Goal: Task Accomplishment & Management: Manage account settings

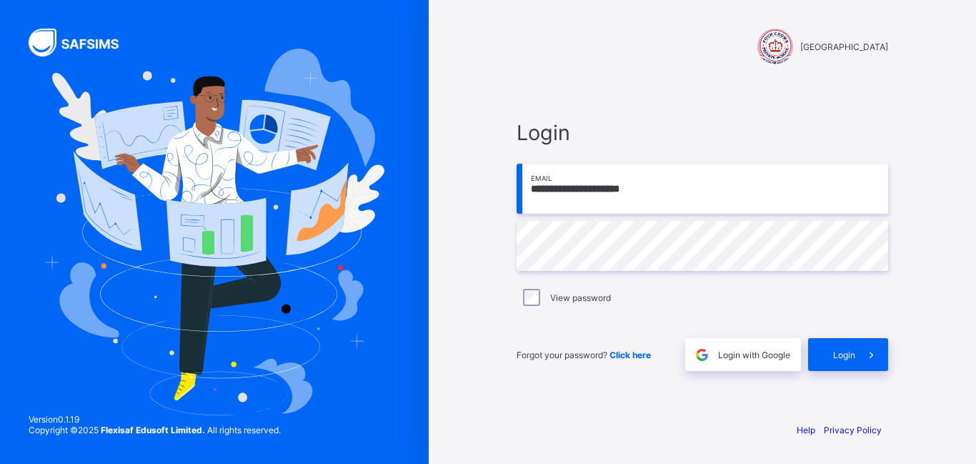
type input "**********"
click at [879, 355] on icon at bounding box center [871, 355] width 15 height 14
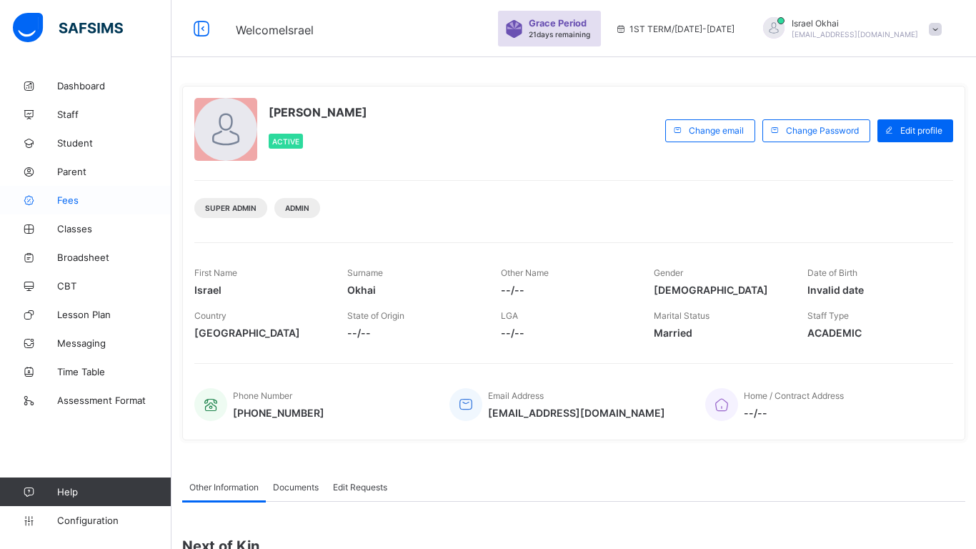
click at [68, 187] on link "Fees" at bounding box center [86, 200] width 172 height 29
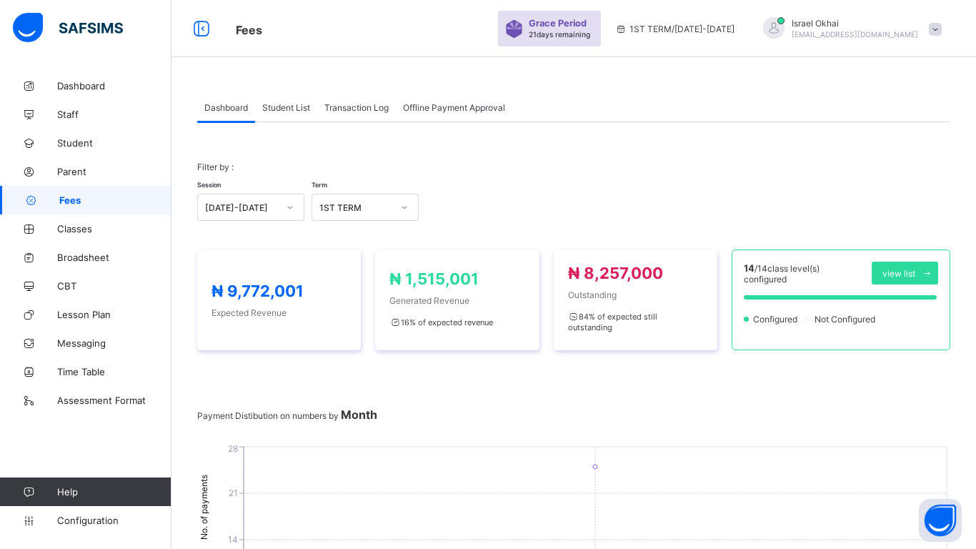
click at [307, 94] on div "Student List" at bounding box center [286, 107] width 62 height 29
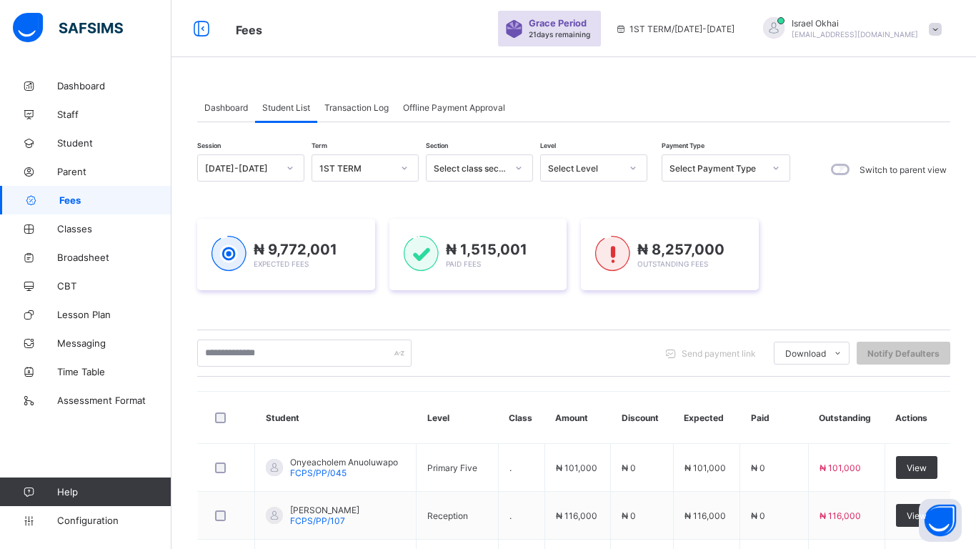
click at [610, 170] on div "Select Level" at bounding box center [584, 168] width 73 height 11
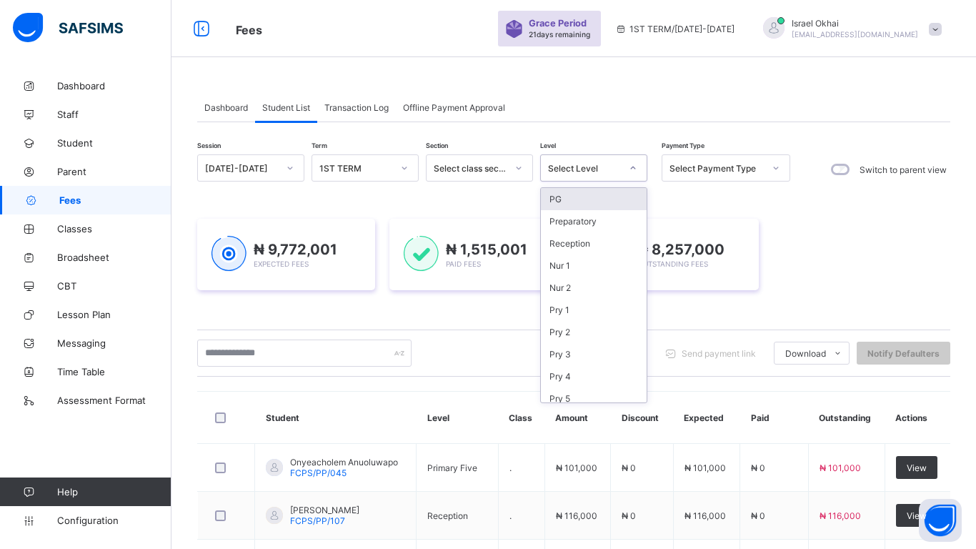
click at [404, 253] on img at bounding box center [421, 254] width 35 height 36
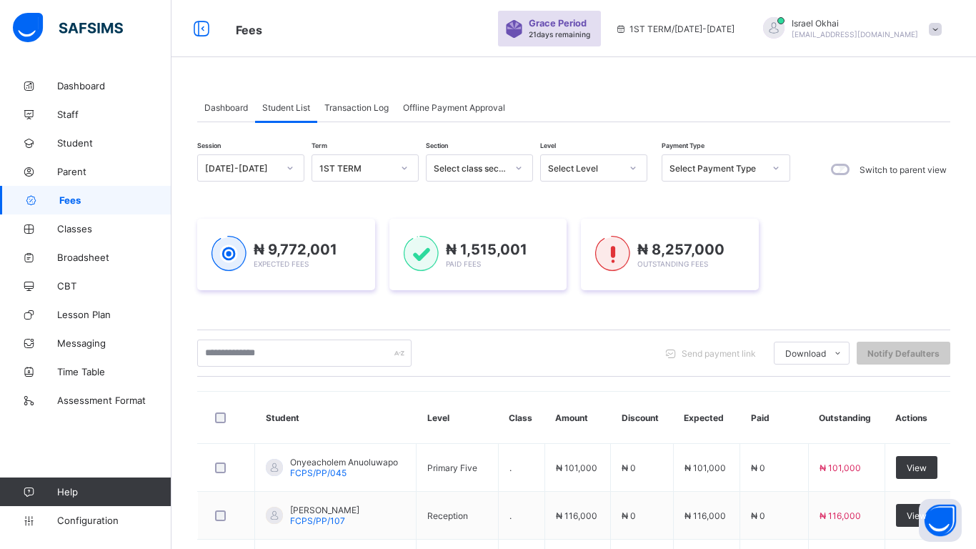
click at [589, 181] on div "Select Level" at bounding box center [593, 167] width 107 height 27
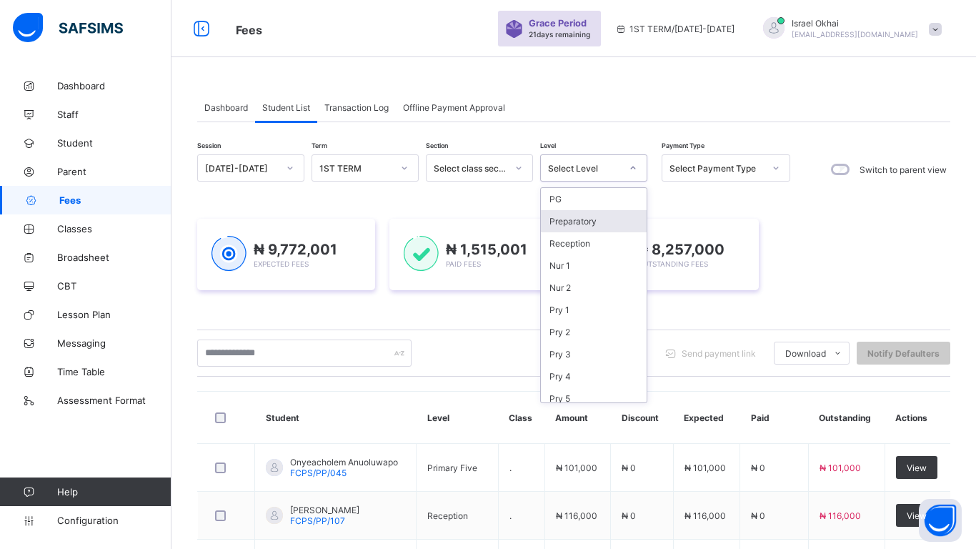
click at [564, 226] on div "Preparatory" at bounding box center [594, 221] width 106 height 22
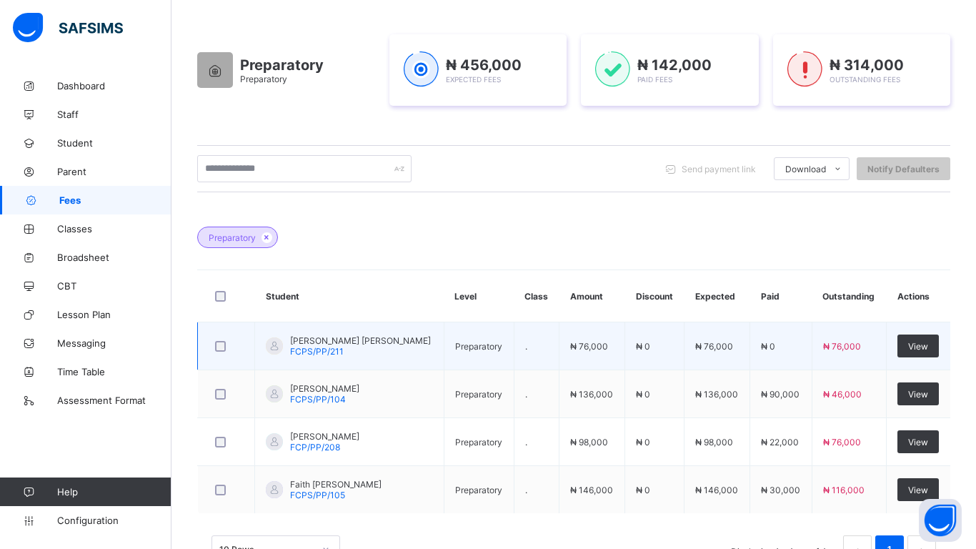
scroll to position [219, 0]
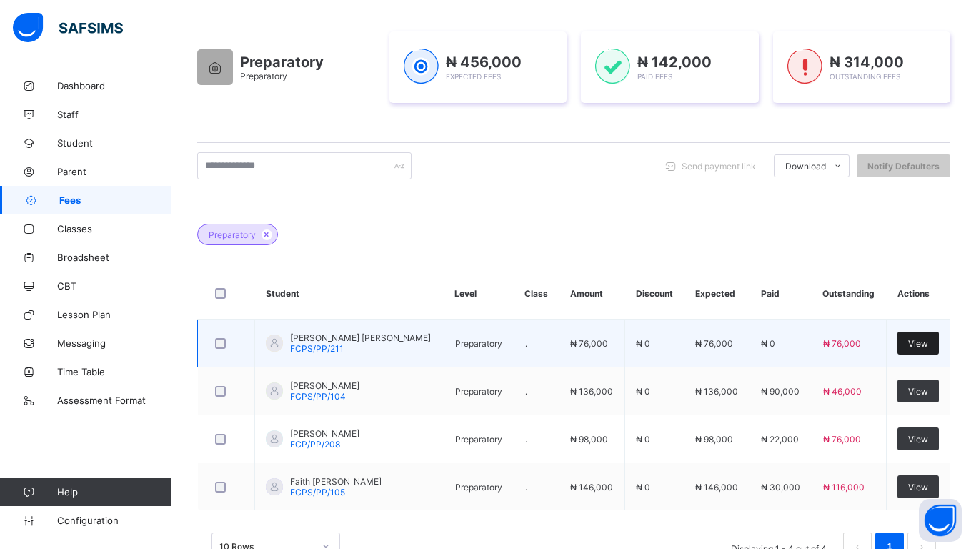
click at [921, 348] on span "View" at bounding box center [918, 343] width 20 height 11
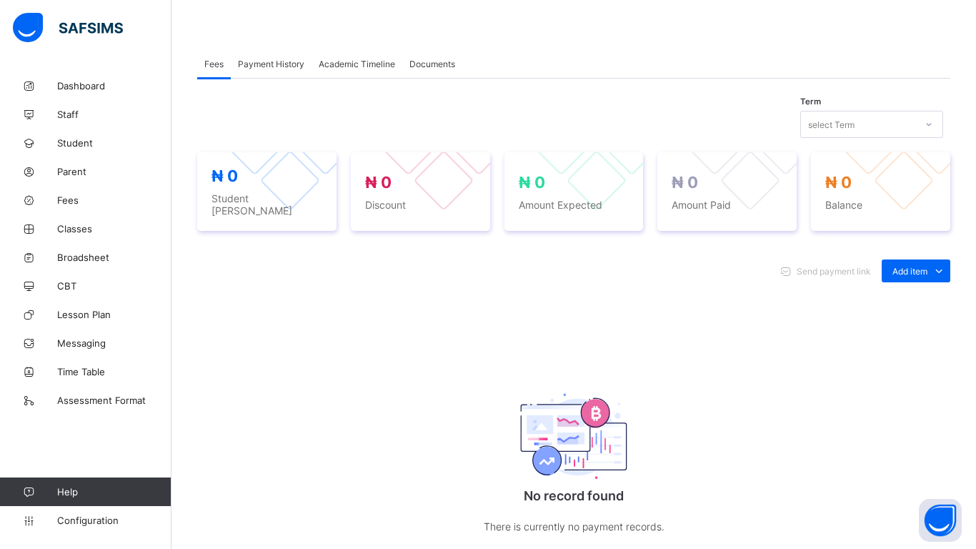
scroll to position [291, 0]
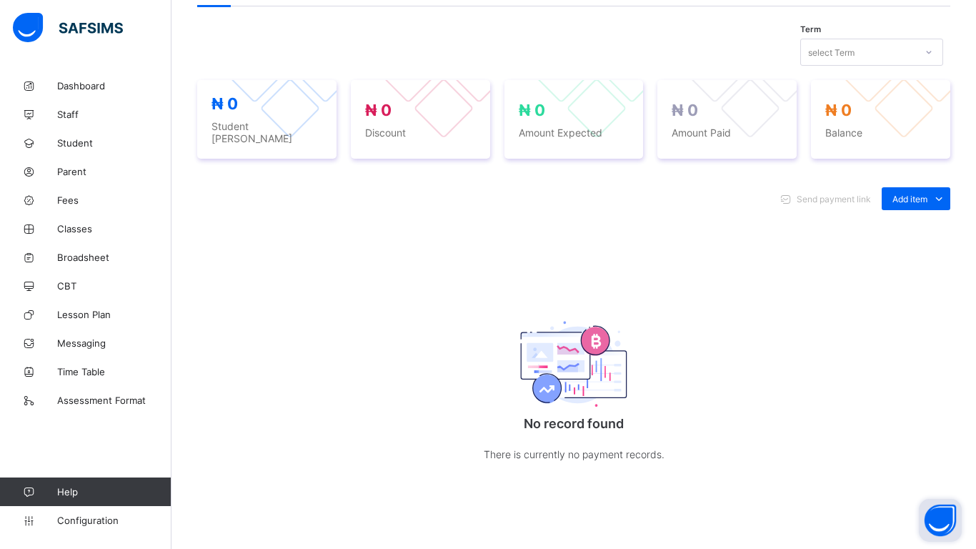
click at [943, 463] on button "Open asap" at bounding box center [940, 520] width 43 height 43
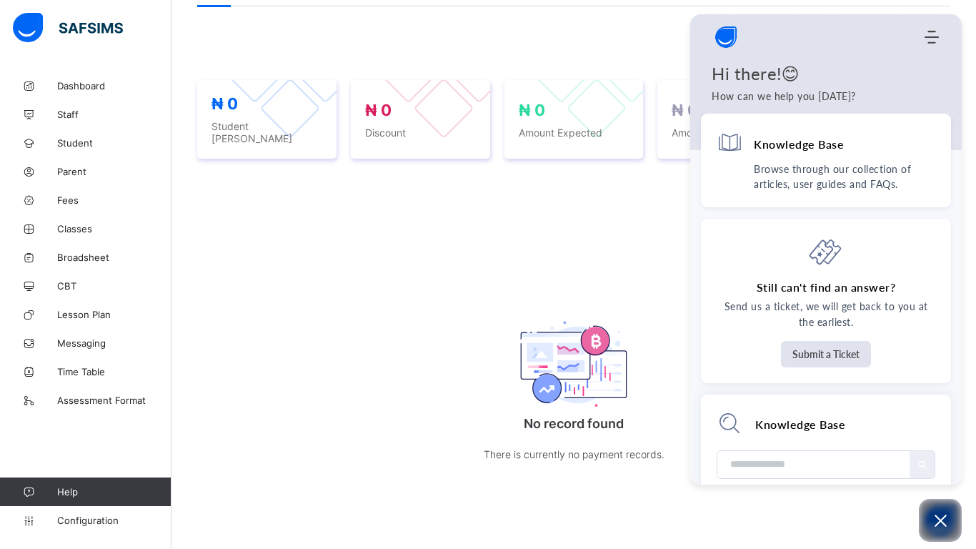
click at [624, 321] on img at bounding box center [573, 363] width 107 height 85
click at [667, 282] on div "No record found There is currently no payment records." at bounding box center [574, 386] width 286 height 209
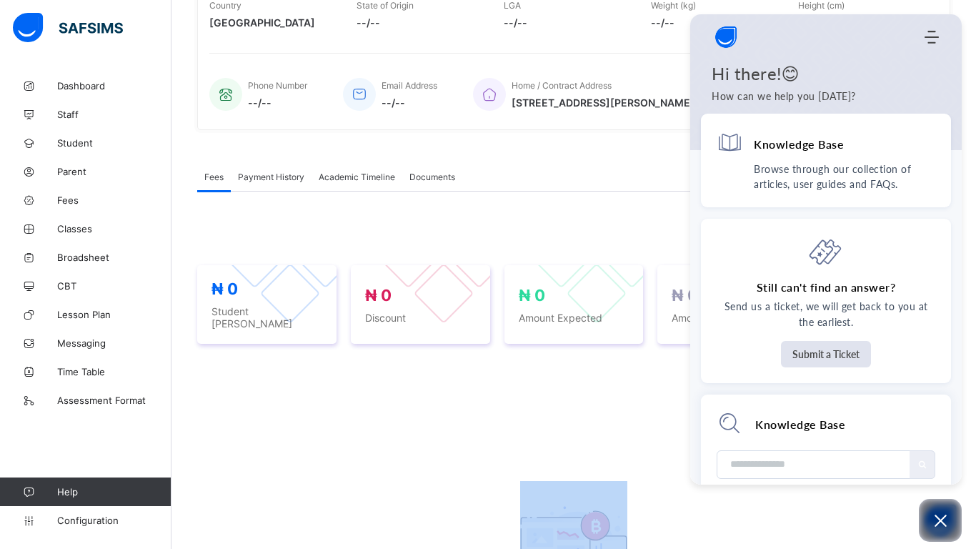
scroll to position [476, 0]
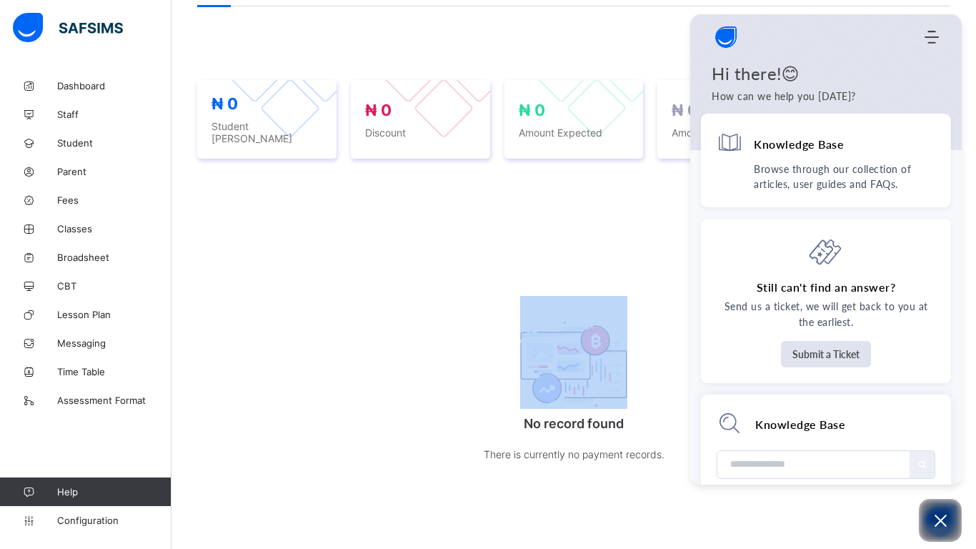
click at [624, 30] on div "Term select Term ₦ 0 Student Bill ₦ 0 Discount ₦ 0 Amount Expected ₦ 0 Amount P…" at bounding box center [573, 259] width 753 height 507
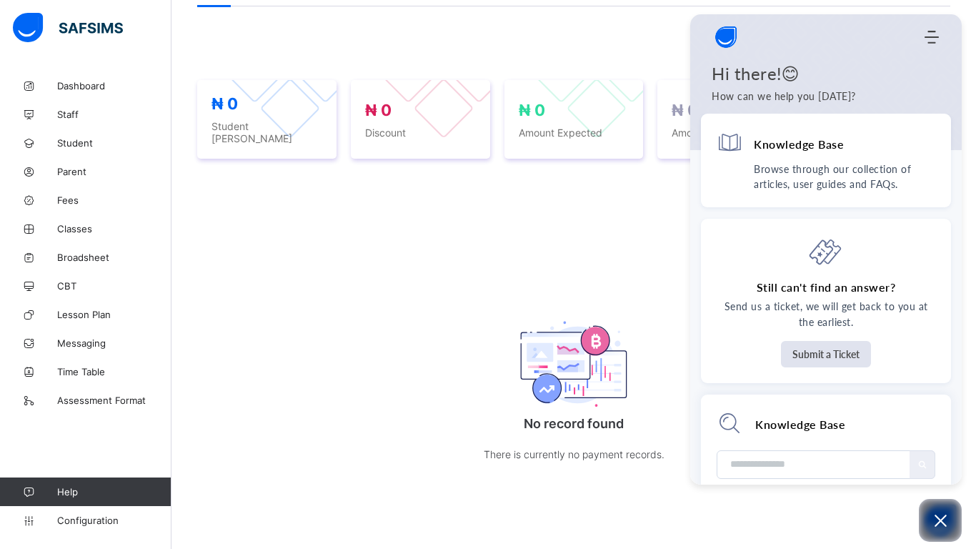
click at [624, 30] on div "Term select Term ₦ 0 Student Bill ₦ 0 Discount ₦ 0 Amount Expected ₦ 0 Amount P…" at bounding box center [573, 259] width 753 height 507
click at [949, 463] on icon "Open asap" at bounding box center [941, 521] width 18 height 18
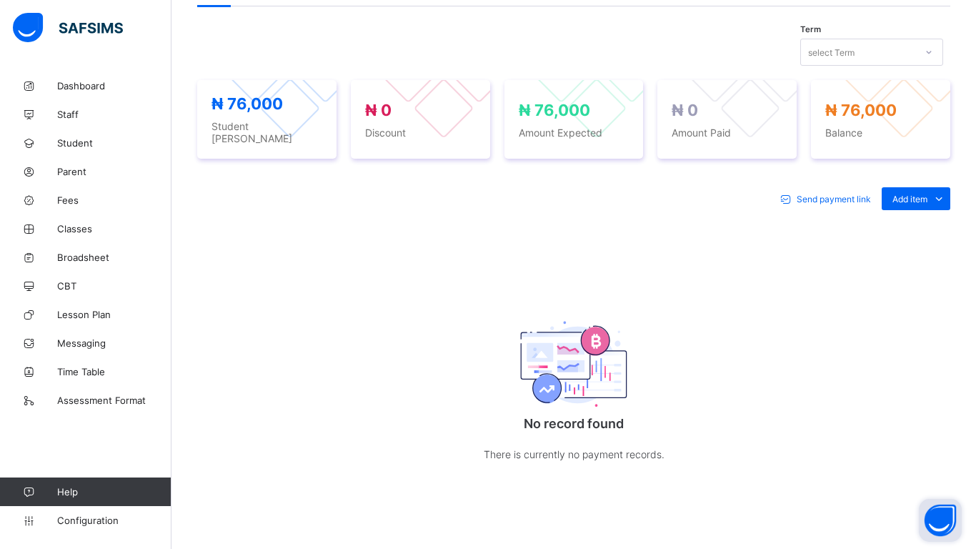
click at [650, 245] on div "Send payment link Add item Optional items Special bill No record found There is…" at bounding box center [573, 339] width 753 height 333
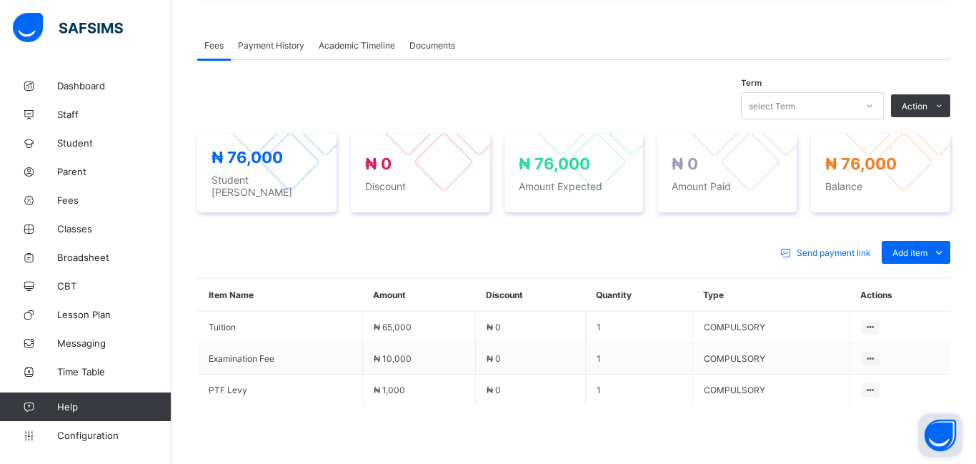
scroll to position [507, 0]
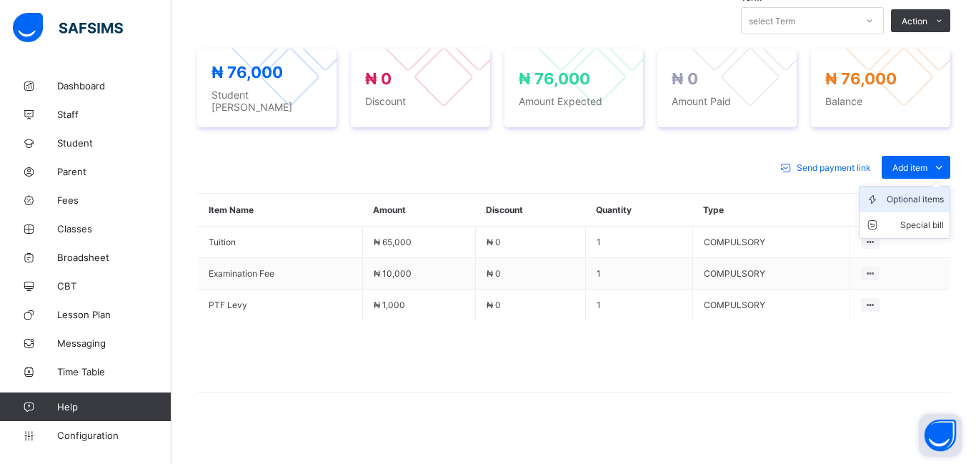
click at [908, 198] on div "Optional items" at bounding box center [915, 199] width 57 height 14
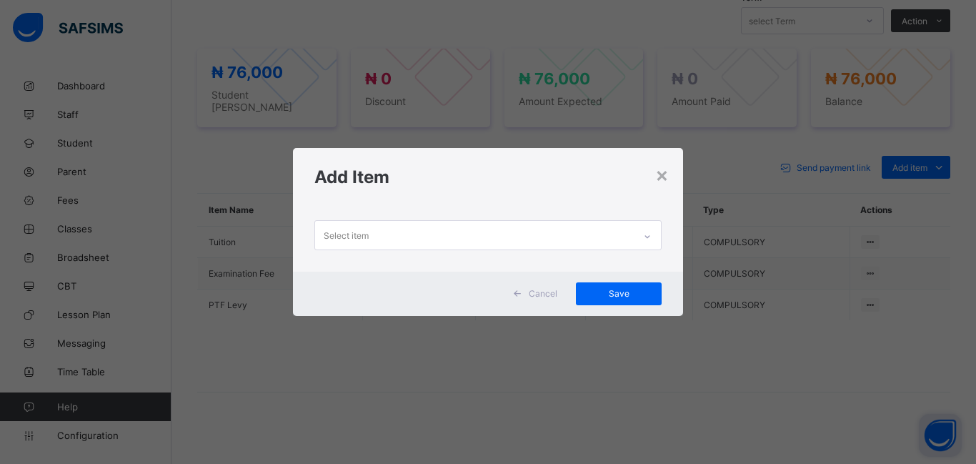
click at [424, 234] on div "Select item" at bounding box center [474, 235] width 319 height 28
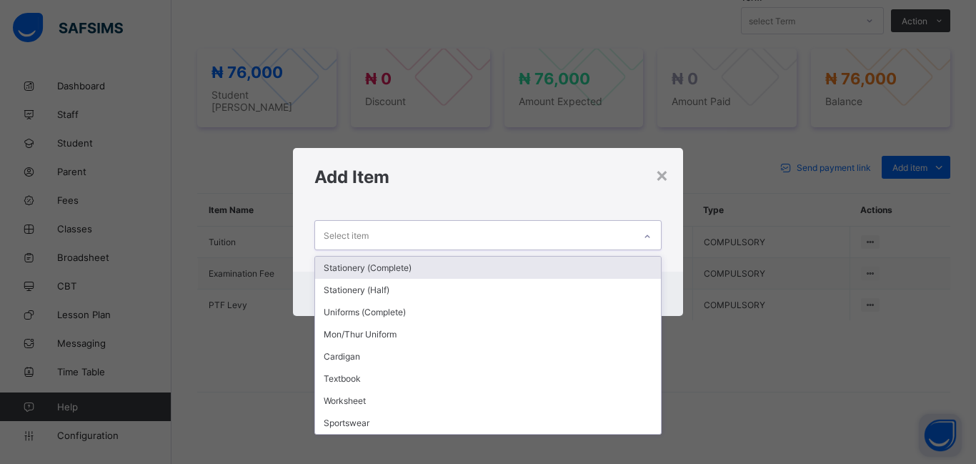
click at [420, 268] on div "Stationery (Complete)" at bounding box center [488, 268] width 346 height 22
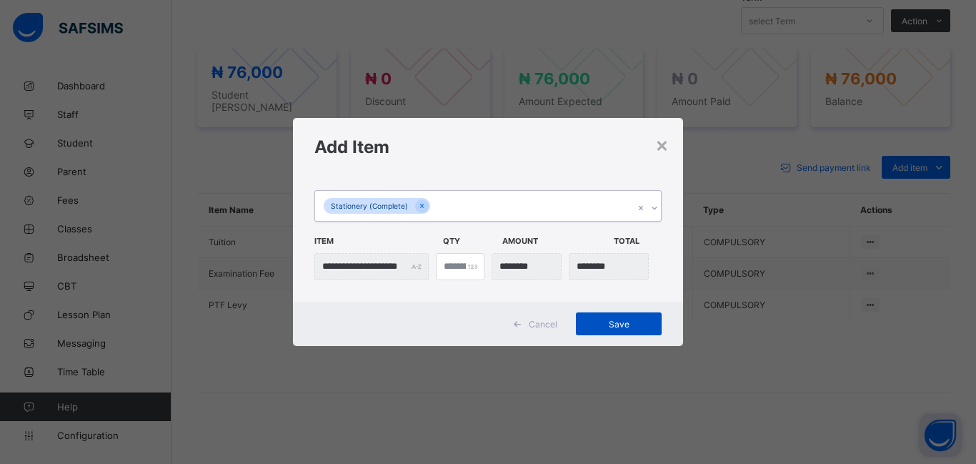
click at [617, 322] on span "Save" at bounding box center [619, 324] width 64 height 11
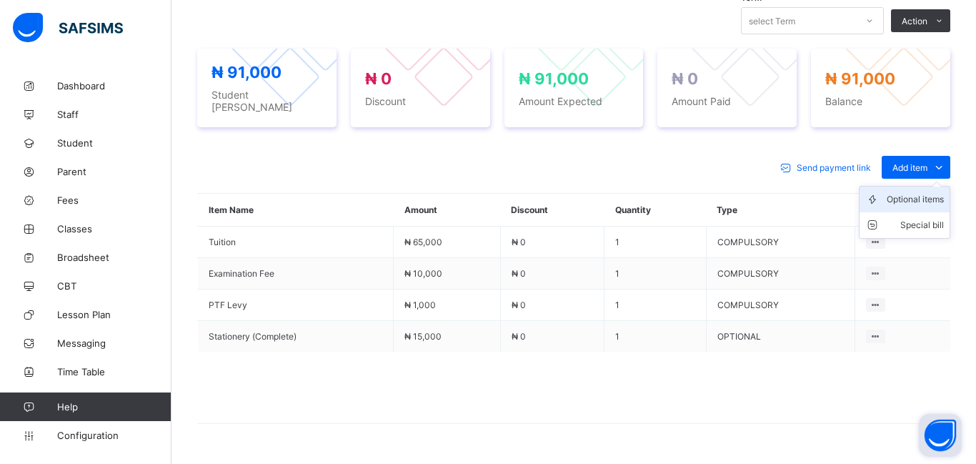
click at [903, 194] on div "Optional items" at bounding box center [915, 199] width 57 height 14
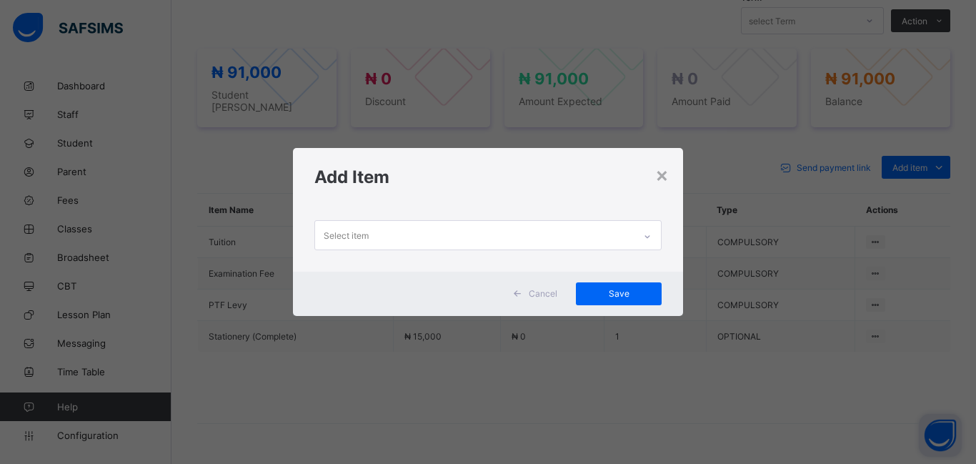
click at [344, 232] on div "Select item" at bounding box center [346, 235] width 45 height 27
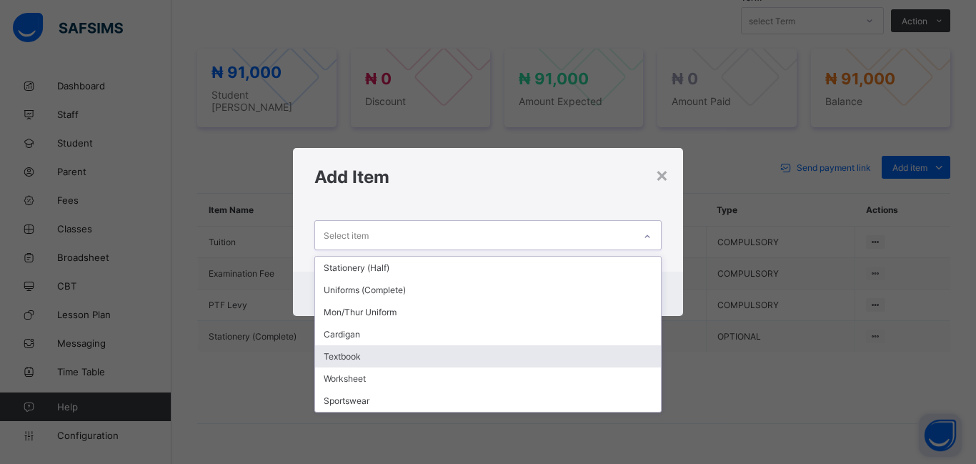
click at [376, 359] on div "Textbook" at bounding box center [488, 356] width 346 height 22
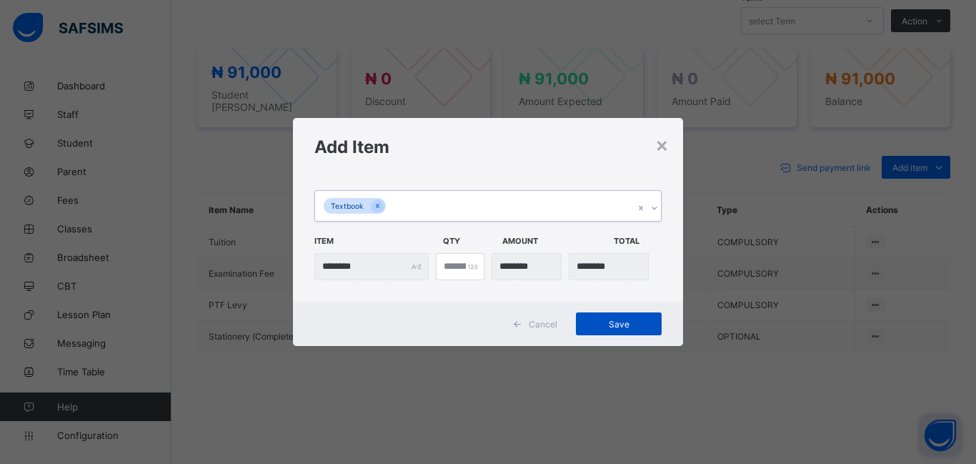
click at [601, 332] on div "Save" at bounding box center [619, 323] width 86 height 23
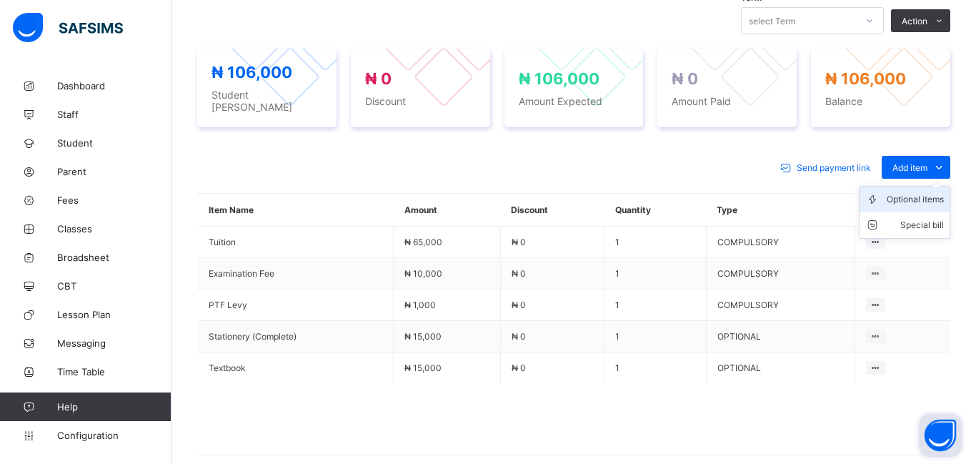
click at [904, 198] on div "Optional items" at bounding box center [915, 199] width 57 height 14
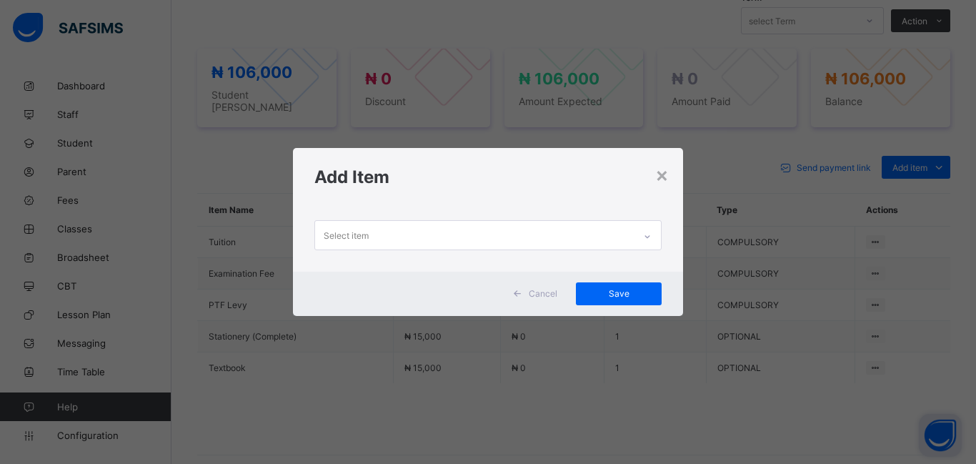
click at [359, 232] on div "Select item" at bounding box center [346, 235] width 45 height 27
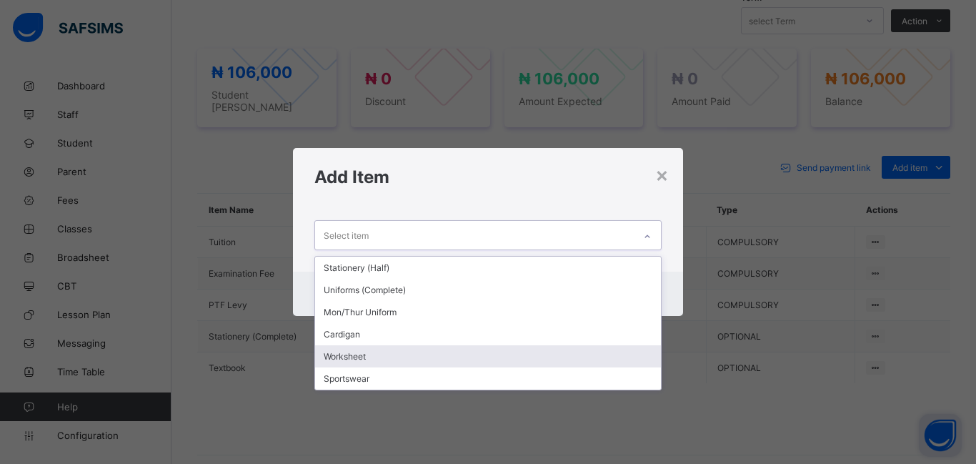
click at [370, 358] on div "Worksheet" at bounding box center [488, 356] width 346 height 22
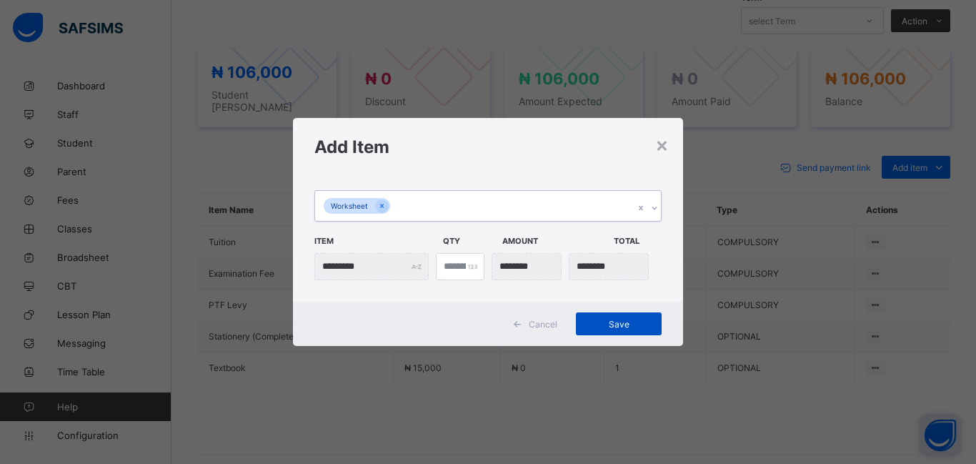
click at [621, 327] on span "Save" at bounding box center [619, 324] width 64 height 11
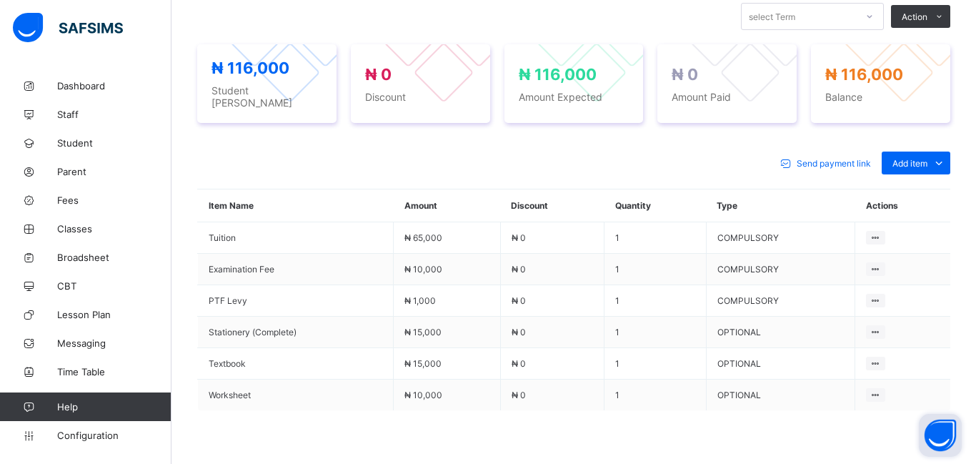
scroll to position [517, 0]
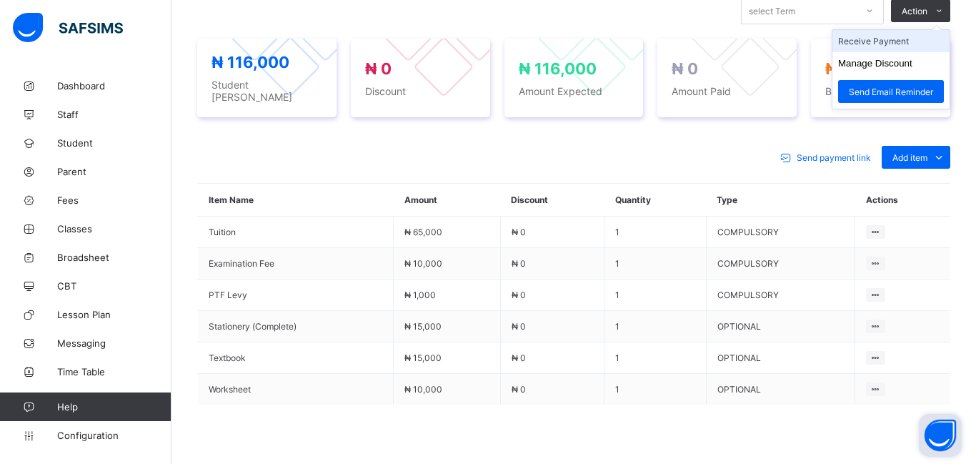
click at [883, 45] on li "Receive Payment" at bounding box center [891, 41] width 117 height 22
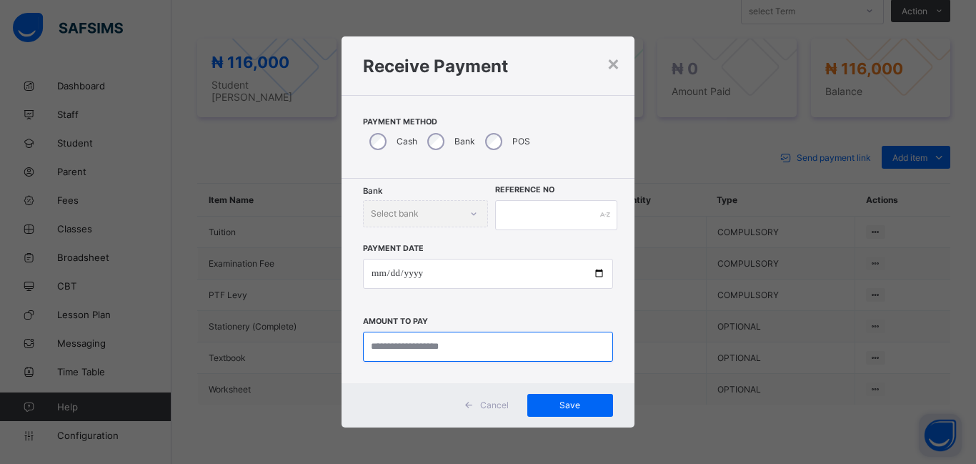
click at [379, 346] on input "currency" at bounding box center [488, 347] width 250 height 30
type input "********"
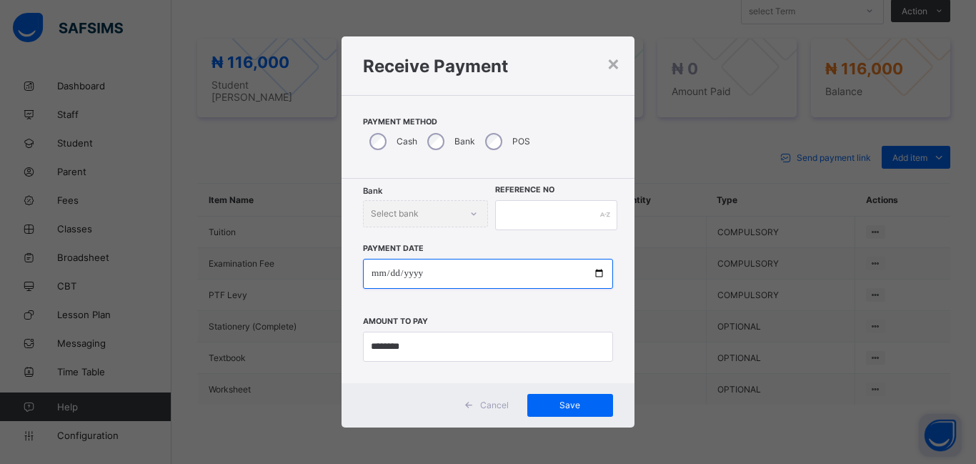
click at [366, 268] on input "date" at bounding box center [488, 274] width 250 height 30
type input "**********"
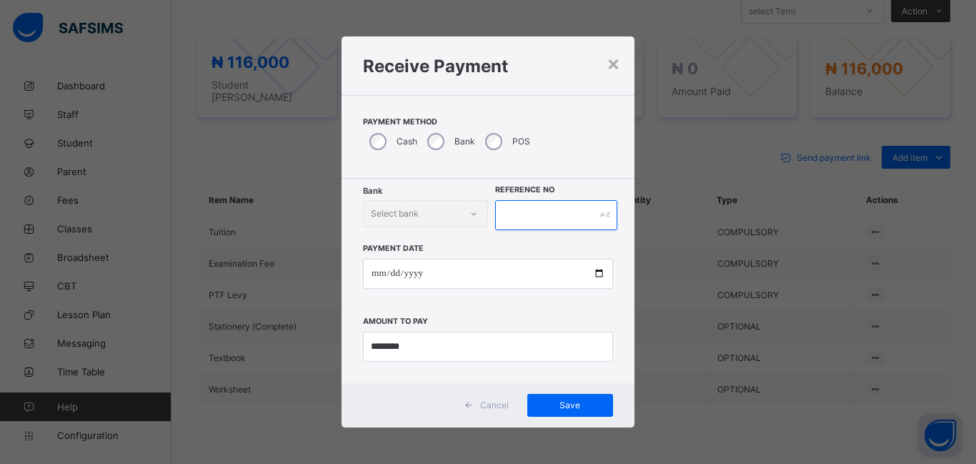
click at [509, 214] on input "text" at bounding box center [556, 215] width 122 height 30
type input "******"
click at [564, 406] on span "Save" at bounding box center [570, 404] width 64 height 11
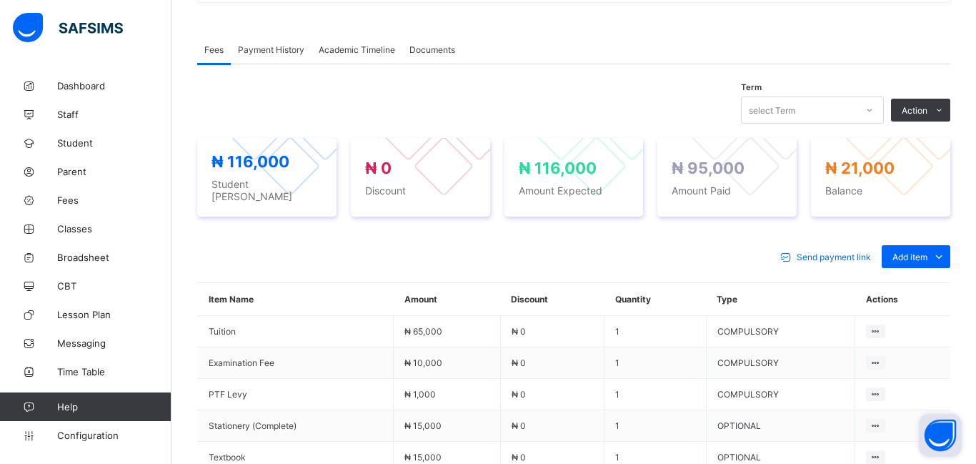
scroll to position [415, 0]
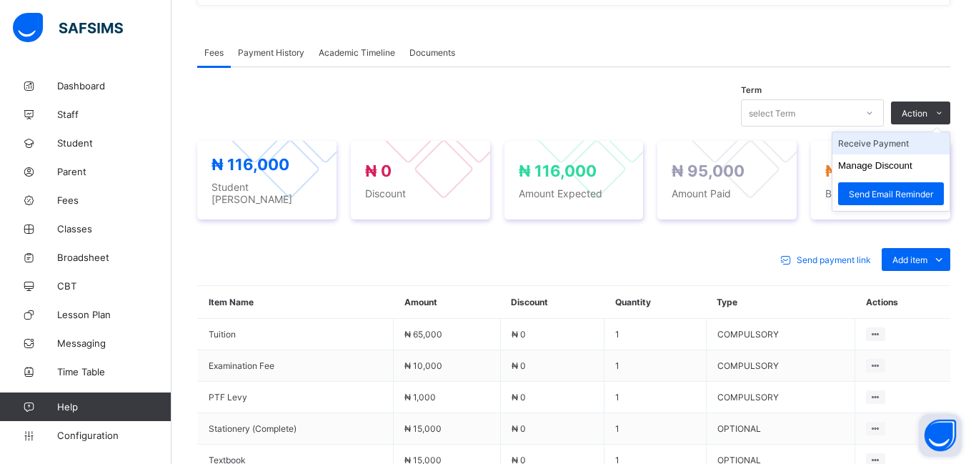
click at [885, 141] on li "Receive Payment" at bounding box center [891, 143] width 117 height 22
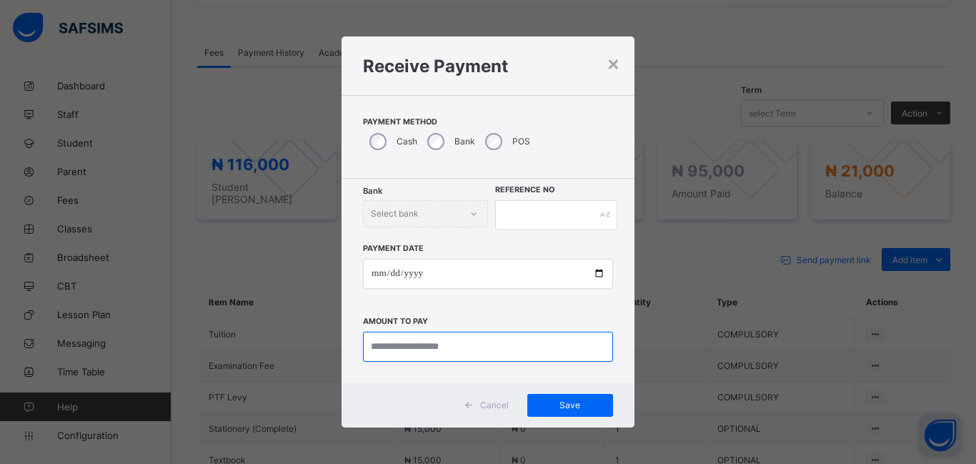
click at [392, 349] on input "currency" at bounding box center [488, 347] width 250 height 30
click at [614, 65] on div "×" at bounding box center [614, 63] width 14 height 24
click at [614, 65] on div "Fees Payment History Academic Timeline Documents" at bounding box center [573, 52] width 753 height 29
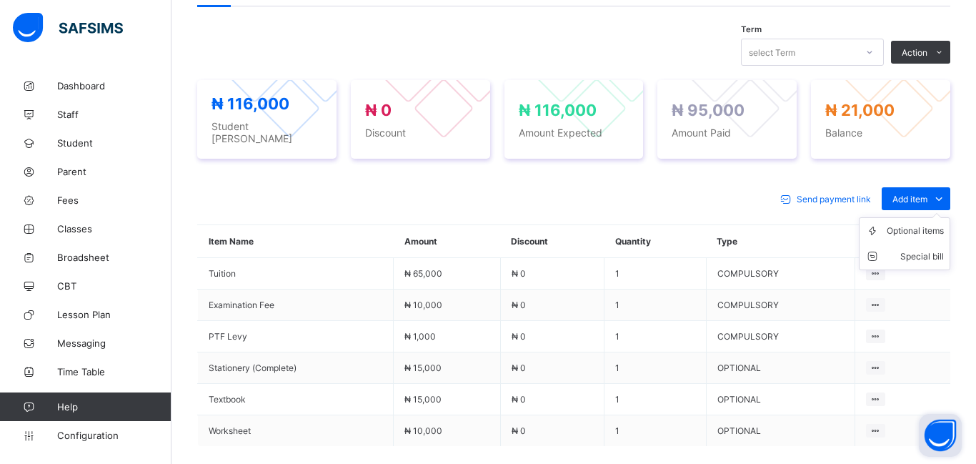
scroll to position [478, 0]
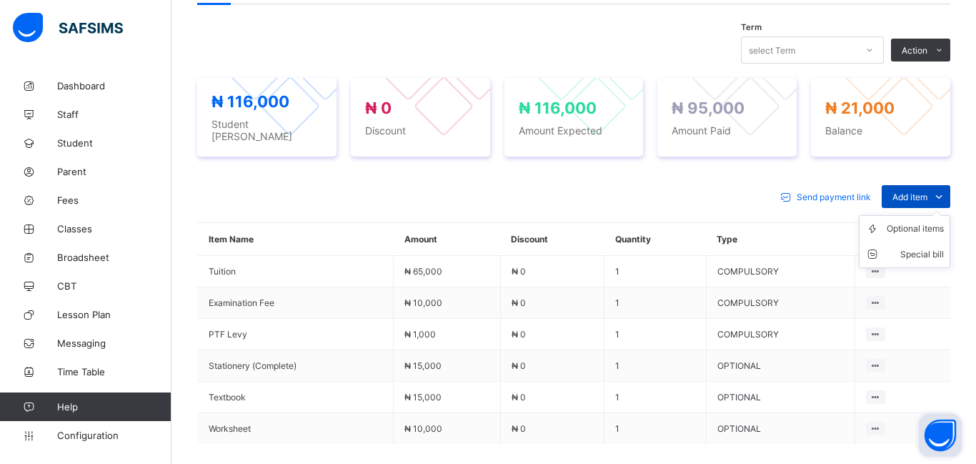
click at [915, 192] on span "Add item" at bounding box center [910, 197] width 35 height 11
click at [907, 225] on div "Optional items" at bounding box center [915, 229] width 57 height 14
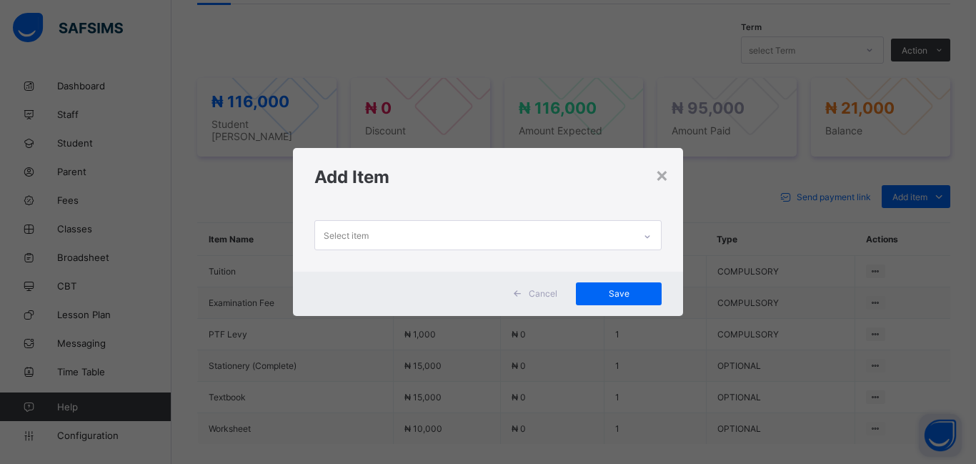
click at [444, 218] on div "Select item" at bounding box center [488, 238] width 390 height 65
click at [412, 242] on div "Select item" at bounding box center [474, 235] width 319 height 28
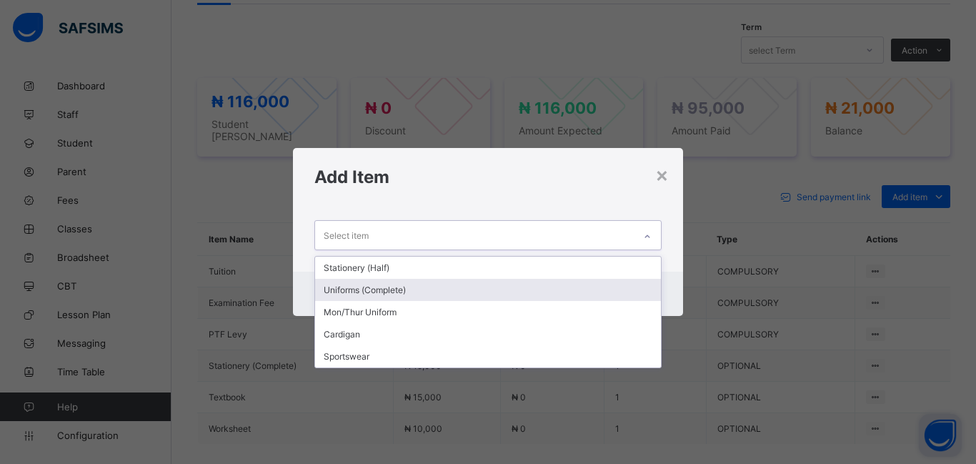
click at [400, 292] on div "Uniforms (Complete)" at bounding box center [488, 290] width 346 height 22
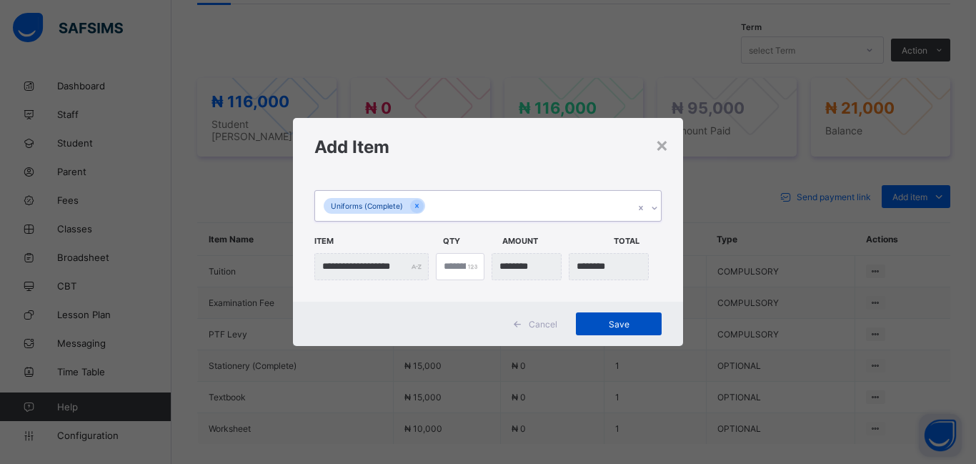
click at [618, 332] on div "Save" at bounding box center [619, 323] width 86 height 23
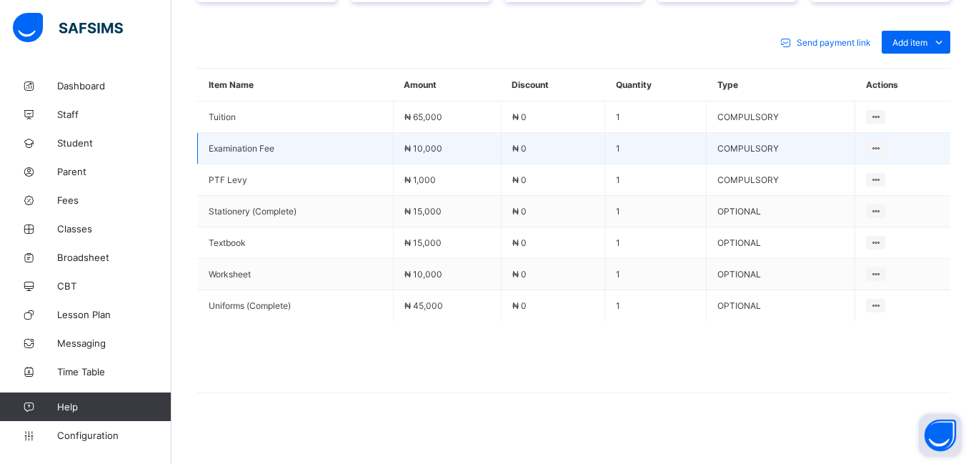
scroll to position [633, 0]
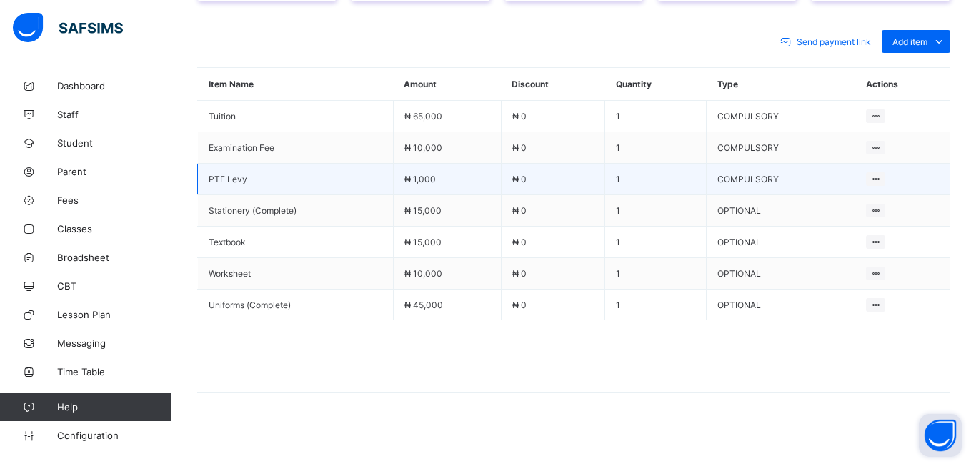
click at [476, 174] on td "₦ 1,000" at bounding box center [447, 179] width 108 height 31
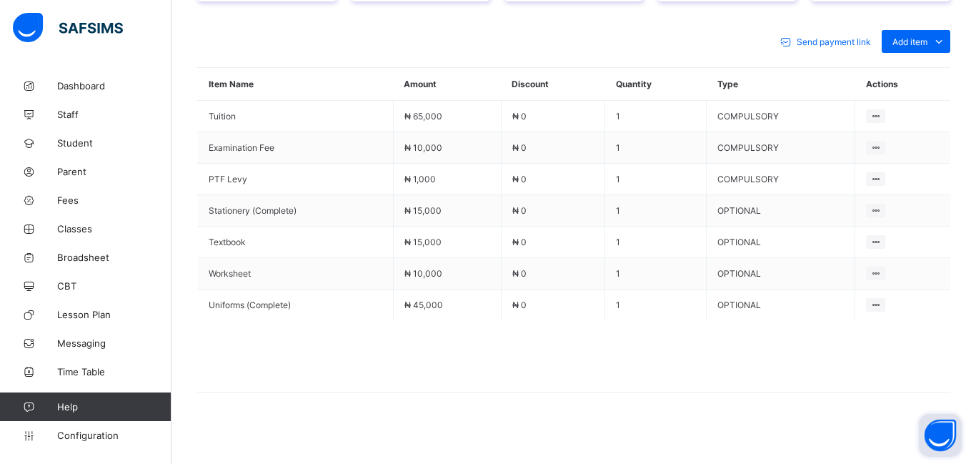
scroll to position [376, 0]
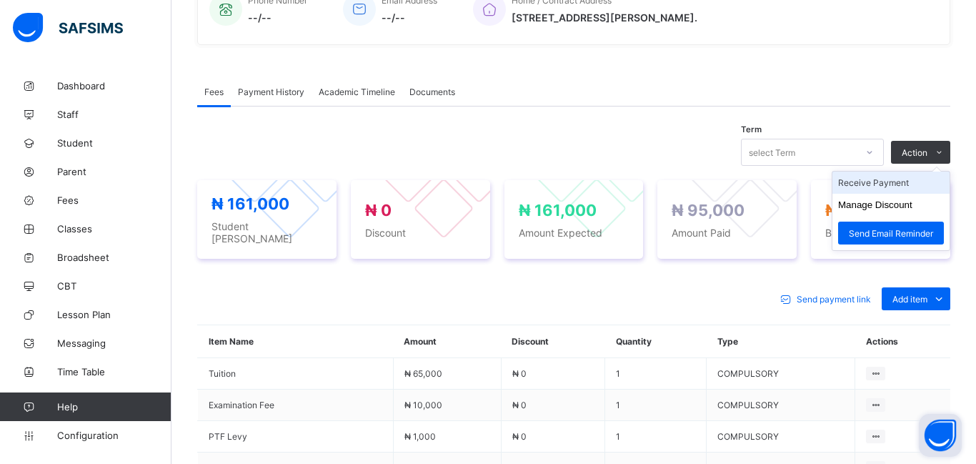
click at [876, 188] on li "Receive Payment" at bounding box center [891, 183] width 117 height 22
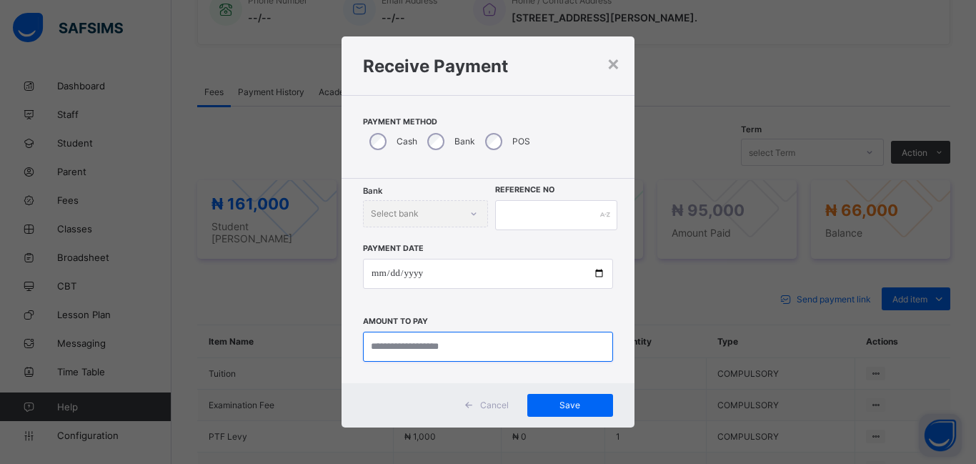
click at [394, 350] on input "currency" at bounding box center [488, 347] width 250 height 30
type input "********"
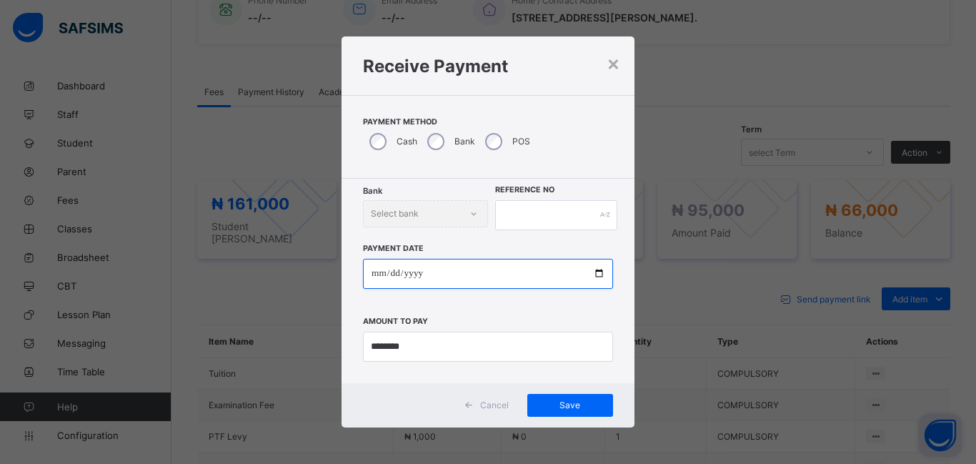
click at [377, 277] on input "date" at bounding box center [488, 274] width 250 height 30
type input "**********"
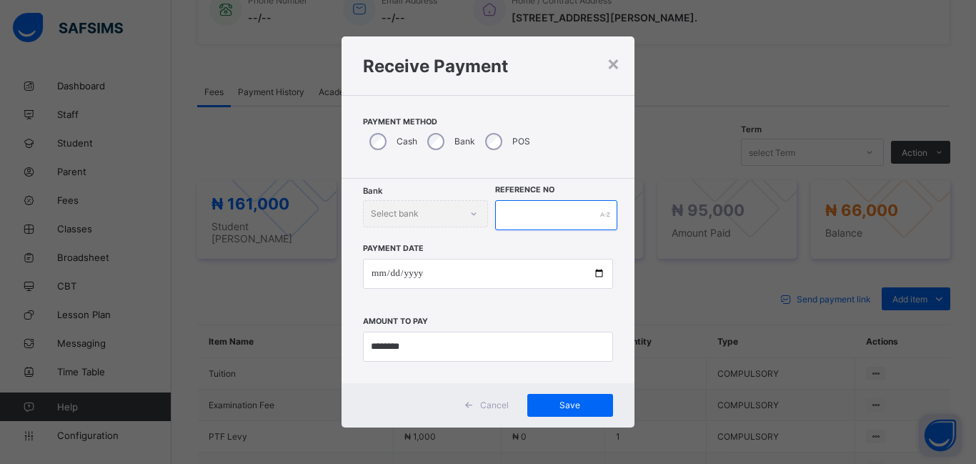
click at [521, 217] on input "text" at bounding box center [556, 215] width 122 height 30
type input "******"
click at [564, 402] on span "Save" at bounding box center [570, 404] width 64 height 11
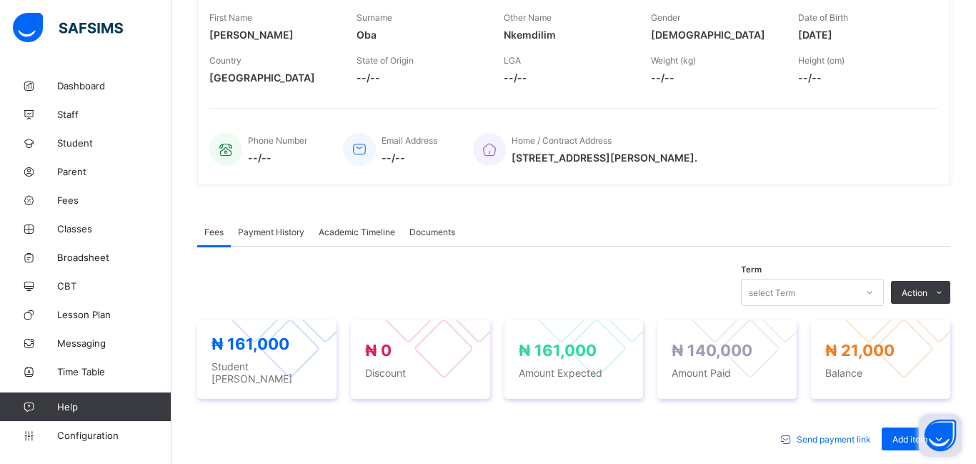
scroll to position [239, 0]
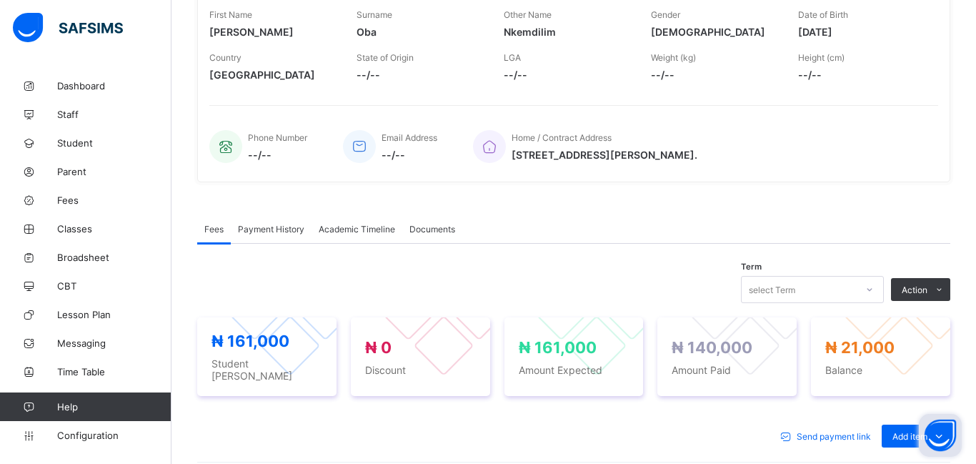
click at [276, 239] on div "Payment History" at bounding box center [271, 228] width 81 height 29
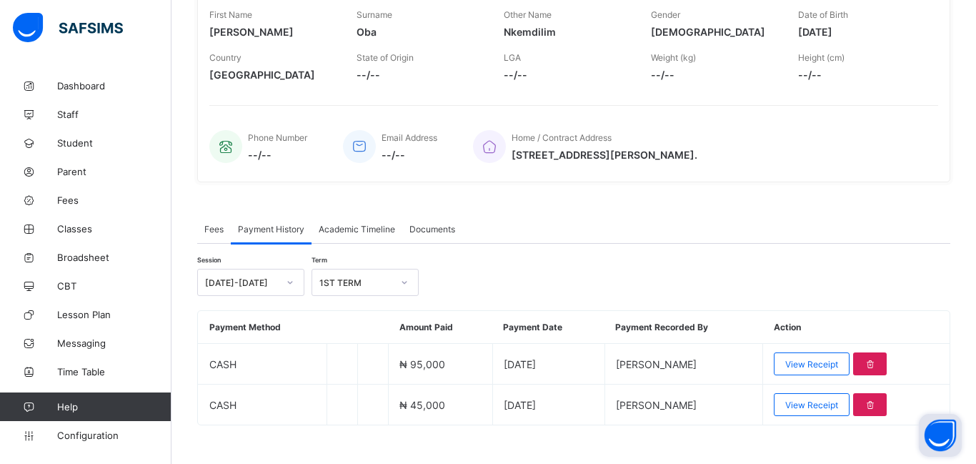
scroll to position [0, 0]
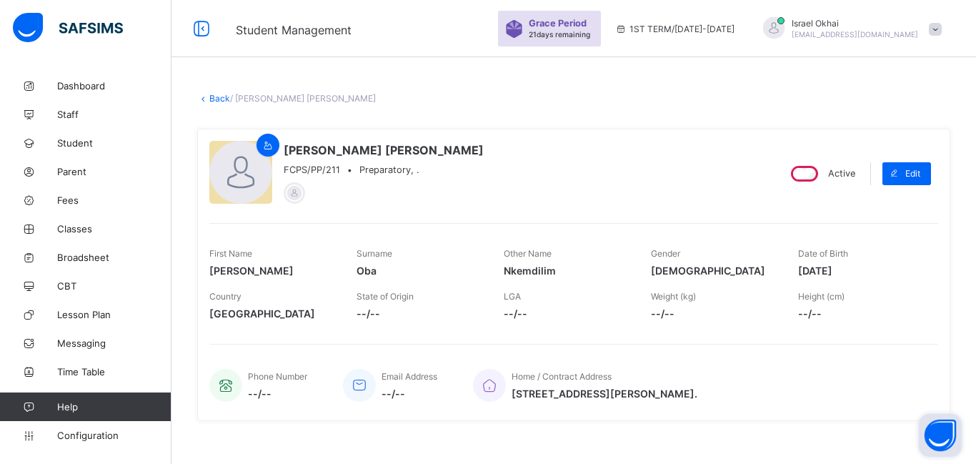
click at [216, 104] on div "× Delete Document This action would delete the document with name: from the sys…" at bounding box center [574, 396] width 805 height 650
click at [224, 102] on link "Back" at bounding box center [219, 98] width 21 height 11
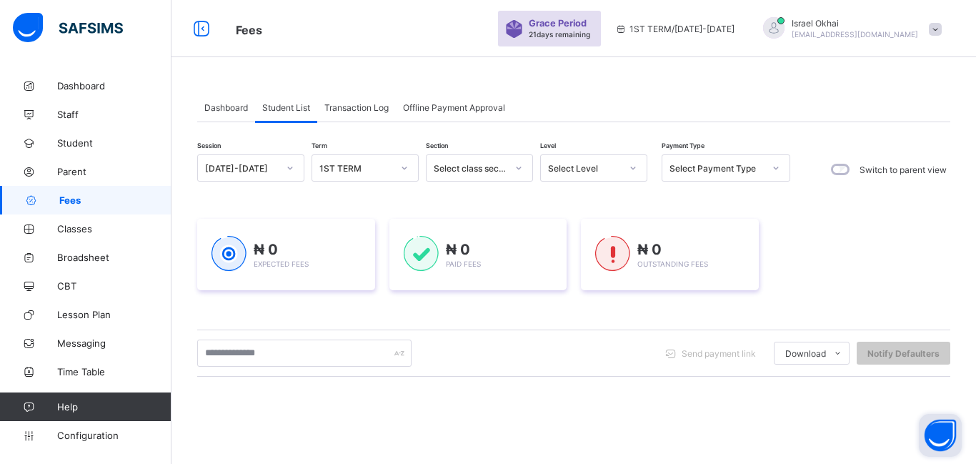
click at [224, 102] on span "Dashboard" at bounding box center [226, 107] width 44 height 11
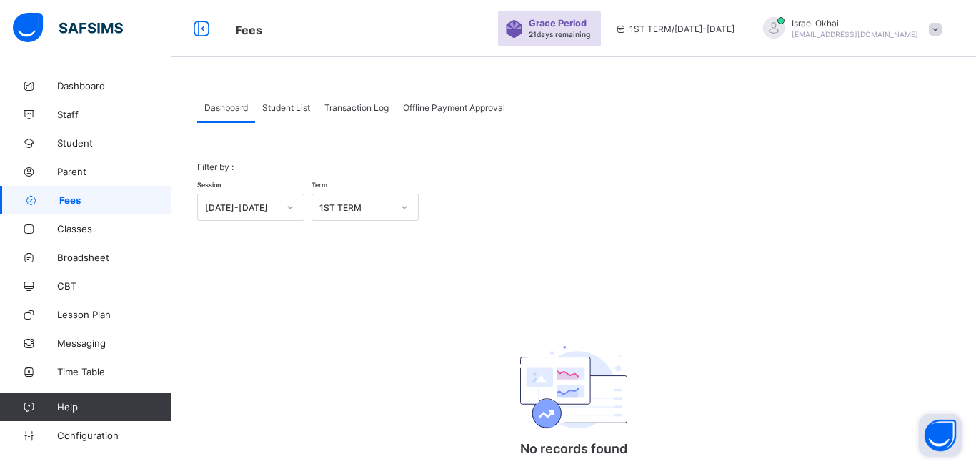
click at [665, 216] on div "Session 2025-2026 Term 1ST TERM" at bounding box center [573, 199] width 753 height 41
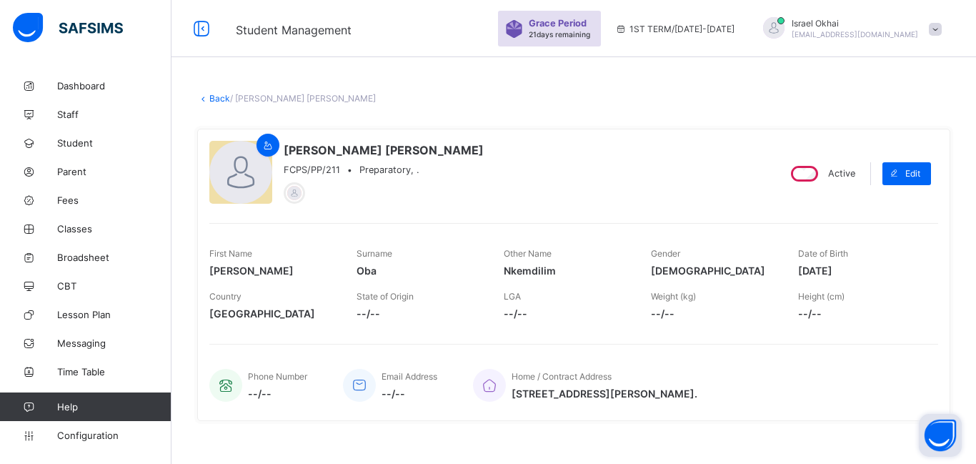
click at [217, 103] on link "Back" at bounding box center [219, 98] width 21 height 11
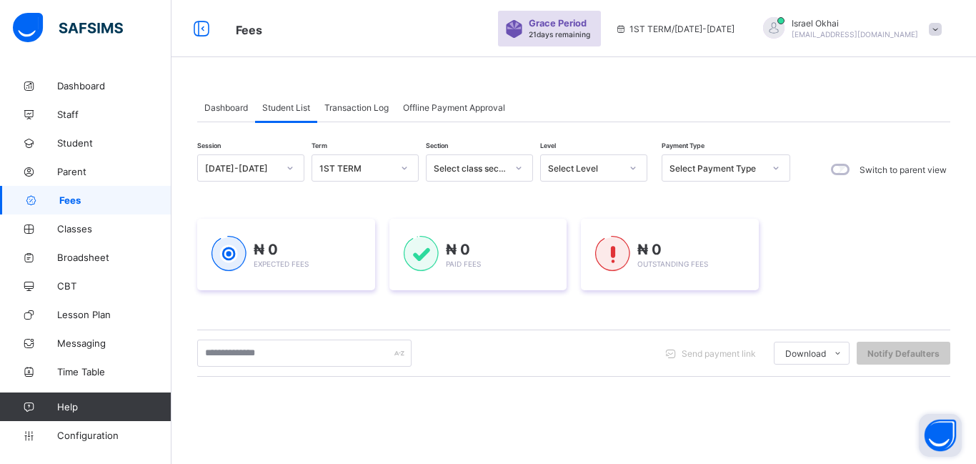
click at [590, 172] on div "Select Level" at bounding box center [584, 168] width 73 height 11
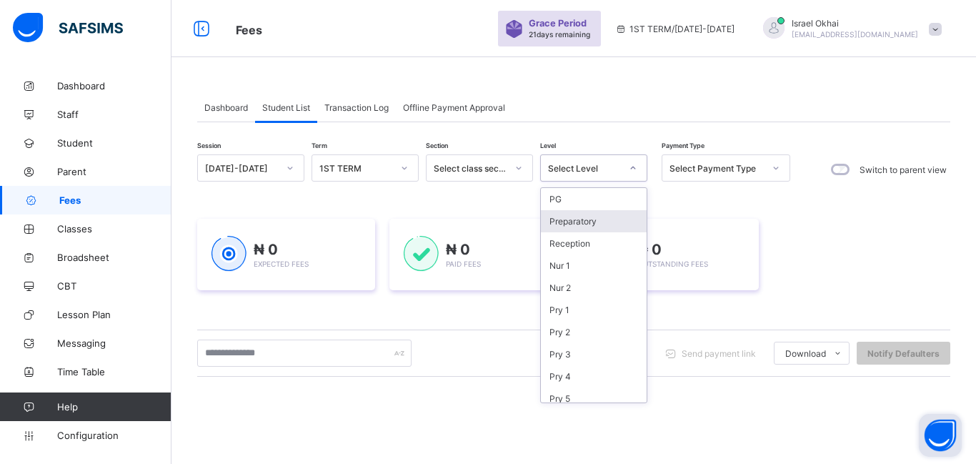
click at [580, 220] on div "Preparatory" at bounding box center [594, 221] width 106 height 22
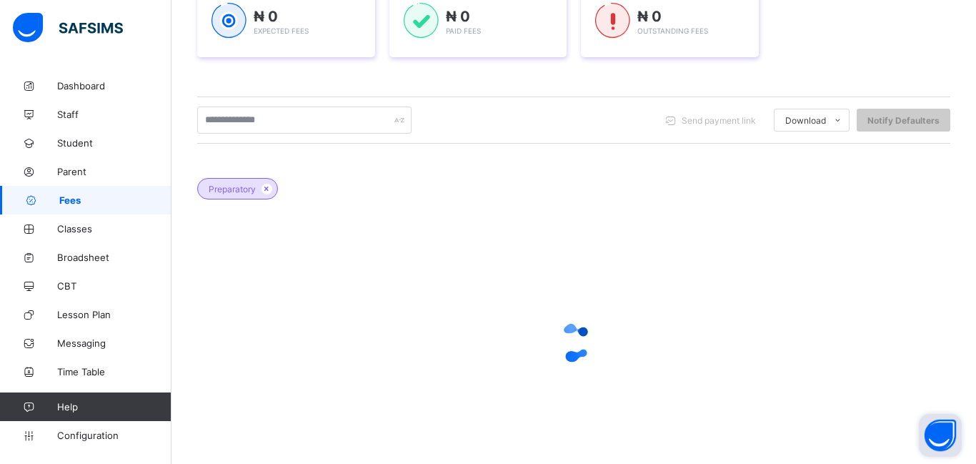
scroll to position [300, 0]
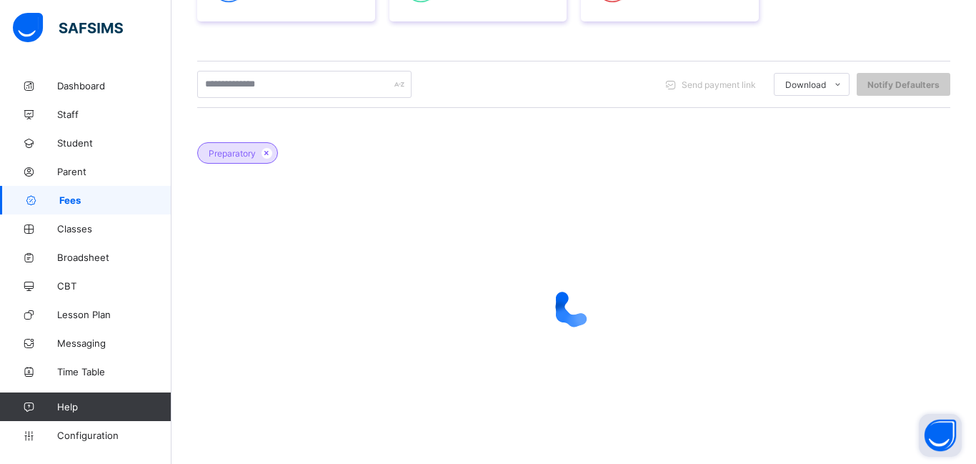
click at [685, 272] on div at bounding box center [573, 307] width 753 height 272
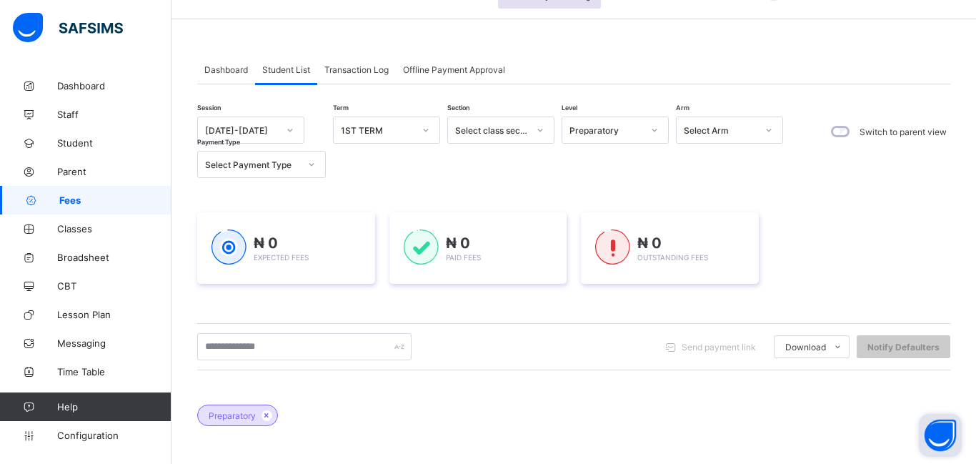
scroll to position [0, 0]
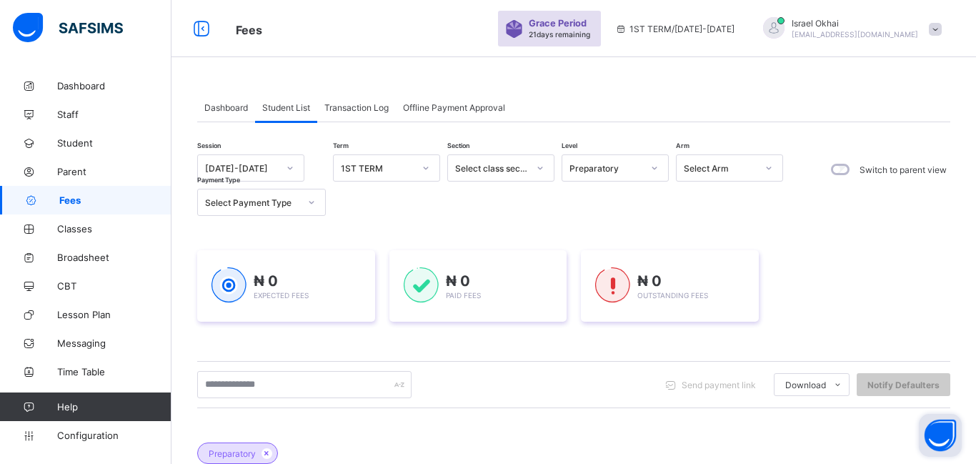
click at [608, 175] on div "Preparatory" at bounding box center [601, 168] width 79 height 20
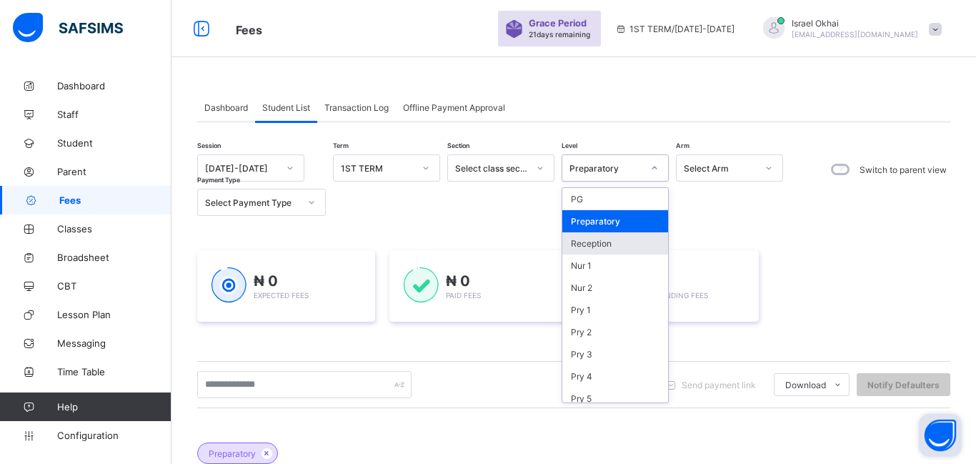
click at [607, 242] on div "Reception" at bounding box center [615, 243] width 106 height 22
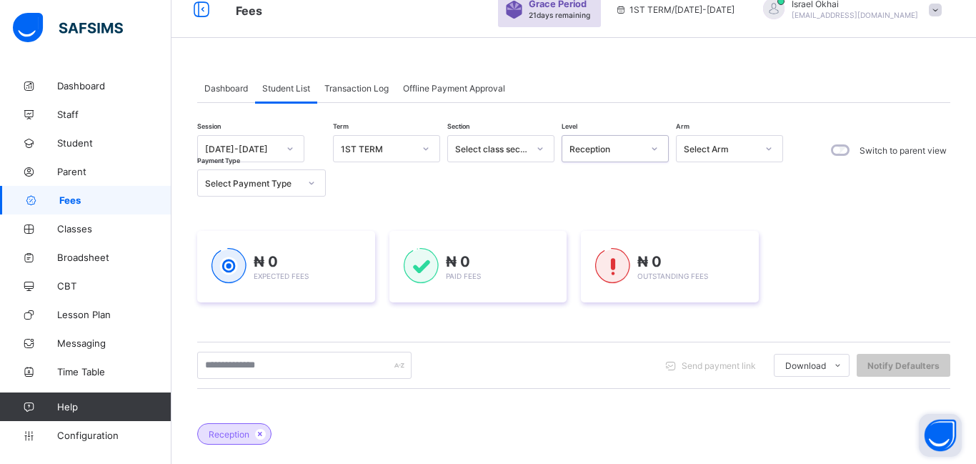
scroll to position [300, 0]
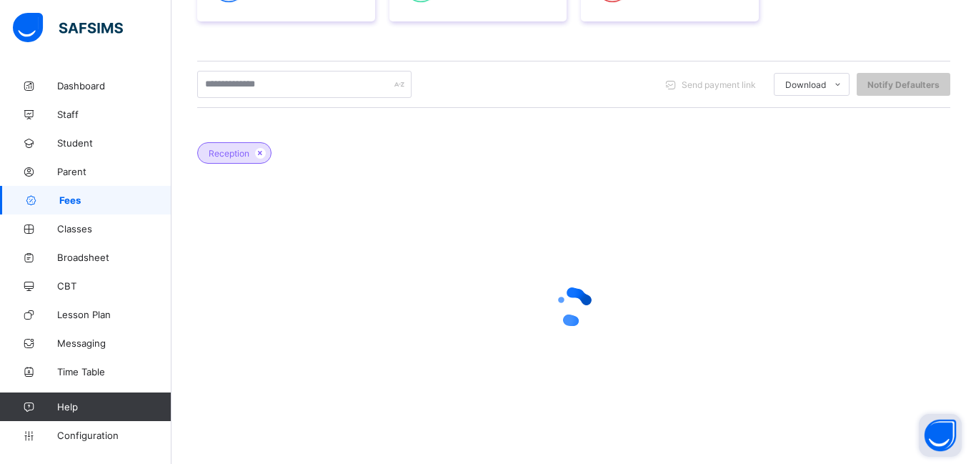
click at [682, 227] on div at bounding box center [573, 307] width 753 height 272
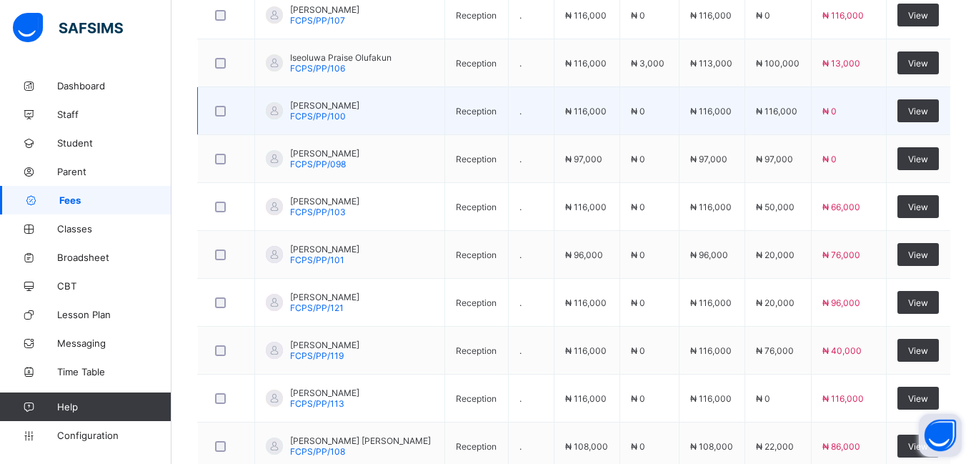
scroll to position [548, 0]
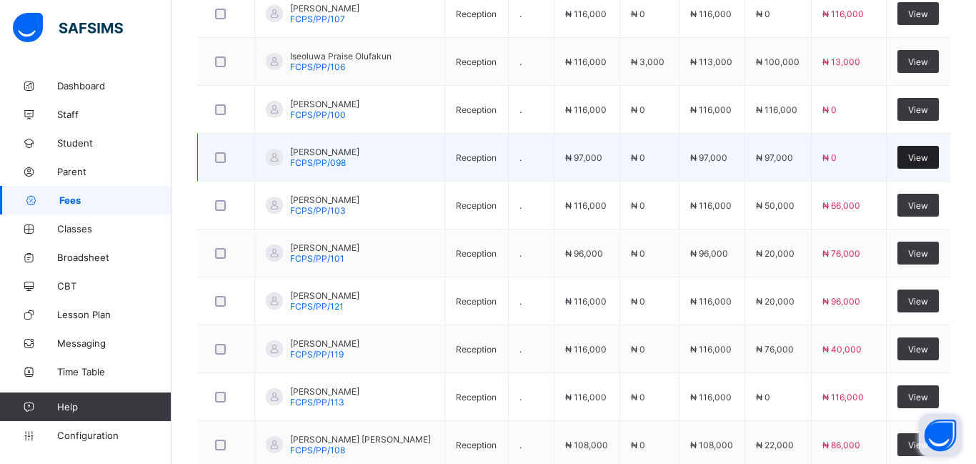
click at [913, 154] on span "View" at bounding box center [918, 157] width 20 height 11
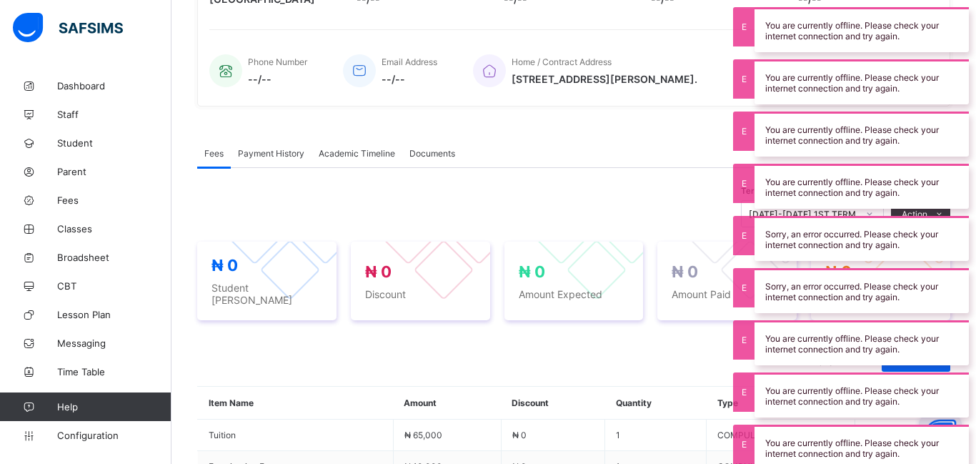
scroll to position [548, 0]
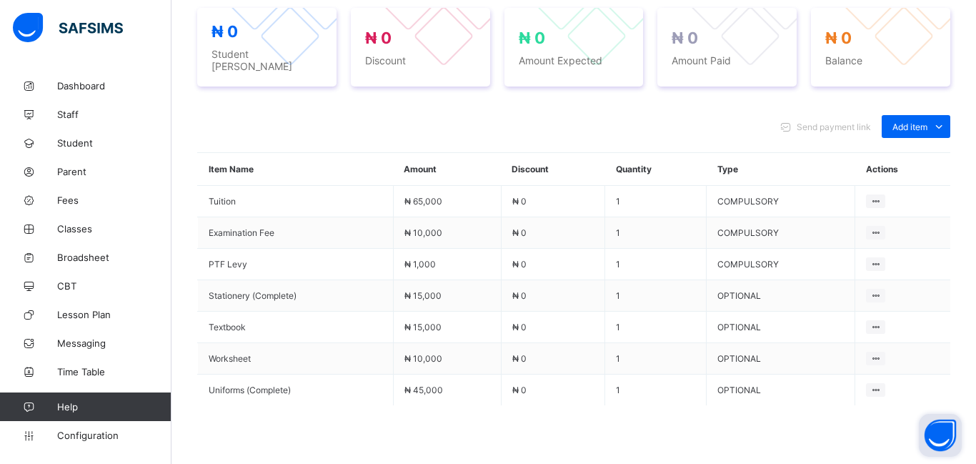
click at [513, 129] on div "Send payment link Add item Optional items Special bill" at bounding box center [573, 126] width 753 height 23
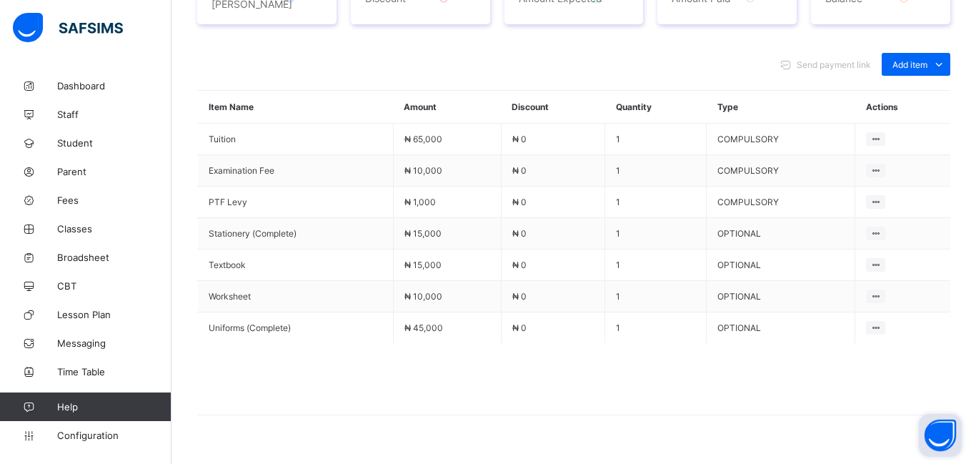
scroll to position [633, 0]
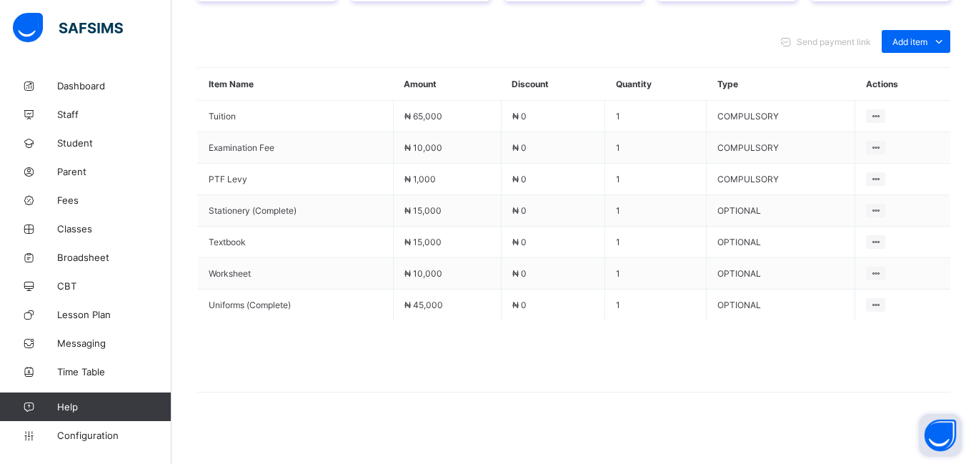
click at [387, 412] on div "Send payment link Add item Optional items Special bill Item Name Amount Discoun…" at bounding box center [573, 218] width 753 height 405
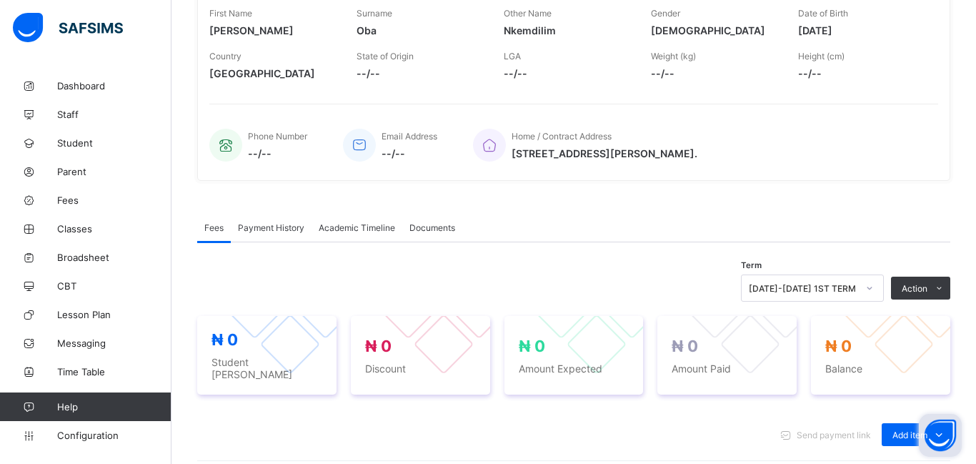
scroll to position [0, 0]
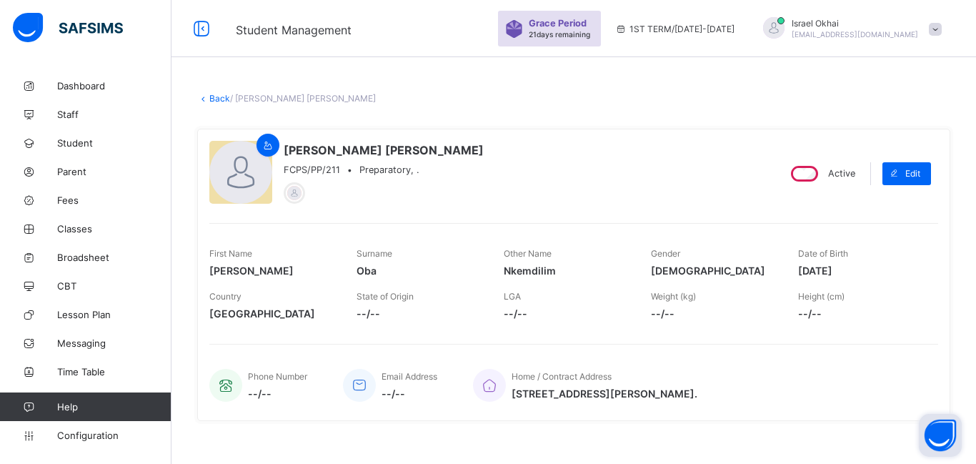
click at [218, 102] on link "Back" at bounding box center [219, 98] width 21 height 11
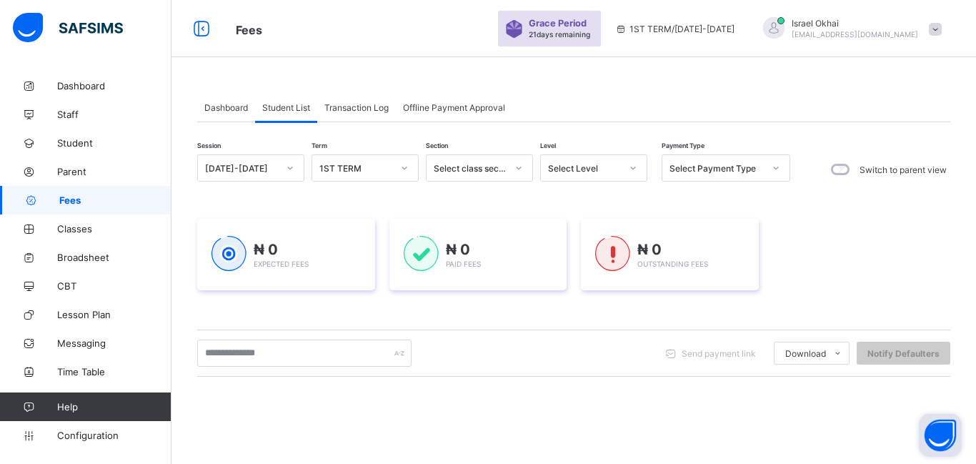
scroll to position [219, 0]
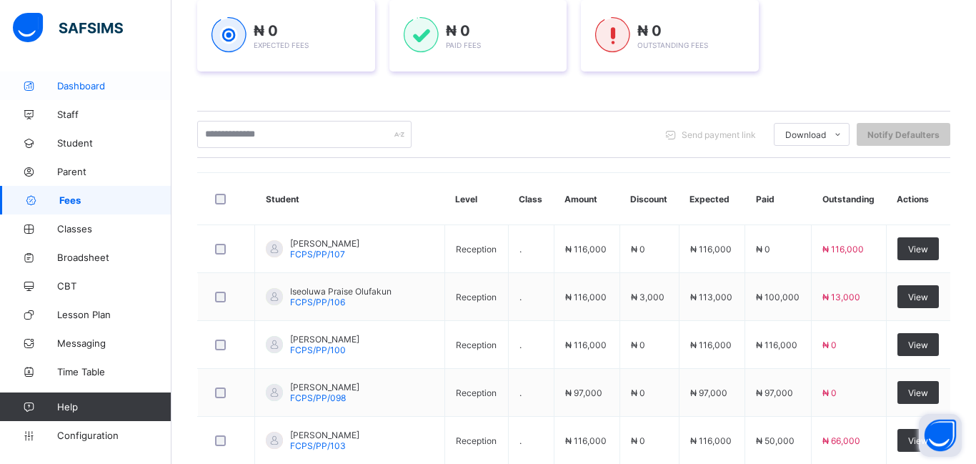
click at [68, 81] on span "Dashboard" at bounding box center [114, 85] width 114 height 11
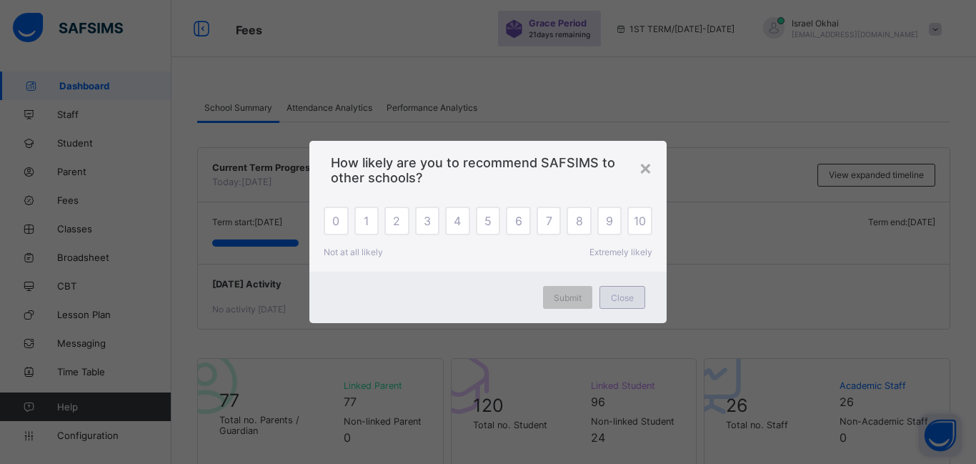
click at [621, 300] on span "Close" at bounding box center [622, 297] width 23 height 11
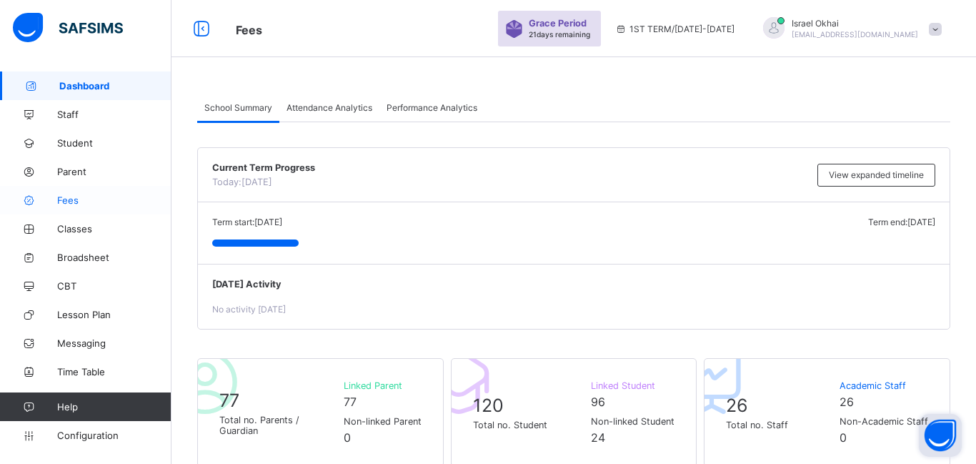
click at [73, 205] on span "Fees" at bounding box center [114, 199] width 114 height 11
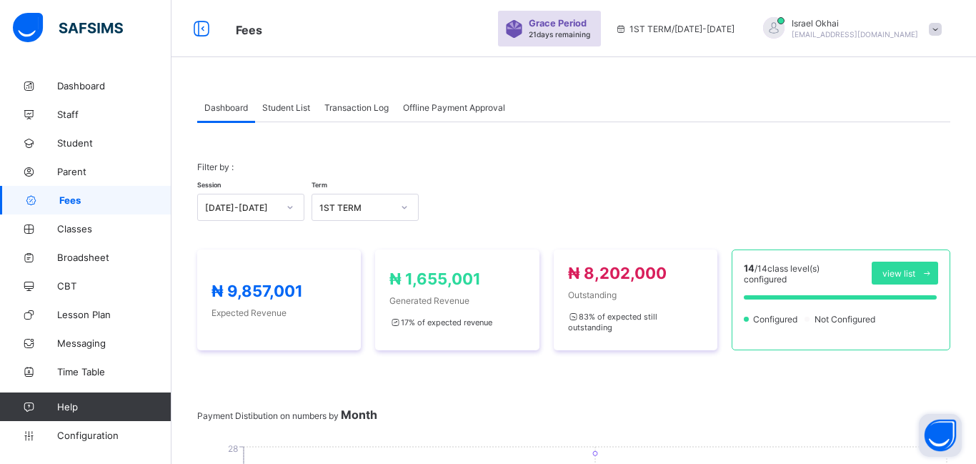
click at [73, 205] on span "Fees" at bounding box center [115, 199] width 112 height 11
click at [283, 112] on div "Student List" at bounding box center [286, 107] width 62 height 29
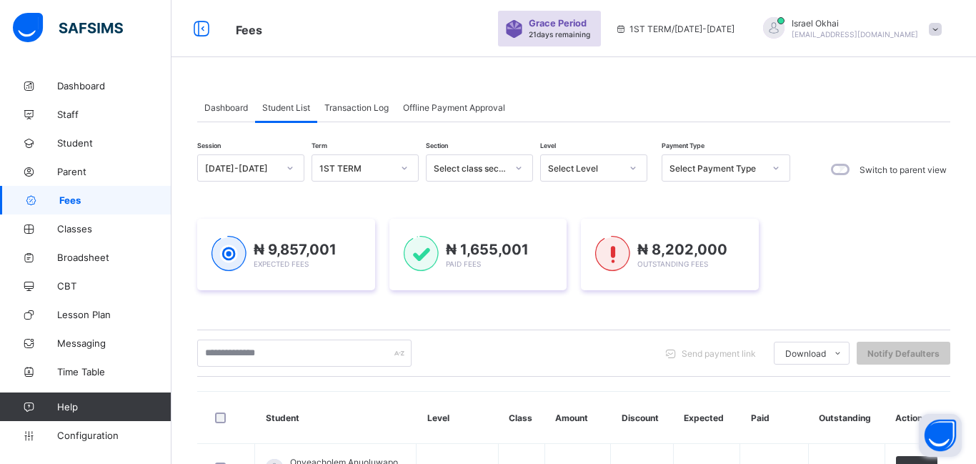
click at [577, 173] on div "Select Level" at bounding box center [584, 168] width 73 height 11
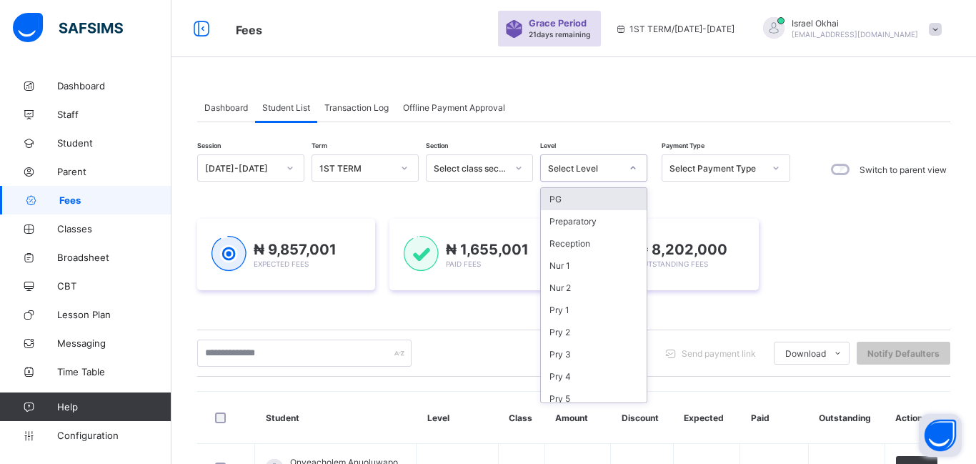
click at [560, 205] on div "PG" at bounding box center [594, 199] width 106 height 22
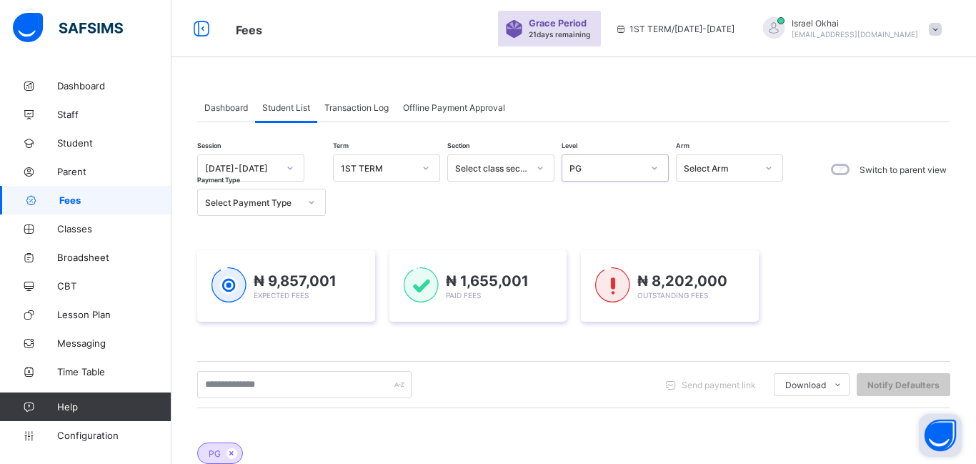
click at [602, 174] on div "PG" at bounding box center [601, 168] width 79 height 20
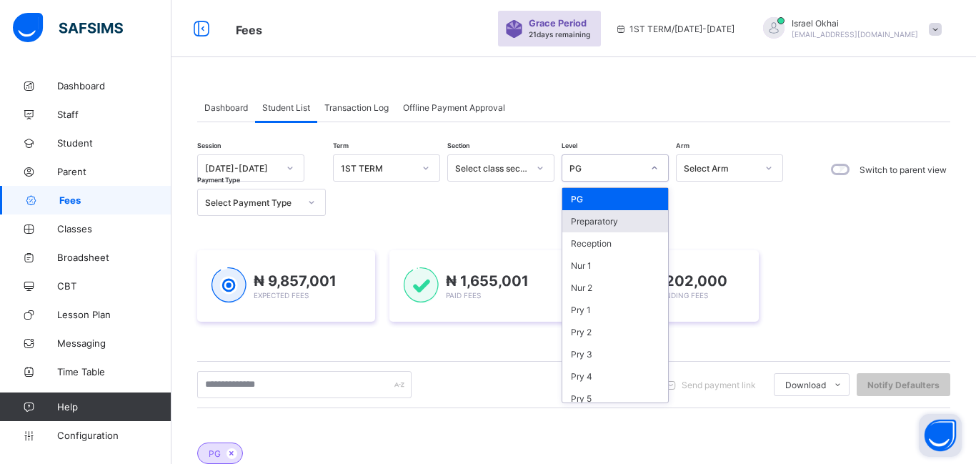
click at [606, 226] on div "Preparatory" at bounding box center [615, 221] width 106 height 22
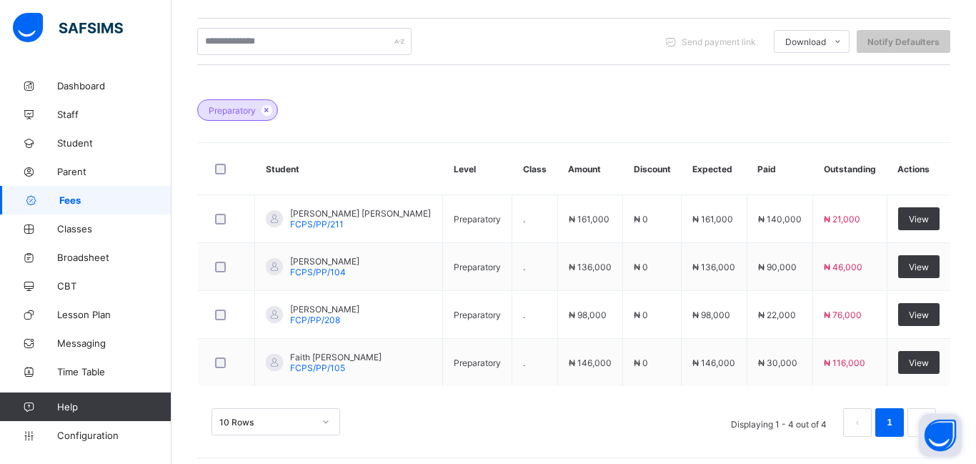
scroll to position [352, 0]
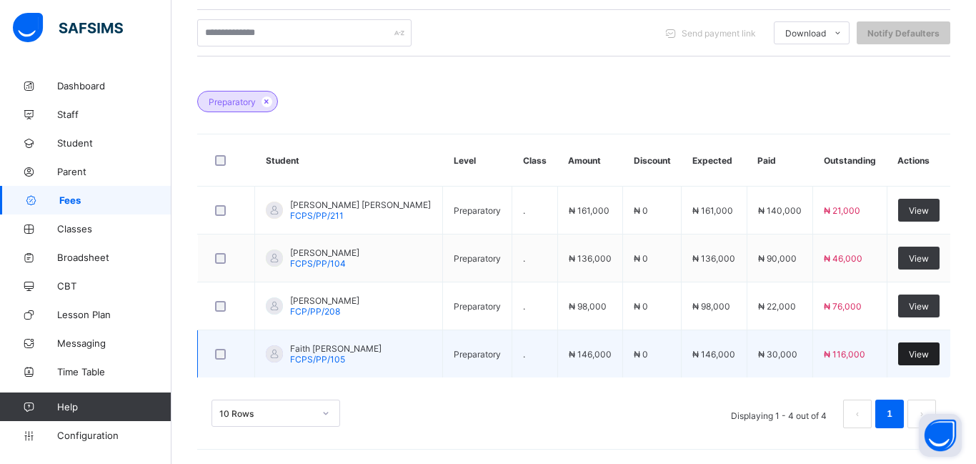
click at [920, 360] on div "View" at bounding box center [918, 353] width 41 height 23
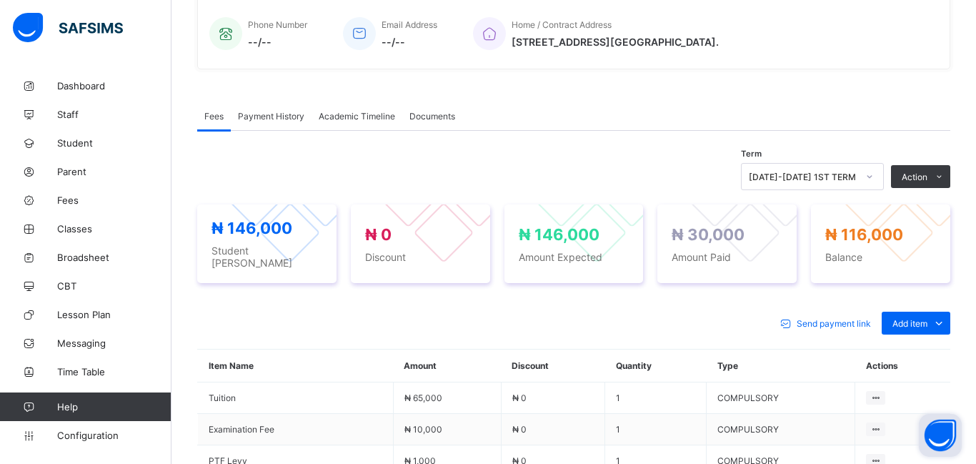
scroll to position [493, 0]
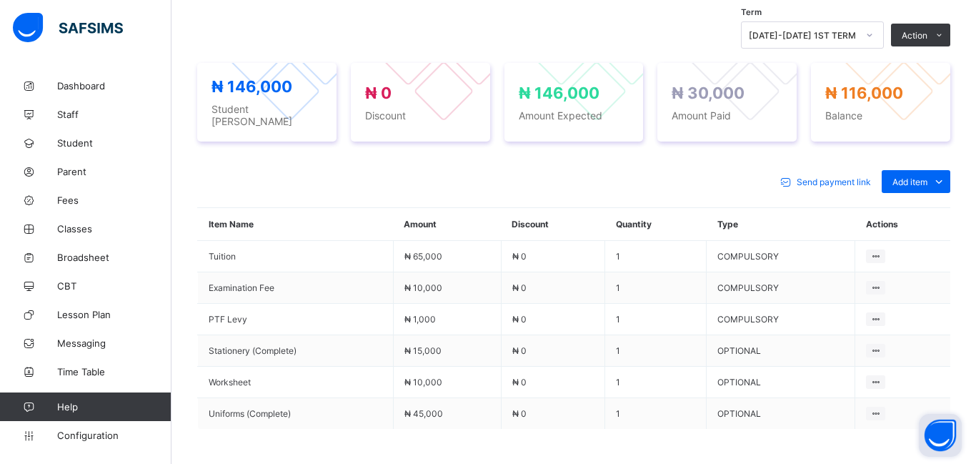
click at [563, 436] on span at bounding box center [573, 464] width 753 height 71
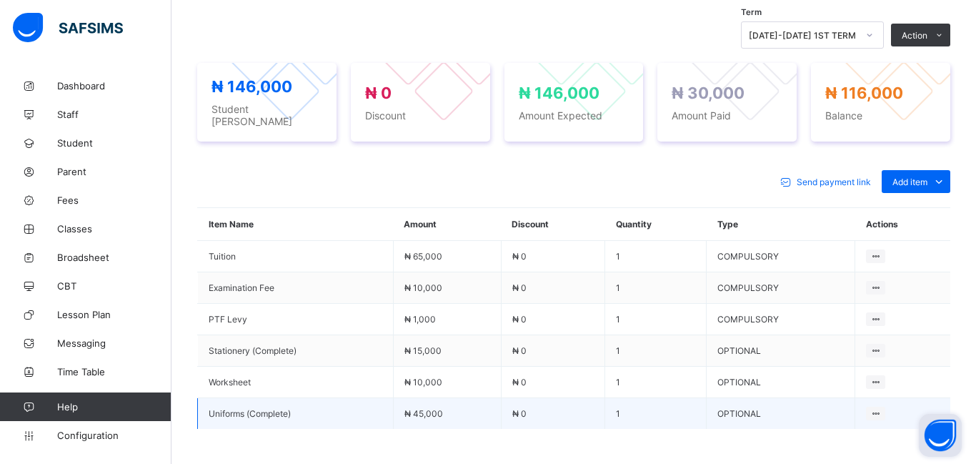
scroll to position [0, 0]
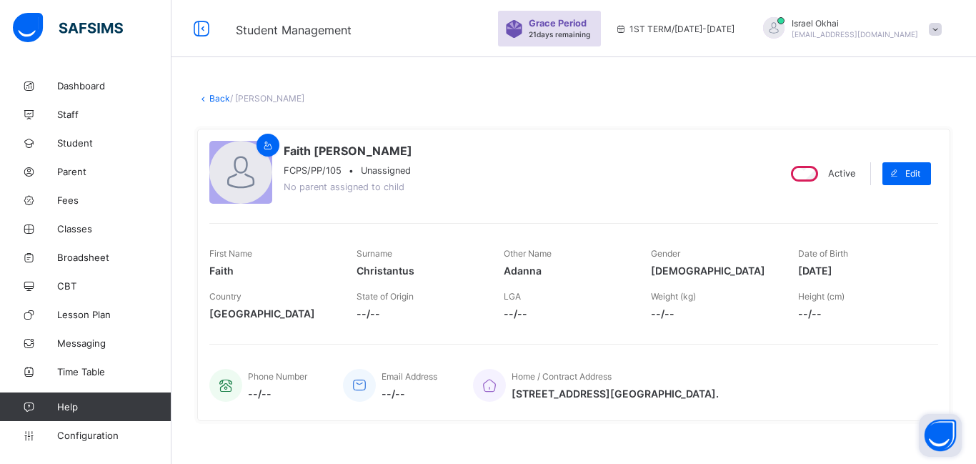
click at [218, 99] on link "Back" at bounding box center [219, 98] width 21 height 11
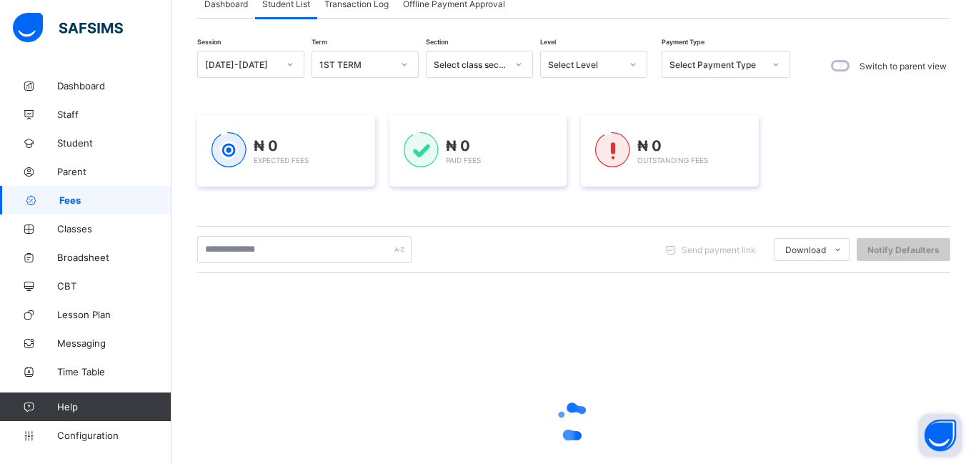
click at [578, 190] on div "₦ 0 Expected Fees ₦ 0 Paid Fees ₦ 0 Outstanding Fees" at bounding box center [573, 151] width 753 height 114
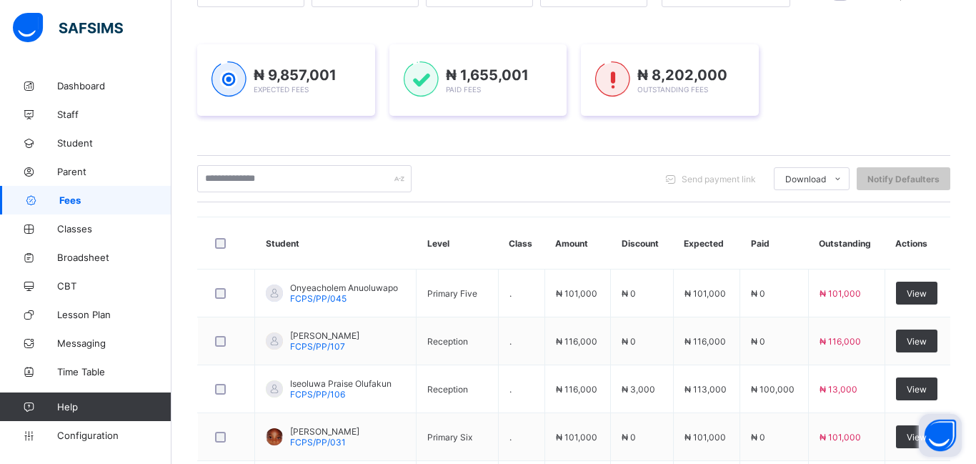
scroll to position [135, 0]
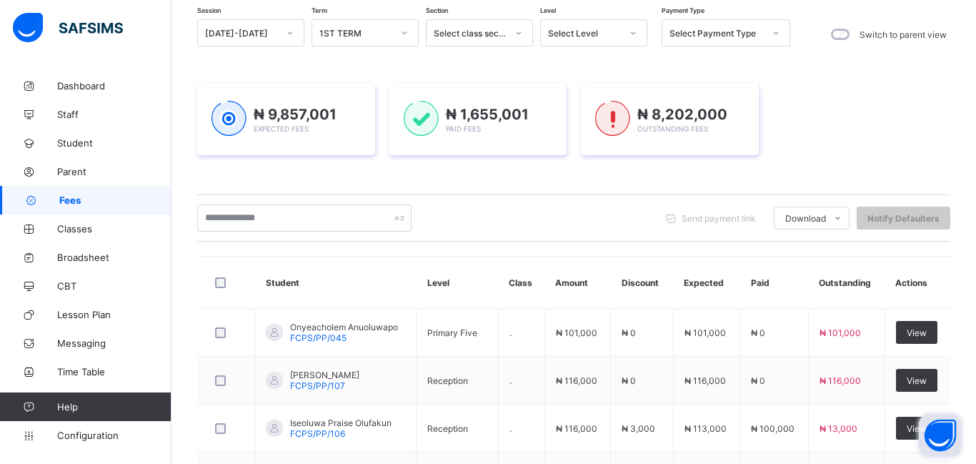
click at [605, 46] on div "Select Level" at bounding box center [593, 32] width 107 height 27
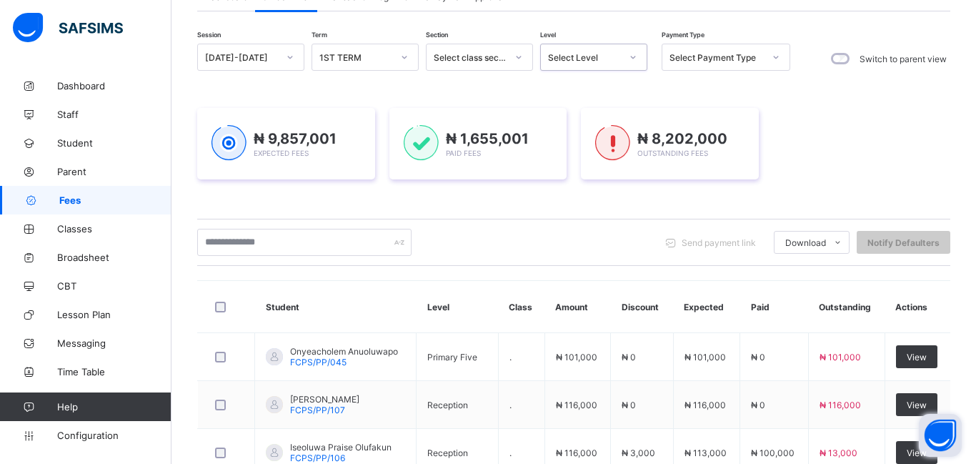
click at [590, 63] on div "Select Level" at bounding box center [580, 57] width 79 height 20
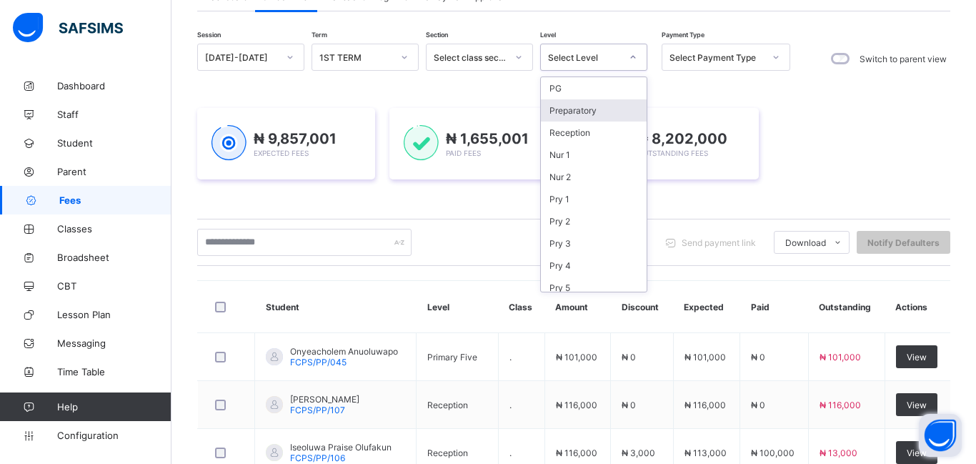
click at [608, 118] on div "Preparatory" at bounding box center [594, 110] width 106 height 22
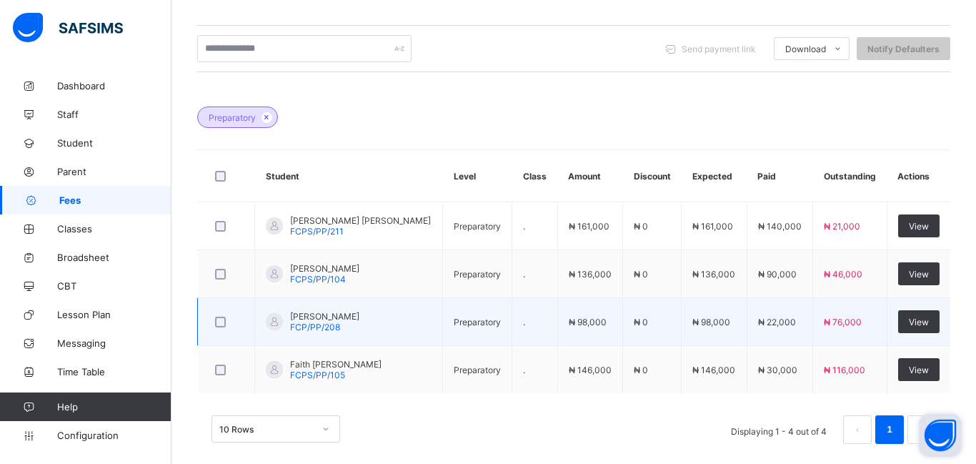
scroll to position [352, 0]
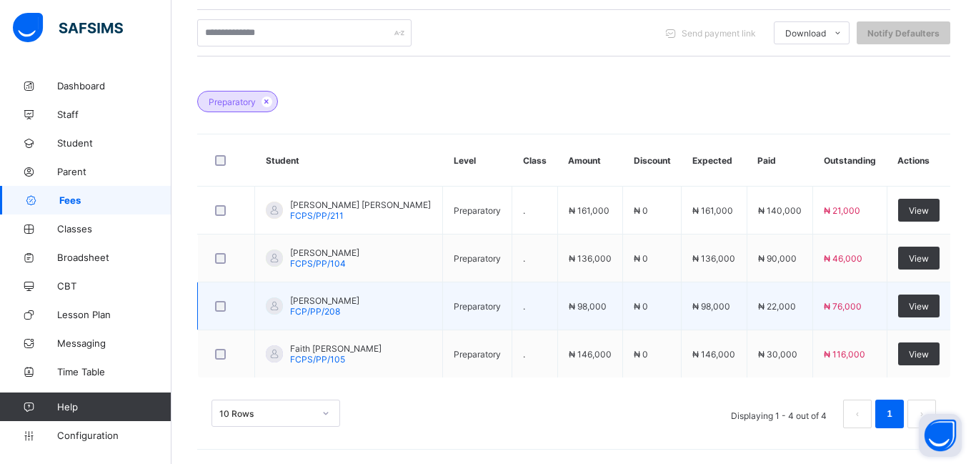
click at [855, 322] on td "₦ 76,000" at bounding box center [850, 306] width 74 height 48
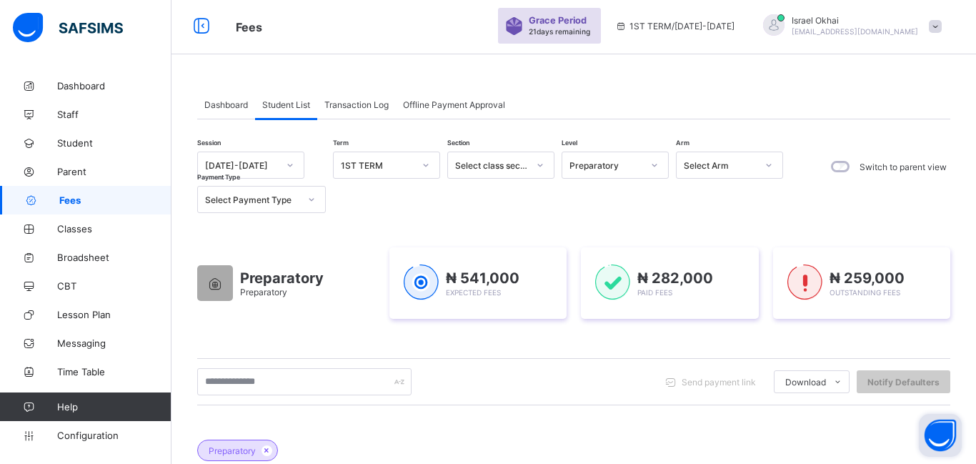
scroll to position [0, 0]
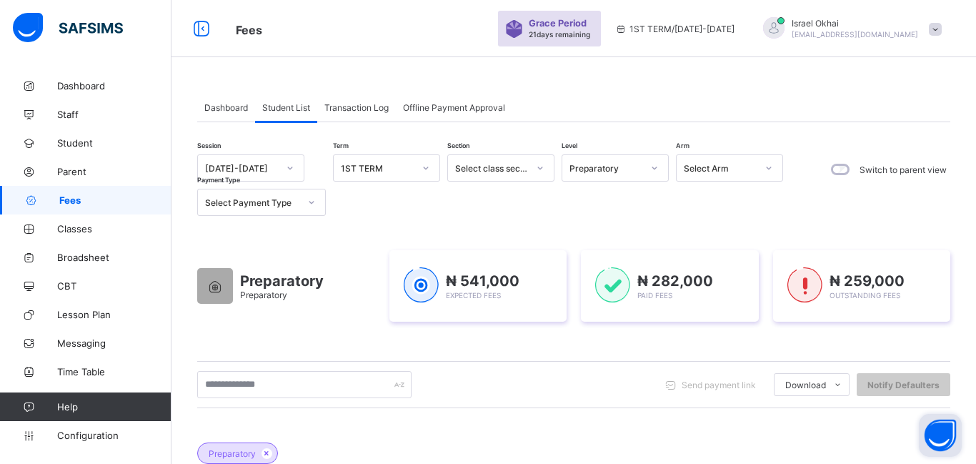
click at [627, 172] on div "Preparatory" at bounding box center [606, 168] width 73 height 11
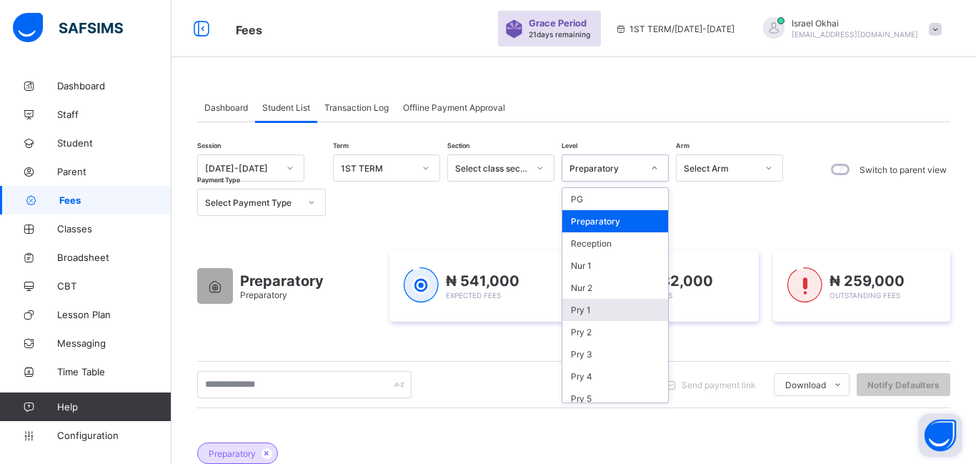
click at [618, 314] on div "Pry 1" at bounding box center [615, 310] width 106 height 22
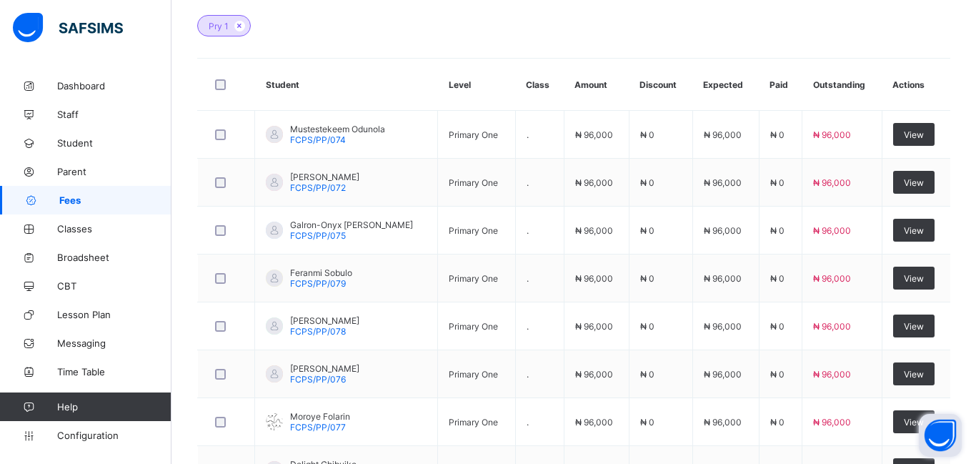
scroll to position [432, 0]
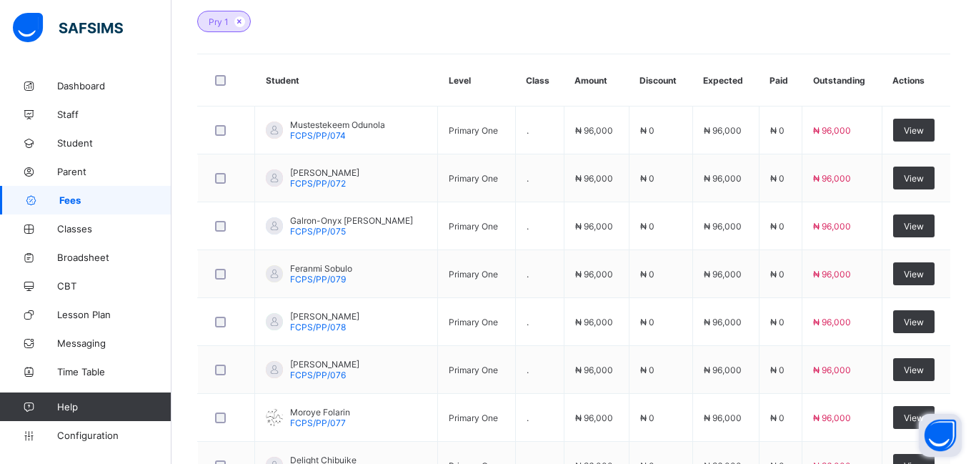
click at [629, 314] on td "₦ 0" at bounding box center [661, 322] width 64 height 48
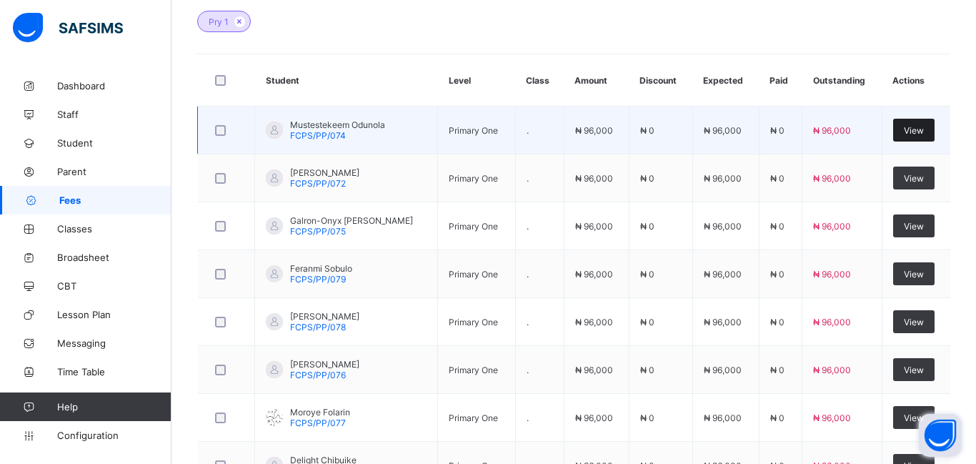
click at [912, 131] on span "View" at bounding box center [914, 130] width 20 height 11
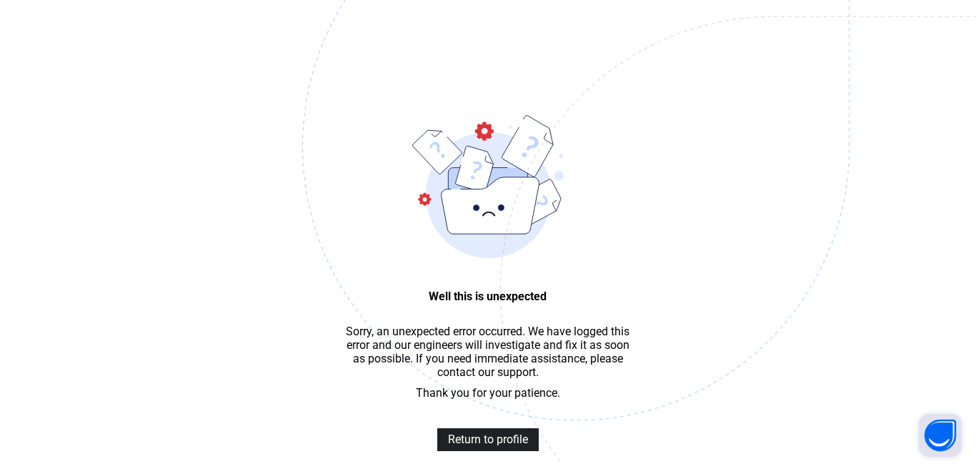
click at [490, 438] on span "Return to profile" at bounding box center [488, 439] width 80 height 14
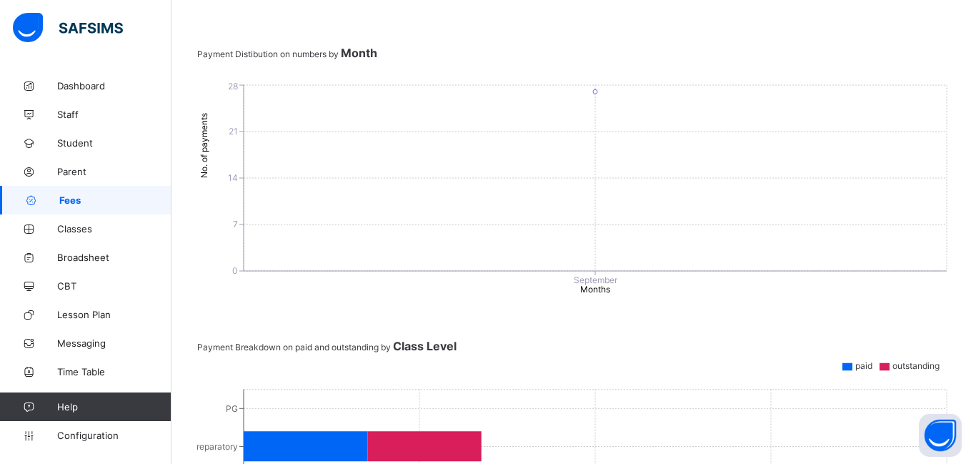
scroll to position [868, 0]
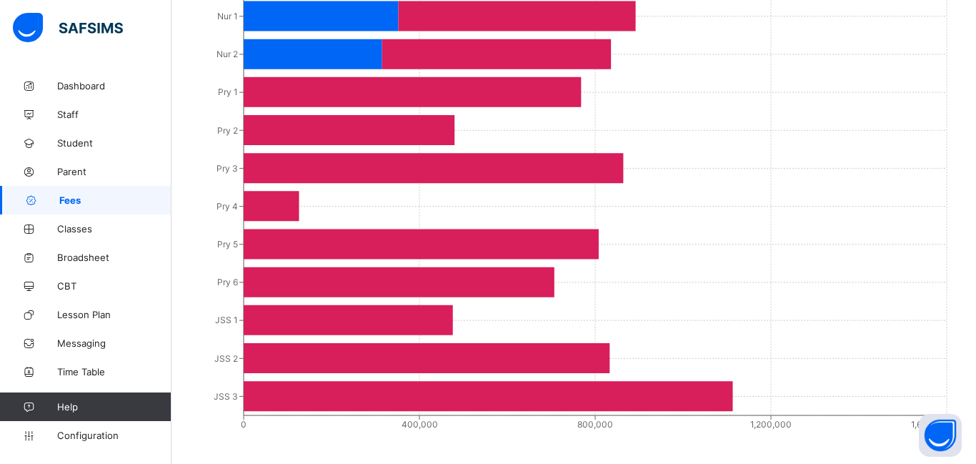
click at [292, 115] on icon at bounding box center [349, 130] width 211 height 30
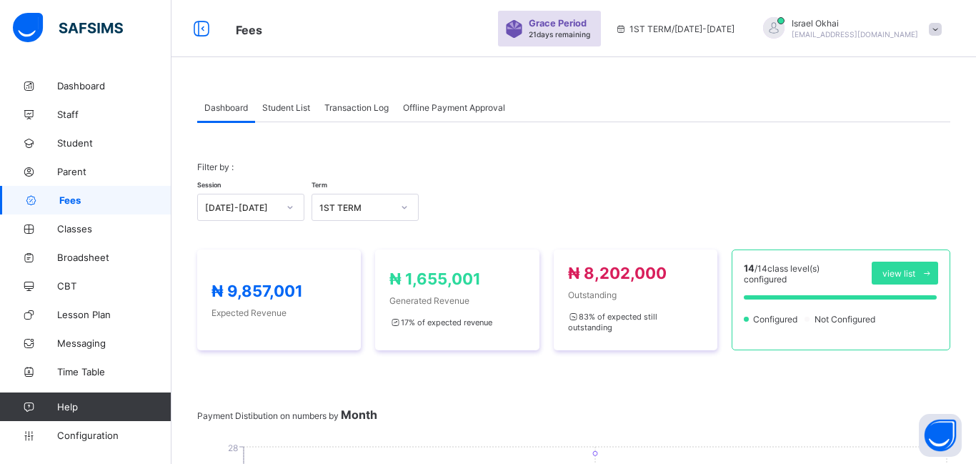
click at [292, 113] on div "Student List" at bounding box center [286, 107] width 62 height 29
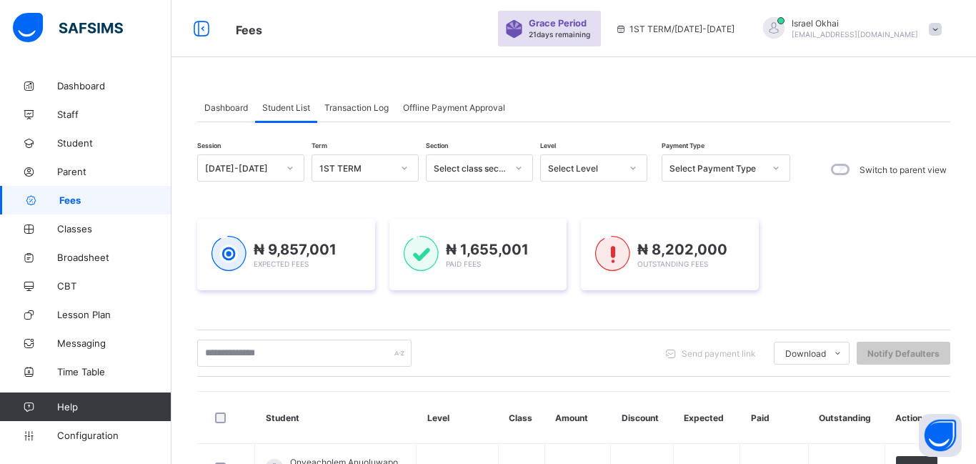
click at [577, 169] on div "Select Level" at bounding box center [584, 168] width 73 height 11
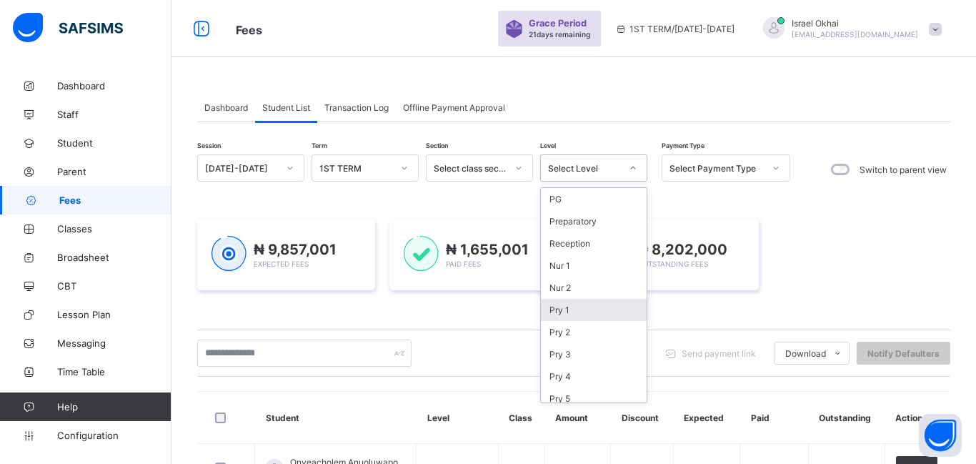
click at [577, 311] on div "Pry 1" at bounding box center [594, 310] width 106 height 22
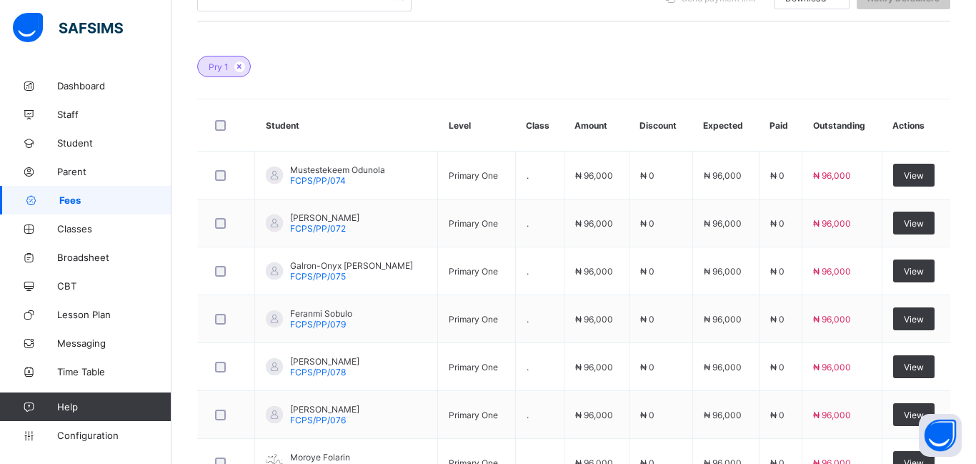
scroll to position [387, 0]
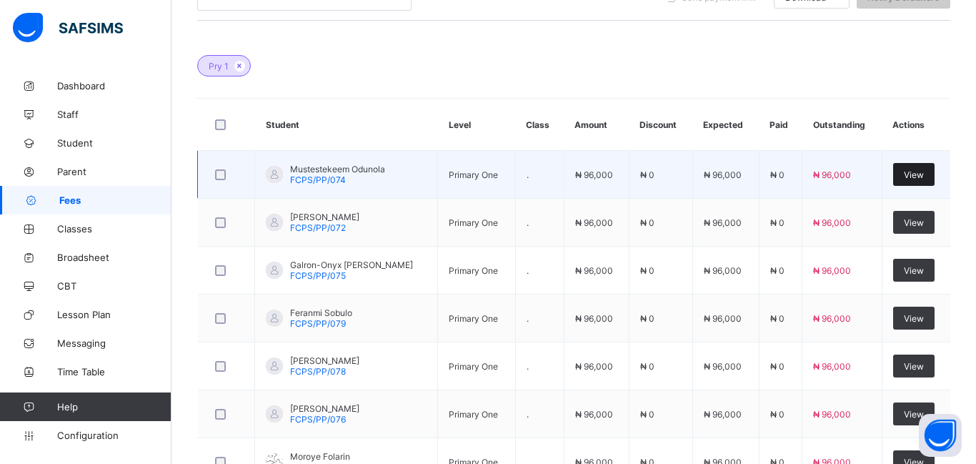
click at [909, 178] on span "View" at bounding box center [914, 174] width 20 height 11
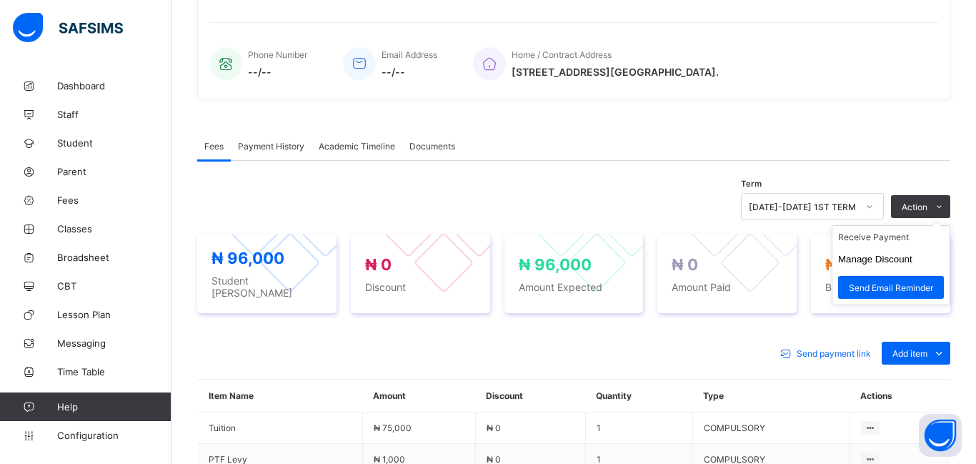
scroll to position [345, 0]
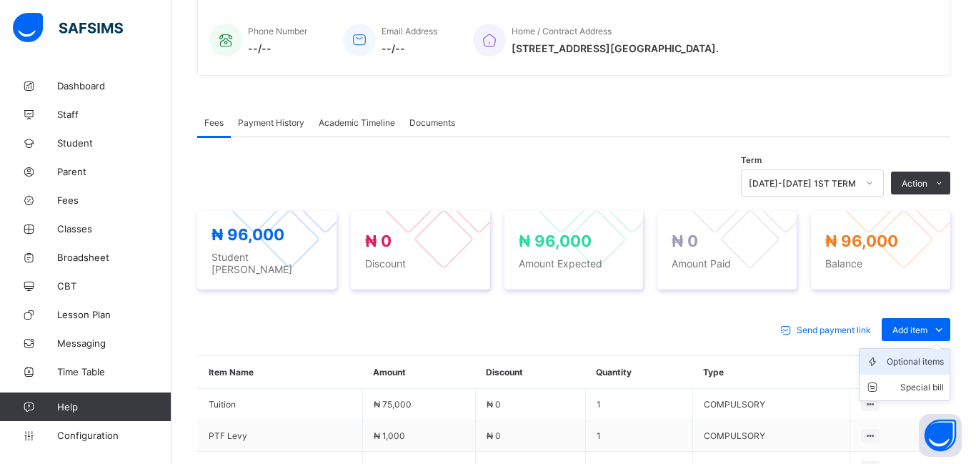
click at [910, 359] on div "Optional items" at bounding box center [915, 361] width 57 height 14
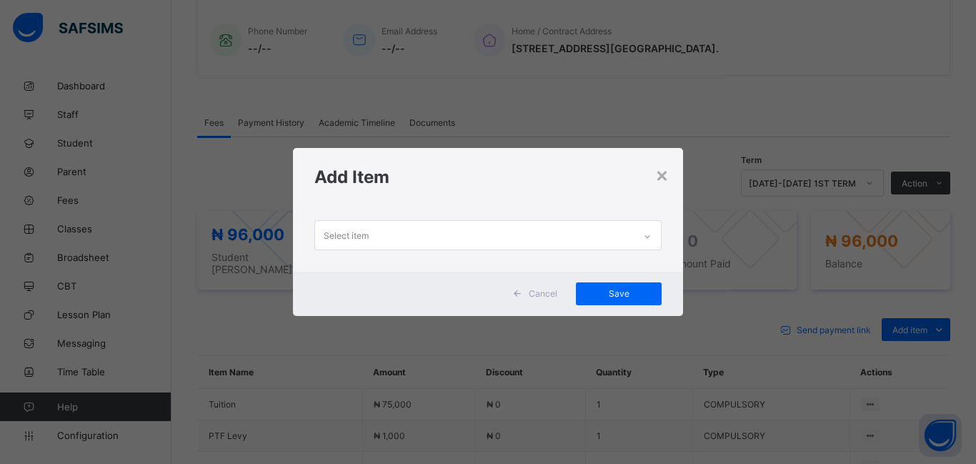
click at [364, 241] on div "Select item" at bounding box center [346, 235] width 45 height 27
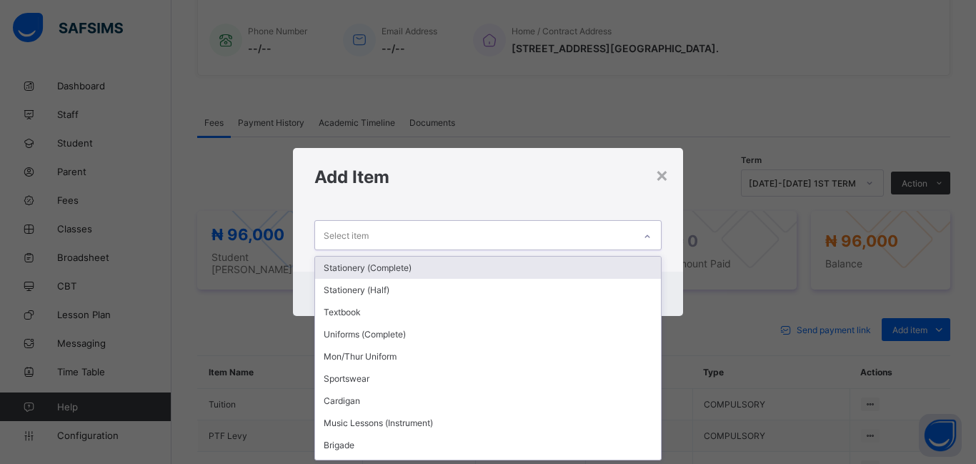
scroll to position [0, 0]
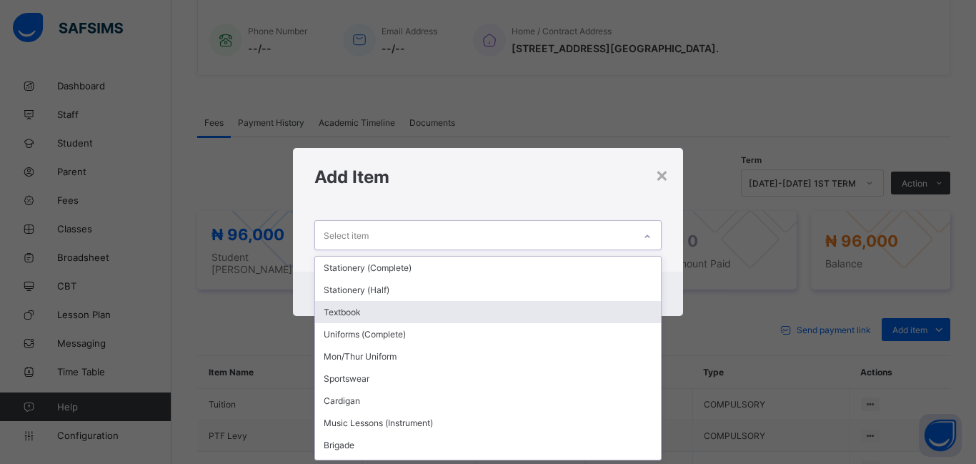
click at [390, 315] on div "Textbook" at bounding box center [488, 312] width 346 height 22
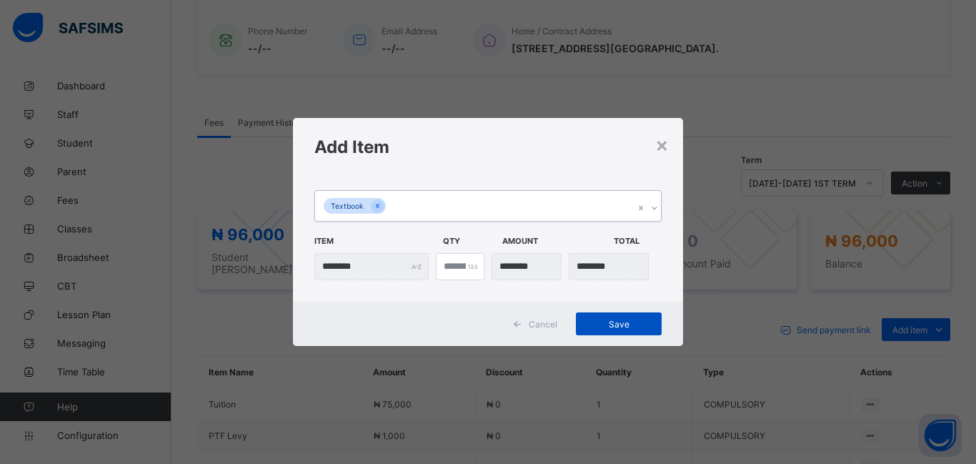
click at [611, 327] on span "Save" at bounding box center [619, 324] width 64 height 11
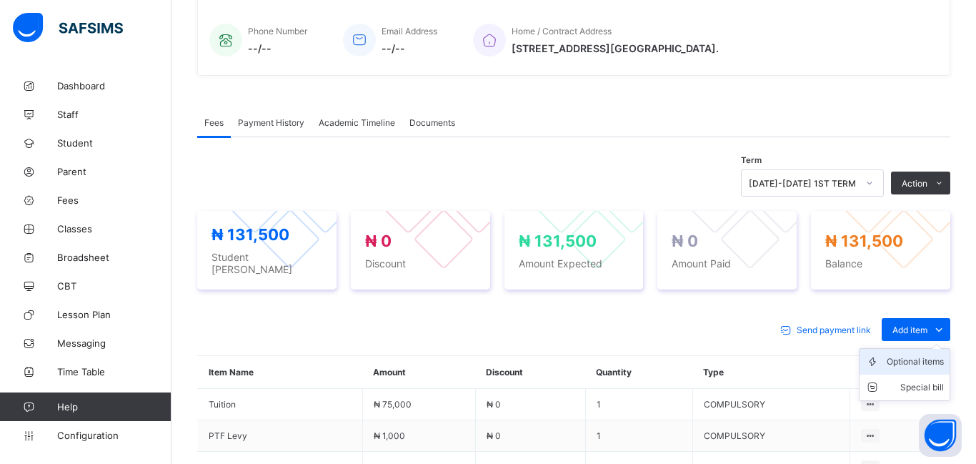
click at [929, 356] on div "Optional items" at bounding box center [915, 361] width 57 height 14
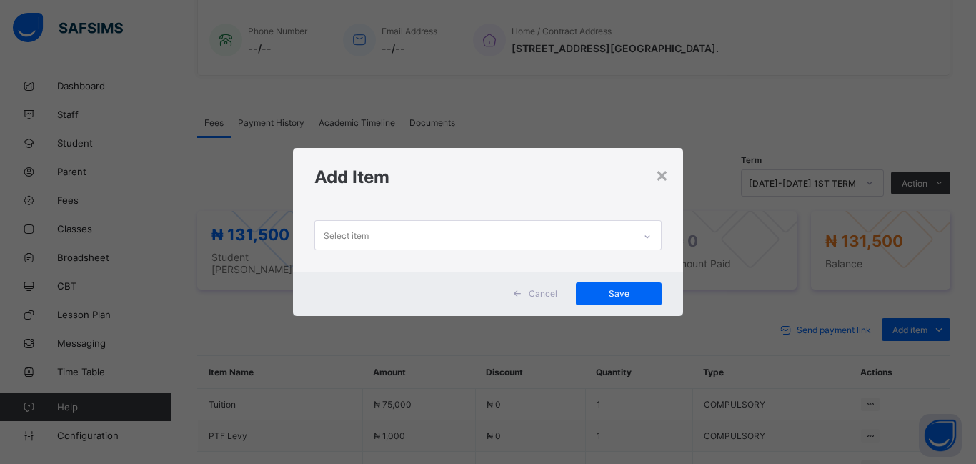
click at [350, 235] on div "Select item" at bounding box center [346, 235] width 45 height 27
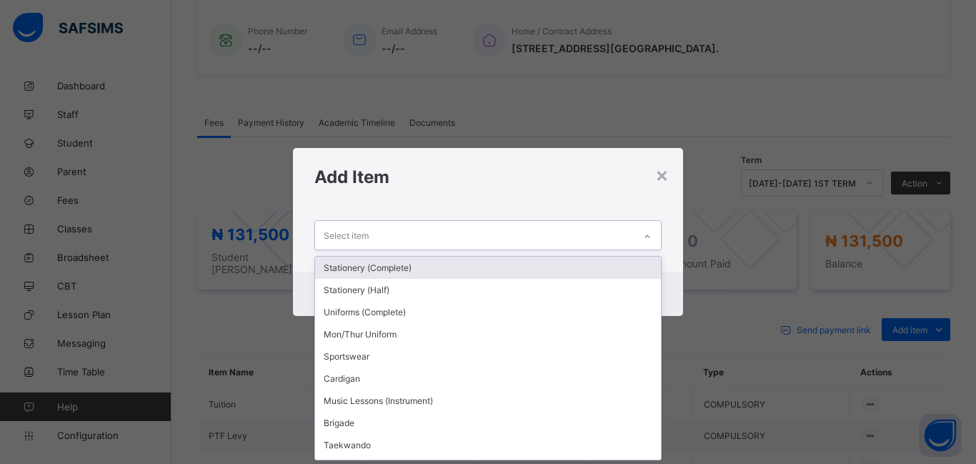
click at [362, 267] on div "Stationery (Complete)" at bounding box center [488, 268] width 346 height 22
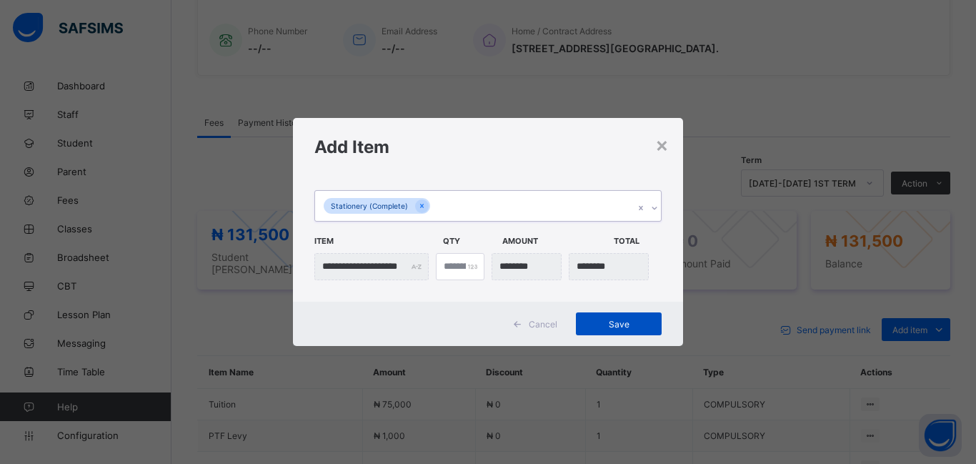
click at [612, 324] on span "Save" at bounding box center [619, 324] width 64 height 11
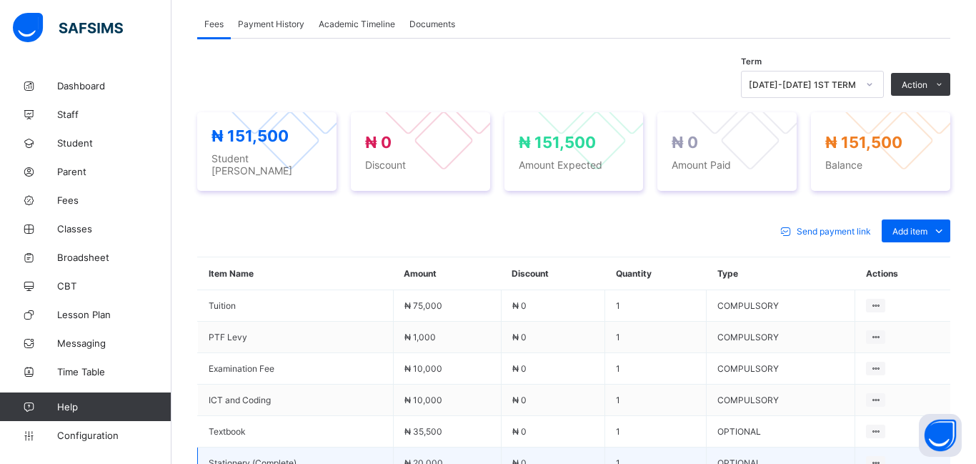
scroll to position [379, 0]
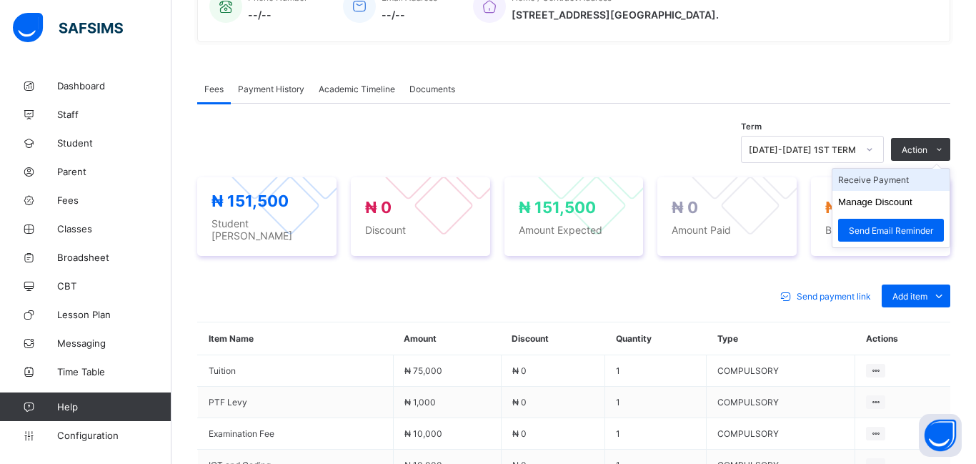
click at [868, 187] on li "Receive Payment" at bounding box center [891, 180] width 117 height 22
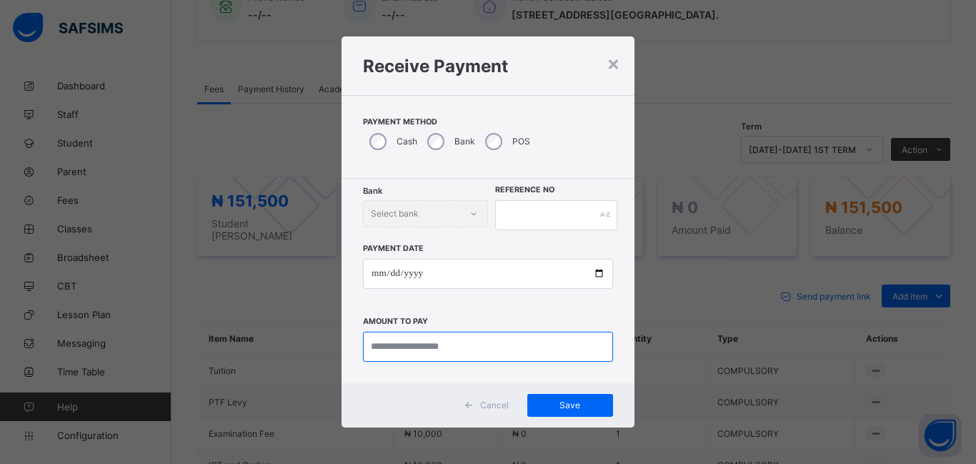
click at [392, 347] on input "currency" at bounding box center [488, 347] width 250 height 30
type input "*********"
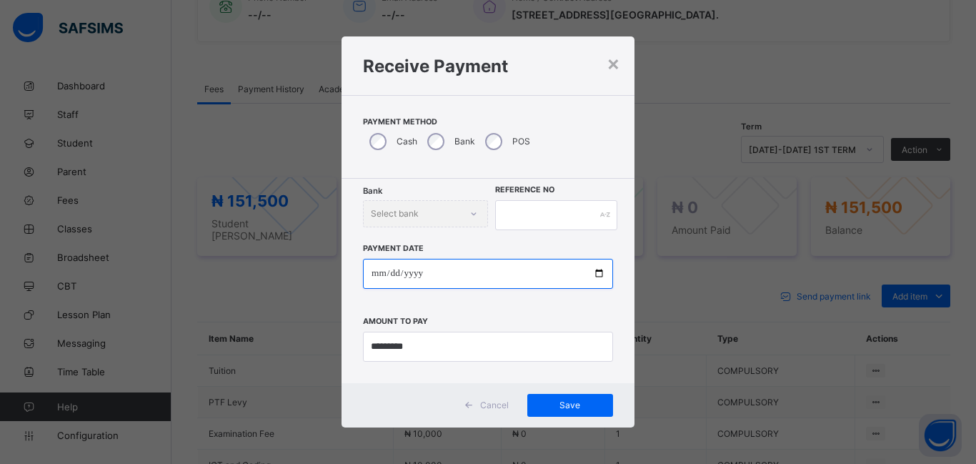
click at [377, 274] on input "date" at bounding box center [488, 274] width 250 height 30
type input "**********"
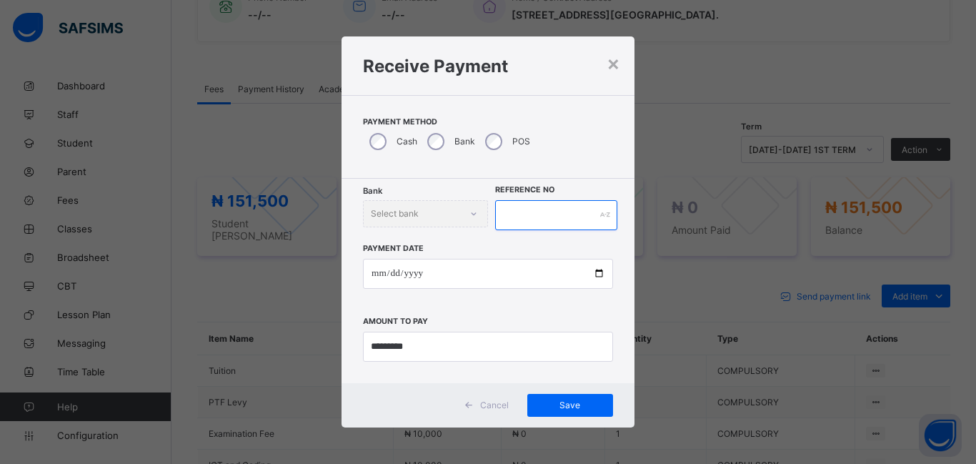
click at [506, 217] on input "text" at bounding box center [556, 215] width 122 height 30
type input "******"
click at [577, 409] on span "Save" at bounding box center [570, 404] width 64 height 11
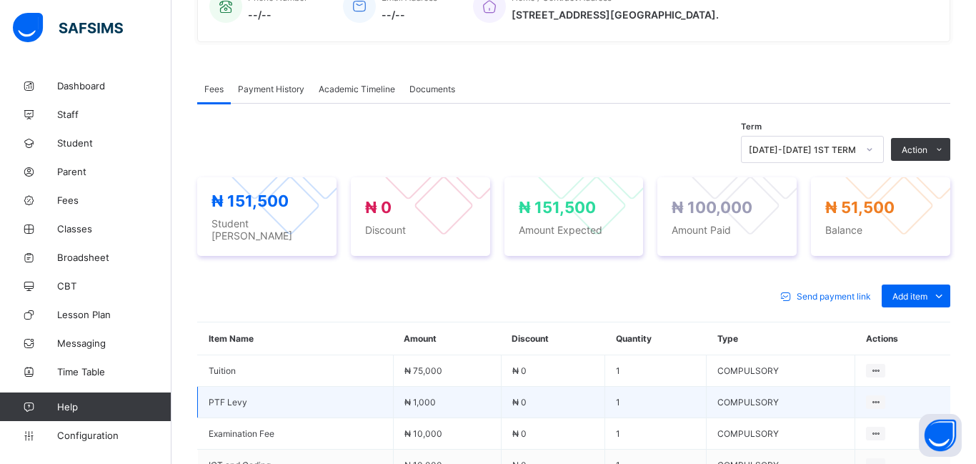
scroll to position [602, 0]
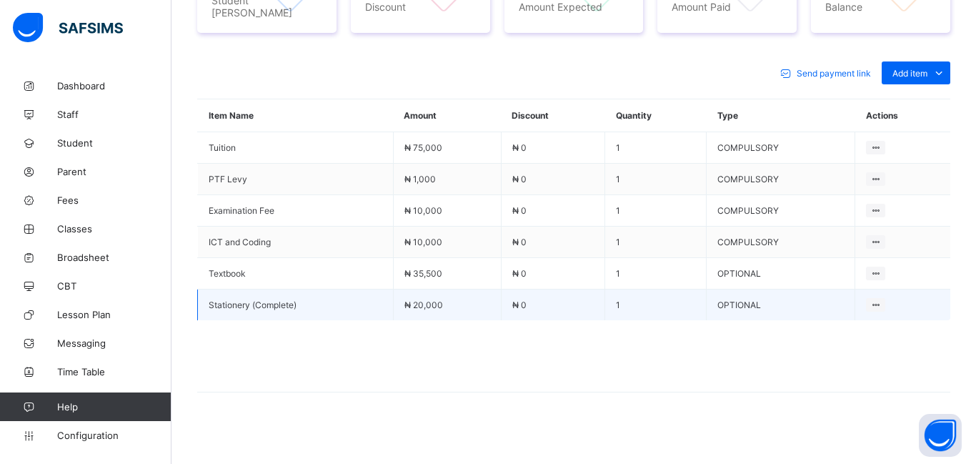
click at [610, 307] on td "1" at bounding box center [655, 304] width 101 height 31
click at [547, 299] on td "₦ 0" at bounding box center [553, 304] width 104 height 31
click at [364, 299] on span "Stationery (Complete)" at bounding box center [296, 304] width 174 height 11
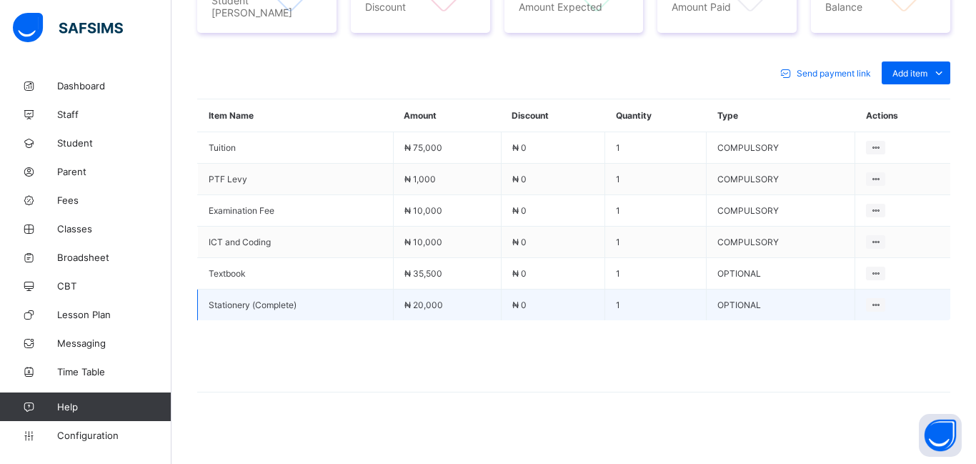
click at [364, 299] on span "Stationery (Complete)" at bounding box center [296, 304] width 174 height 11
click at [539, 289] on td "₦ 0" at bounding box center [553, 304] width 104 height 31
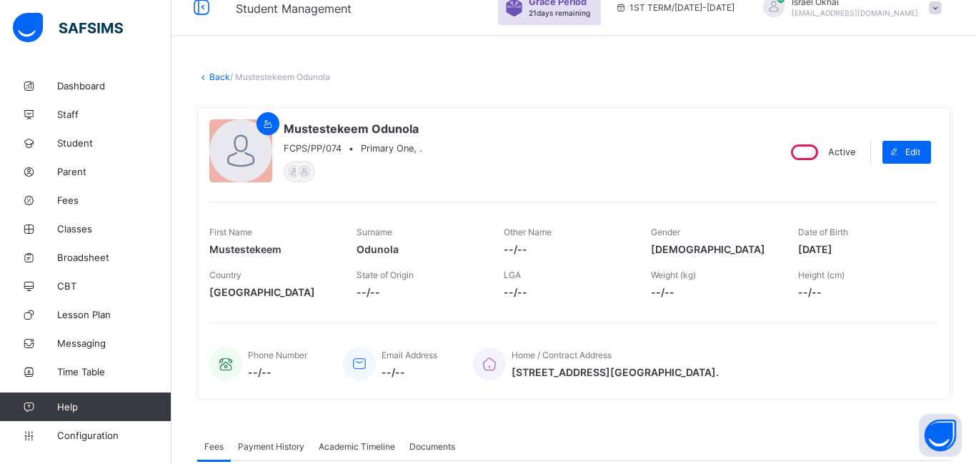
scroll to position [0, 0]
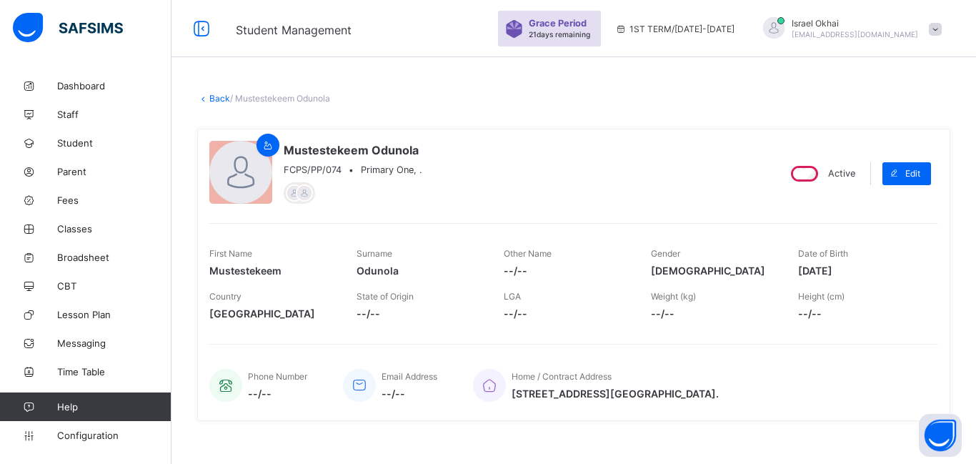
click at [217, 101] on link "Back" at bounding box center [219, 98] width 21 height 11
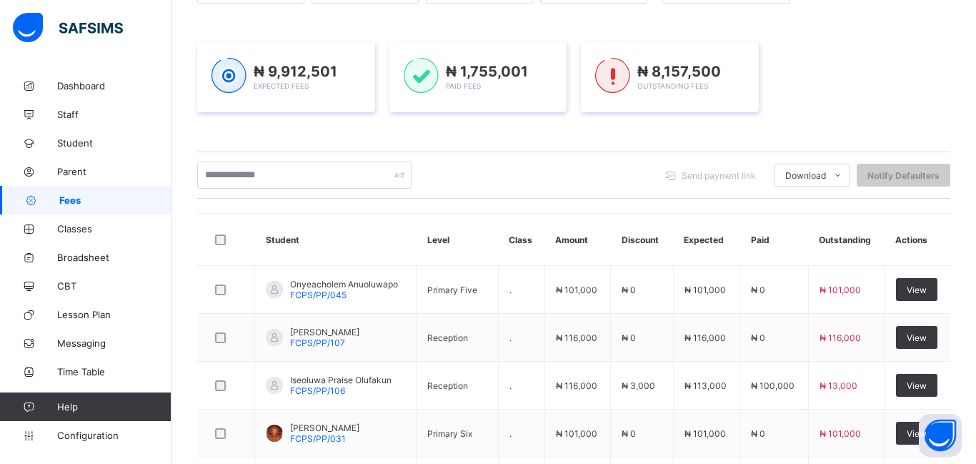
scroll to position [1, 0]
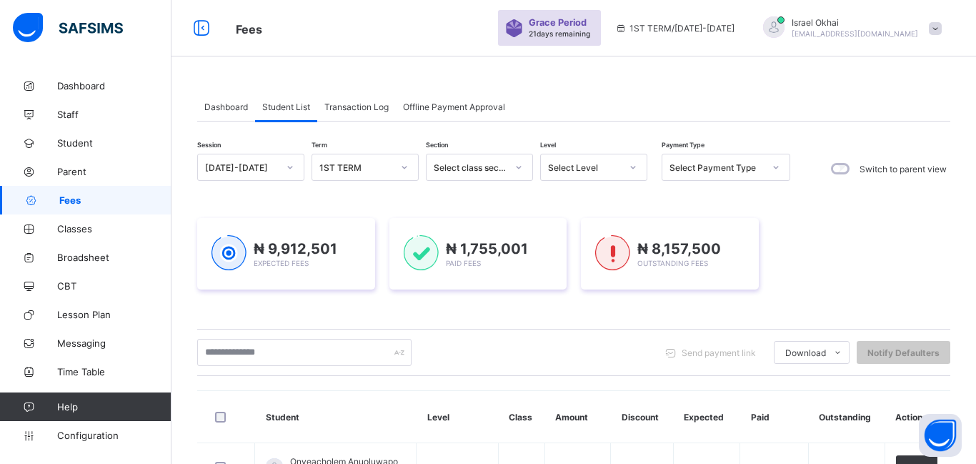
click at [590, 197] on div "₦ 9,912,501 Expected Fees ₦ 1,755,001 Paid Fees ₦ 8,157,500 Outstanding Fees" at bounding box center [573, 254] width 753 height 114
click at [620, 172] on div at bounding box center [633, 168] width 27 height 26
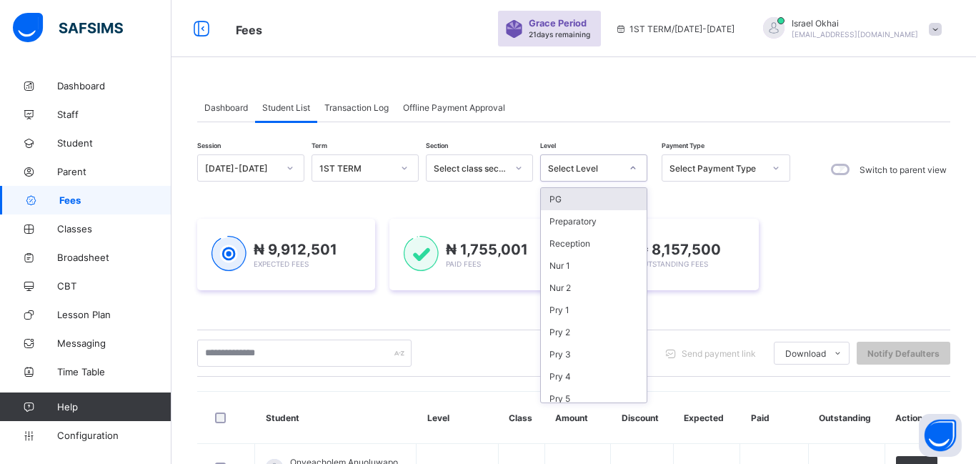
click at [620, 172] on div at bounding box center [633, 168] width 27 height 26
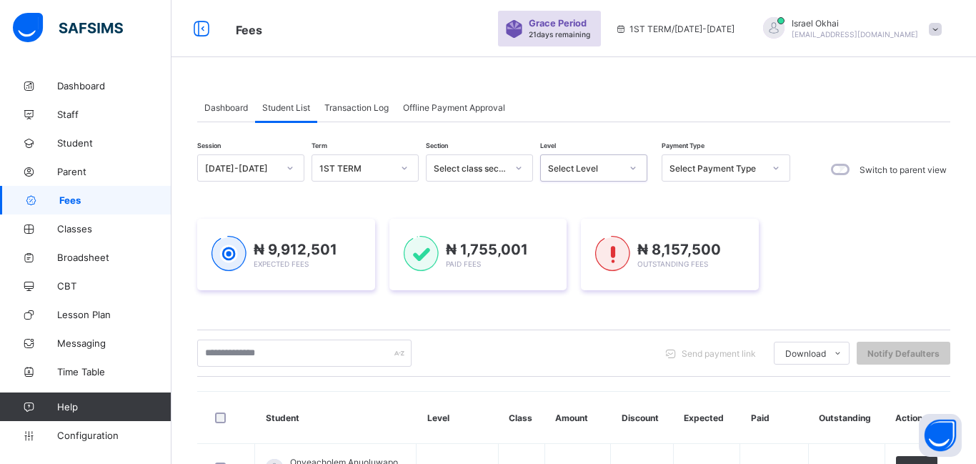
click at [620, 172] on div at bounding box center [633, 168] width 27 height 26
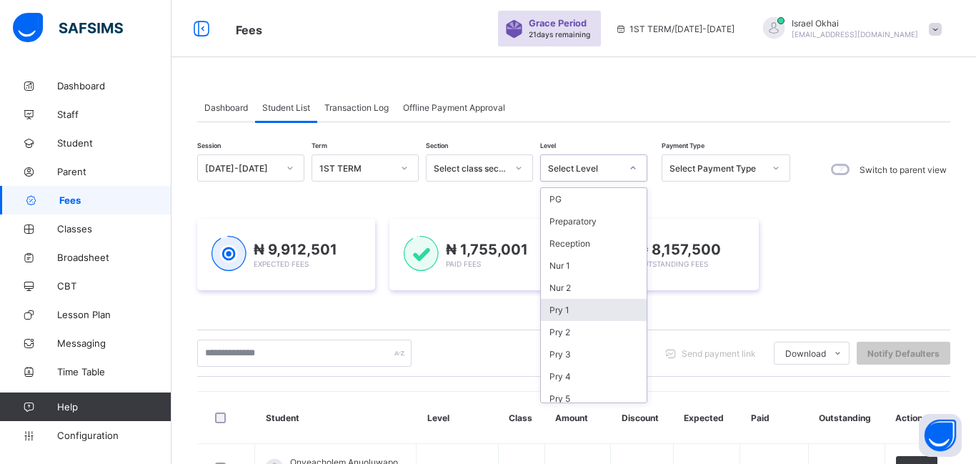
click at [596, 319] on div "Pry 1" at bounding box center [594, 310] width 106 height 22
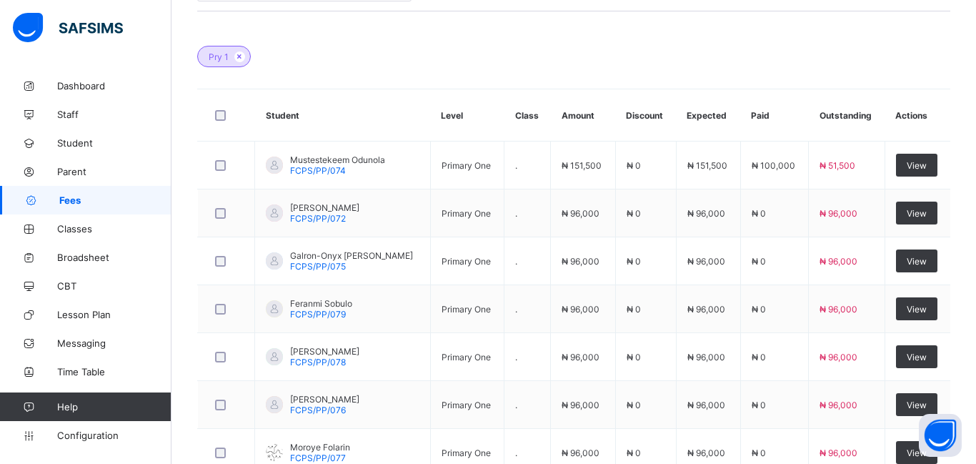
scroll to position [399, 0]
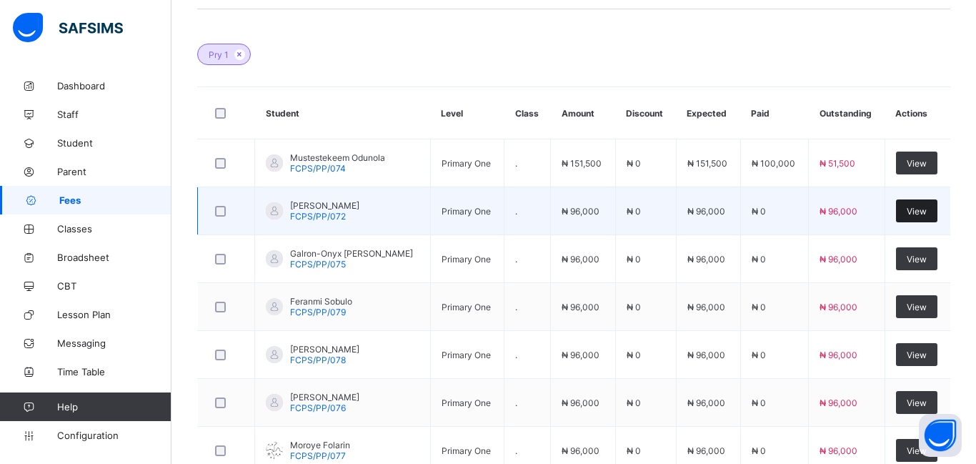
click at [907, 214] on span "View" at bounding box center [917, 211] width 20 height 11
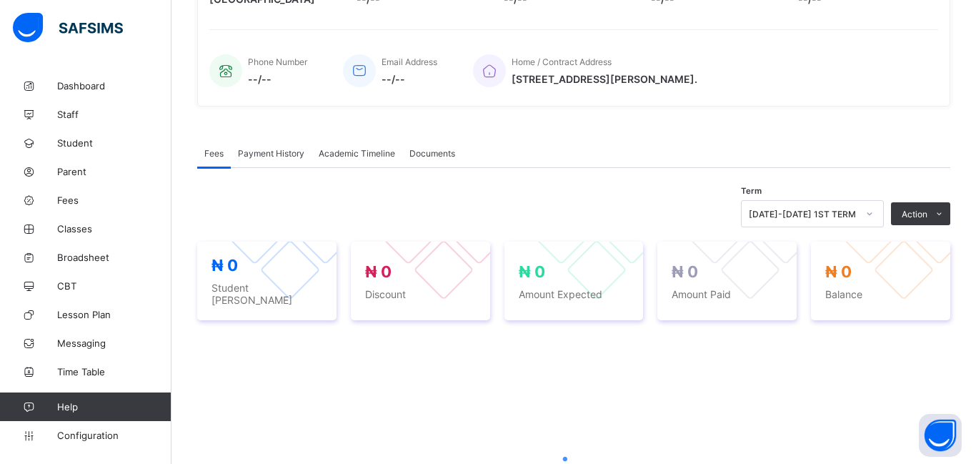
scroll to position [399, 0]
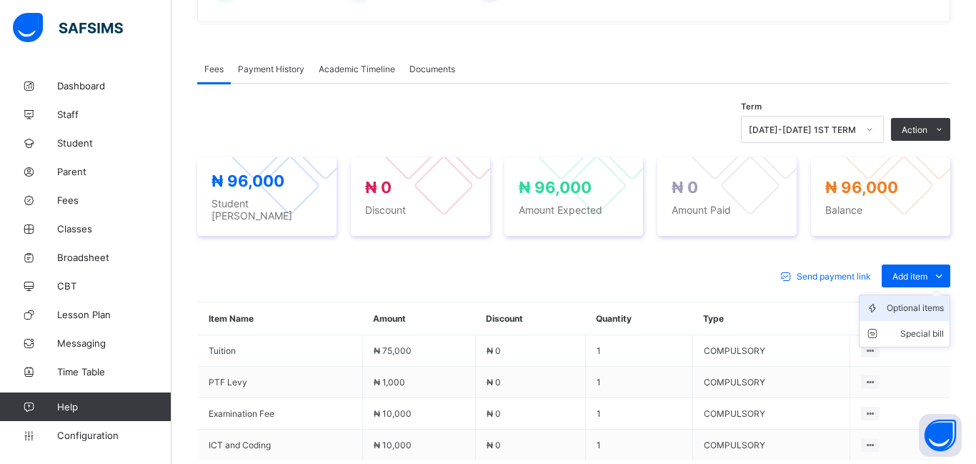
click at [915, 305] on div "Optional items" at bounding box center [915, 308] width 57 height 14
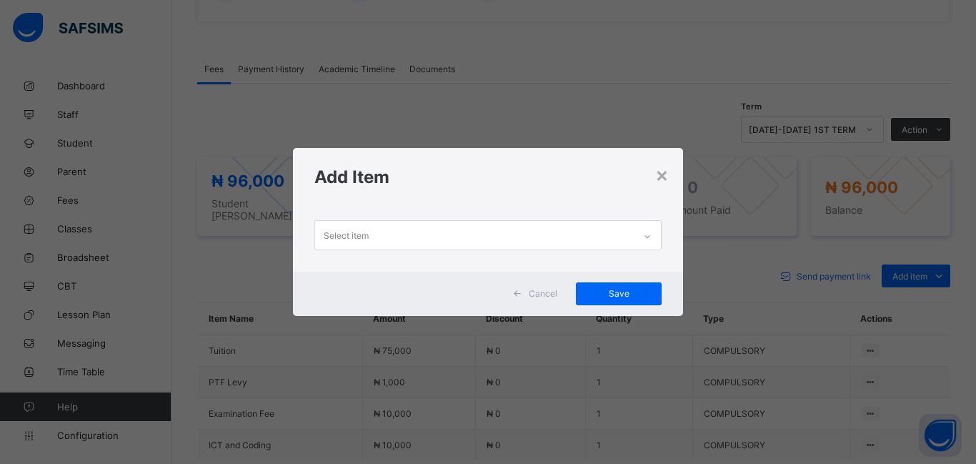
click at [364, 241] on div "Select item" at bounding box center [346, 235] width 45 height 27
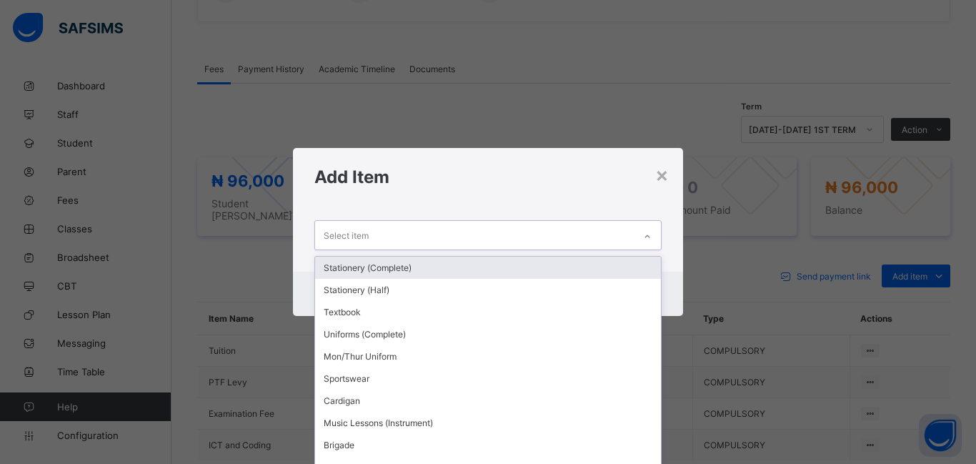
click at [380, 267] on div "Stationery (Complete)" at bounding box center [488, 268] width 346 height 22
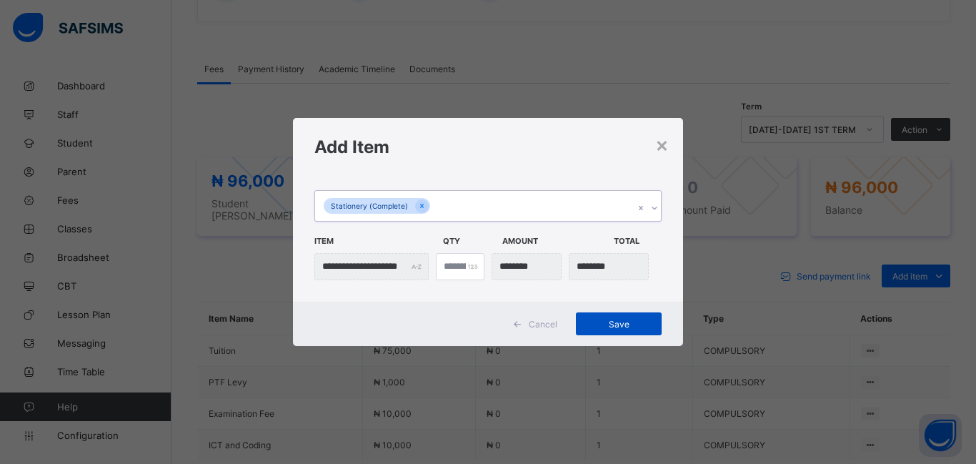
click at [633, 324] on span "Save" at bounding box center [619, 324] width 64 height 11
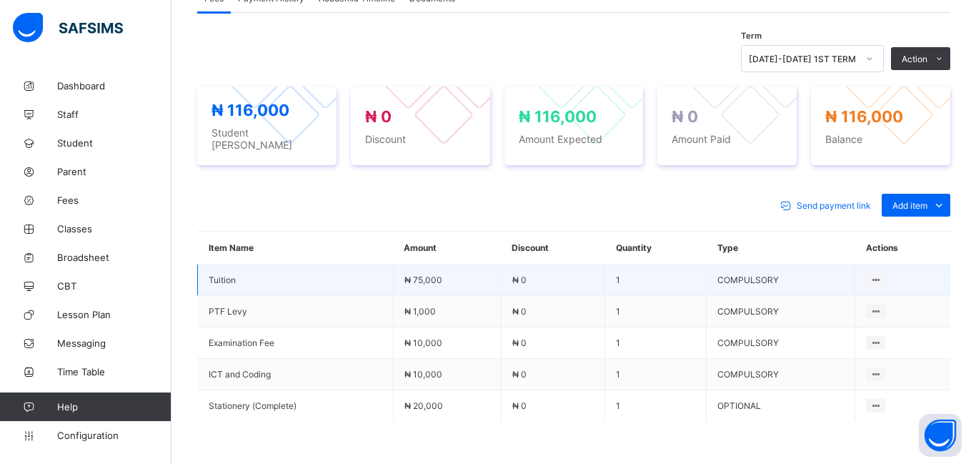
scroll to position [467, 0]
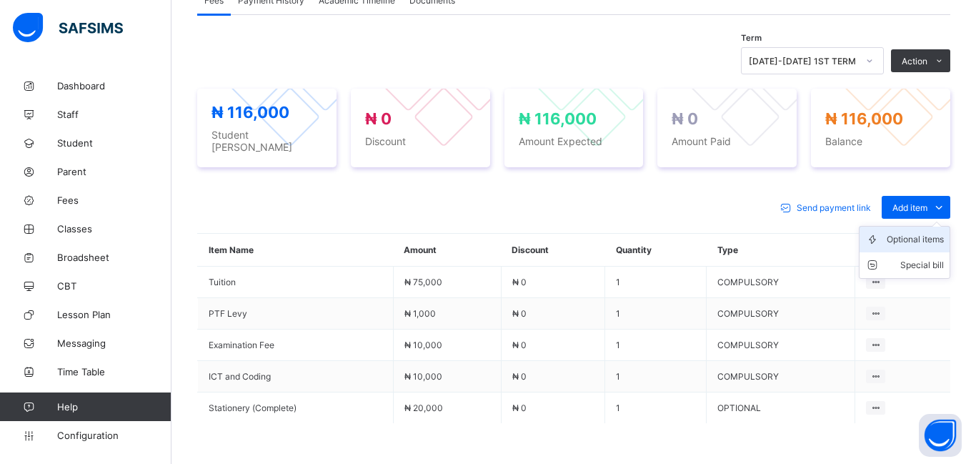
click at [914, 233] on div "Optional items" at bounding box center [915, 239] width 57 height 14
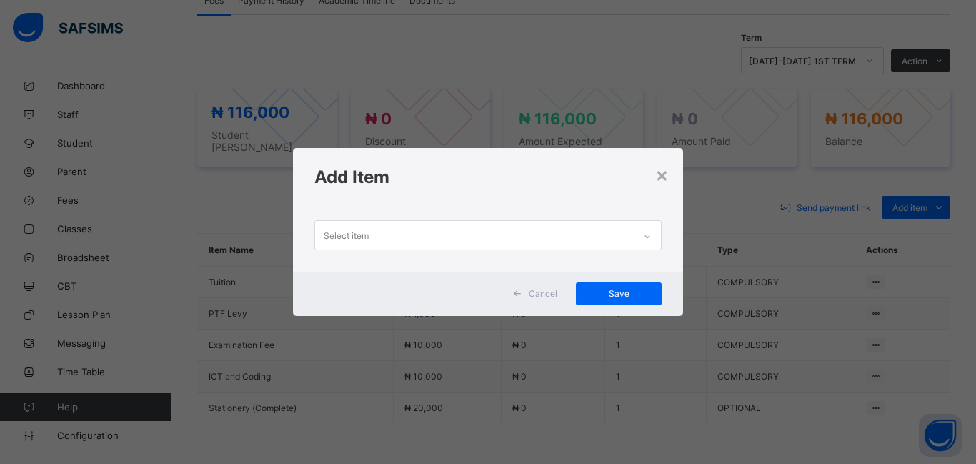
click at [368, 239] on div "Select item" at bounding box center [346, 235] width 45 height 27
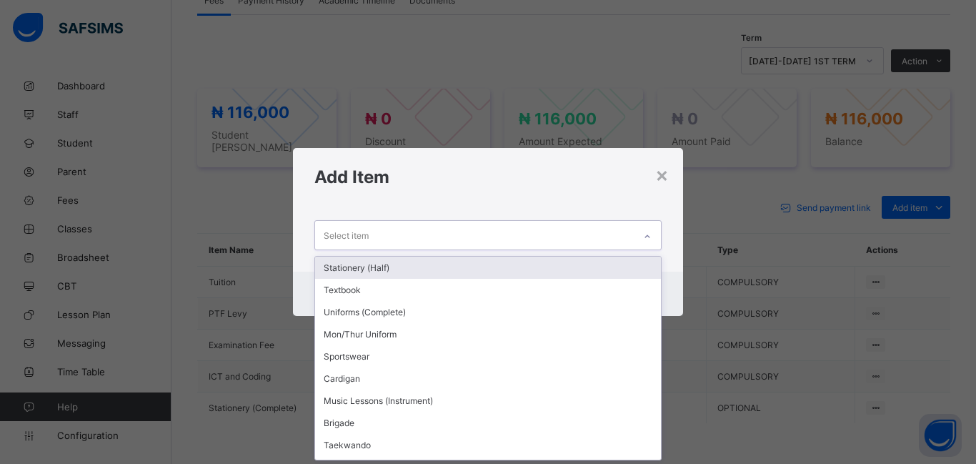
scroll to position [0, 0]
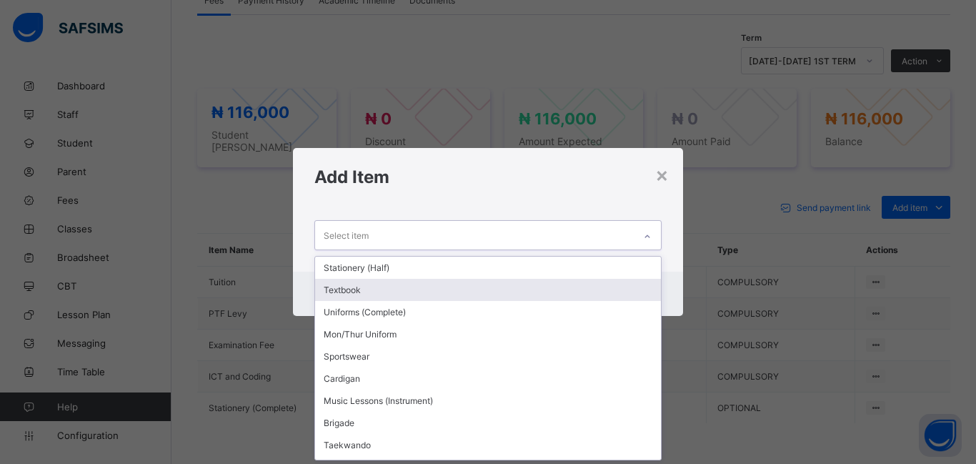
click at [372, 299] on div "Textbook" at bounding box center [488, 290] width 346 height 22
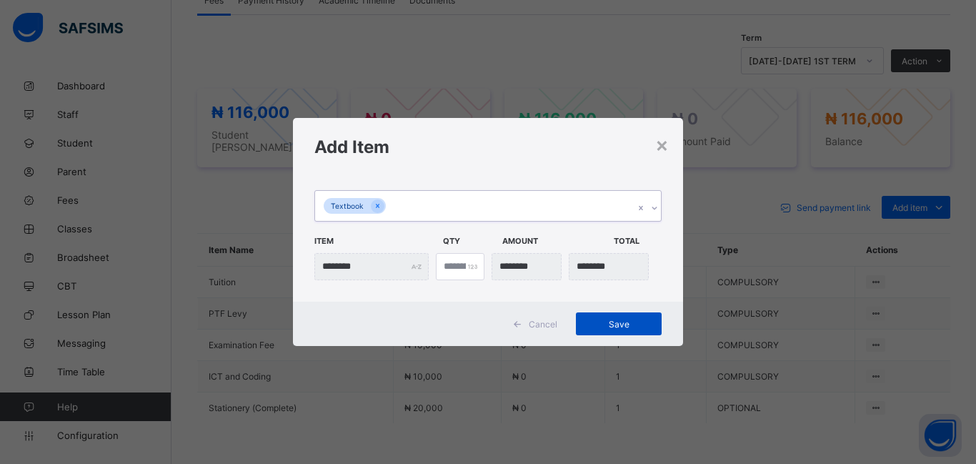
click at [626, 320] on span "Save" at bounding box center [619, 324] width 64 height 11
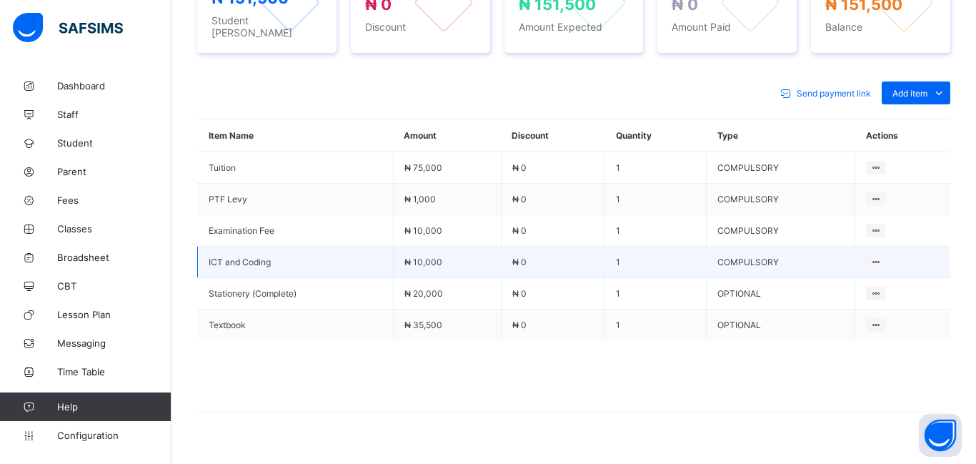
scroll to position [602, 0]
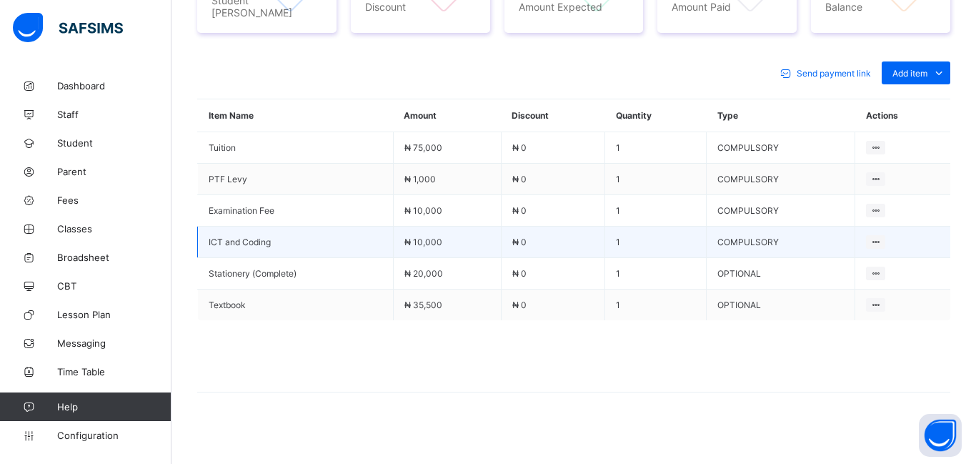
click at [558, 247] on td "₦ 0" at bounding box center [553, 242] width 104 height 31
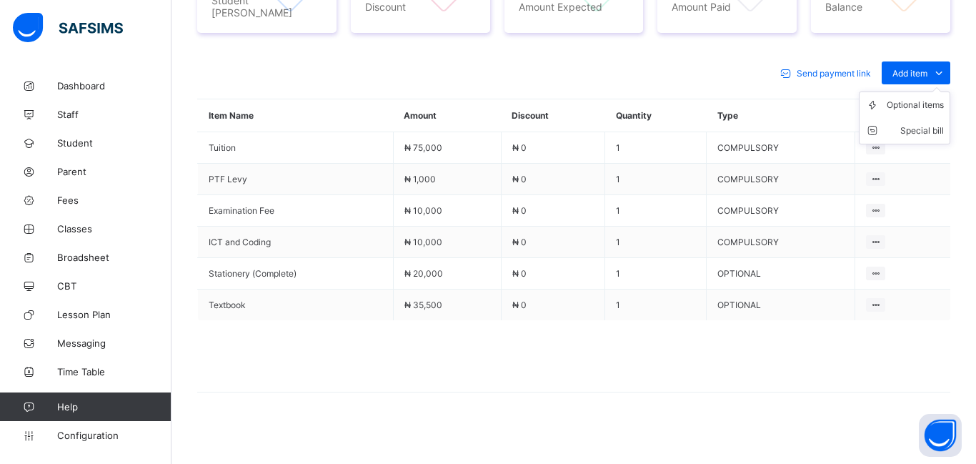
click at [907, 91] on ul "Optional items Special bill" at bounding box center [904, 117] width 91 height 53
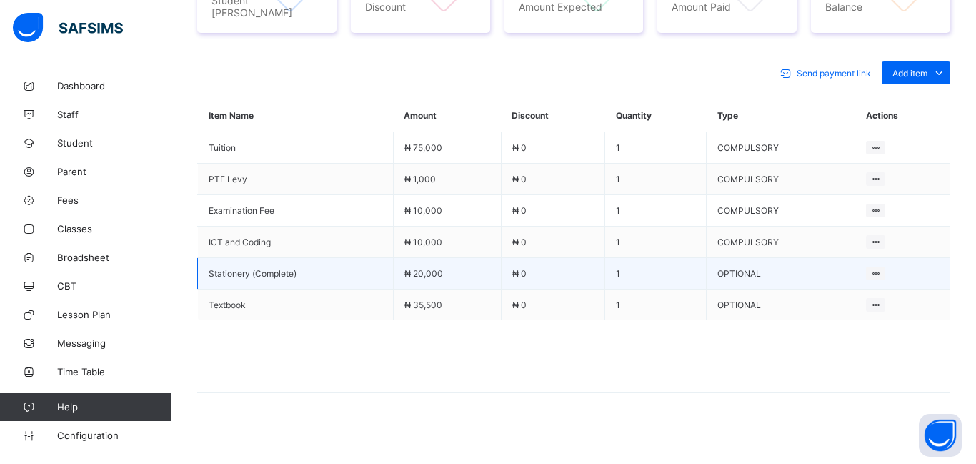
click at [655, 264] on td "1" at bounding box center [655, 273] width 101 height 31
click at [880, 287] on ul "Delete Payment Item" at bounding box center [826, 300] width 118 height 27
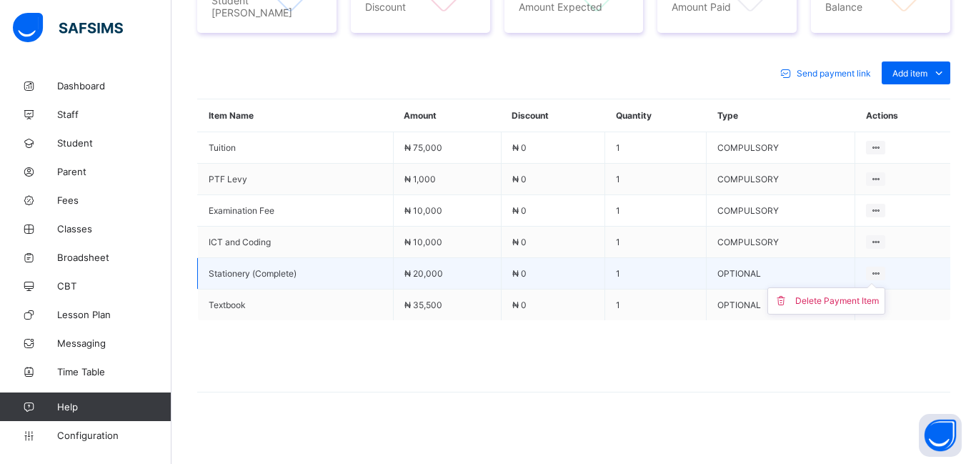
click at [879, 287] on ul "Delete Payment Item" at bounding box center [826, 300] width 118 height 27
click at [815, 304] on li "Delete Payment Item" at bounding box center [826, 301] width 116 height 26
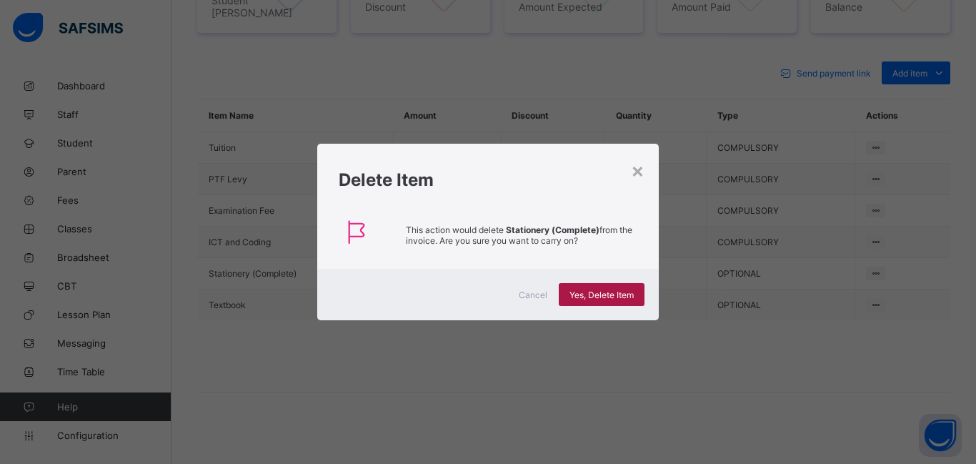
click at [600, 291] on span "Yes, Delete Item" at bounding box center [602, 294] width 64 height 11
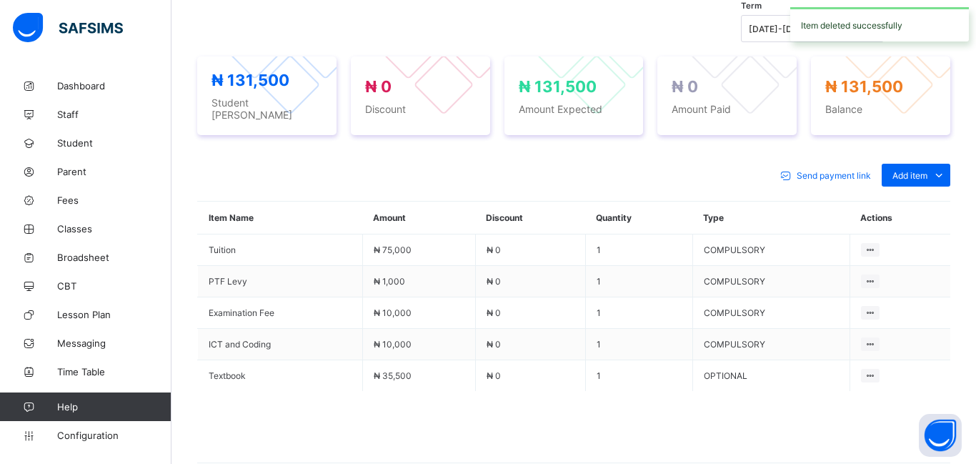
scroll to position [570, 0]
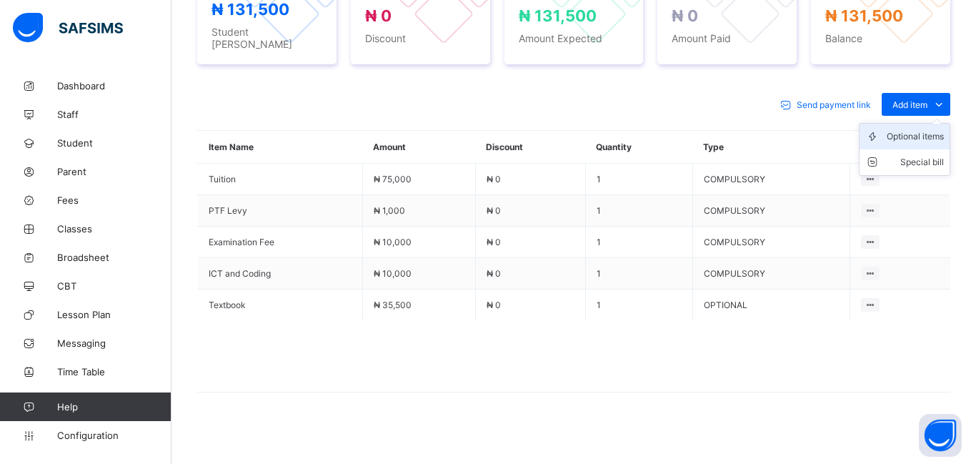
click at [922, 129] on div "Optional items" at bounding box center [915, 136] width 57 height 14
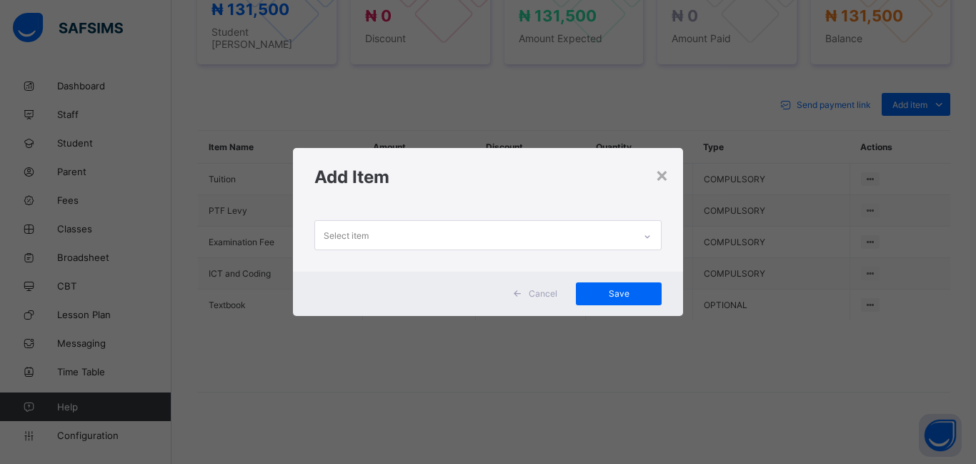
click at [379, 235] on div "Select item" at bounding box center [474, 235] width 319 height 28
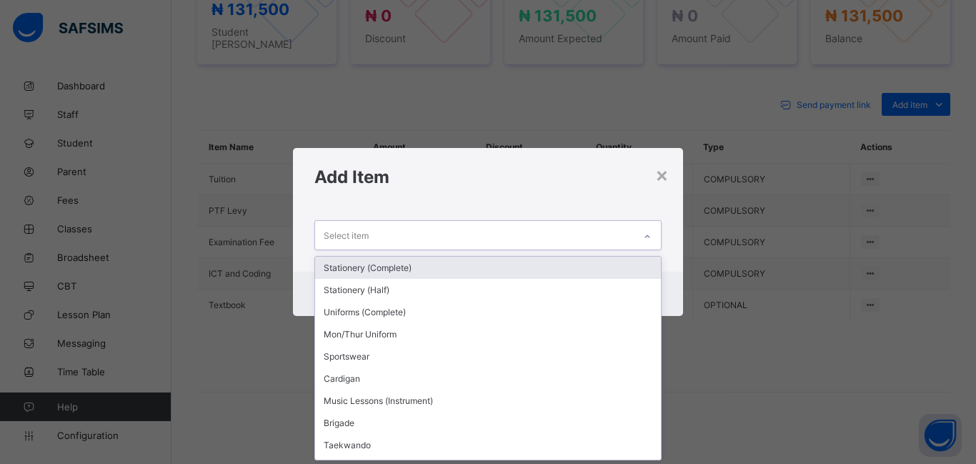
scroll to position [0, 0]
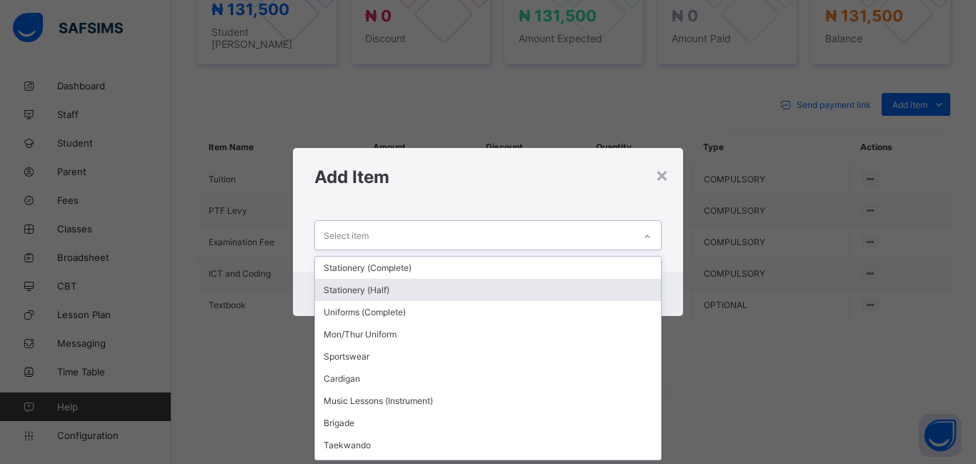
click at [384, 288] on div "Stationery (Half)" at bounding box center [488, 290] width 346 height 22
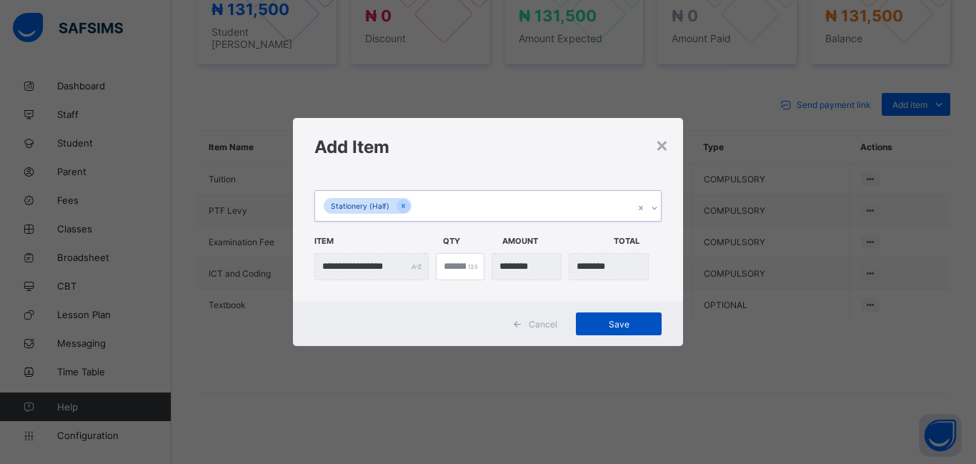
click at [620, 321] on span "Save" at bounding box center [619, 324] width 64 height 11
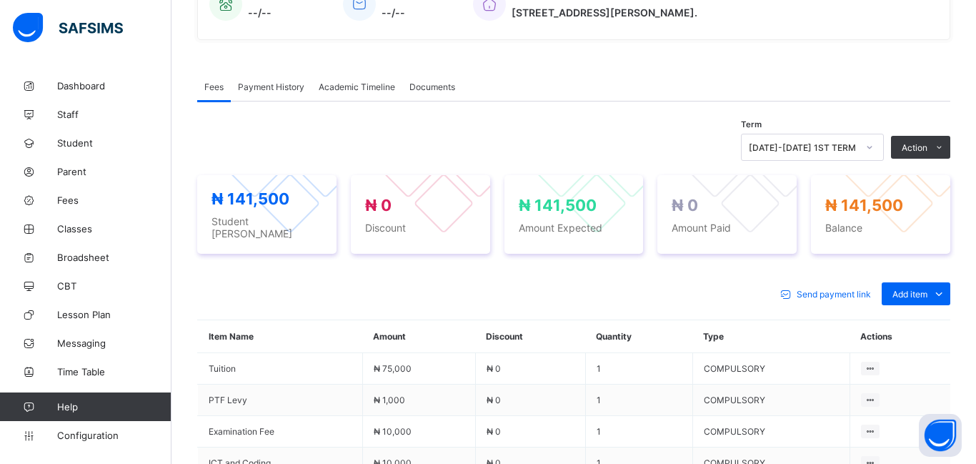
scroll to position [379, 0]
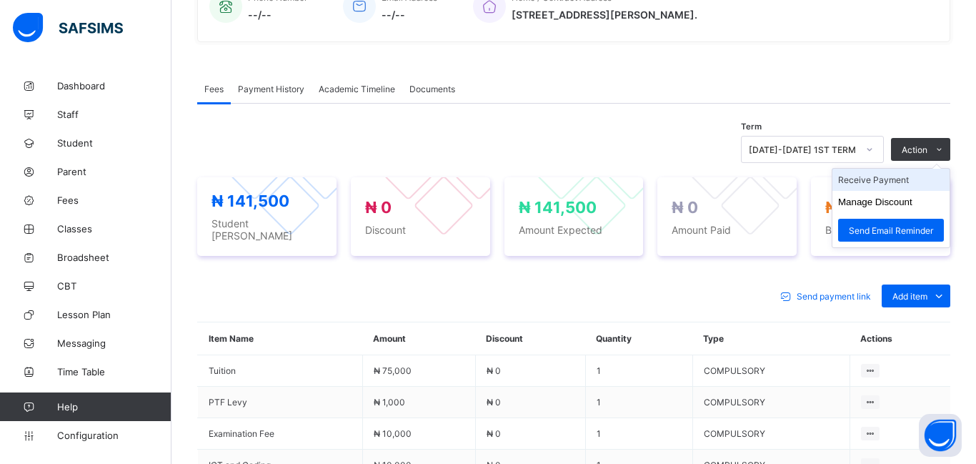
click at [875, 181] on li "Receive Payment" at bounding box center [891, 180] width 117 height 22
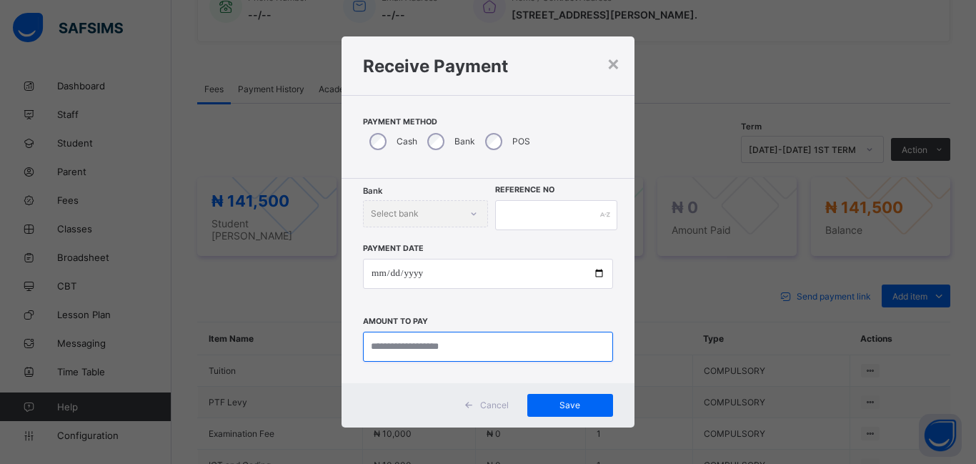
click at [408, 354] on input "currency" at bounding box center [488, 347] width 250 height 30
type input "********"
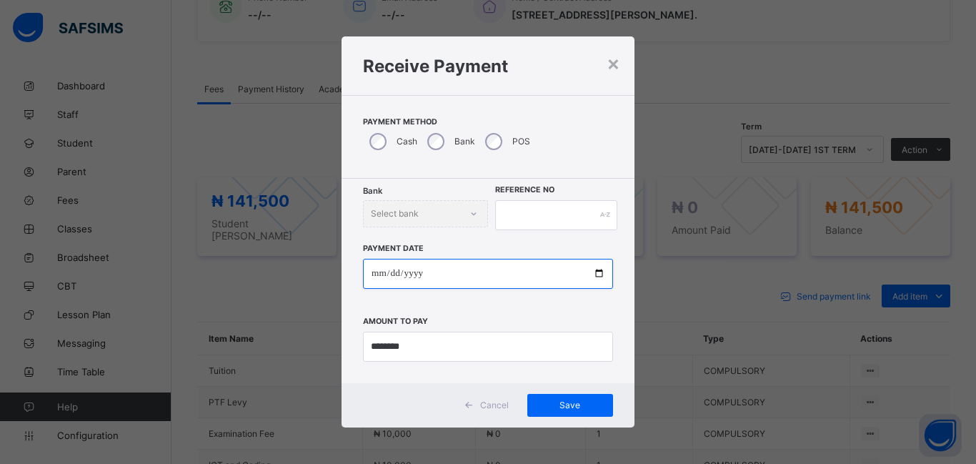
click at [378, 272] on input "date" at bounding box center [488, 274] width 250 height 30
type input "**********"
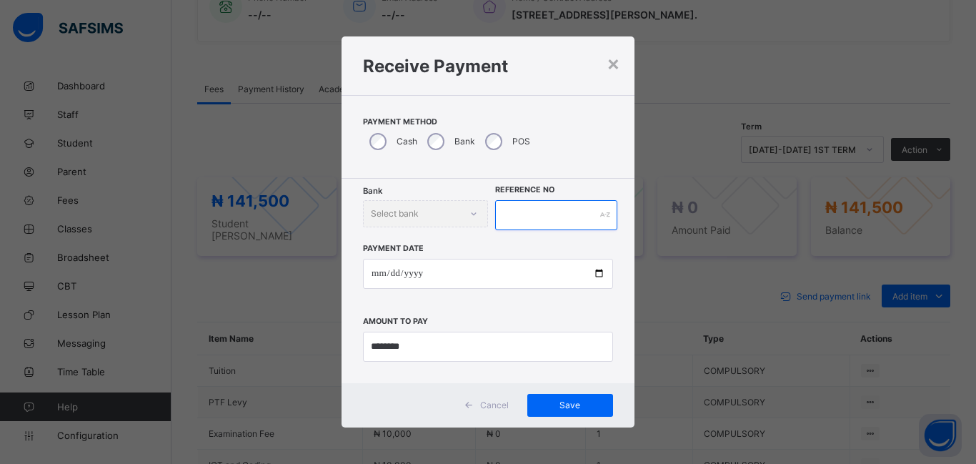
click at [506, 217] on input "text" at bounding box center [556, 215] width 122 height 30
type input "******"
click at [563, 413] on div "Save" at bounding box center [570, 405] width 86 height 23
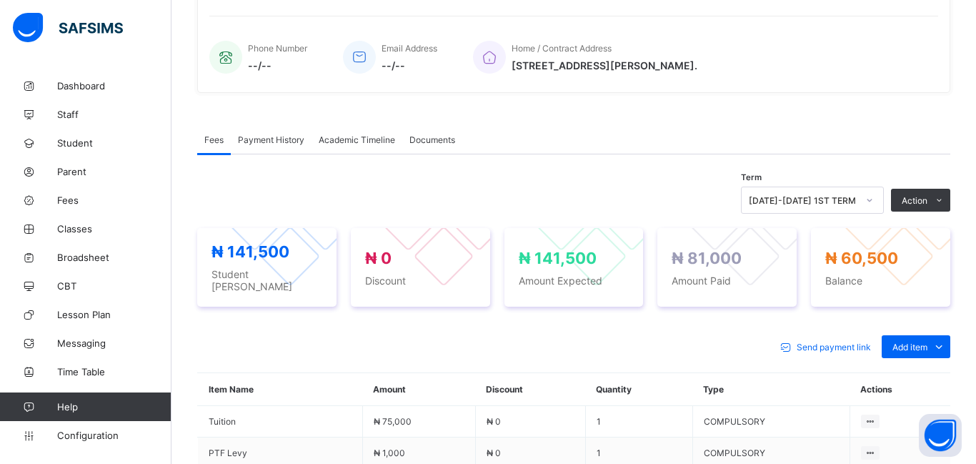
scroll to position [336, 0]
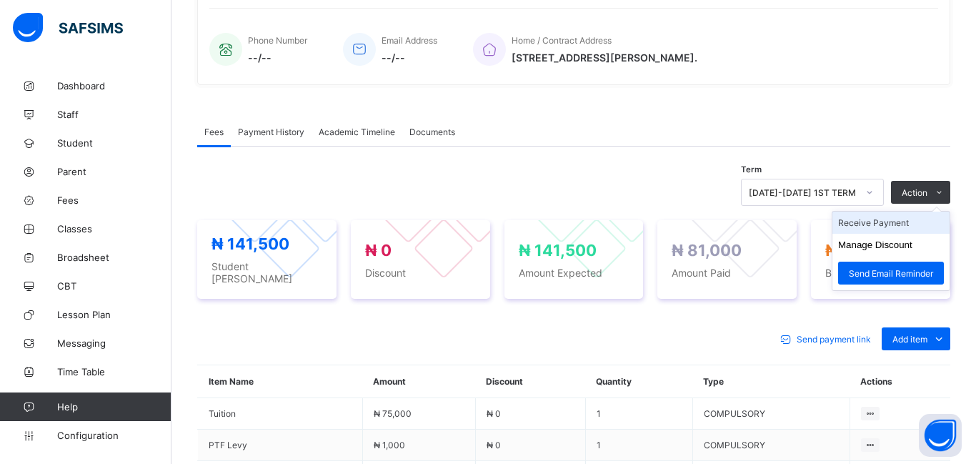
click at [893, 220] on li "Receive Payment" at bounding box center [891, 223] width 117 height 22
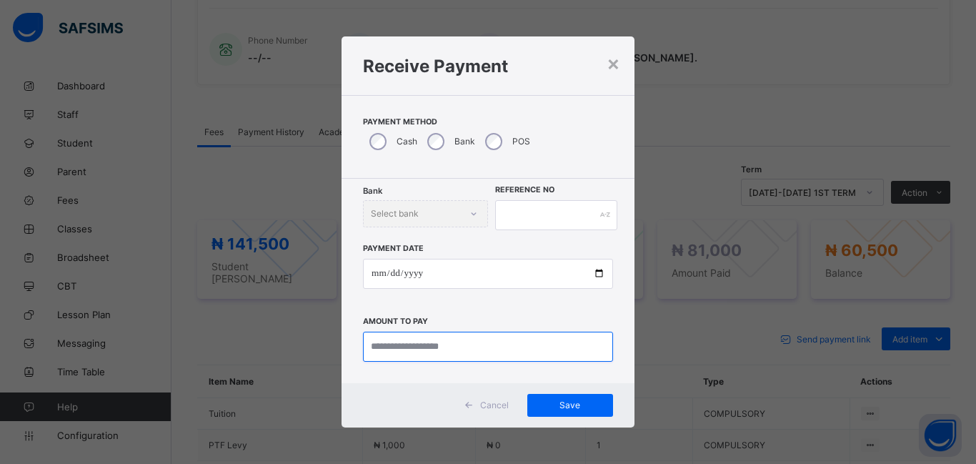
click at [409, 342] on input "currency" at bounding box center [488, 347] width 250 height 30
type input "********"
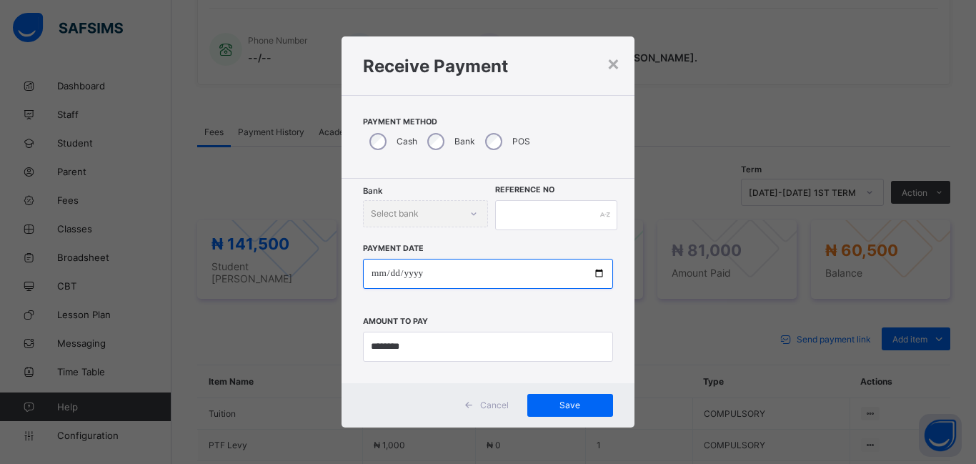
click at [375, 280] on input "date" at bounding box center [488, 274] width 250 height 30
type input "**********"
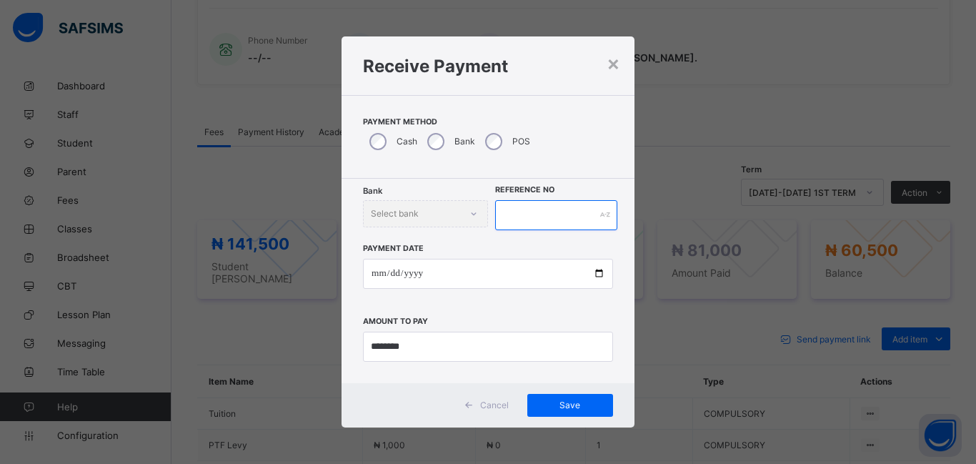
click at [536, 222] on input "text" at bounding box center [556, 215] width 122 height 30
click at [562, 403] on span "Save" at bounding box center [570, 404] width 64 height 11
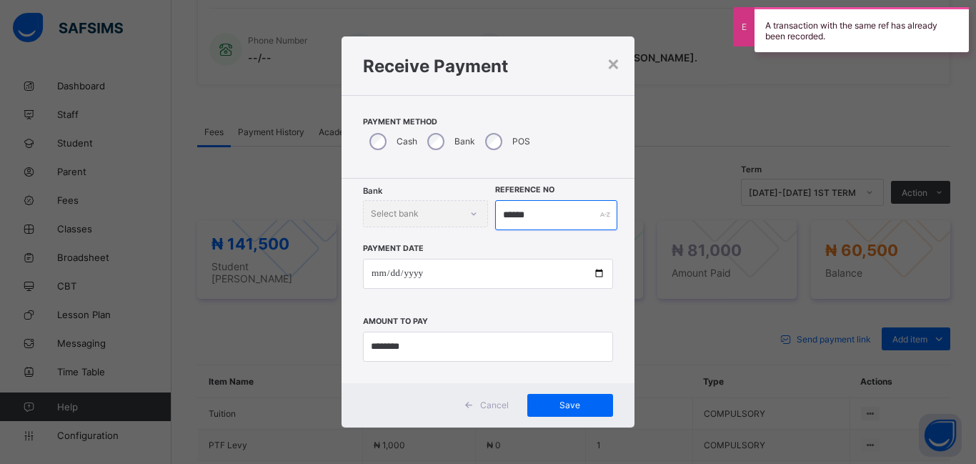
click at [542, 222] on input "******" at bounding box center [556, 215] width 122 height 30
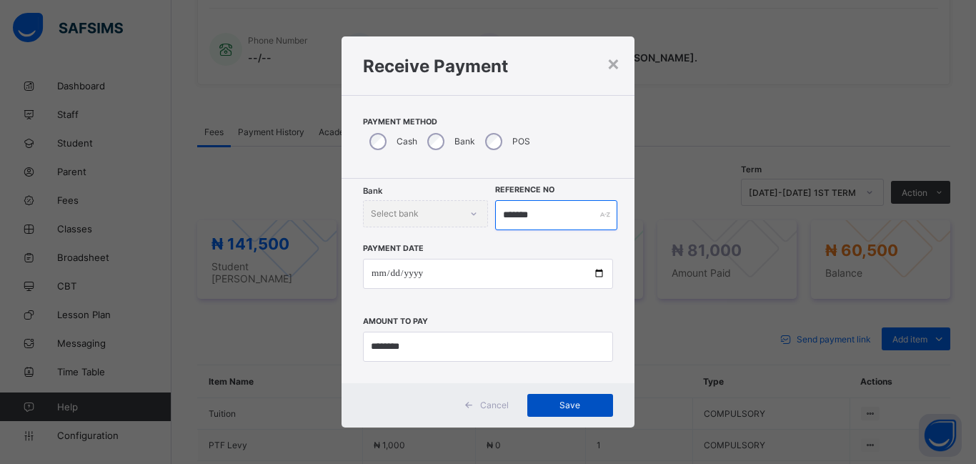
type input "*******"
click at [566, 404] on span "Save" at bounding box center [570, 404] width 64 height 11
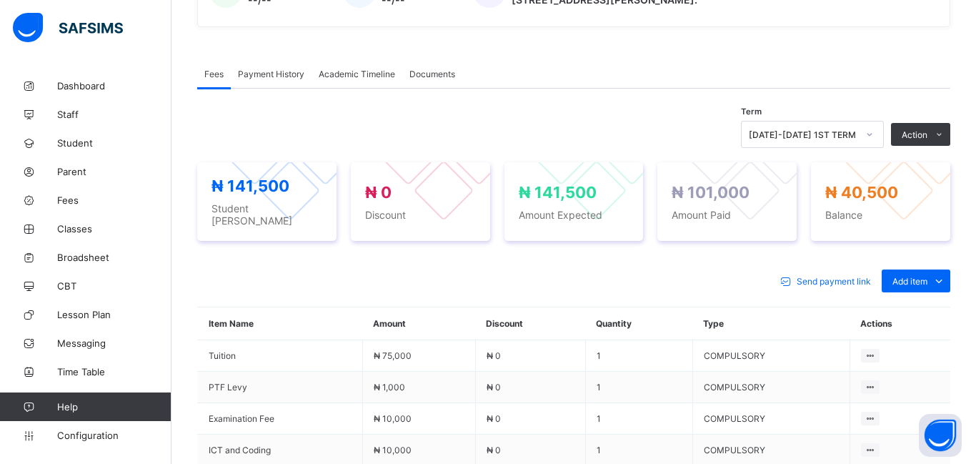
scroll to position [388, 0]
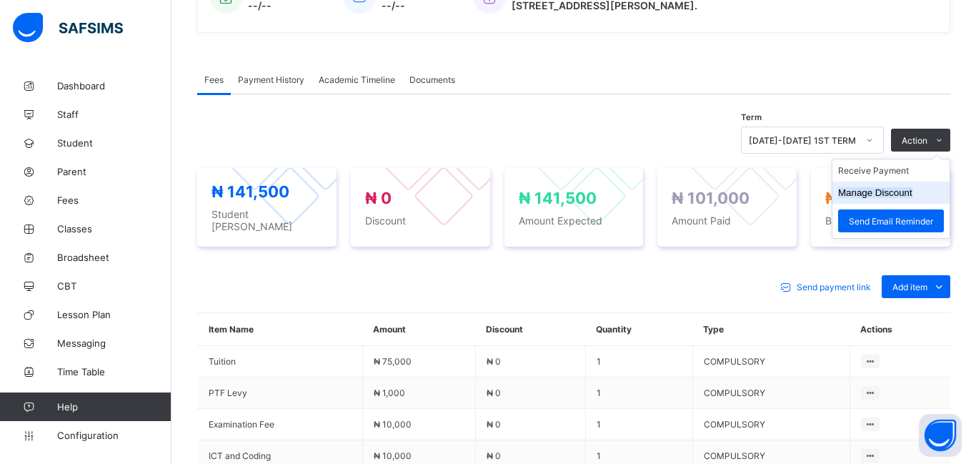
click at [873, 194] on button "Manage Discount" at bounding box center [875, 192] width 74 height 11
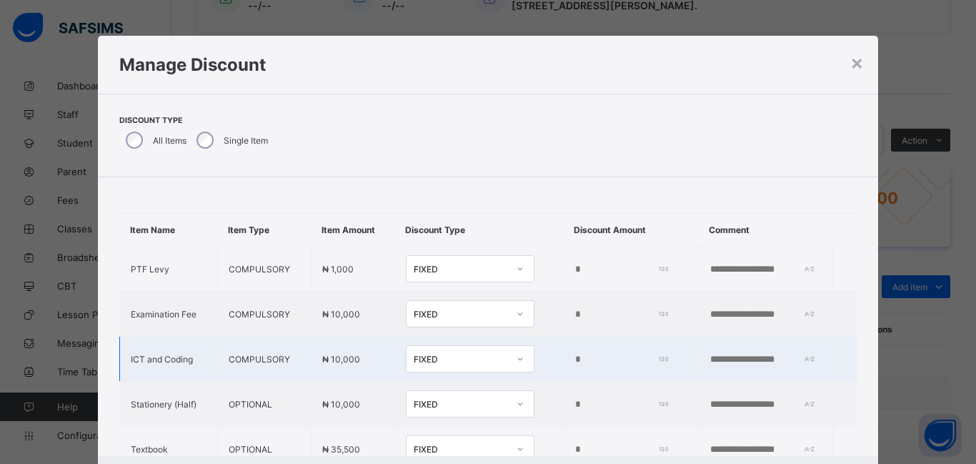
scroll to position [107, 0]
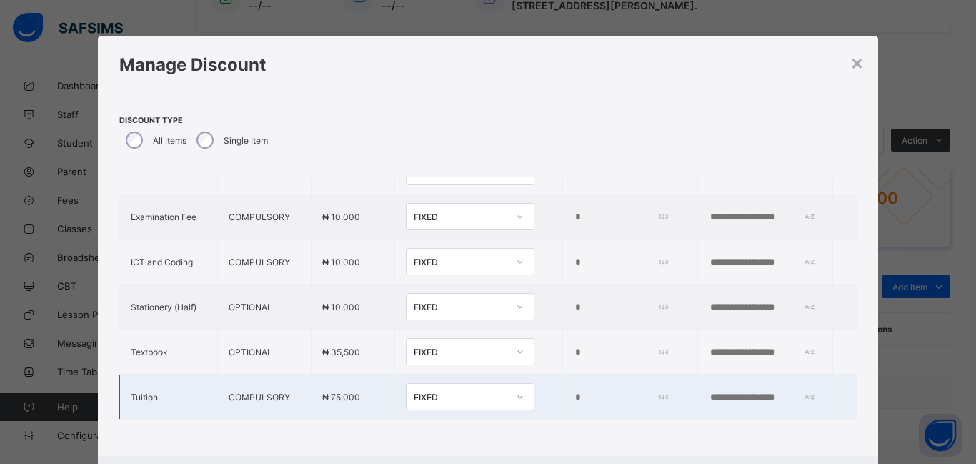
click at [574, 397] on input "*" at bounding box center [619, 397] width 91 height 11
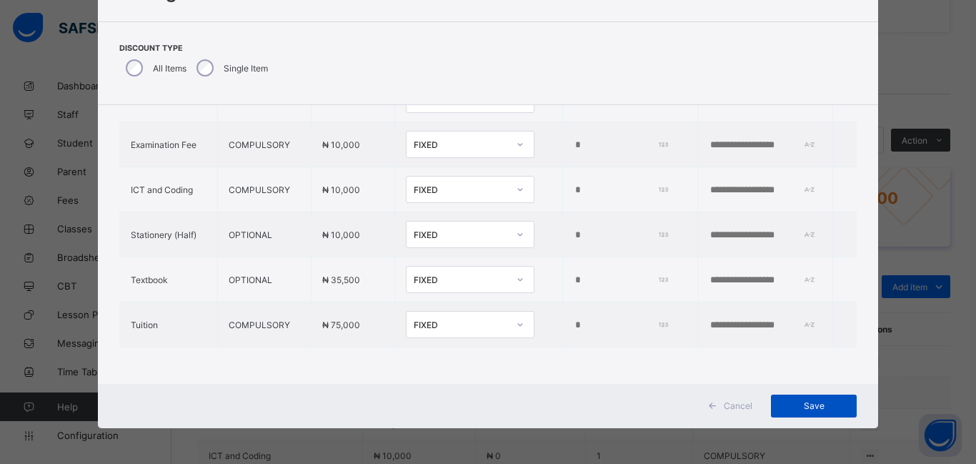
type input "*****"
click at [808, 407] on span "Save" at bounding box center [814, 405] width 64 height 11
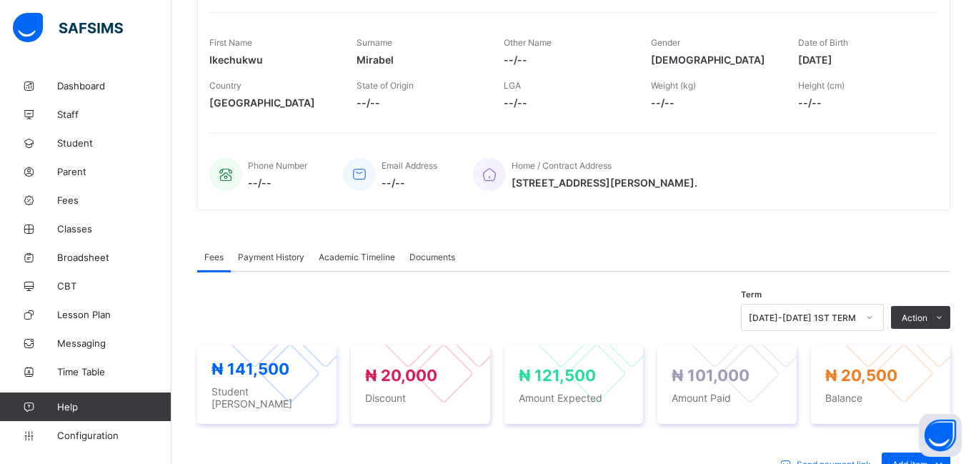
scroll to position [196, 0]
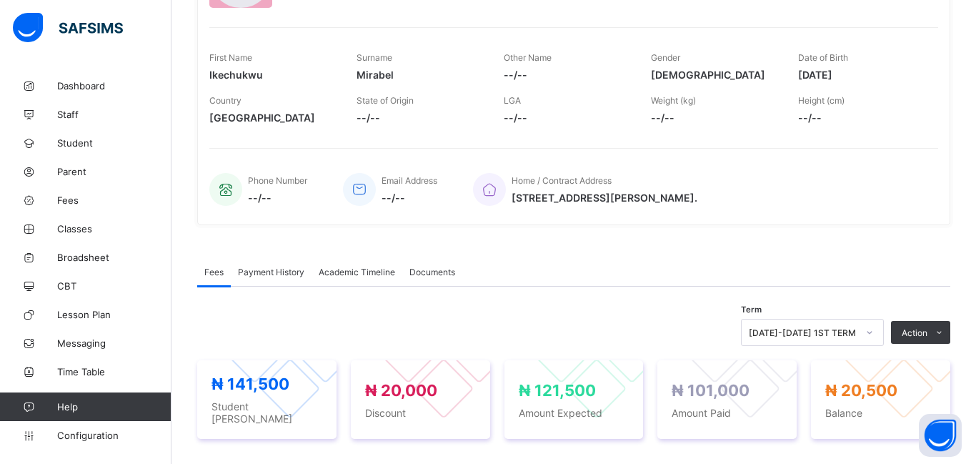
click at [280, 267] on span "Payment History" at bounding box center [271, 272] width 66 height 11
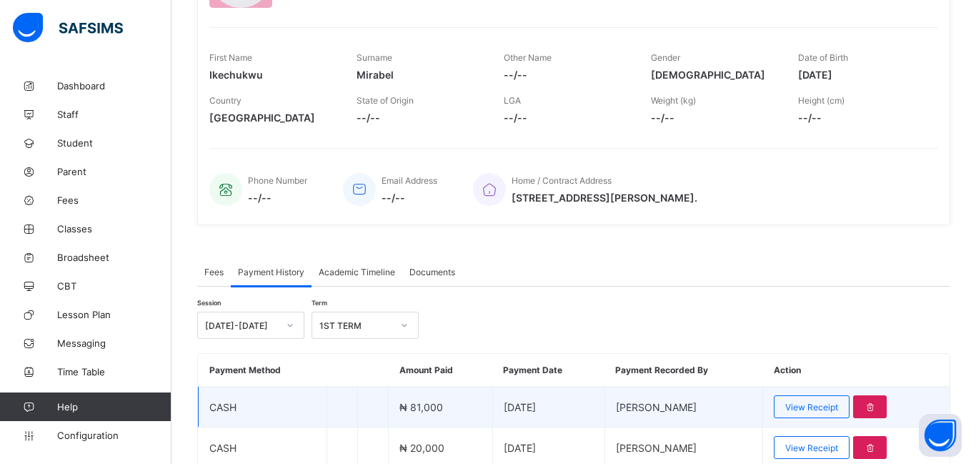
scroll to position [257, 0]
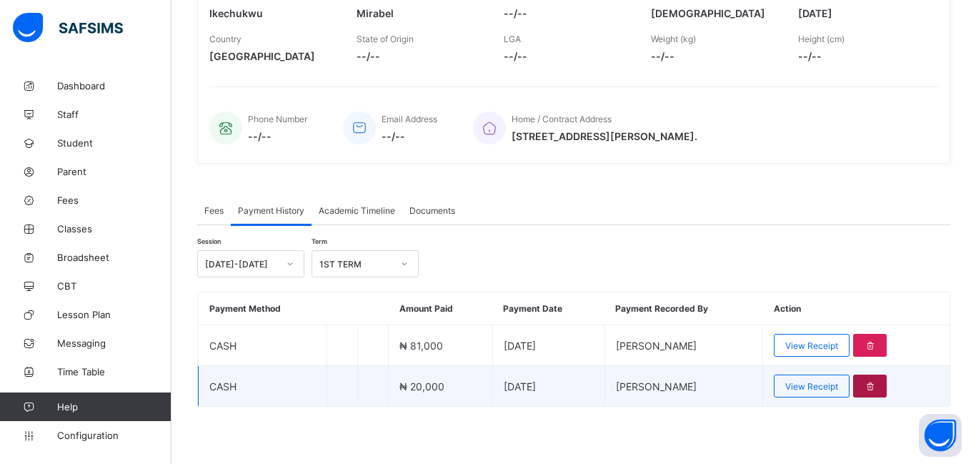
click at [867, 386] on icon at bounding box center [870, 386] width 12 height 11
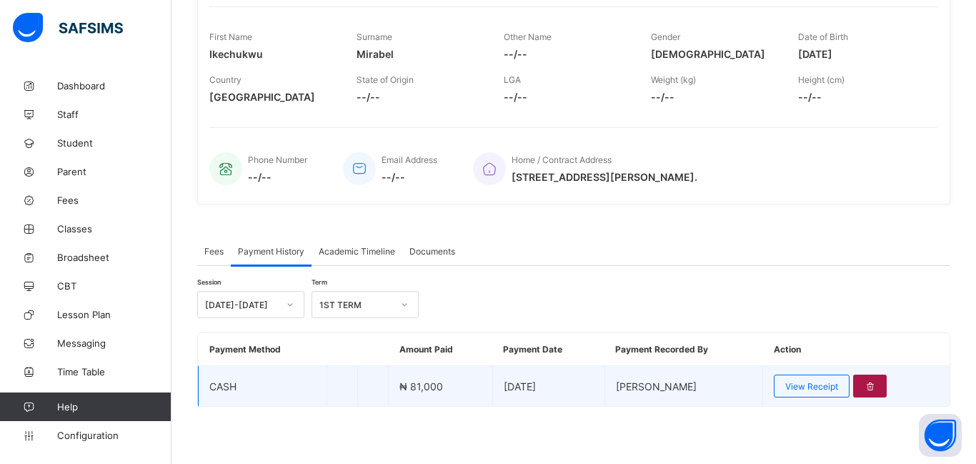
scroll to position [0, 0]
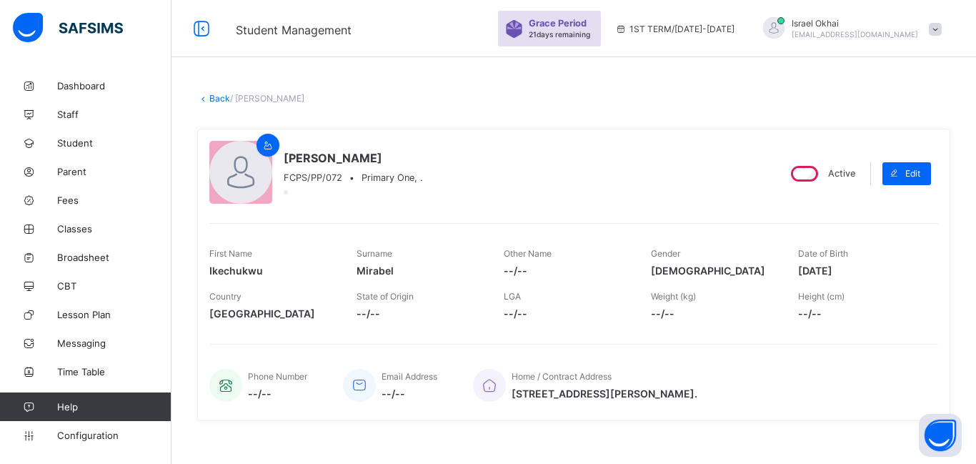
click at [221, 102] on link "Back" at bounding box center [219, 98] width 21 height 11
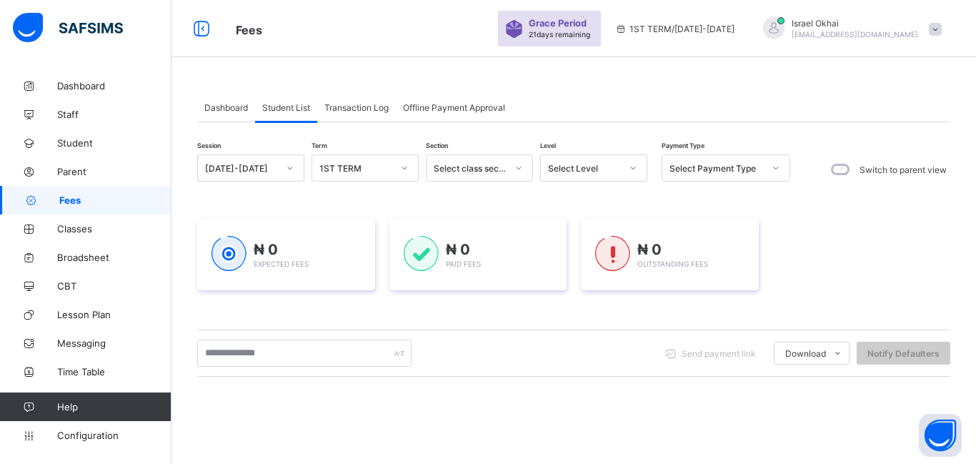
scroll to position [219, 0]
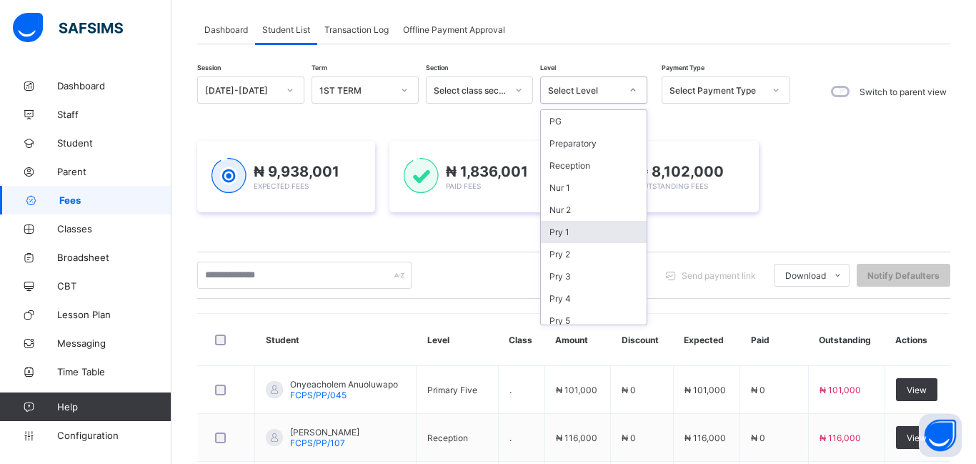
click at [577, 237] on div "Pry 1" at bounding box center [594, 232] width 106 height 22
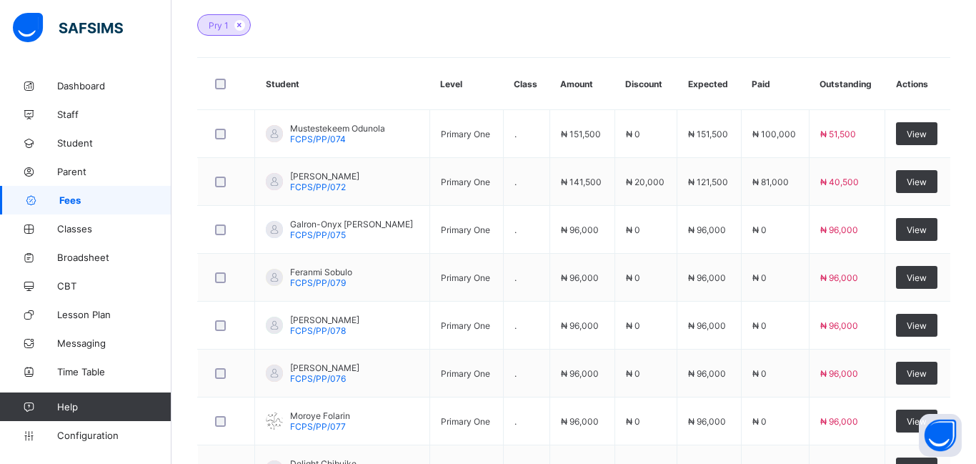
scroll to position [423, 0]
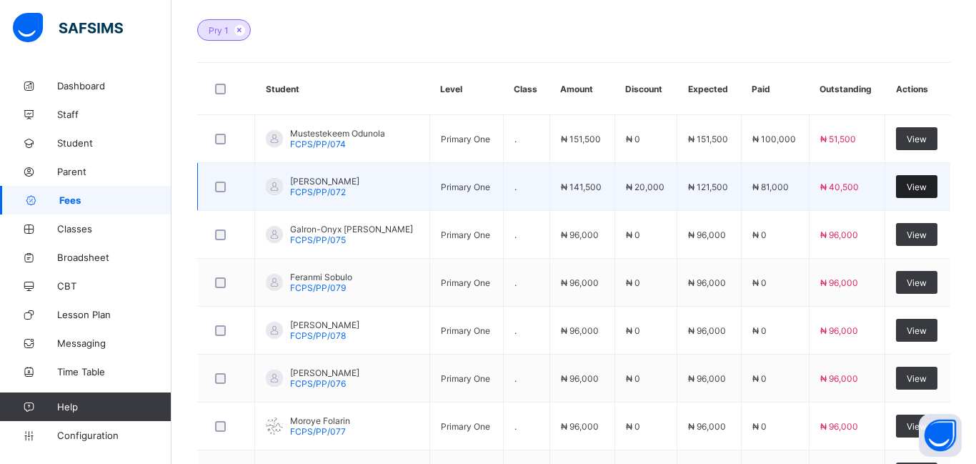
click at [907, 186] on span "View" at bounding box center [917, 187] width 20 height 11
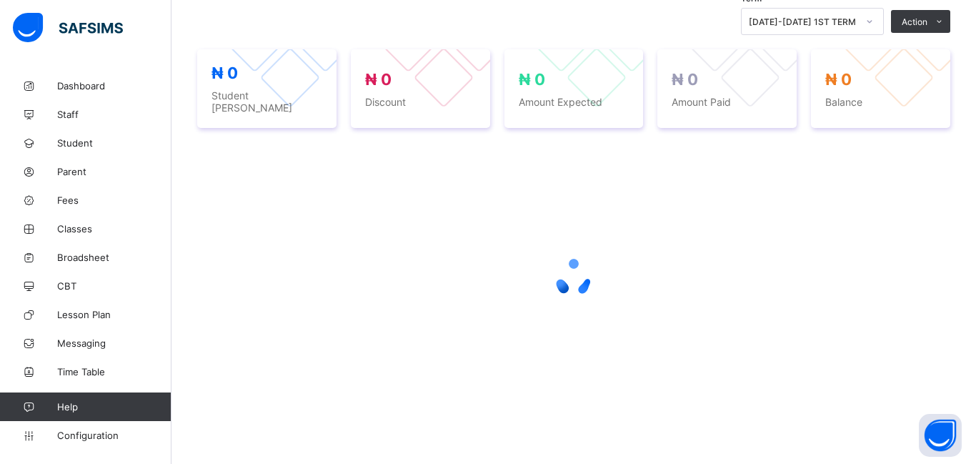
scroll to position [314, 0]
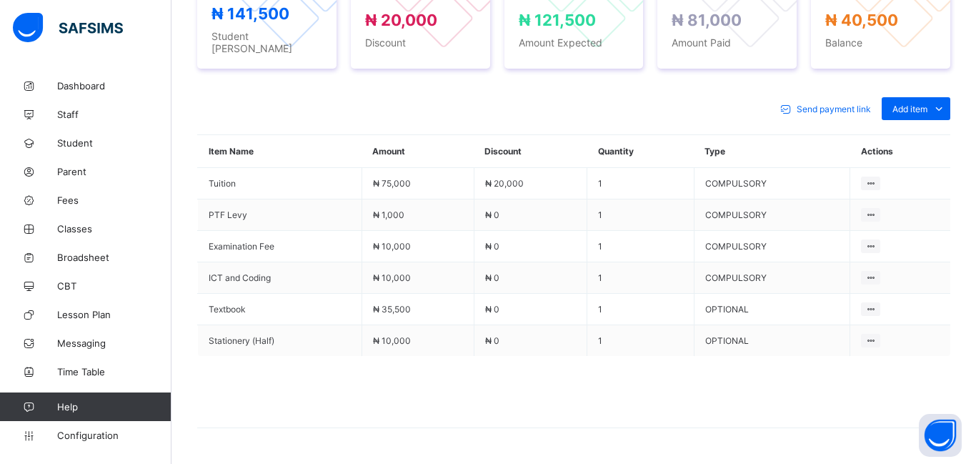
click at [910, 144] on div "Send payment link Add item Optional items Special bill Item Name Amount Discoun…" at bounding box center [573, 270] width 753 height 374
click at [0, 0] on ul "Optional items Special bill" at bounding box center [0, 0] width 0 height 0
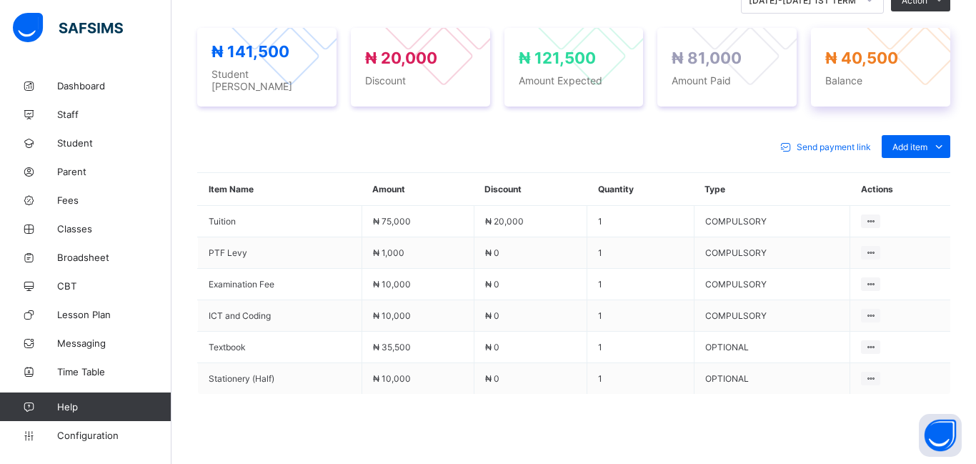
click at [882, 74] on span "Balance" at bounding box center [880, 80] width 111 height 12
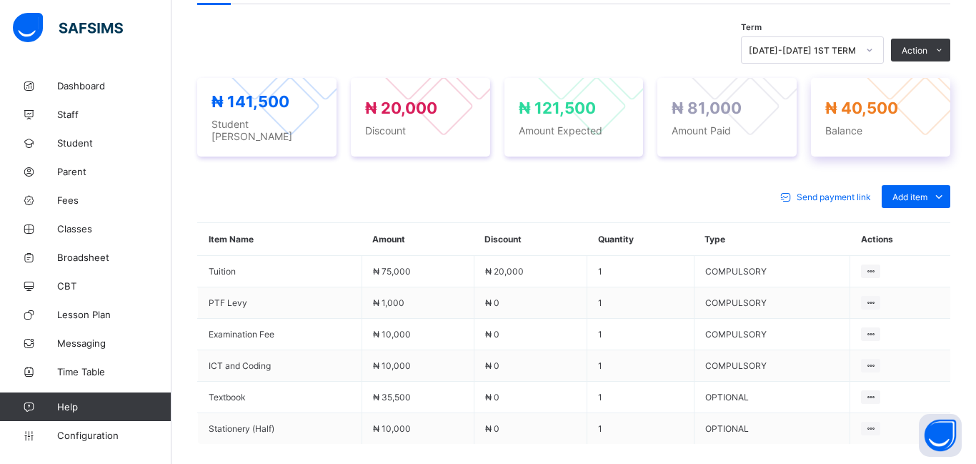
scroll to position [475, 0]
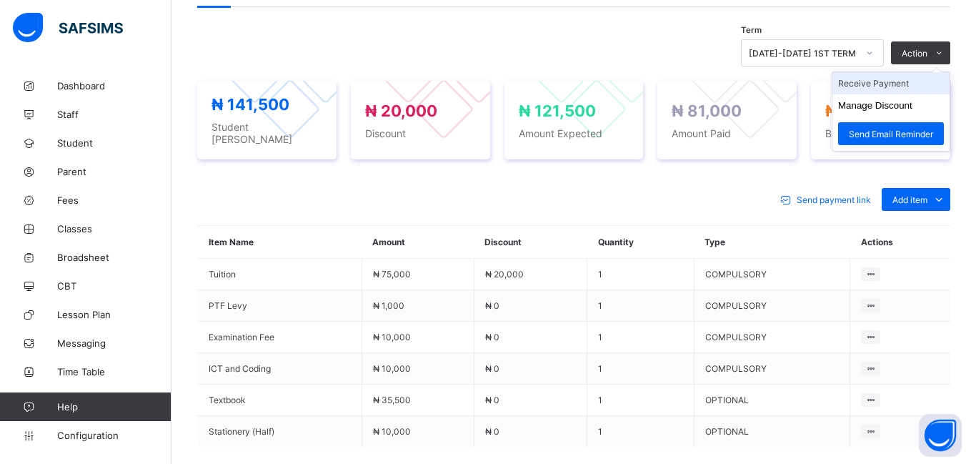
click at [865, 88] on li "Receive Payment" at bounding box center [891, 83] width 117 height 22
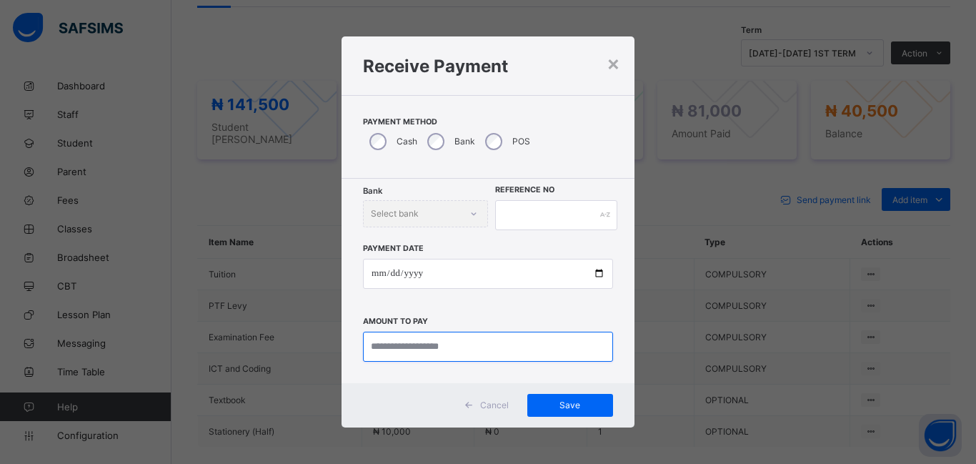
click at [394, 347] on input "currency" at bounding box center [488, 347] width 250 height 30
type input "********"
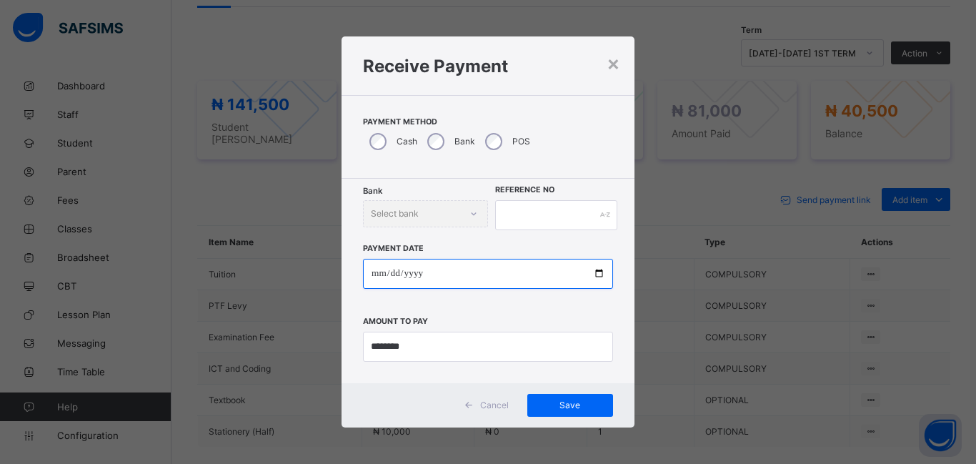
click at [379, 276] on input "date" at bounding box center [488, 274] width 250 height 30
type input "**********"
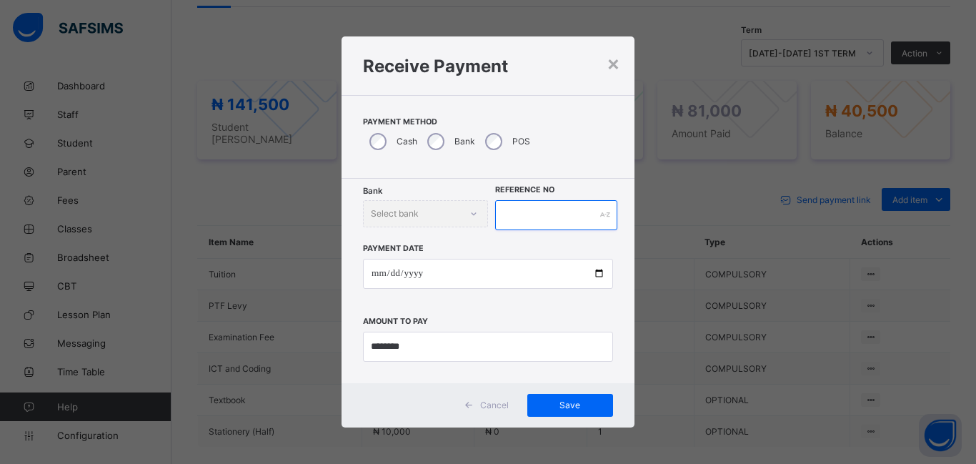
click at [507, 222] on input "text" at bounding box center [556, 215] width 122 height 30
click at [595, 404] on span "Save" at bounding box center [570, 404] width 64 height 11
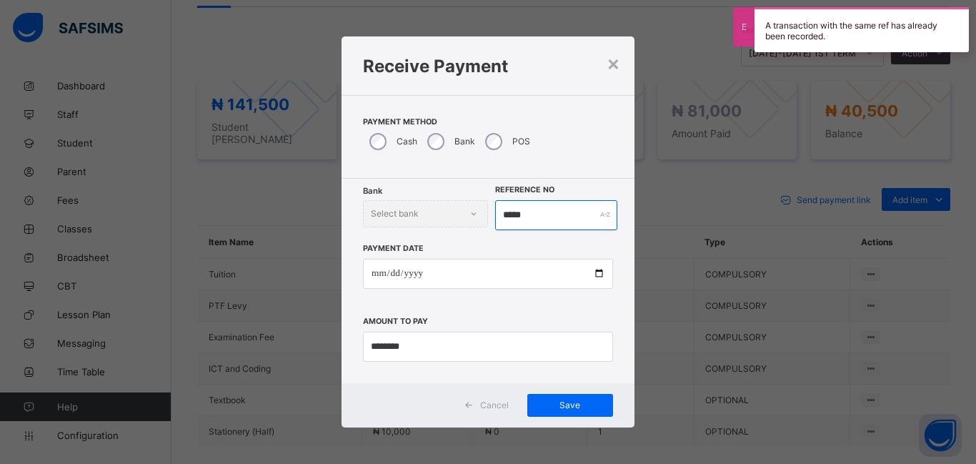
click at [532, 215] on input "*****" at bounding box center [556, 215] width 122 height 30
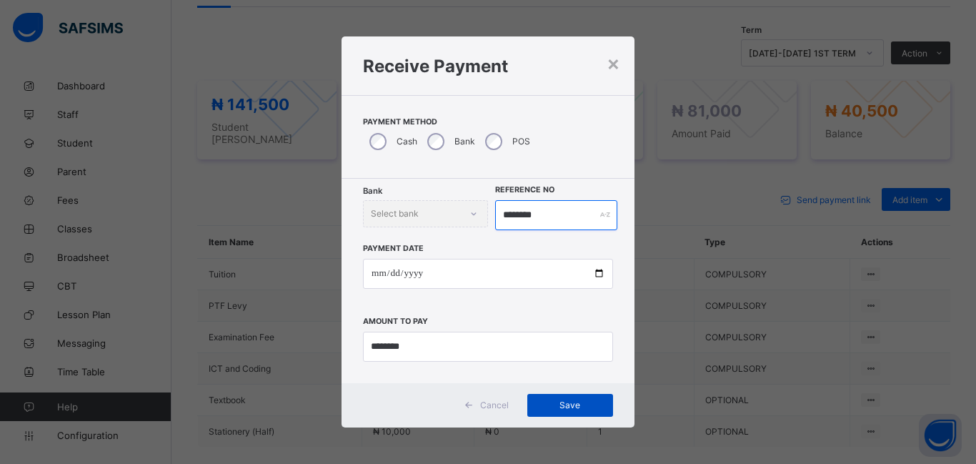
type input "********"
click at [583, 414] on div "Save" at bounding box center [570, 405] width 86 height 23
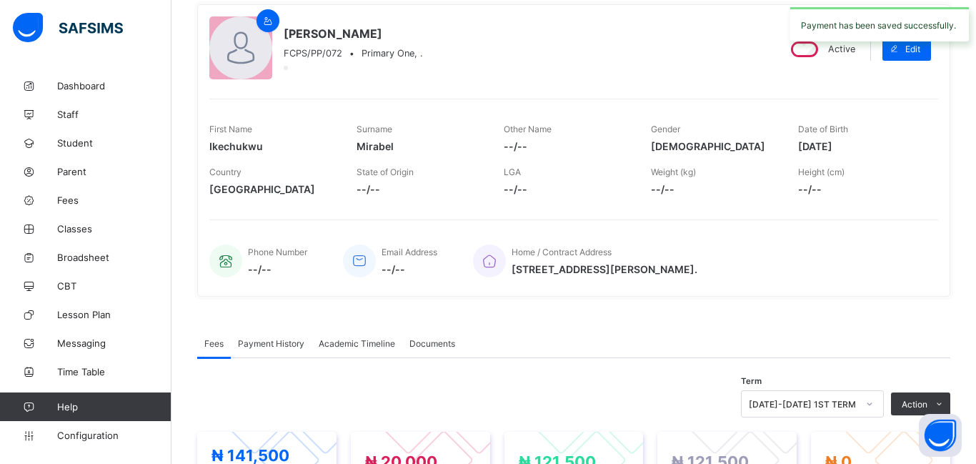
scroll to position [0, 0]
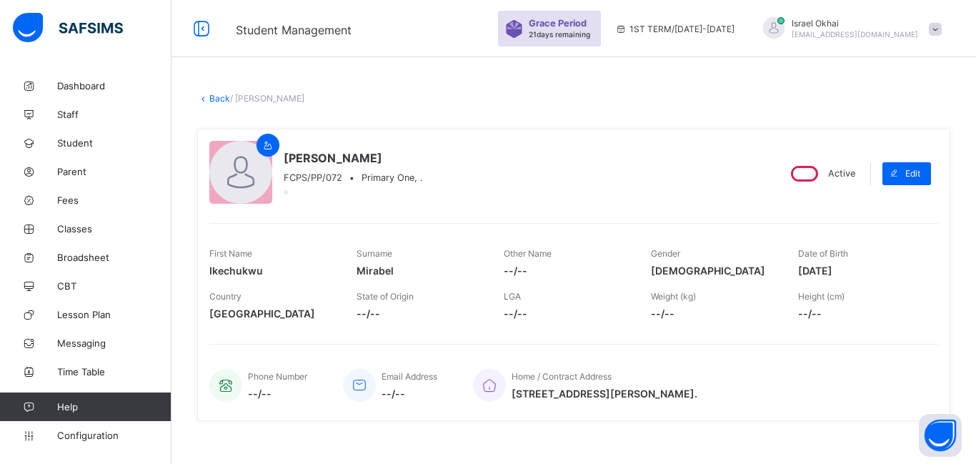
click at [219, 102] on link "Back" at bounding box center [219, 98] width 21 height 11
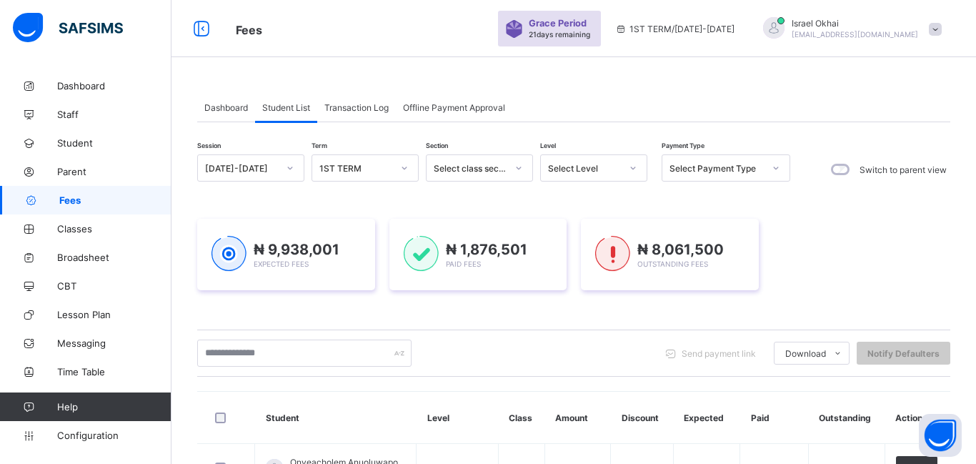
scroll to position [1, 0]
click at [598, 173] on div "Select Level" at bounding box center [580, 167] width 79 height 20
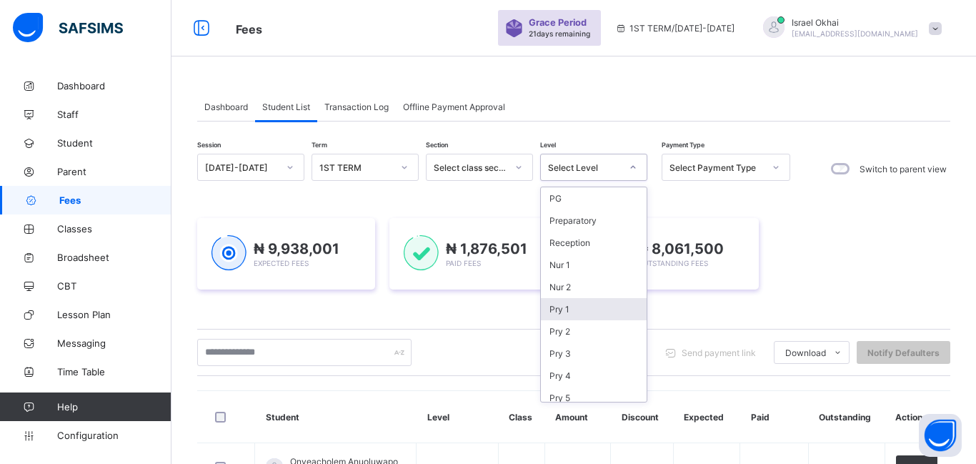
click at [585, 298] on div "Pry 1" at bounding box center [594, 309] width 106 height 22
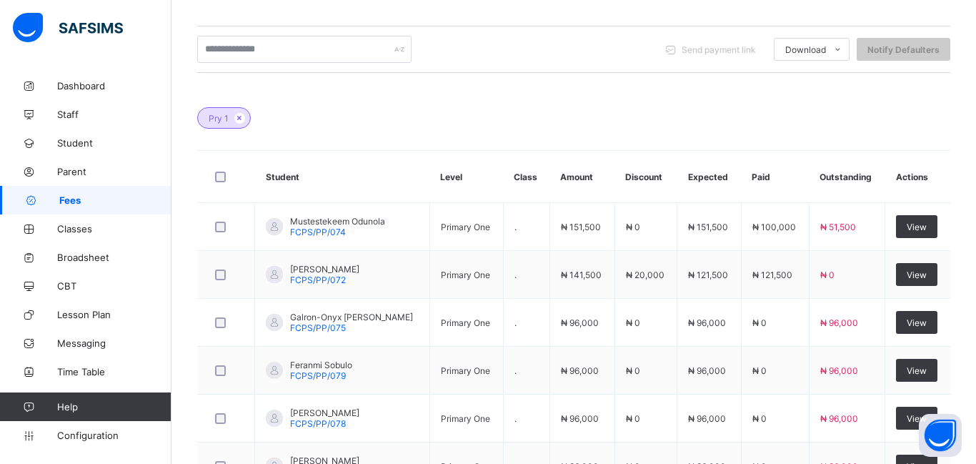
scroll to position [339, 0]
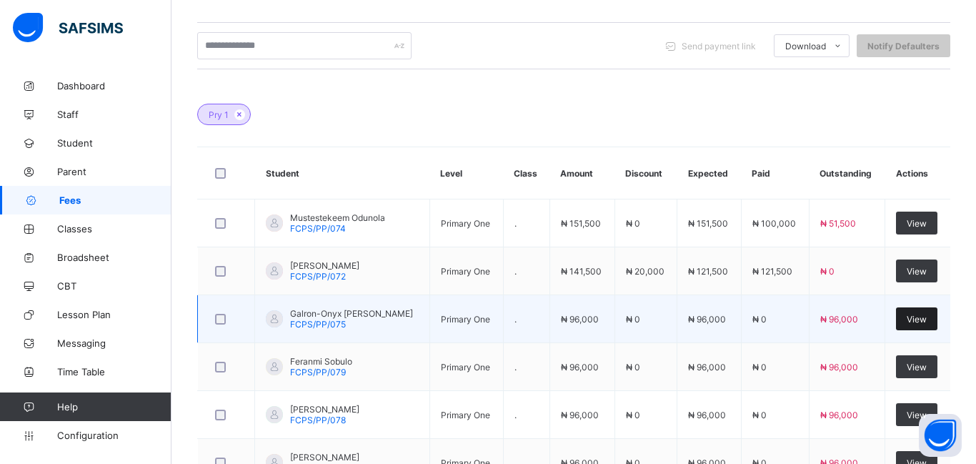
click at [910, 319] on span "View" at bounding box center [917, 319] width 20 height 11
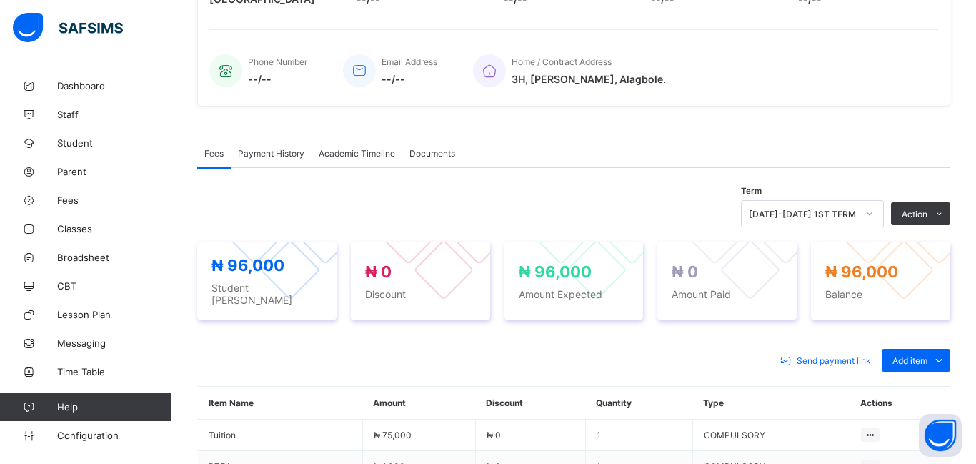
scroll to position [339, 0]
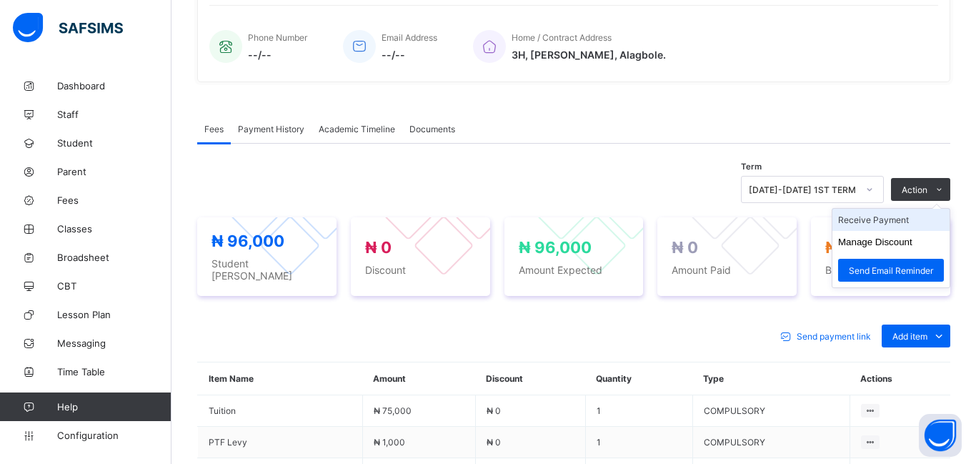
click at [890, 225] on li "Receive Payment" at bounding box center [891, 220] width 117 height 22
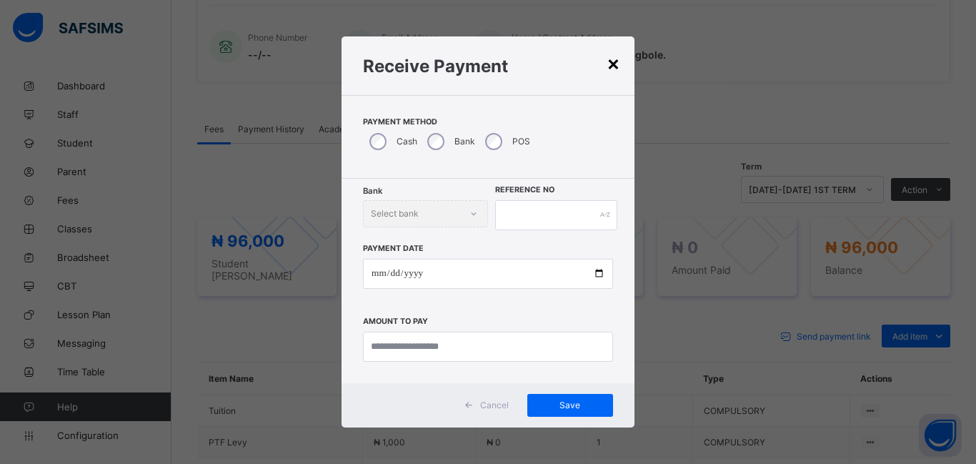
click at [615, 64] on div "×" at bounding box center [614, 63] width 14 height 24
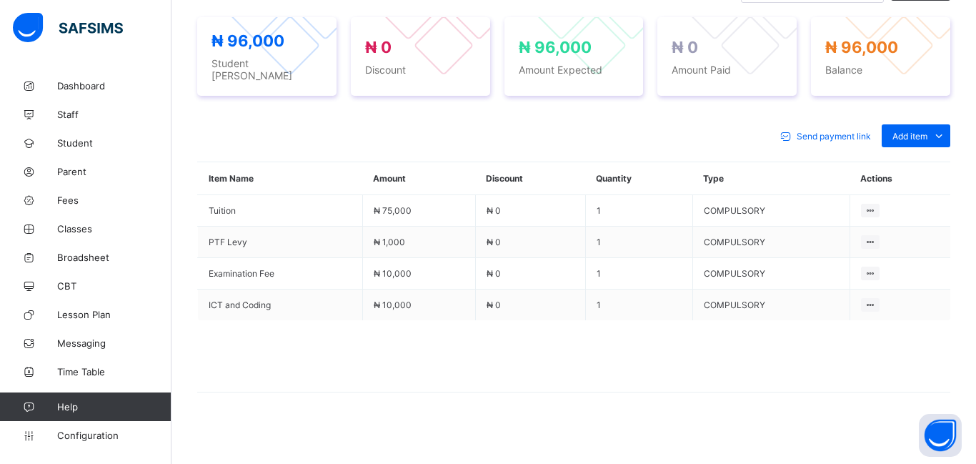
scroll to position [534, 0]
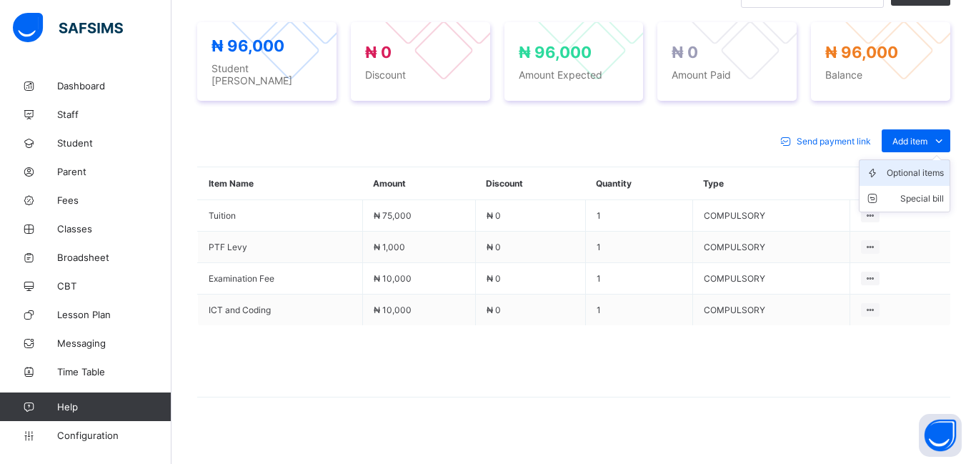
click at [920, 171] on div "Optional items" at bounding box center [915, 173] width 57 height 14
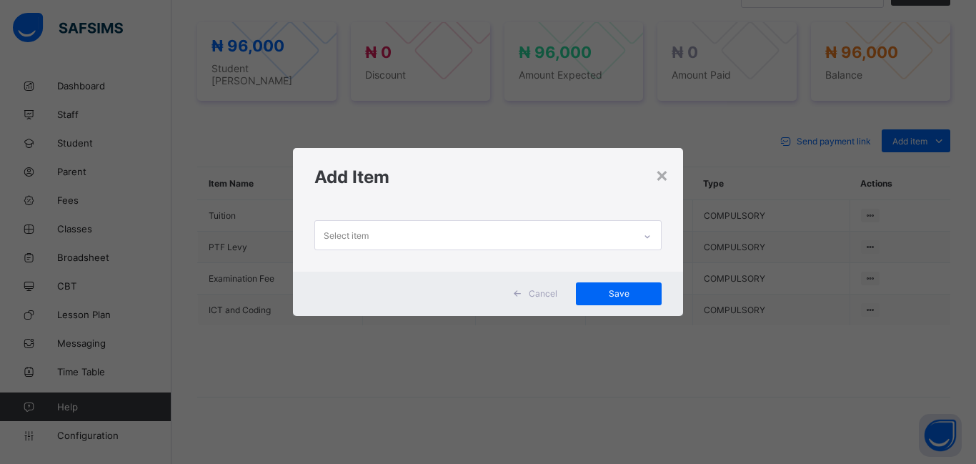
click at [389, 247] on div "Select item" at bounding box center [474, 235] width 319 height 28
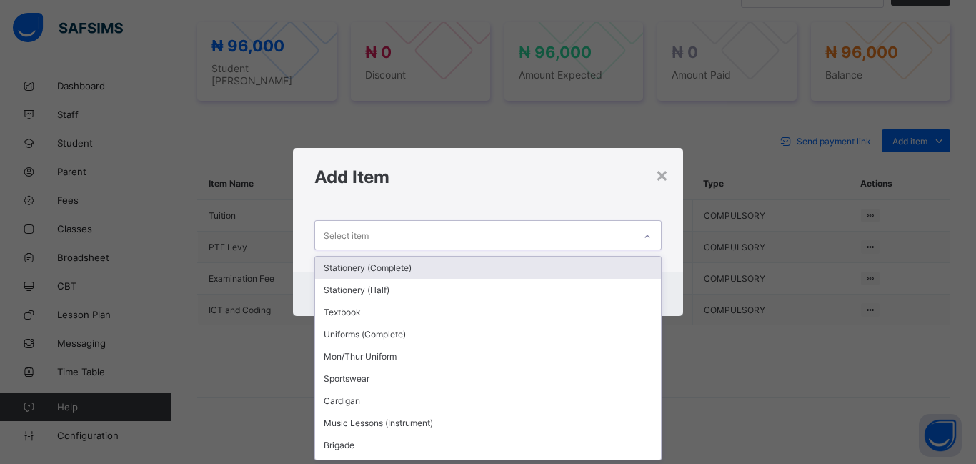
scroll to position [0, 0]
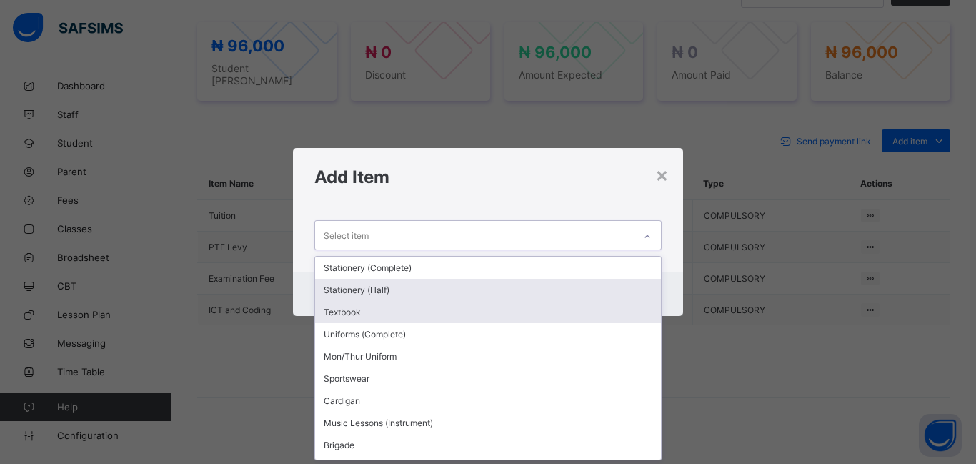
click at [399, 307] on div "Textbook" at bounding box center [488, 312] width 346 height 22
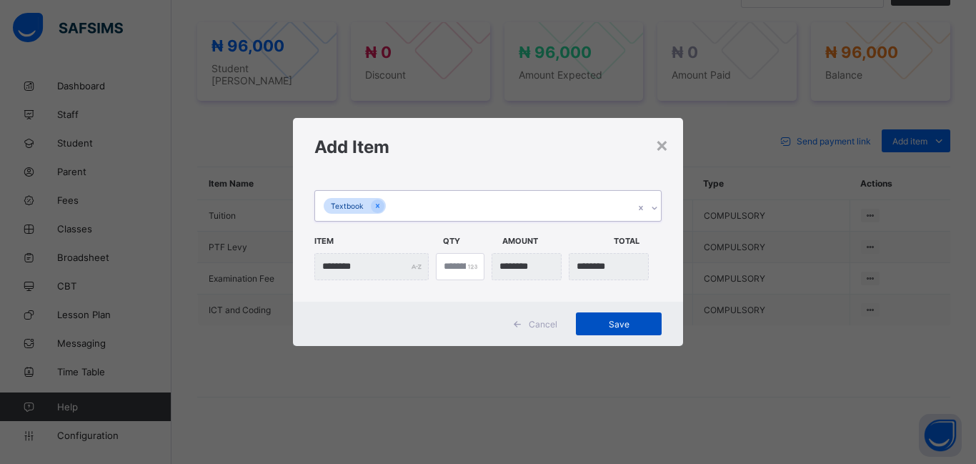
click at [609, 321] on span "Save" at bounding box center [619, 324] width 64 height 11
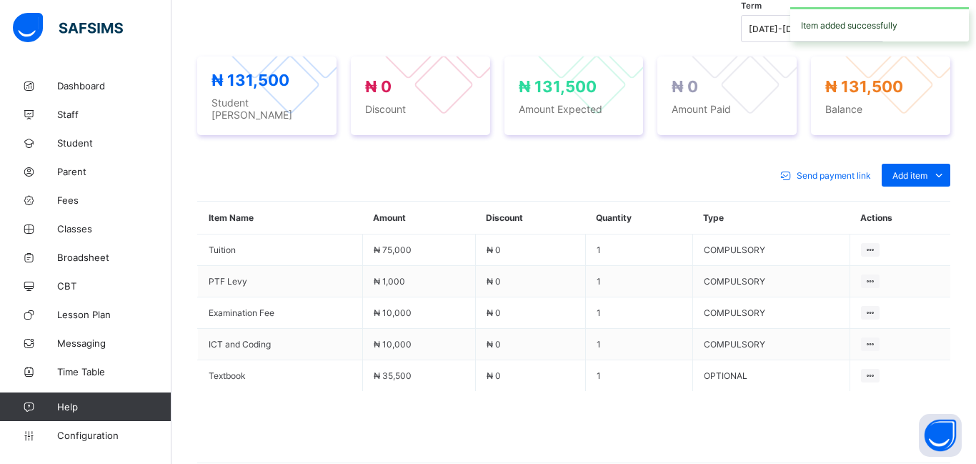
scroll to position [534, 0]
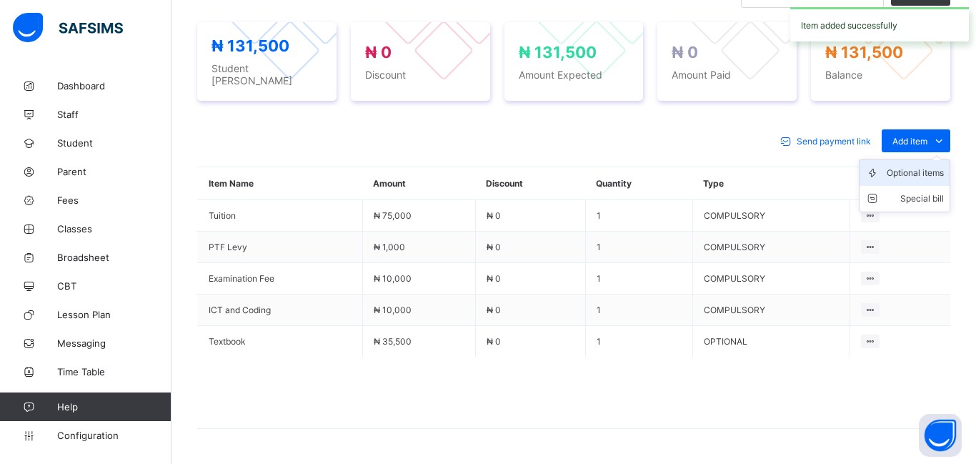
click at [911, 167] on div "Optional items" at bounding box center [915, 173] width 57 height 14
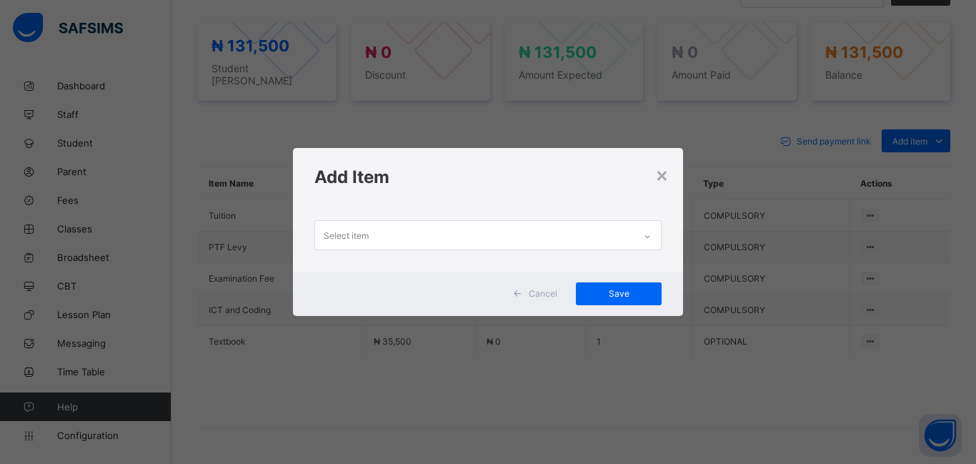
click at [487, 237] on div "Select item" at bounding box center [474, 235] width 319 height 28
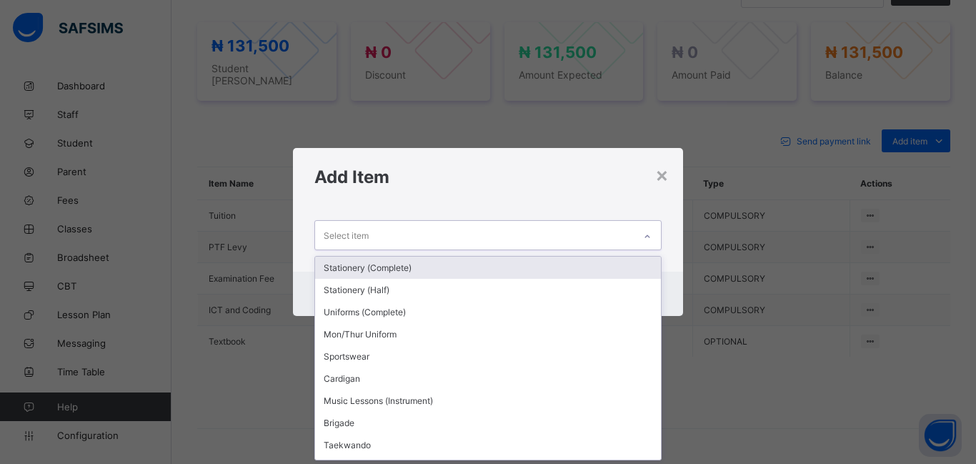
scroll to position [0, 0]
click at [466, 272] on div "Stationery (Complete)" at bounding box center [488, 268] width 346 height 22
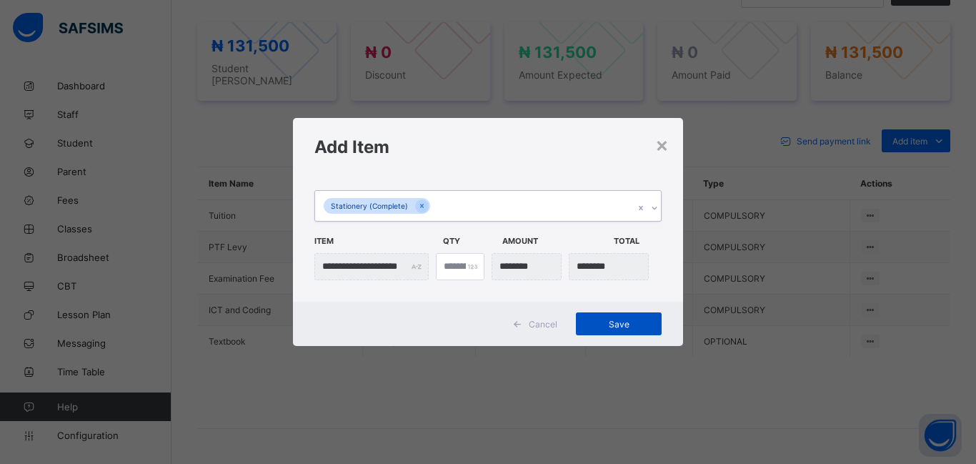
click at [603, 326] on span "Save" at bounding box center [619, 324] width 64 height 11
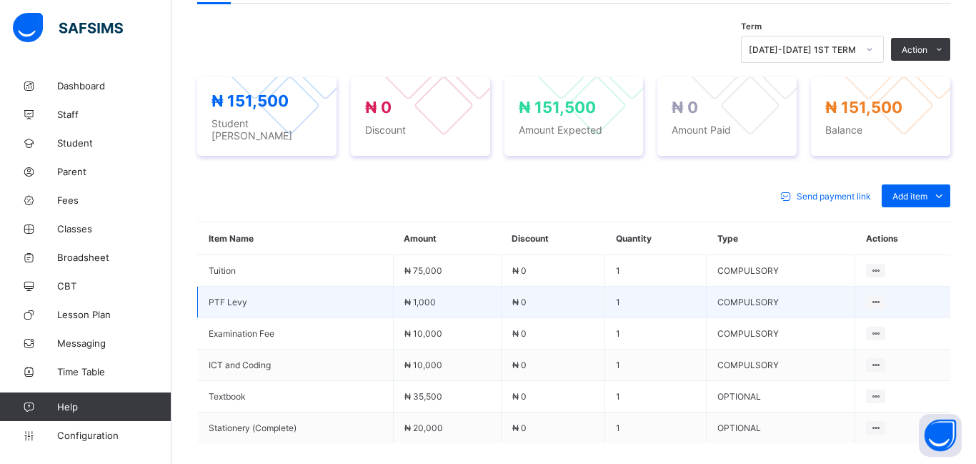
scroll to position [471, 0]
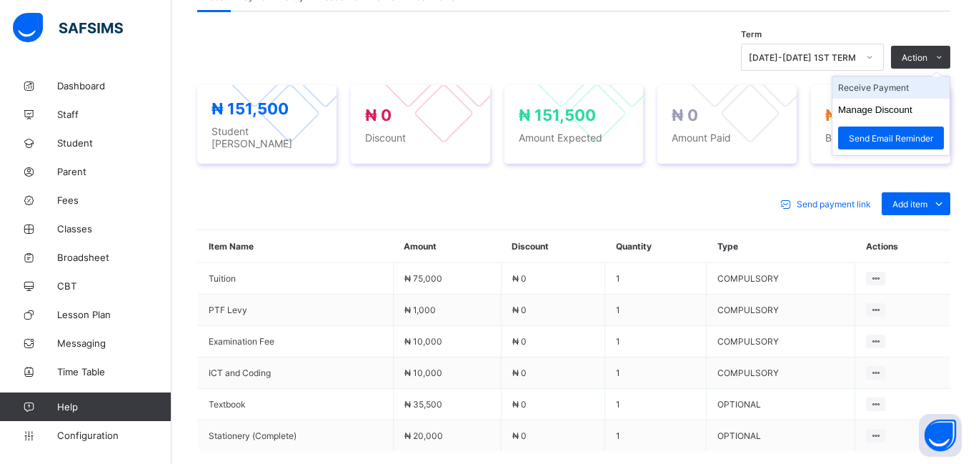
click at [884, 91] on li "Receive Payment" at bounding box center [891, 87] width 117 height 22
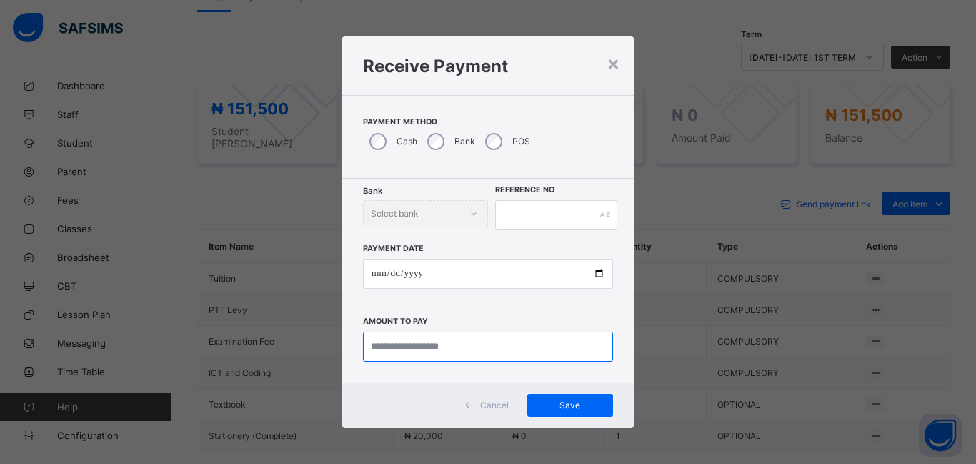
click at [419, 339] on input "currency" at bounding box center [488, 347] width 250 height 30
type input "********"
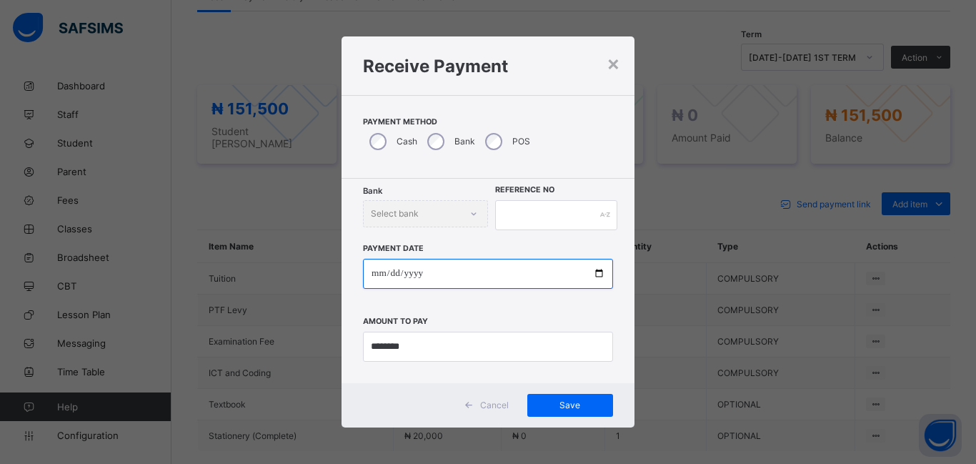
click at [374, 277] on input "date" at bounding box center [488, 274] width 250 height 30
type input "**********"
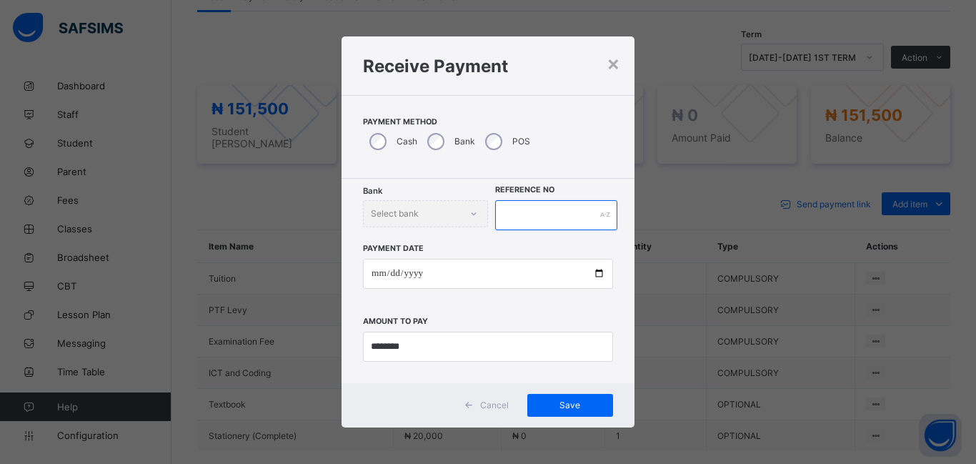
click at [502, 212] on input "text" at bounding box center [556, 215] width 122 height 30
type input "*******"
click at [570, 399] on span "Save" at bounding box center [570, 404] width 64 height 11
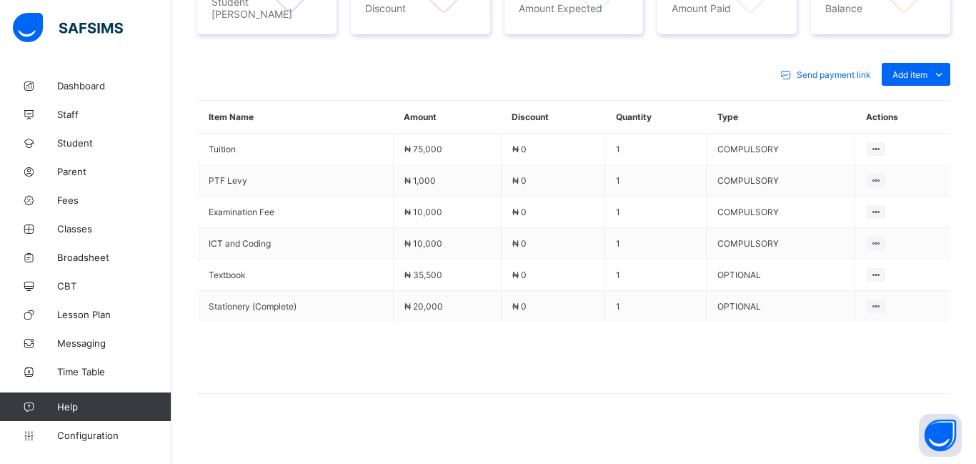
scroll to position [0, 0]
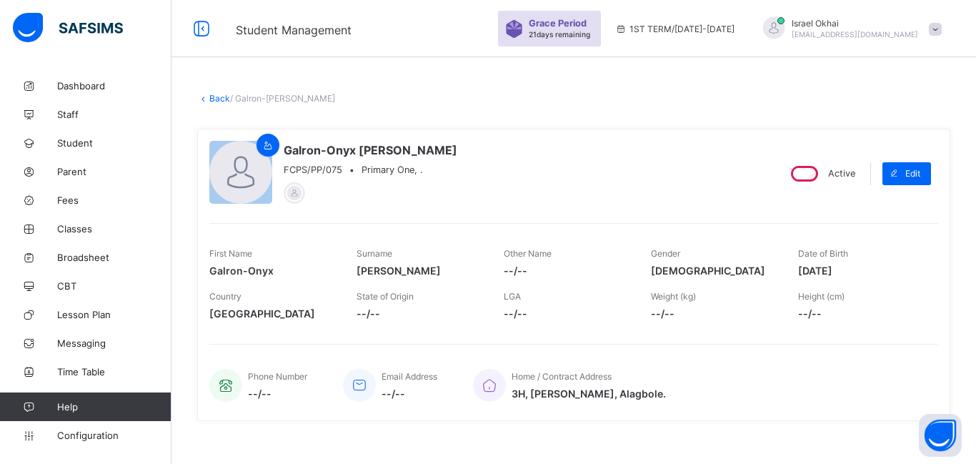
click at [220, 95] on link "Back" at bounding box center [219, 98] width 21 height 11
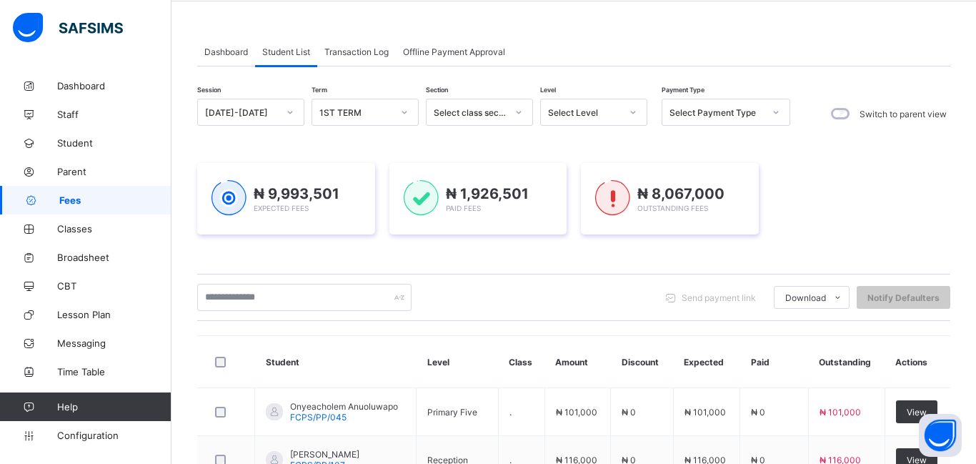
scroll to position [1, 0]
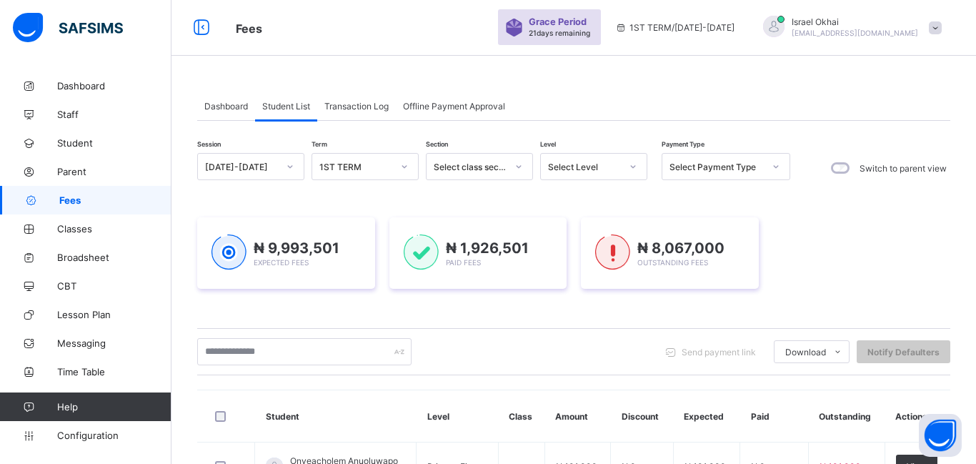
click at [577, 172] on div "Select Level" at bounding box center [580, 166] width 79 height 20
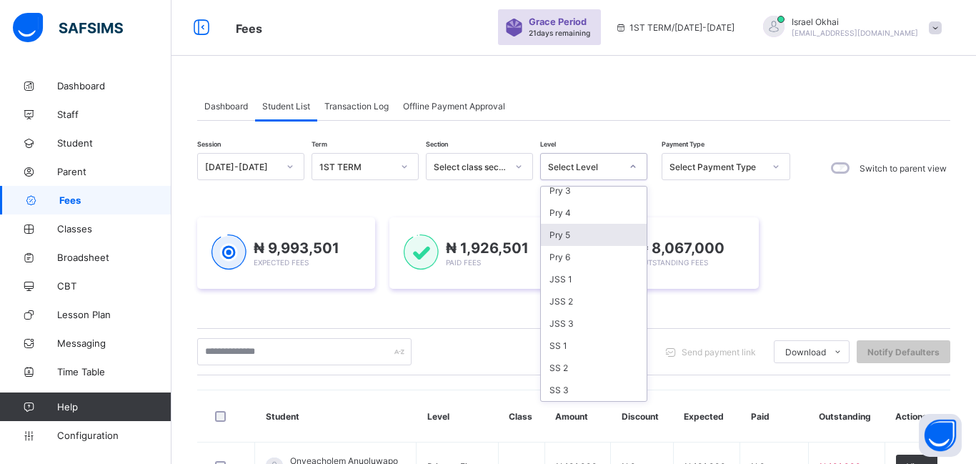
click at [593, 244] on div "Pry 5" at bounding box center [594, 235] width 106 height 22
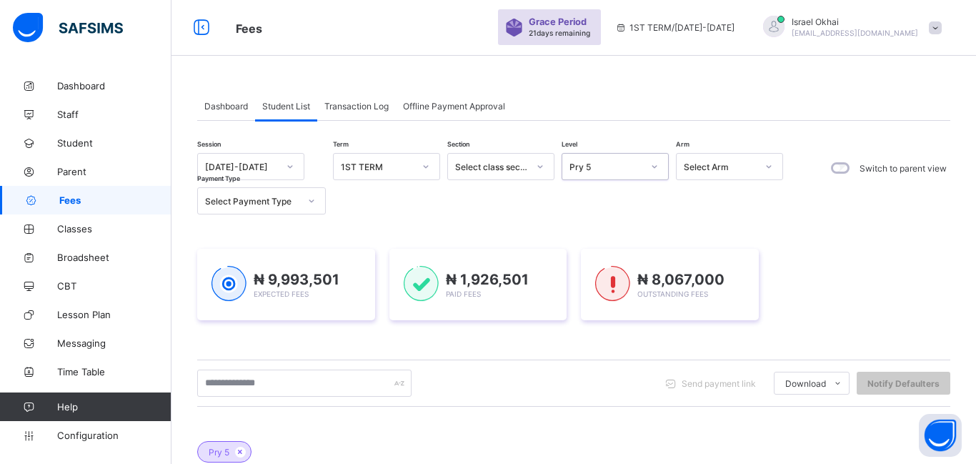
click at [612, 167] on div "Pry 5" at bounding box center [606, 167] width 73 height 11
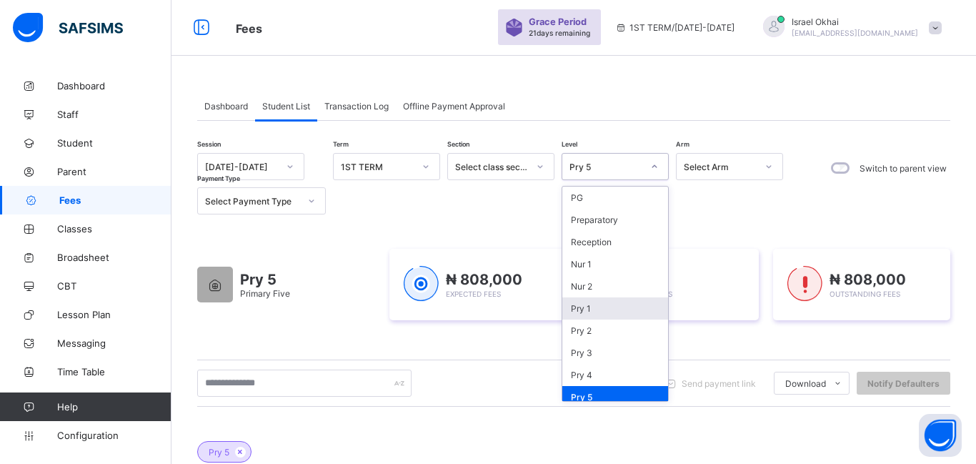
click at [603, 310] on div "Pry 1" at bounding box center [615, 308] width 106 height 22
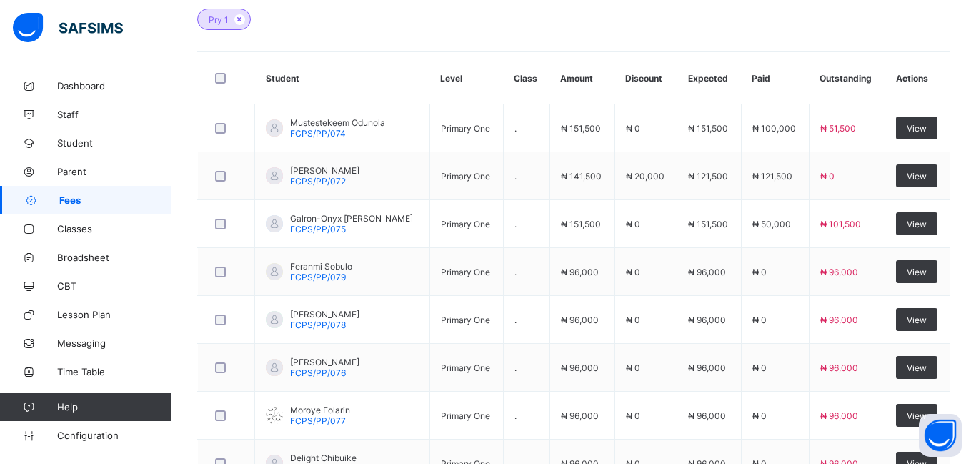
scroll to position [436, 0]
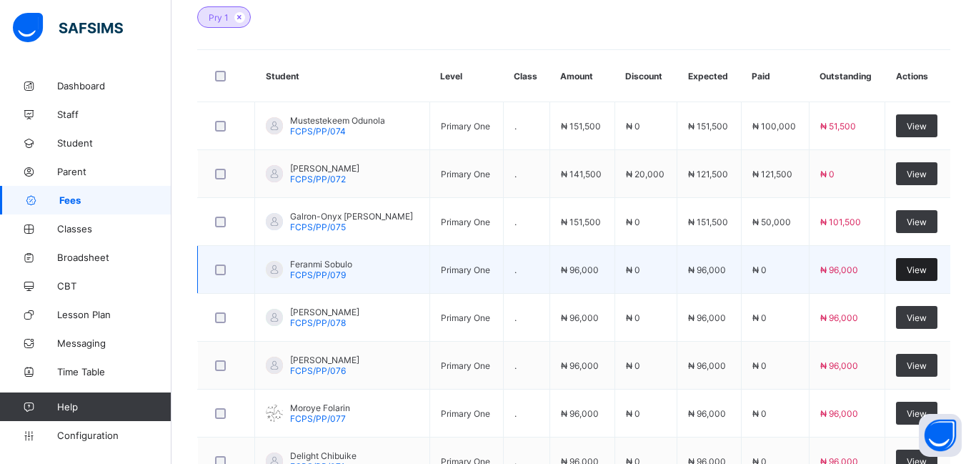
click at [910, 273] on span "View" at bounding box center [917, 269] width 20 height 11
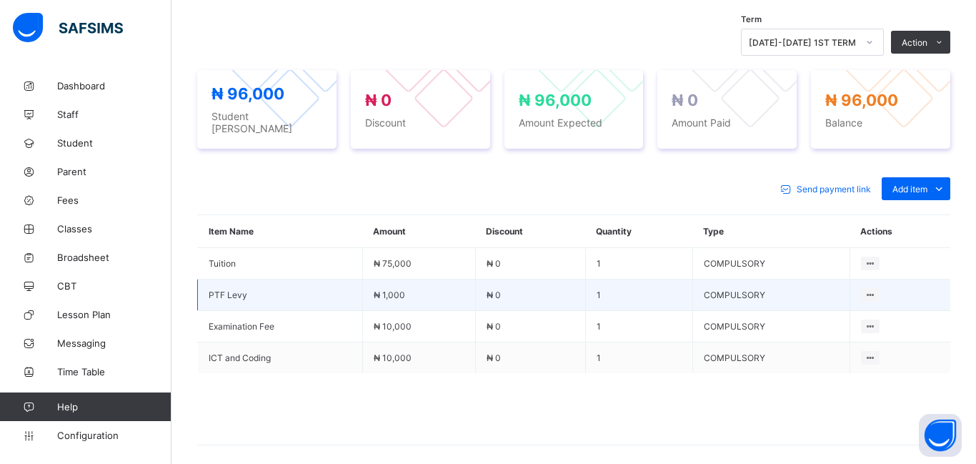
scroll to position [485, 0]
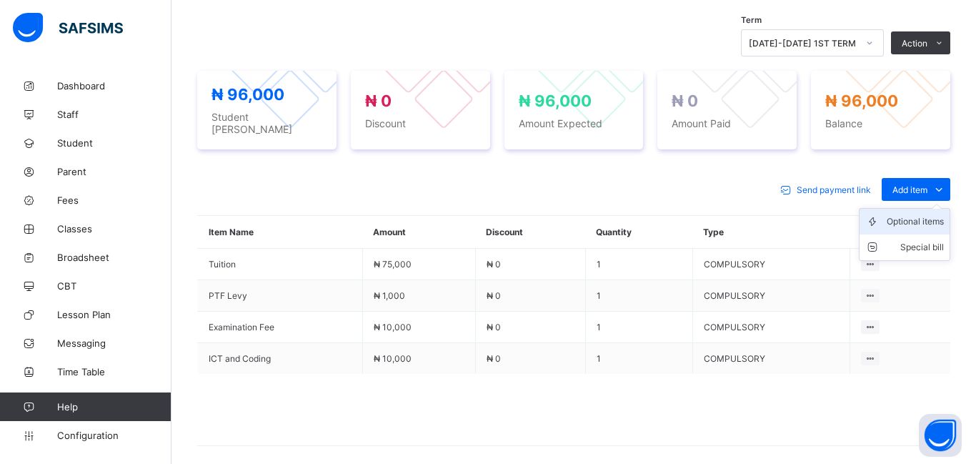
click at [917, 214] on div "Optional items" at bounding box center [915, 221] width 57 height 14
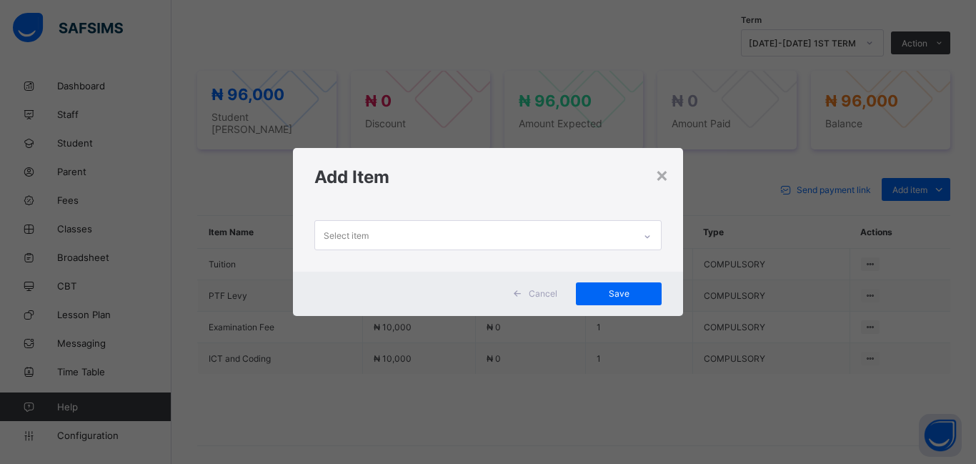
click at [404, 246] on div "Select item" at bounding box center [474, 235] width 319 height 28
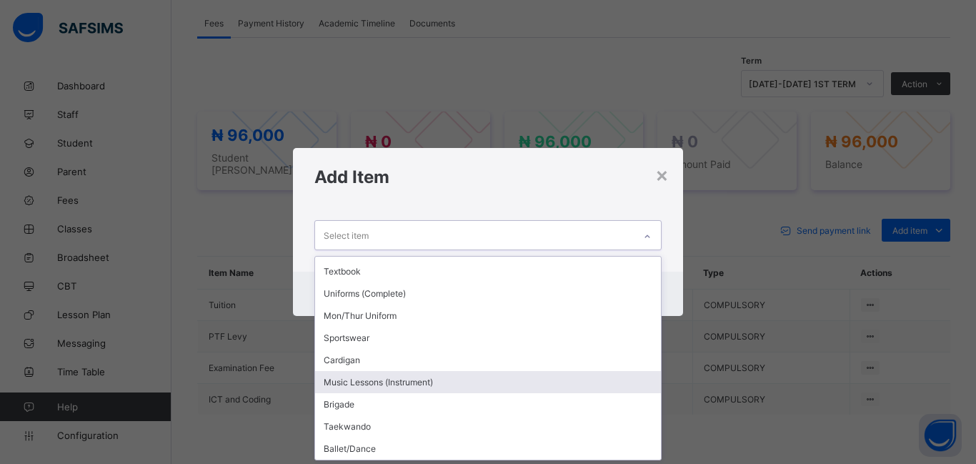
scroll to position [443, 0]
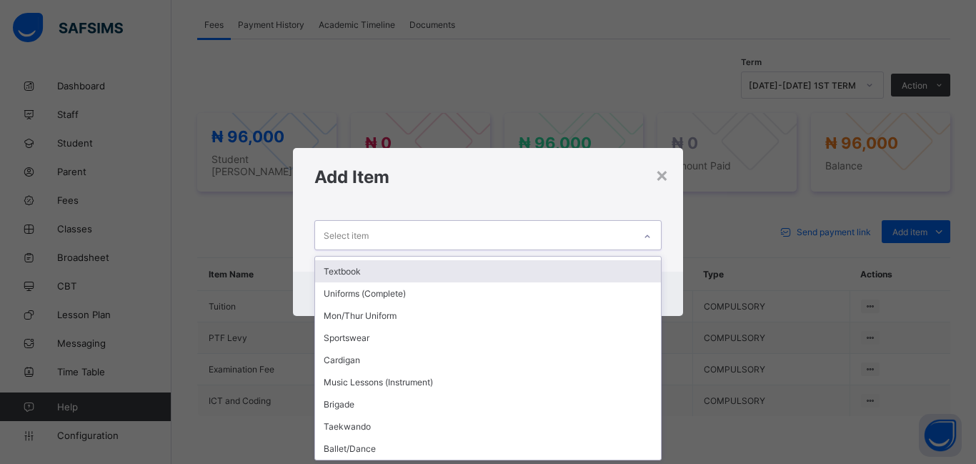
click at [374, 269] on div "Textbook" at bounding box center [488, 271] width 346 height 22
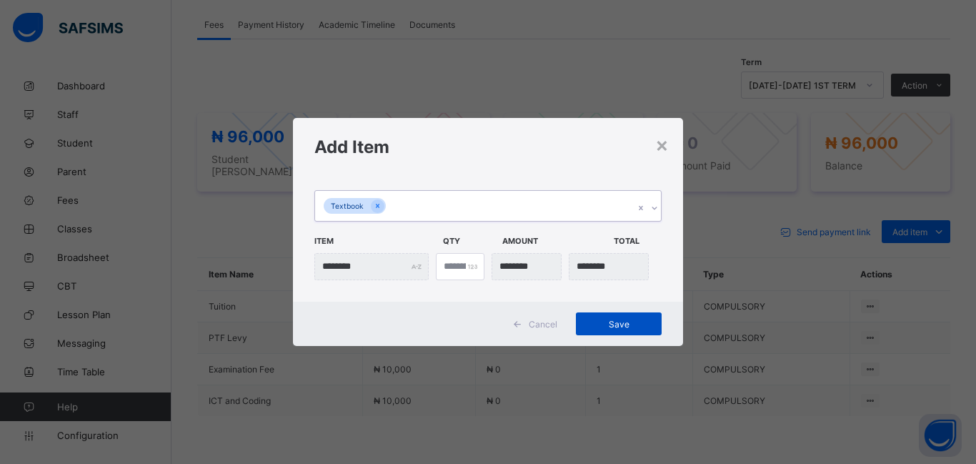
click at [629, 328] on span "Save" at bounding box center [619, 324] width 64 height 11
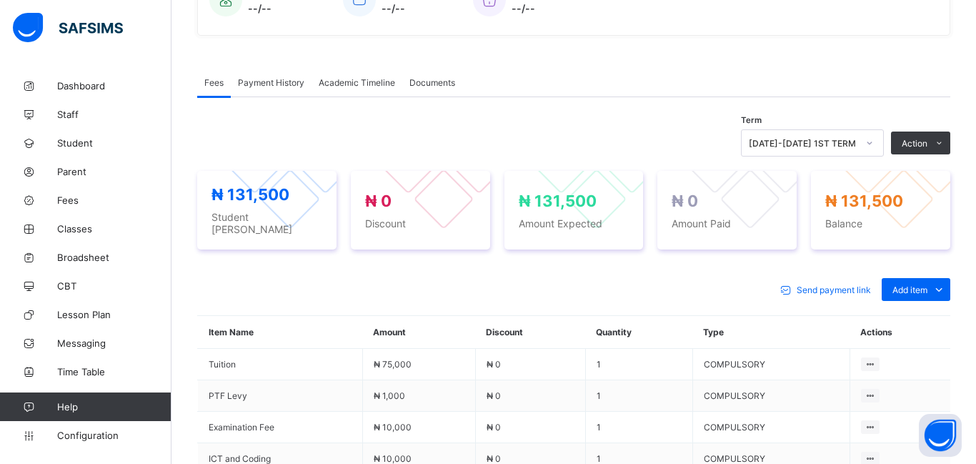
scroll to position [570, 0]
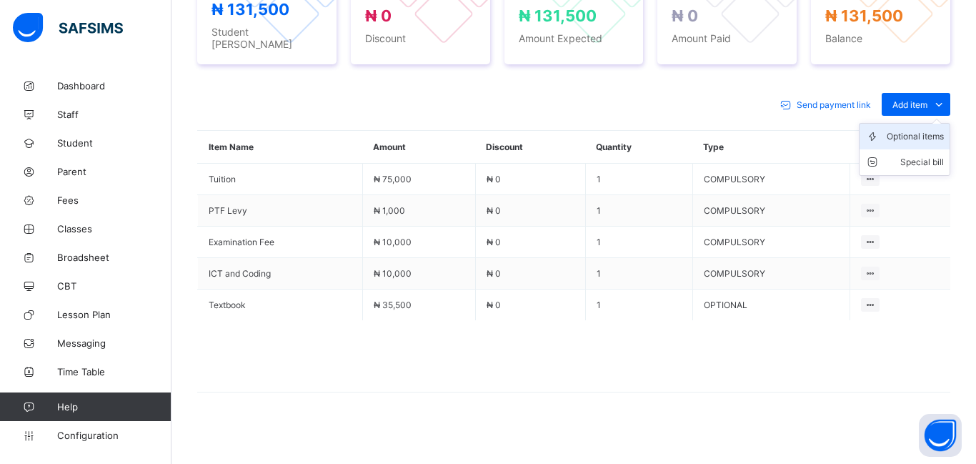
click at [907, 135] on div "Optional items" at bounding box center [915, 136] width 57 height 14
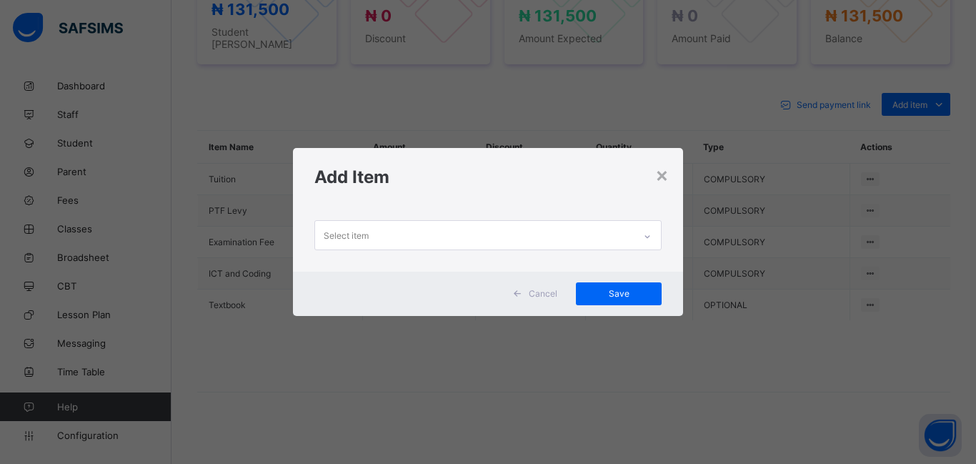
click at [379, 245] on div "Select item" at bounding box center [474, 235] width 319 height 28
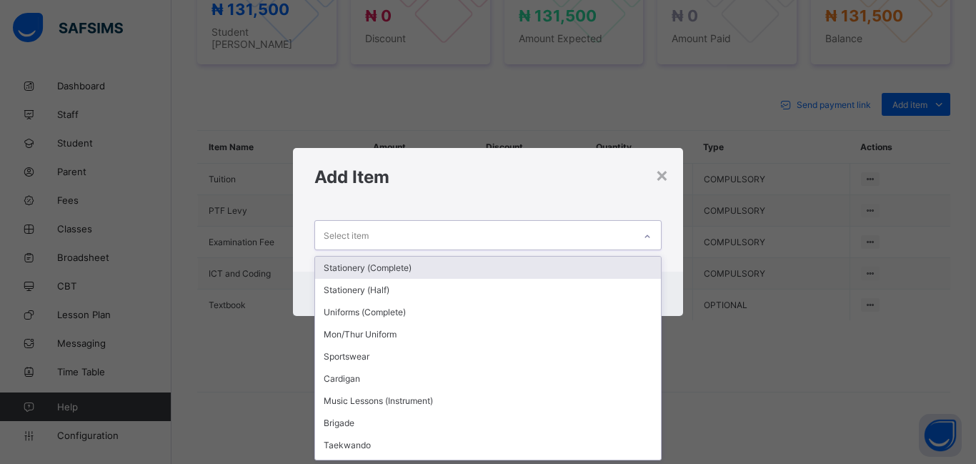
click at [383, 270] on div "Stationery (Complete)" at bounding box center [488, 268] width 346 height 22
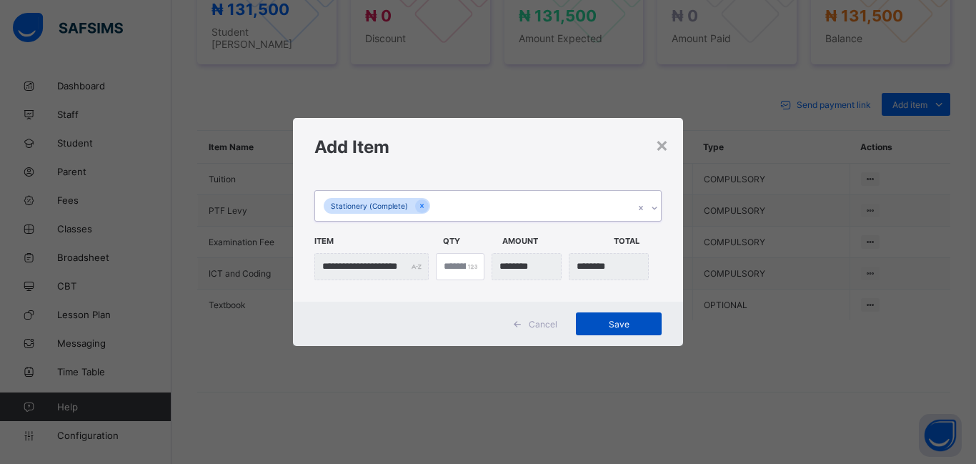
click at [632, 324] on span "Save" at bounding box center [619, 324] width 64 height 11
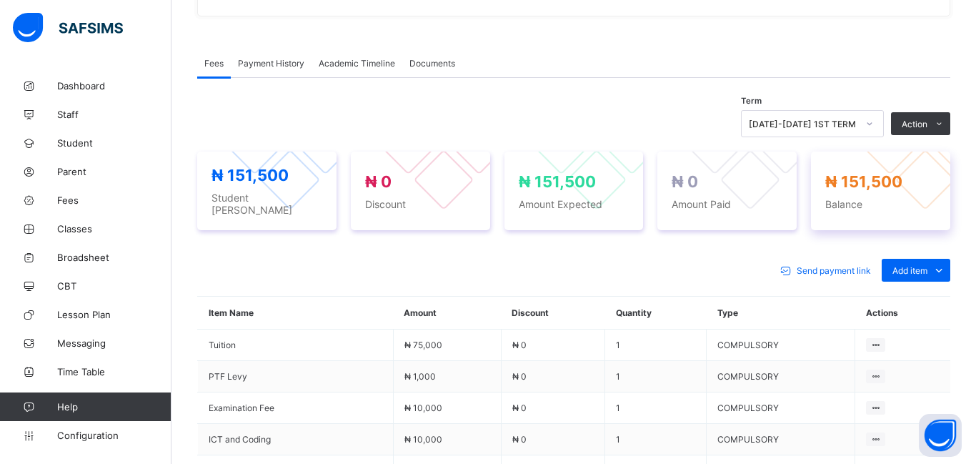
scroll to position [402, 0]
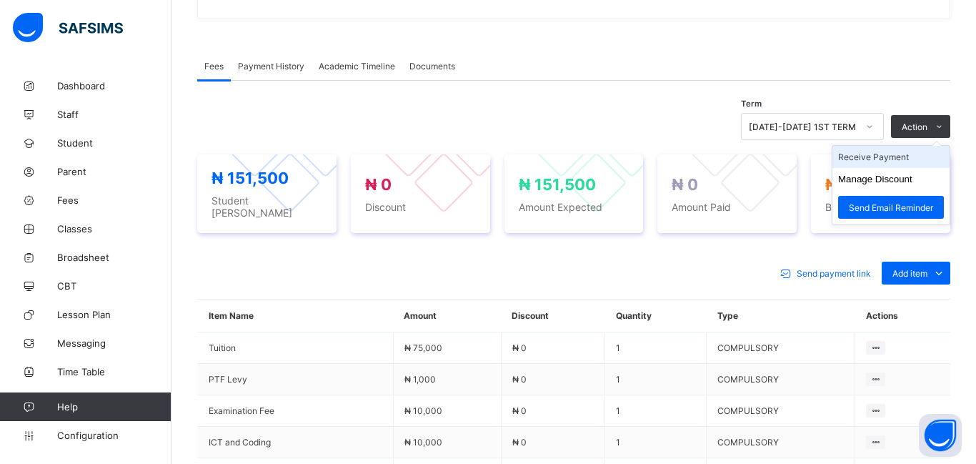
click at [878, 166] on li "Receive Payment" at bounding box center [891, 157] width 117 height 22
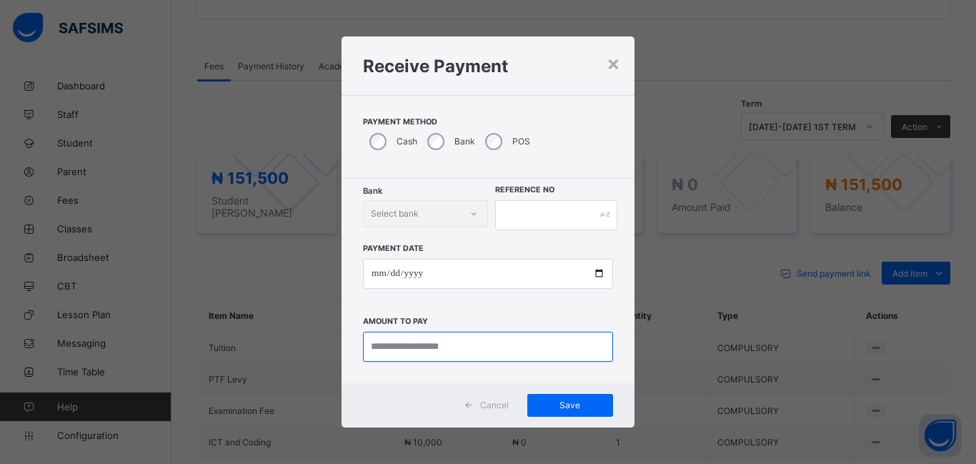
click at [384, 347] on input "currency" at bounding box center [488, 347] width 250 height 30
type input "********"
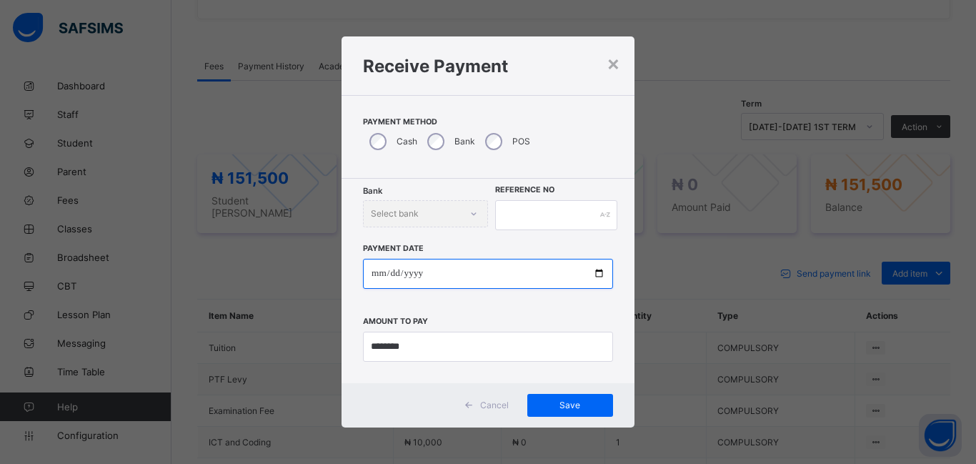
click at [382, 268] on input "date" at bounding box center [488, 274] width 250 height 30
click at [392, 280] on input "date" at bounding box center [488, 274] width 250 height 30
click at [397, 279] on input "date" at bounding box center [488, 274] width 250 height 30
type input "**********"
click at [516, 230] on div "**********" at bounding box center [488, 295] width 250 height 131
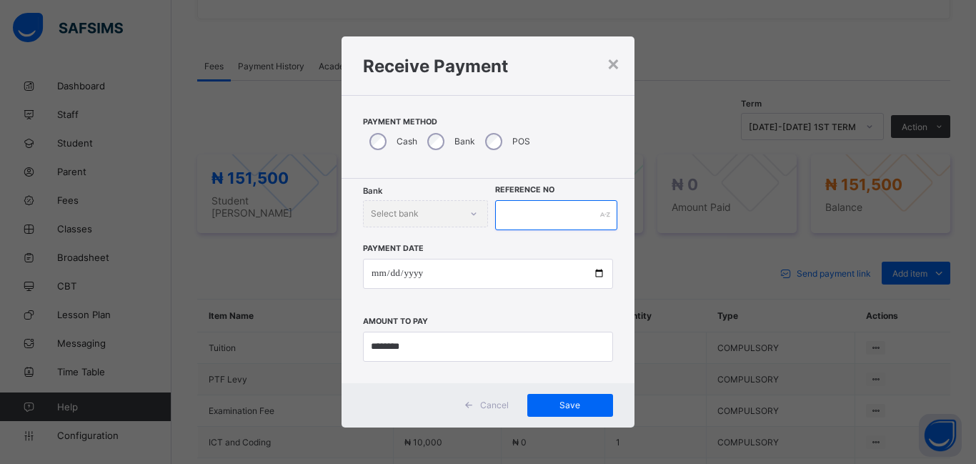
click at [509, 219] on input "text" at bounding box center [556, 215] width 122 height 30
click at [580, 409] on span "Save" at bounding box center [570, 404] width 64 height 11
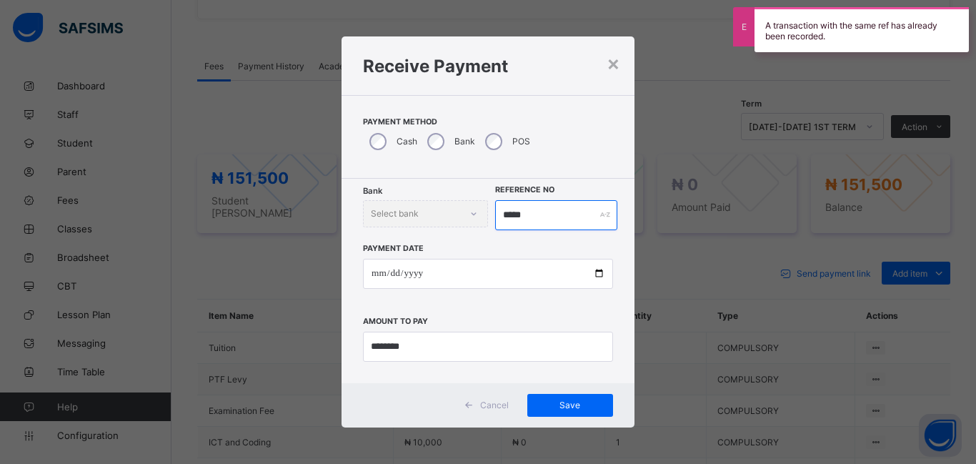
click at [537, 221] on input "*****" at bounding box center [556, 215] width 122 height 30
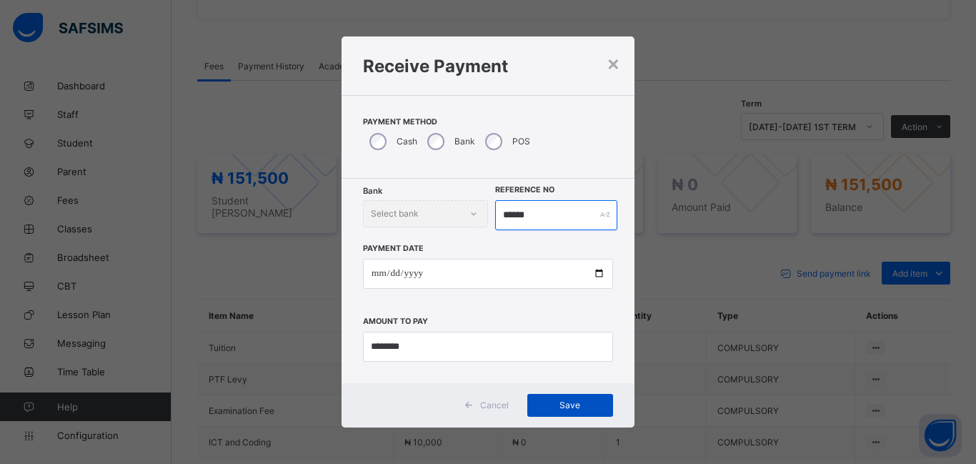
type input "******"
click at [564, 413] on div "Save" at bounding box center [570, 405] width 86 height 23
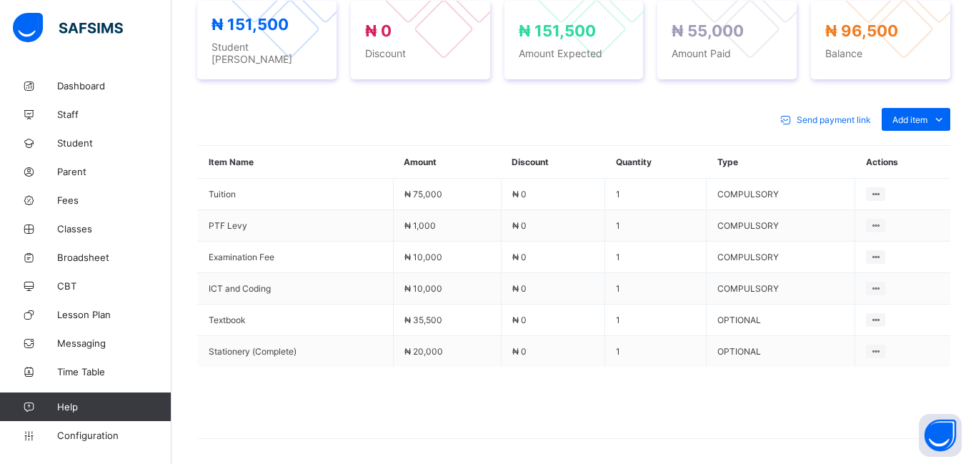
scroll to position [0, 0]
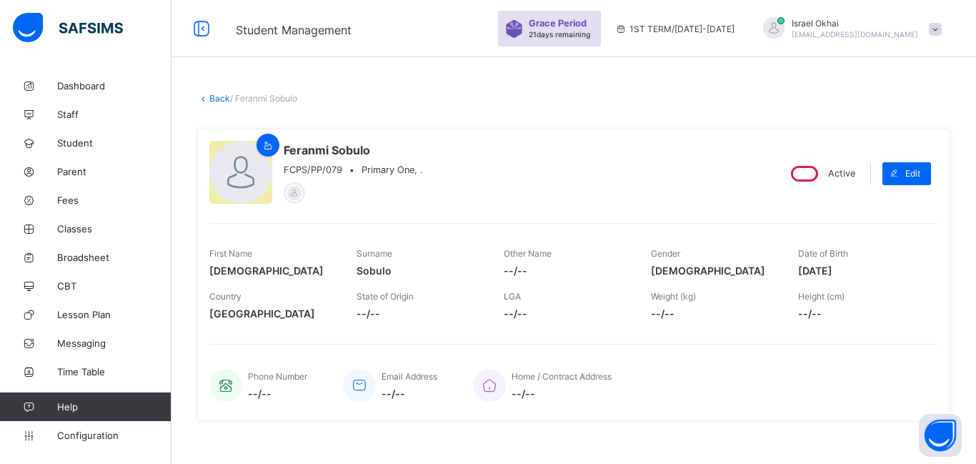
click at [224, 101] on link "Back" at bounding box center [219, 98] width 21 height 11
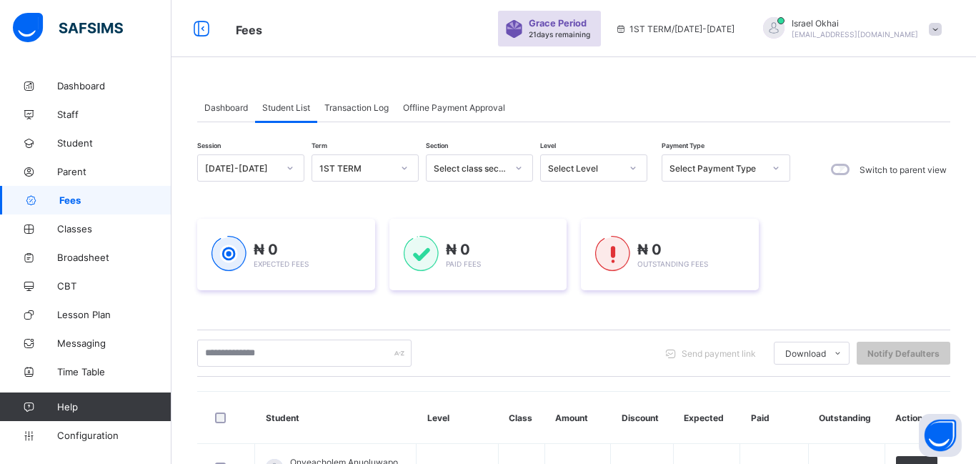
scroll to position [4, 0]
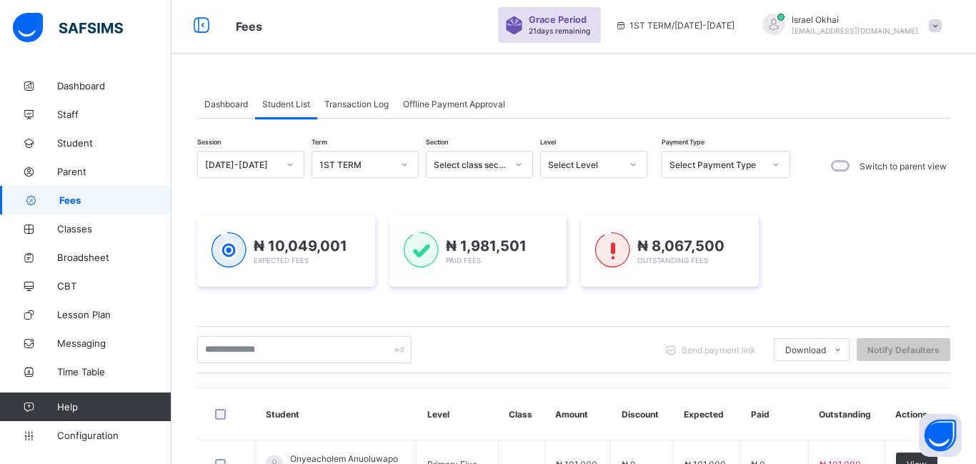
click at [594, 174] on div "Select Level" at bounding box center [593, 164] width 107 height 27
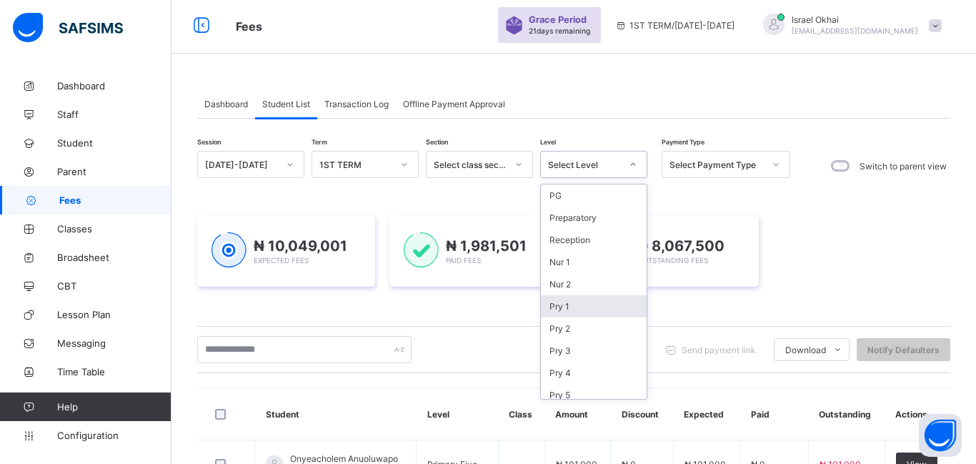
click at [611, 313] on div "Pry 1" at bounding box center [594, 306] width 106 height 22
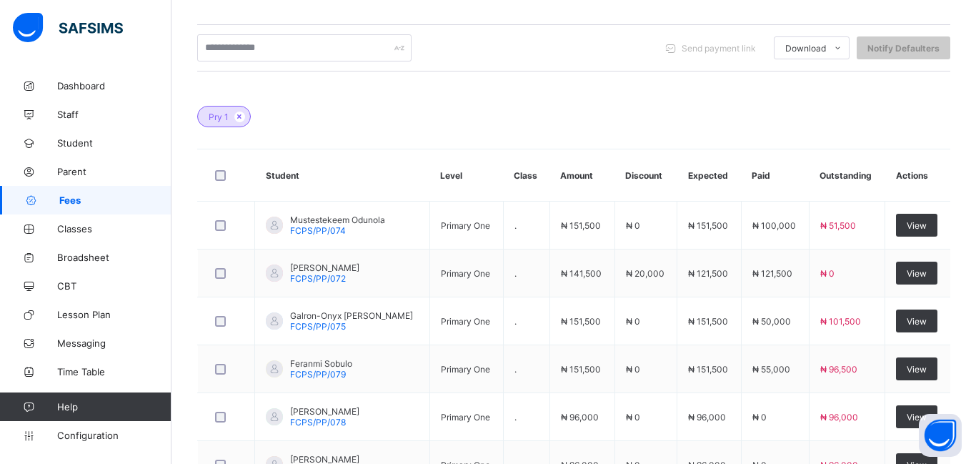
scroll to position [339, 0]
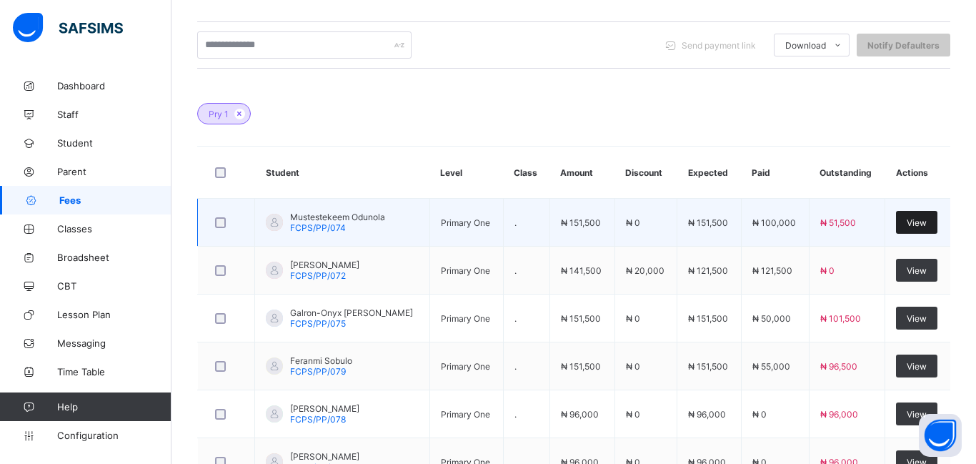
click at [910, 219] on span "View" at bounding box center [917, 222] width 20 height 11
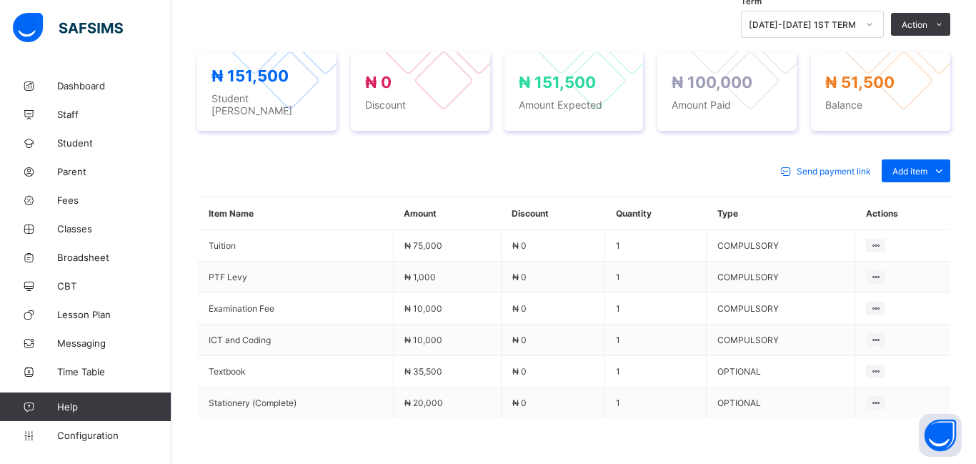
scroll to position [514, 0]
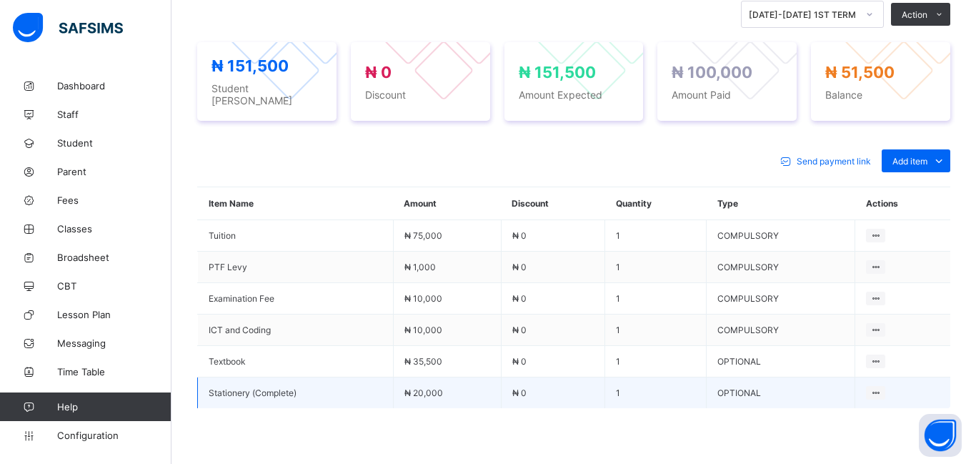
click at [449, 389] on td "₦ 20,000" at bounding box center [447, 392] width 108 height 31
click at [882, 387] on icon at bounding box center [876, 392] width 12 height 11
click at [845, 413] on div "Delete Payment Item" at bounding box center [837, 420] width 84 height 14
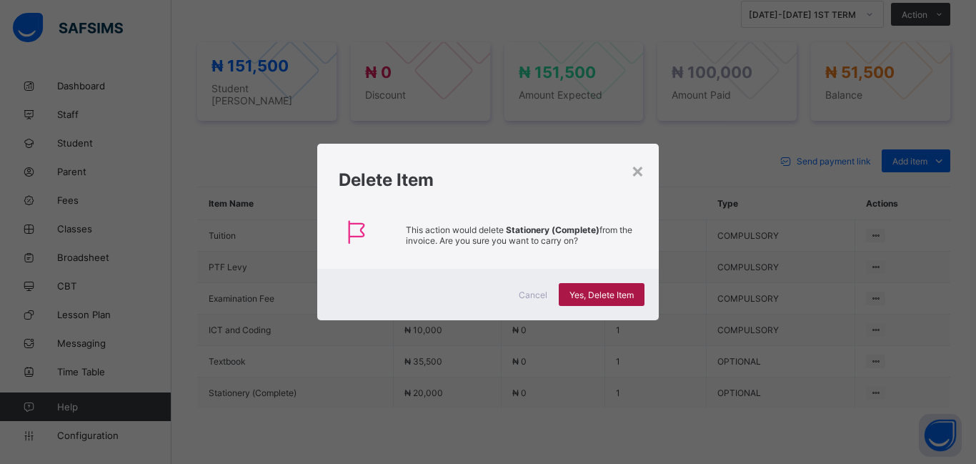
click at [603, 299] on span "Yes, Delete Item" at bounding box center [602, 294] width 64 height 11
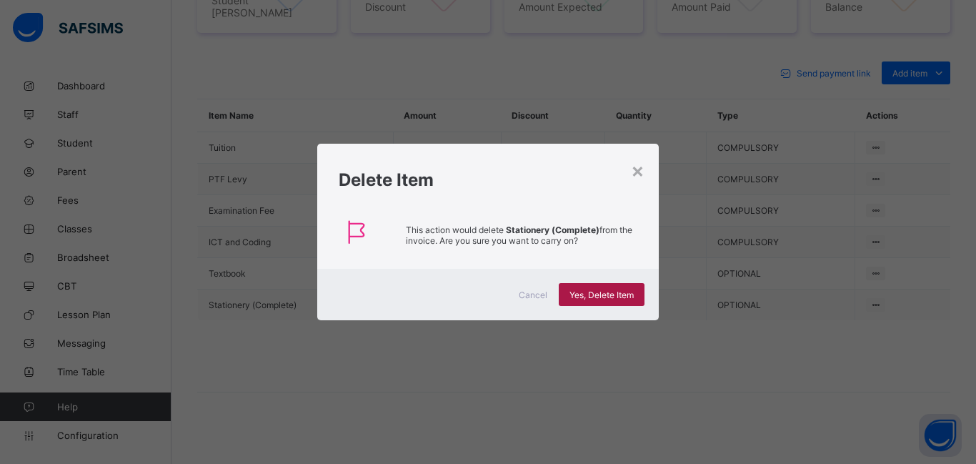
click at [597, 299] on span "Yes, Delete Item" at bounding box center [602, 294] width 64 height 11
click at [640, 174] on div "×" at bounding box center [638, 170] width 14 height 24
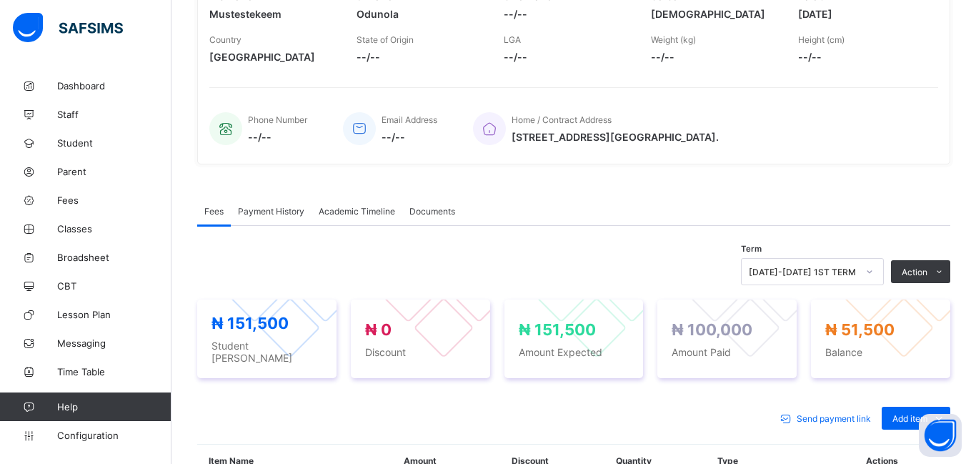
scroll to position [0, 0]
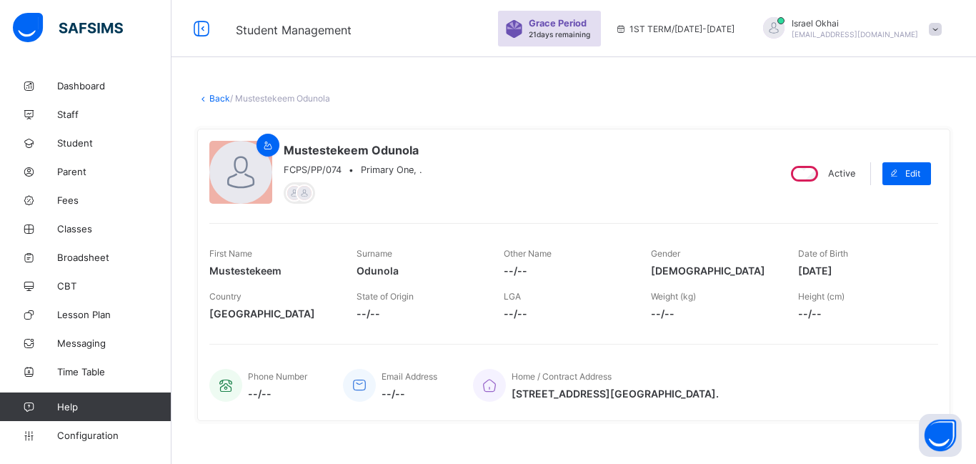
click at [221, 100] on link "Back" at bounding box center [219, 98] width 21 height 11
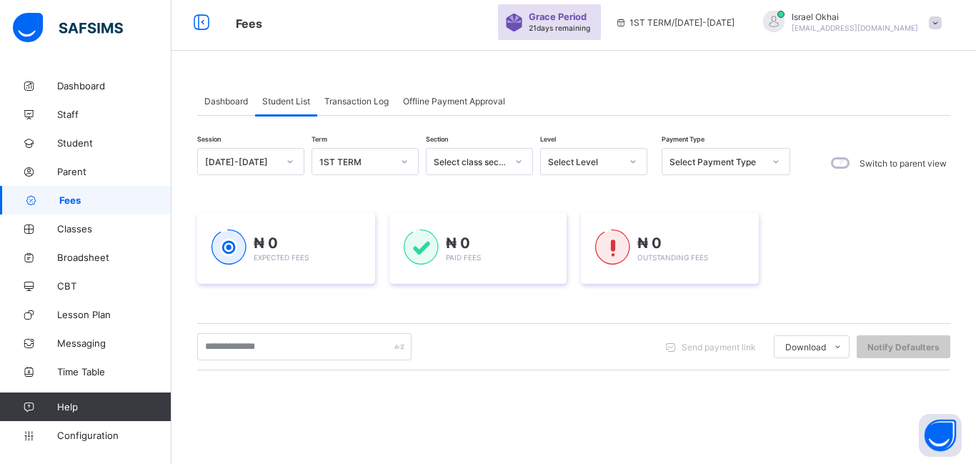
scroll to position [219, 0]
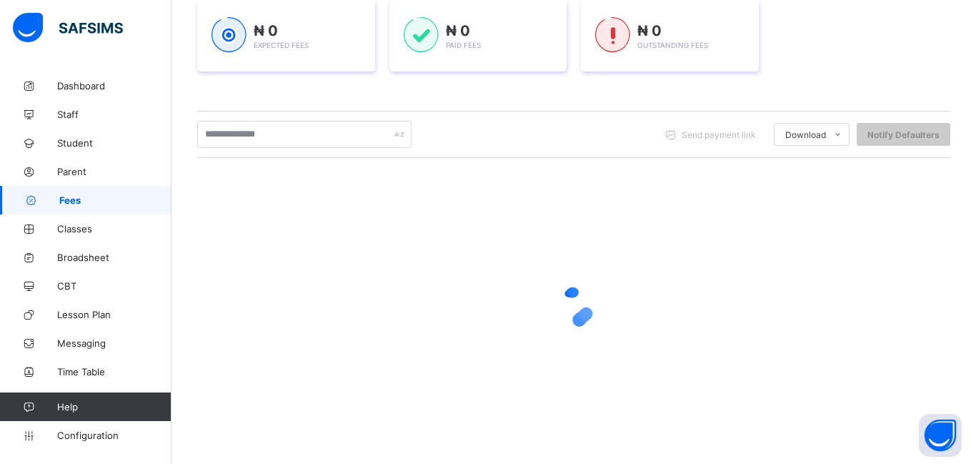
click at [221, 100] on div "Session [DATE]-[DATE] Term 1ST TERM Section Select class section Level Select L…" at bounding box center [573, 189] width 753 height 507
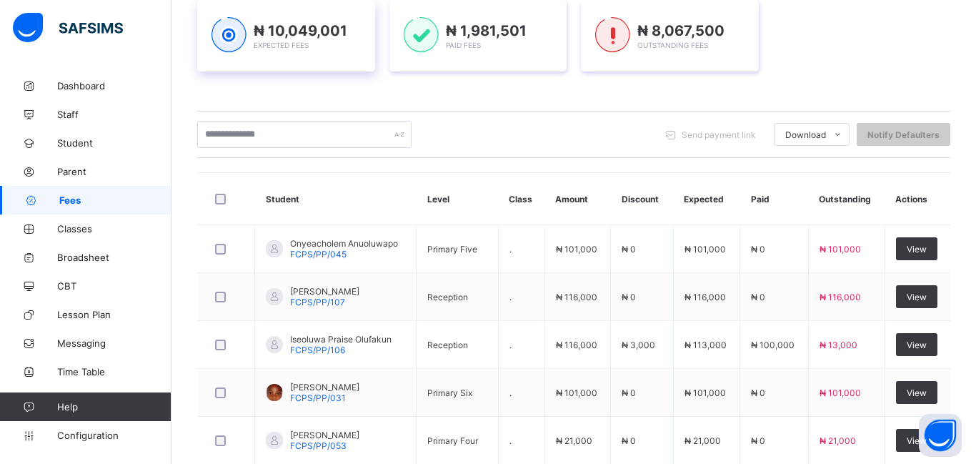
scroll to position [136, 0]
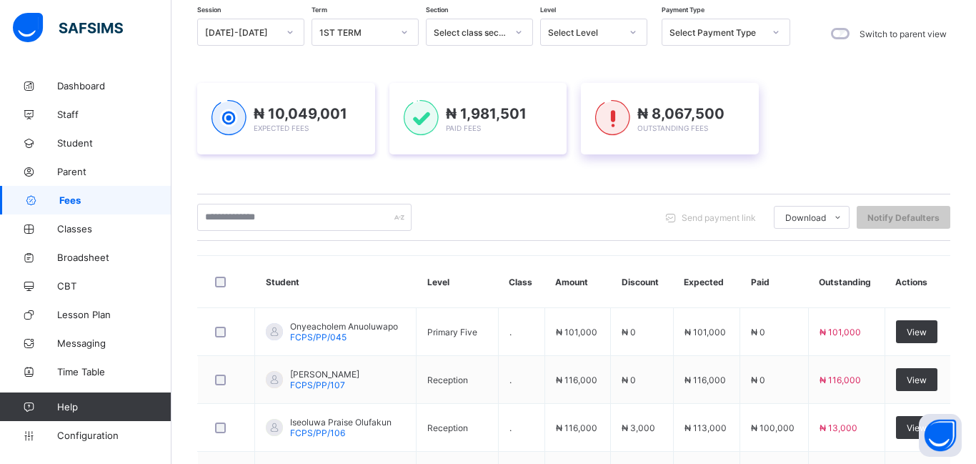
click at [603, 121] on div "₦ 8,067,500 Outstanding Fees" at bounding box center [670, 118] width 178 height 71
click at [603, 38] on div "Select Level" at bounding box center [584, 32] width 73 height 11
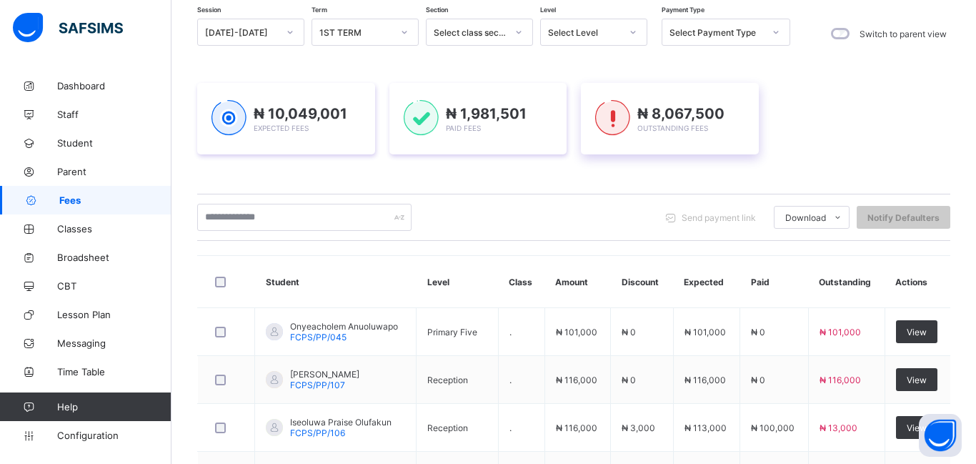
click at [603, 38] on div "Select Level" at bounding box center [584, 32] width 73 height 11
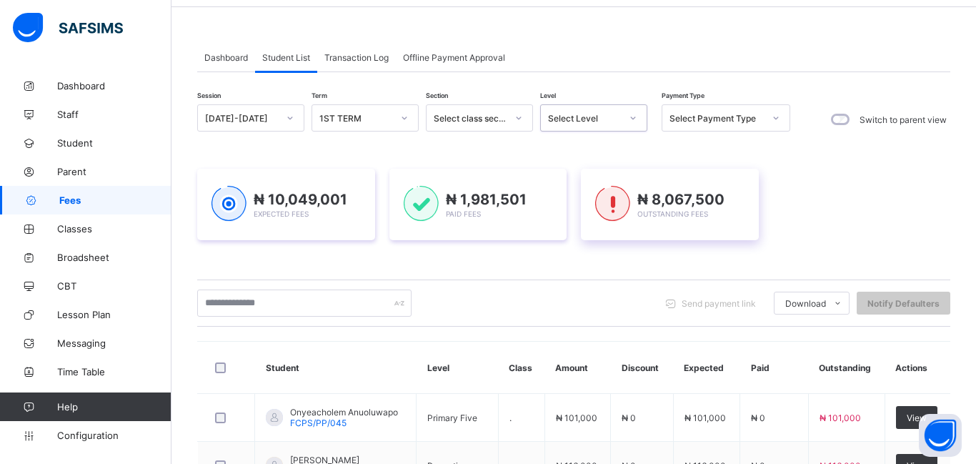
click at [603, 121] on div "Select Level" at bounding box center [584, 118] width 73 height 11
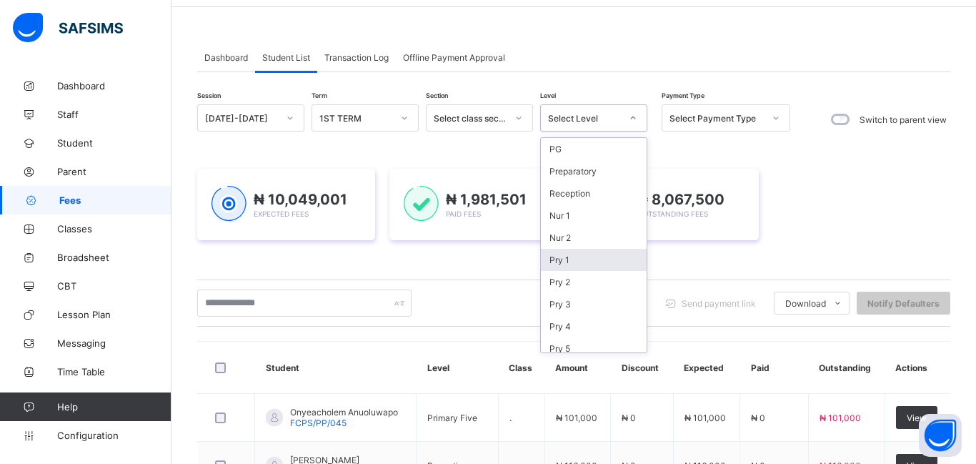
click at [591, 267] on div "Pry 1" at bounding box center [594, 260] width 106 height 22
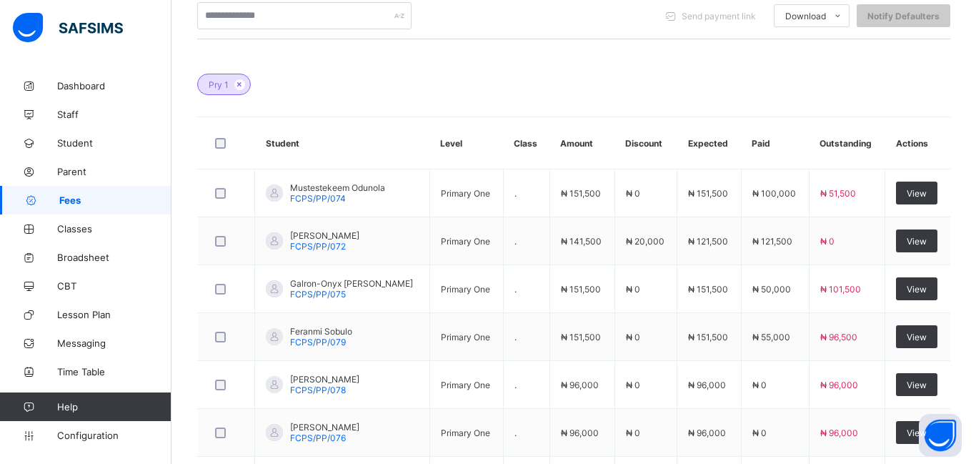
scroll to position [374, 0]
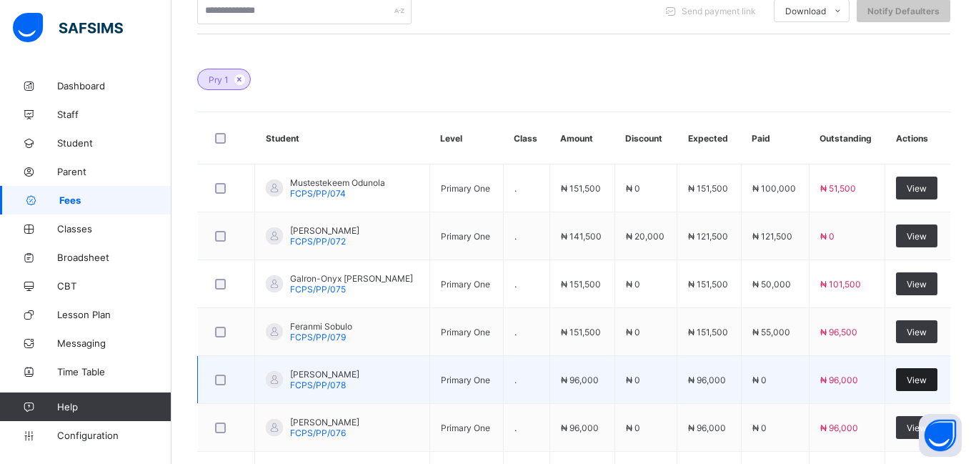
click at [909, 379] on span "View" at bounding box center [917, 379] width 20 height 11
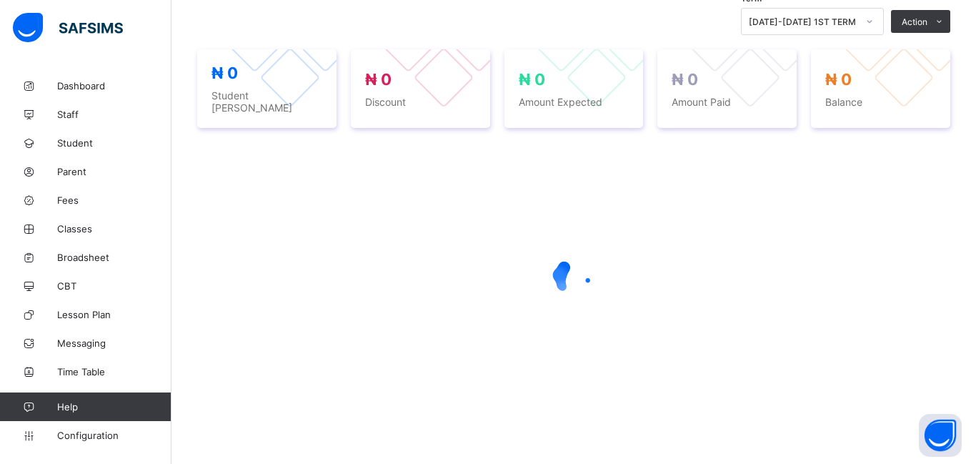
click at [909, 379] on div at bounding box center [573, 278] width 753 height 272
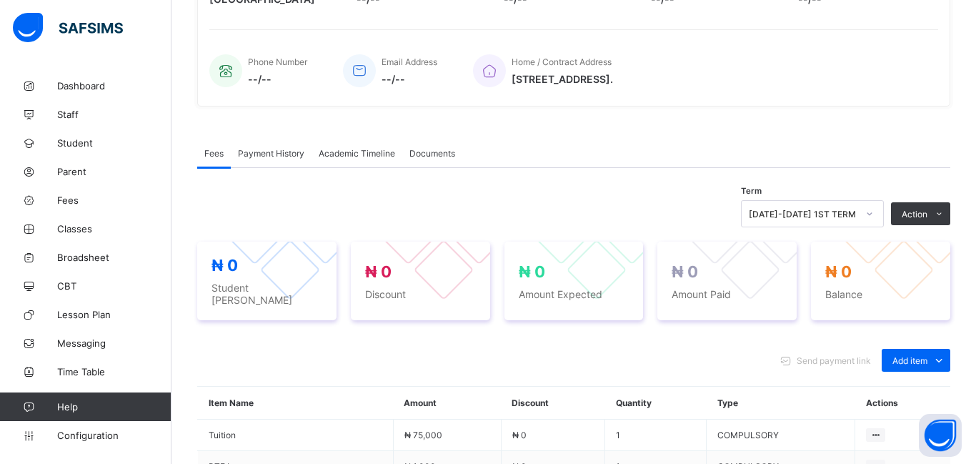
scroll to position [374, 0]
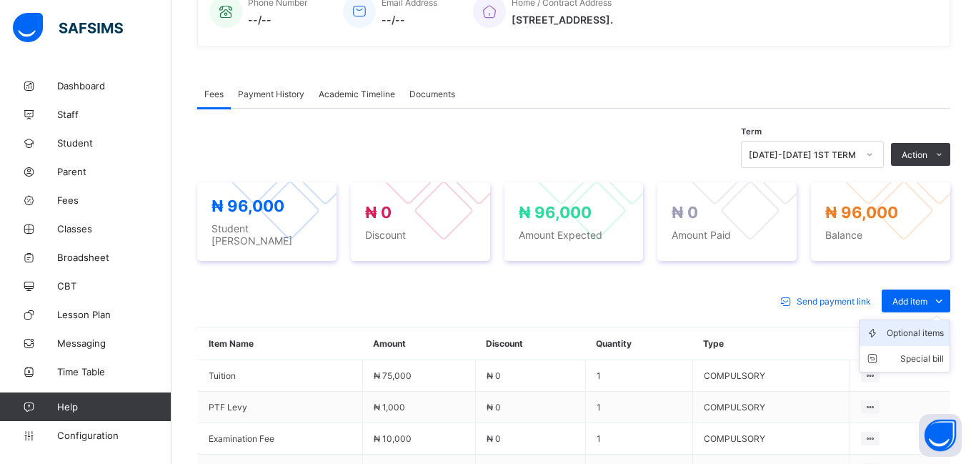
click at [890, 331] on div "Optional items" at bounding box center [915, 333] width 57 height 14
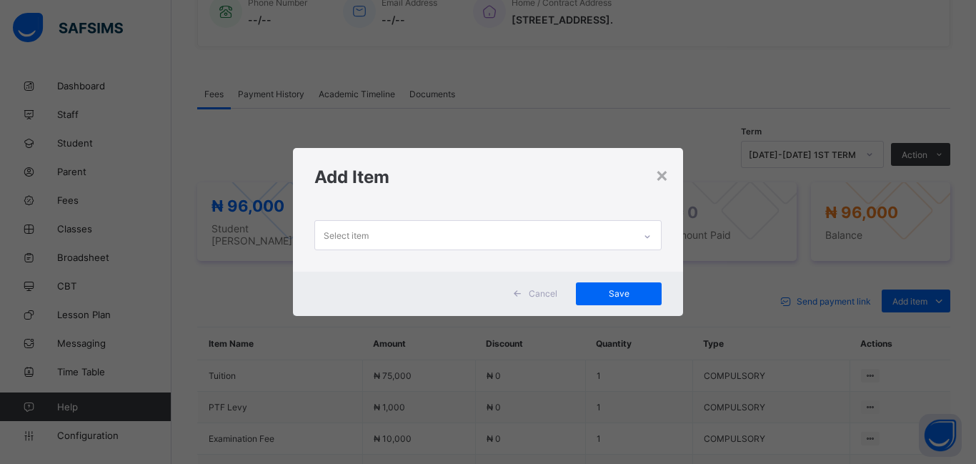
click at [376, 239] on div "Select item" at bounding box center [474, 235] width 319 height 28
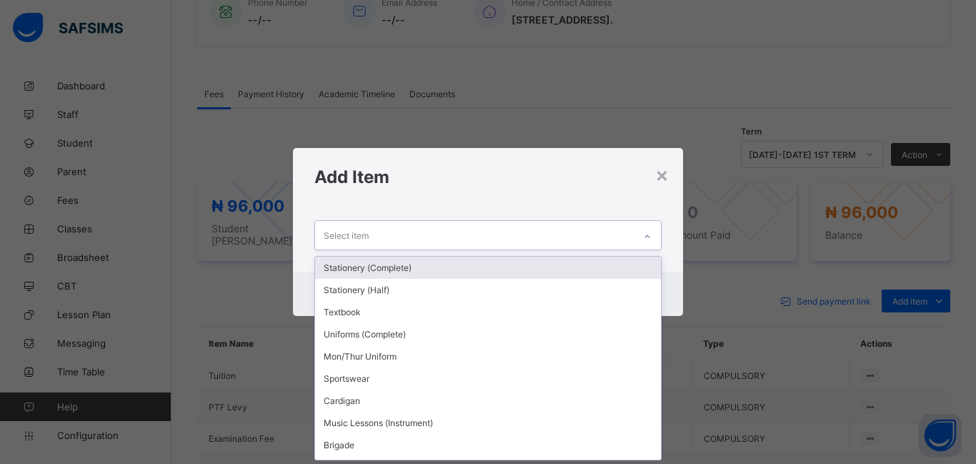
scroll to position [0, 0]
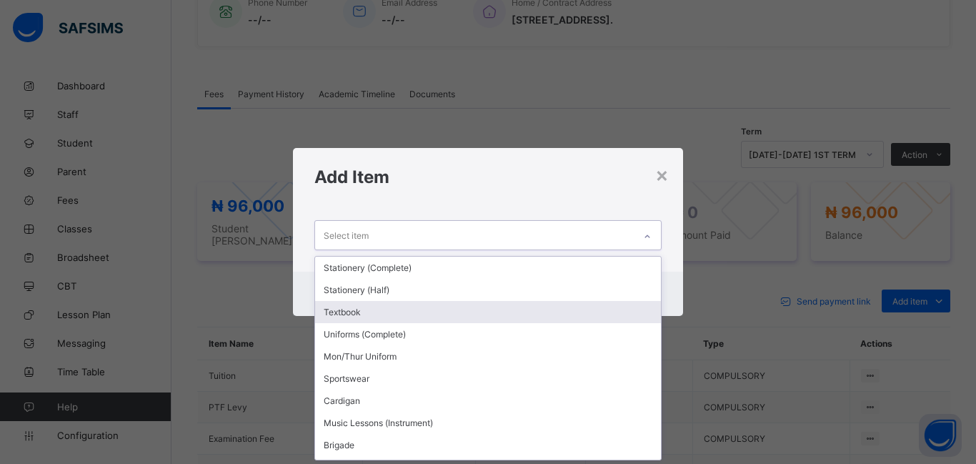
click at [352, 316] on div "Textbook" at bounding box center [488, 312] width 346 height 22
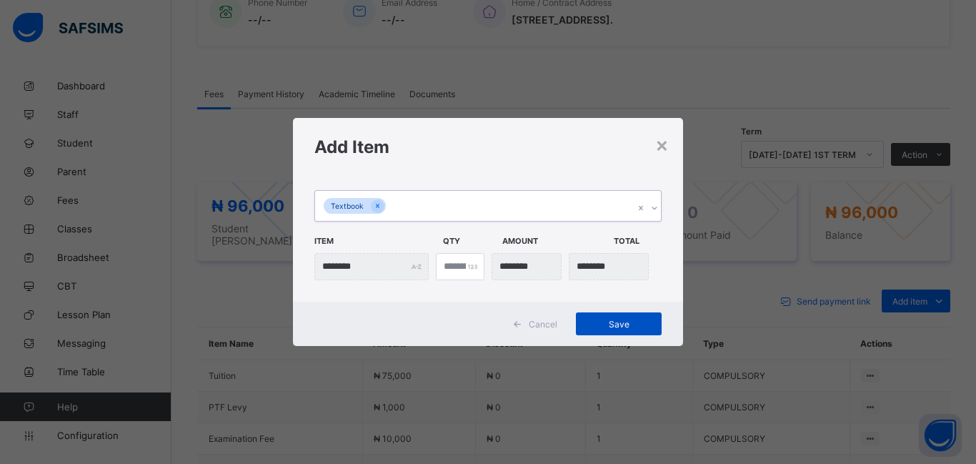
click at [624, 321] on span "Save" at bounding box center [619, 324] width 64 height 11
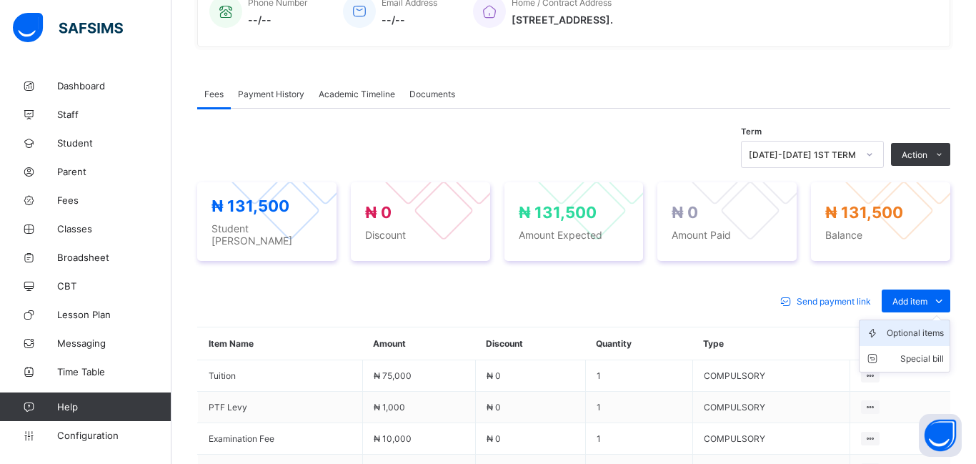
click at [893, 332] on div "Optional items" at bounding box center [915, 333] width 57 height 14
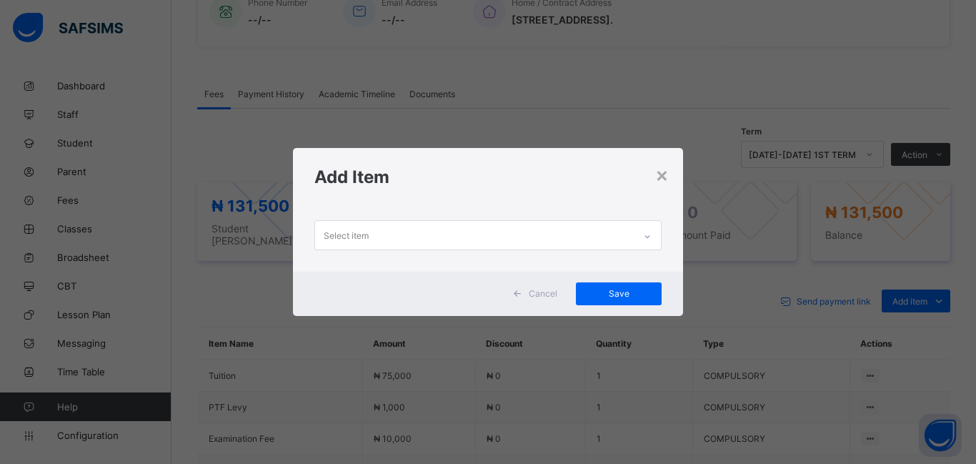
click at [497, 243] on div "Select item" at bounding box center [474, 235] width 319 height 28
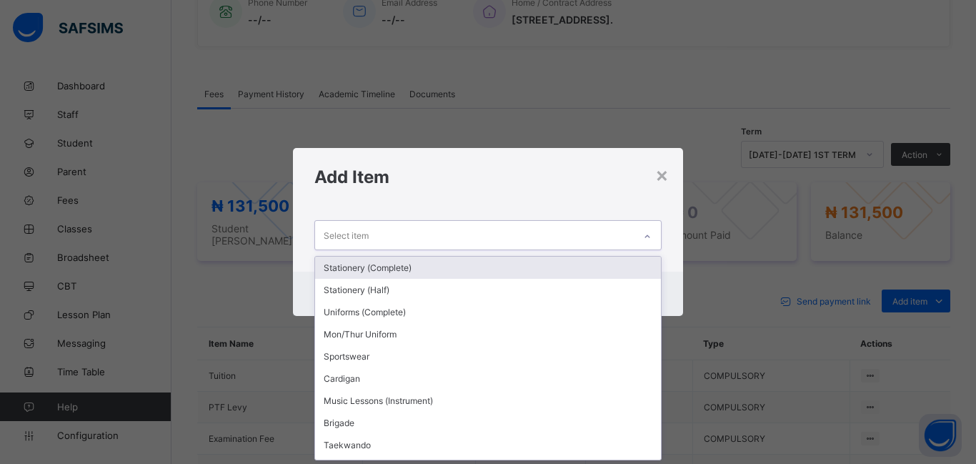
click at [404, 274] on div "Stationery (Complete)" at bounding box center [488, 268] width 346 height 22
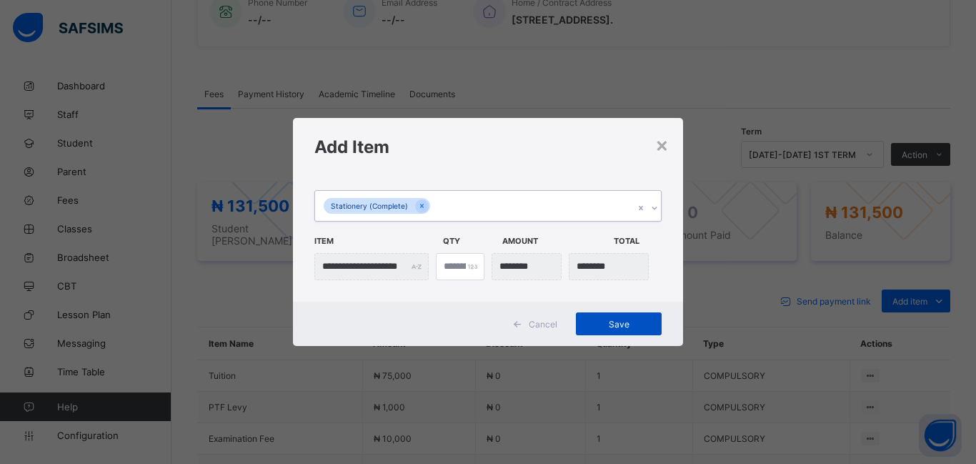
click at [604, 326] on span "Save" at bounding box center [619, 324] width 64 height 11
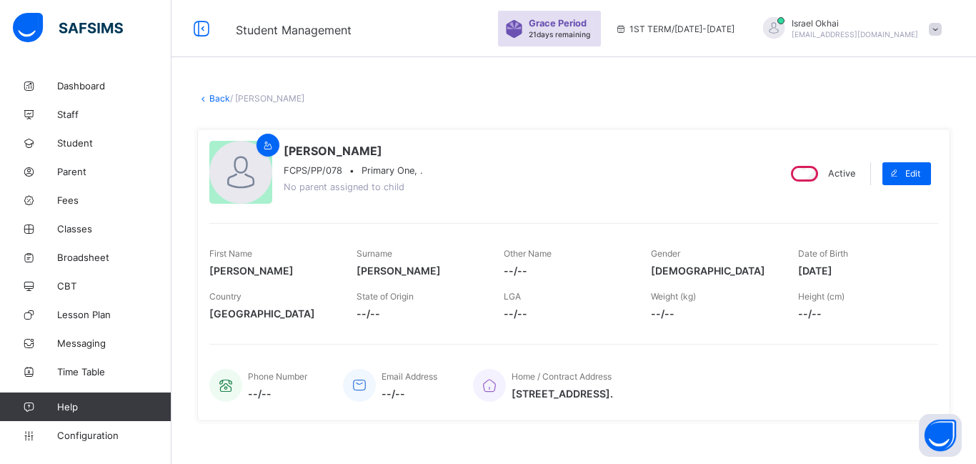
click at [222, 94] on link "Back" at bounding box center [219, 98] width 21 height 11
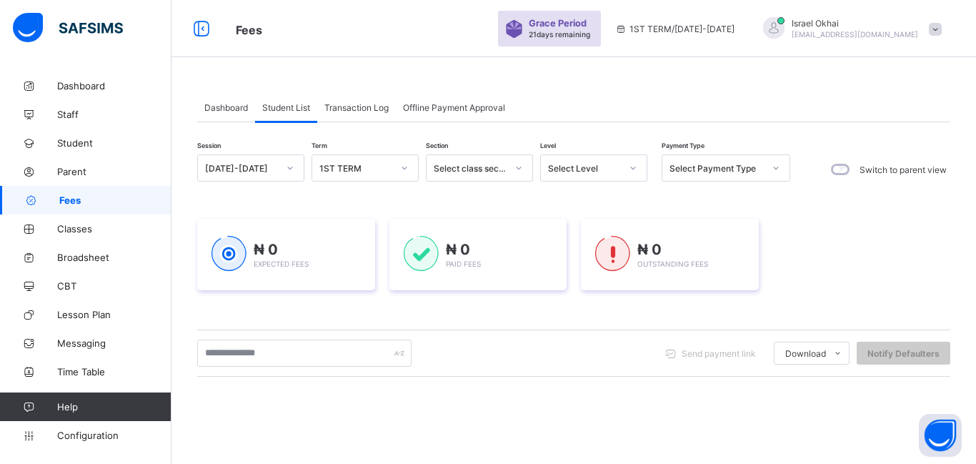
click at [613, 171] on div "Select Level" at bounding box center [584, 168] width 73 height 11
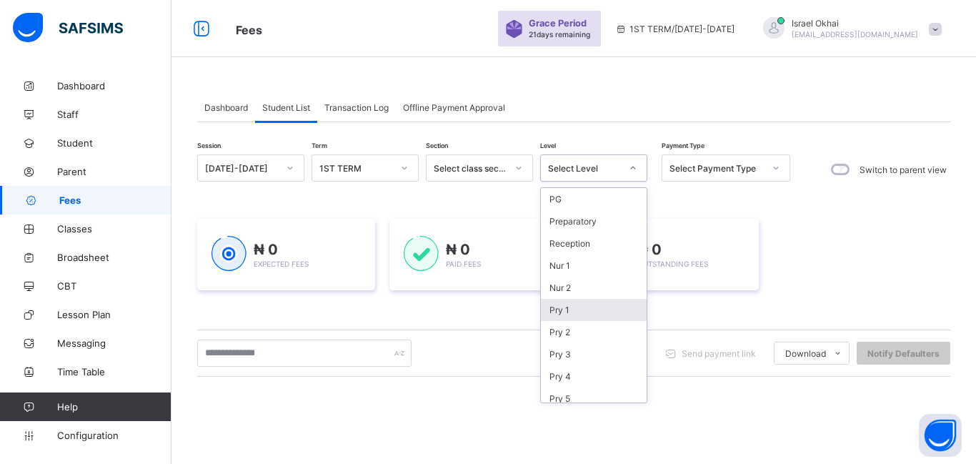
click at [580, 307] on div "Pry 1" at bounding box center [594, 310] width 106 height 22
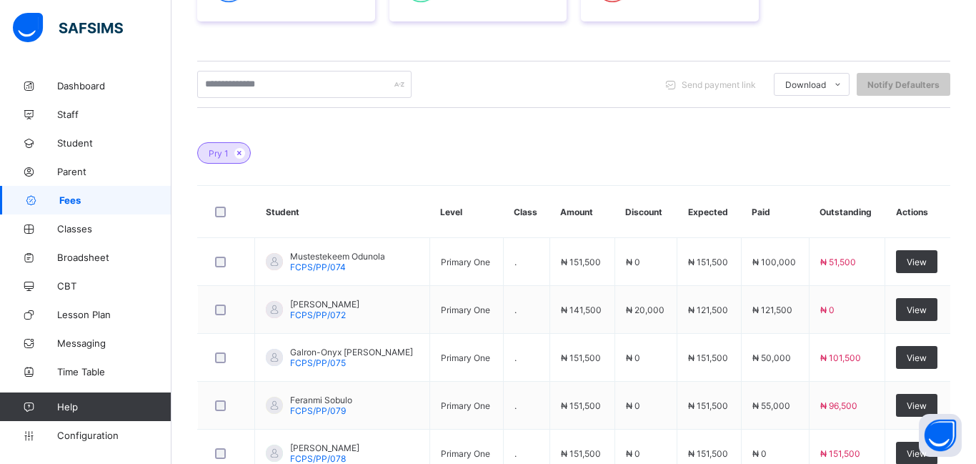
scroll to position [543, 0]
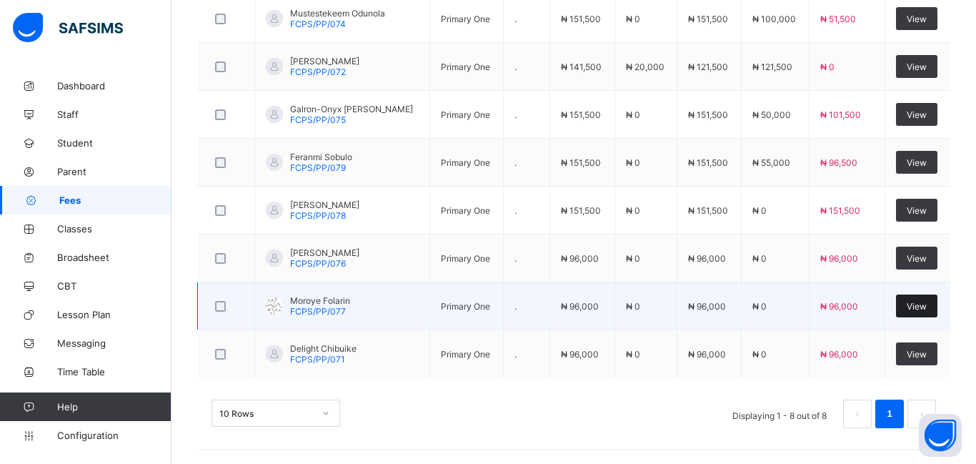
click at [915, 314] on div "View" at bounding box center [916, 305] width 41 height 23
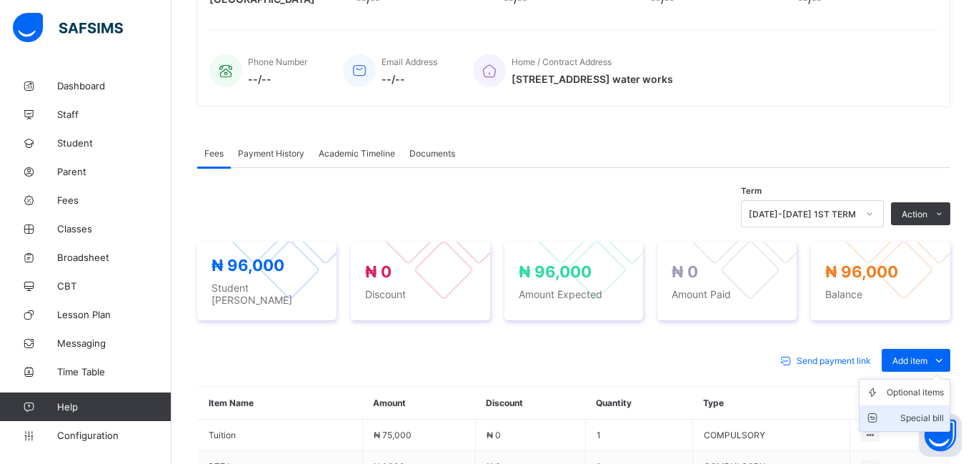
scroll to position [539, 0]
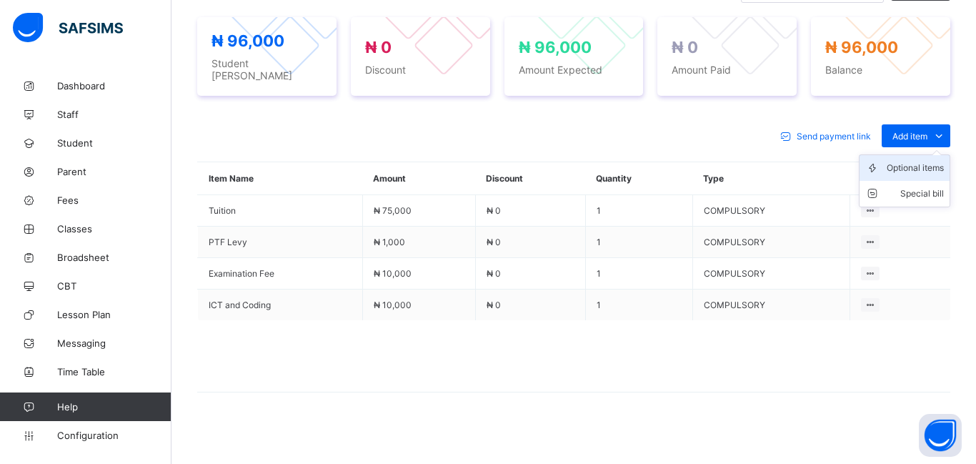
click at [913, 169] on li "Optional items" at bounding box center [905, 168] width 90 height 26
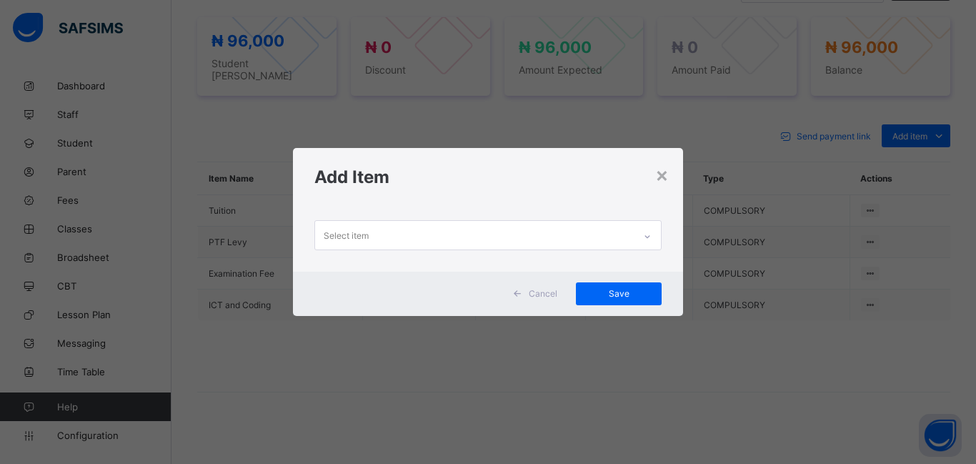
click at [389, 242] on div "Select item" at bounding box center [474, 235] width 319 height 28
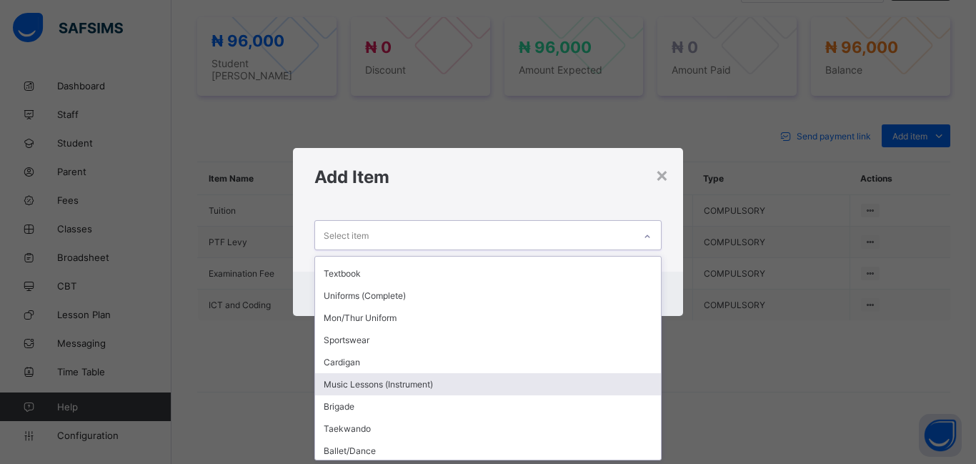
scroll to position [39, 0]
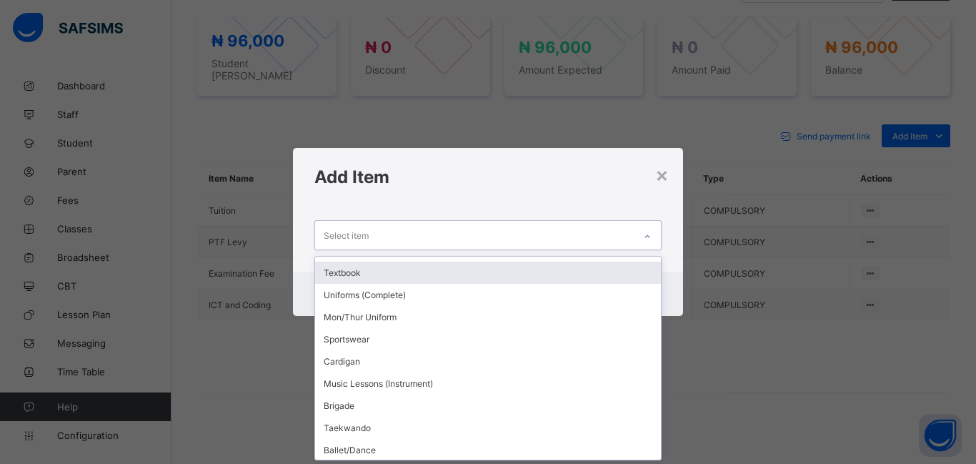
click at [404, 272] on div "Textbook" at bounding box center [488, 273] width 346 height 22
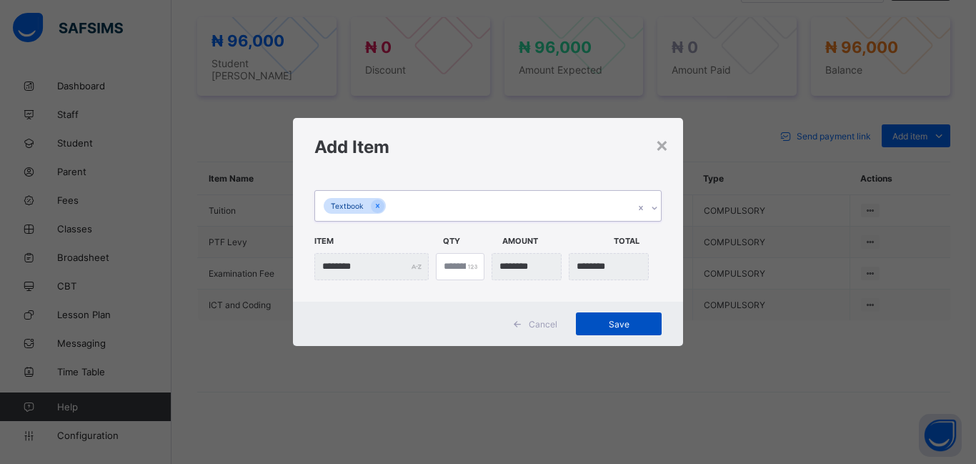
click at [608, 325] on span "Save" at bounding box center [619, 324] width 64 height 11
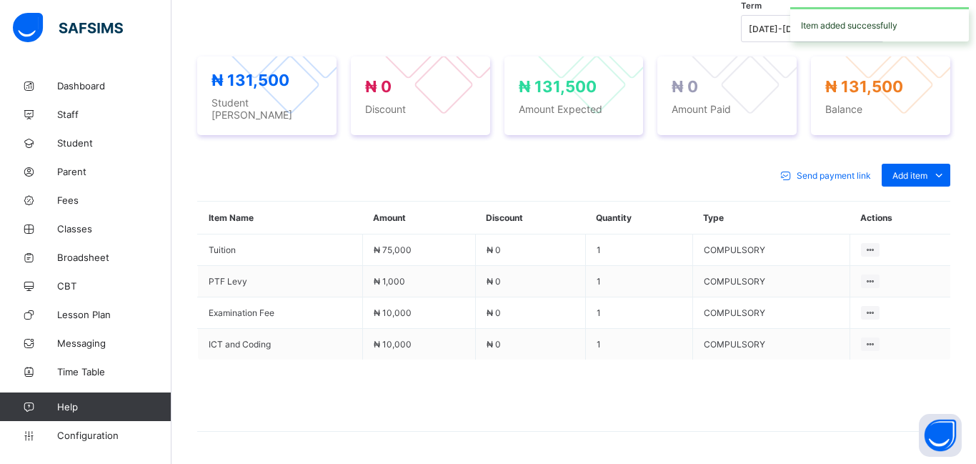
scroll to position [539, 0]
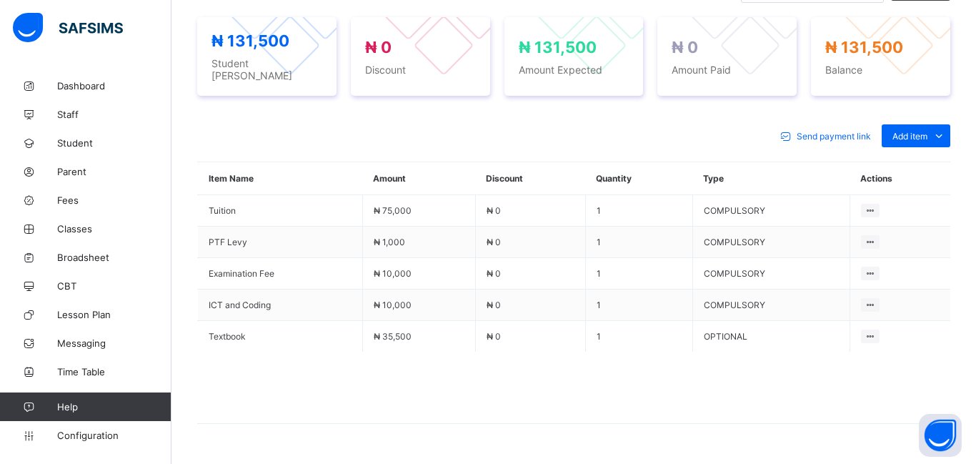
click at [608, 325] on td "1" at bounding box center [638, 336] width 107 height 31
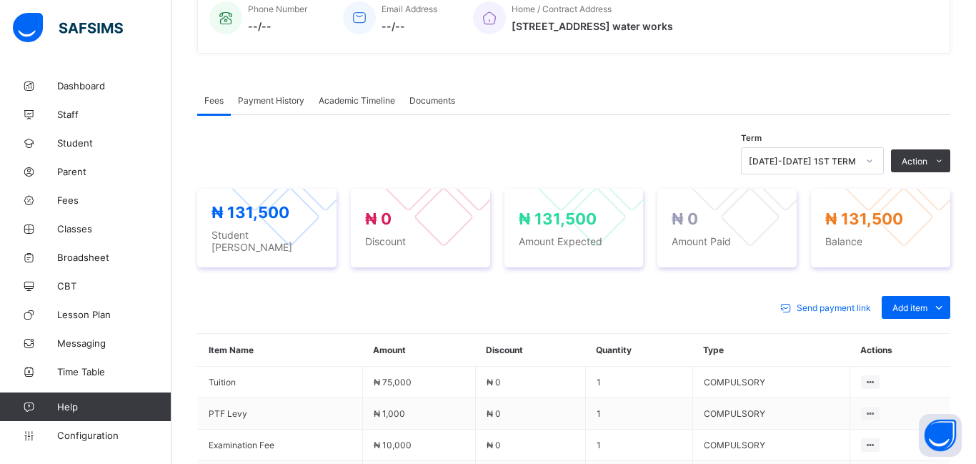
scroll to position [359, 0]
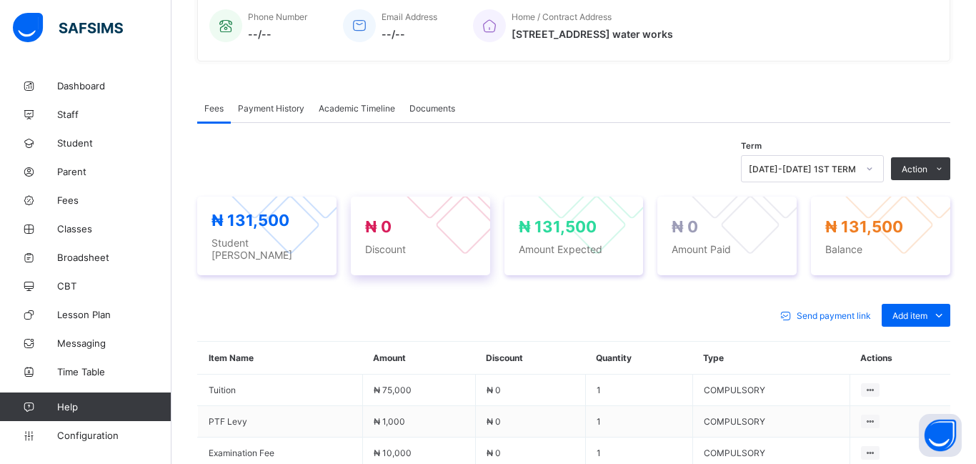
click at [452, 222] on div at bounding box center [464, 224] width 61 height 61
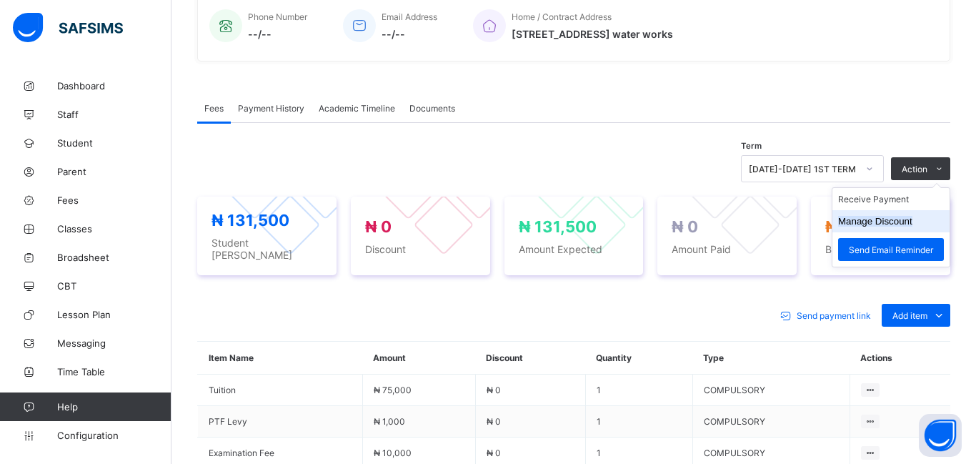
click at [888, 227] on button "Manage Discount" at bounding box center [875, 221] width 74 height 11
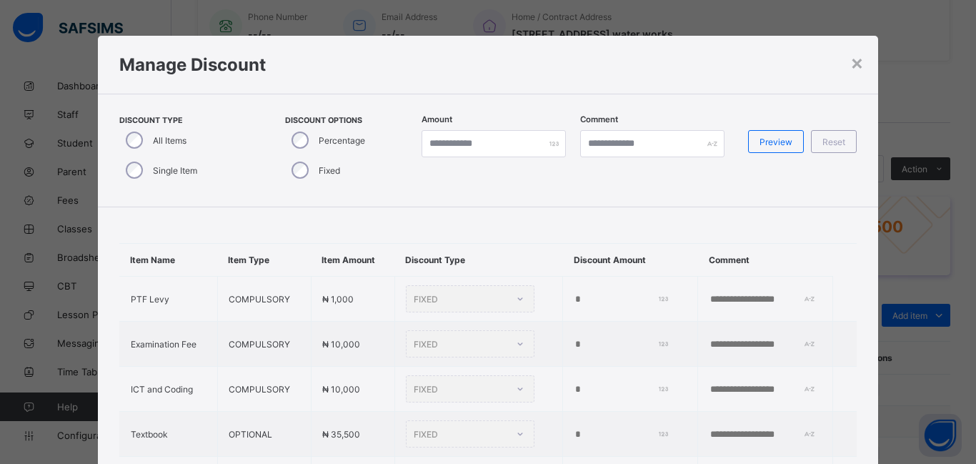
click at [129, 179] on div "Single Item" at bounding box center [159, 170] width 81 height 30
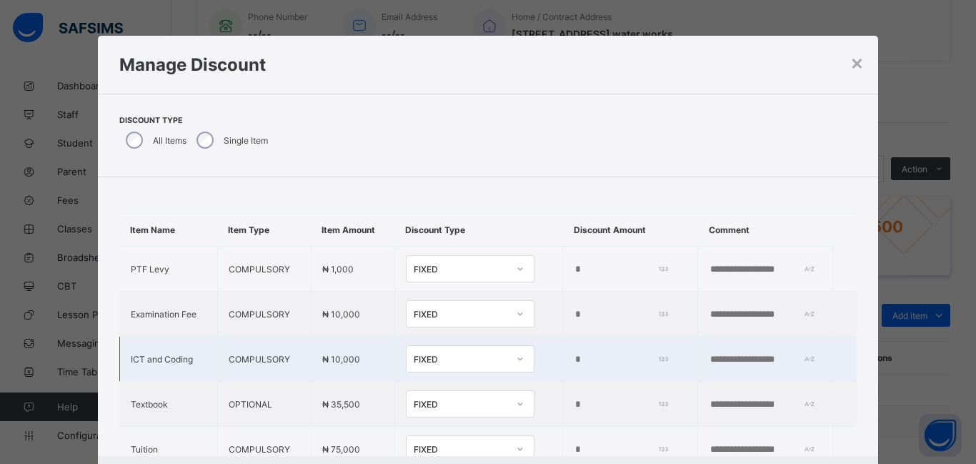
scroll to position [62, 0]
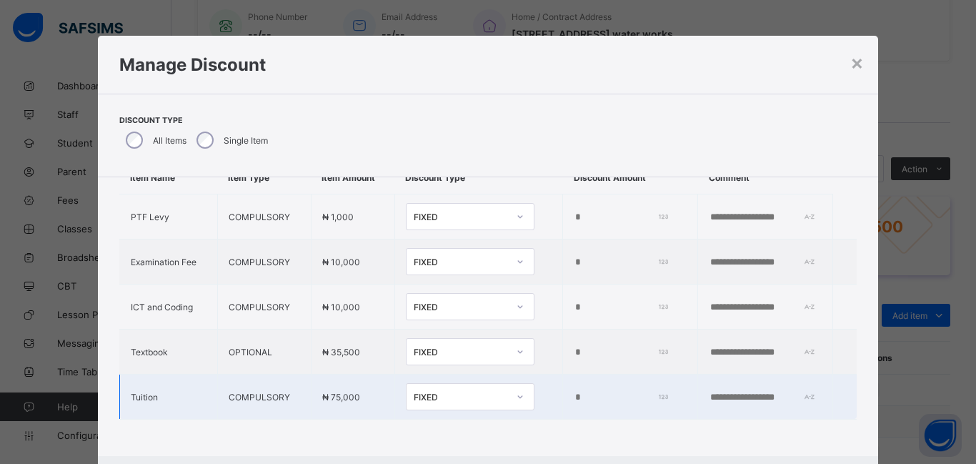
click at [574, 397] on input "*" at bounding box center [619, 397] width 91 height 11
type input "**"
click at [421, 402] on div "FIXED" at bounding box center [461, 397] width 94 height 11
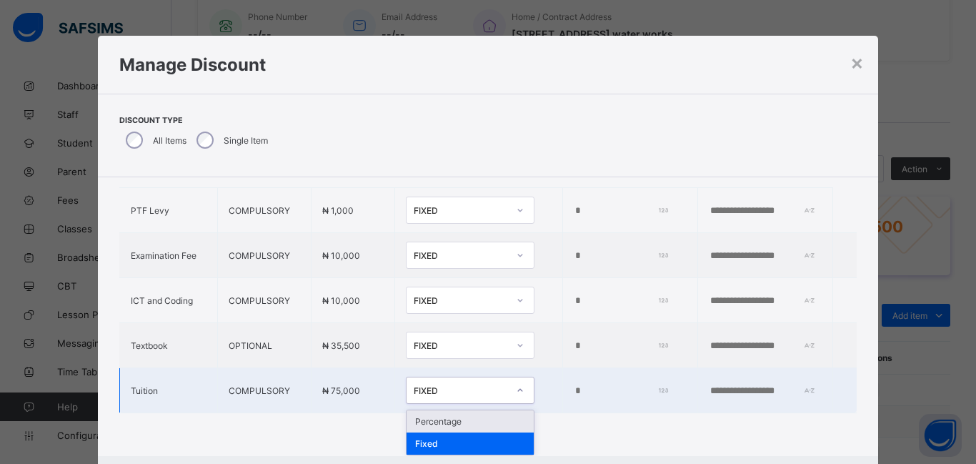
click at [424, 429] on div "Percentage" at bounding box center [470, 421] width 127 height 22
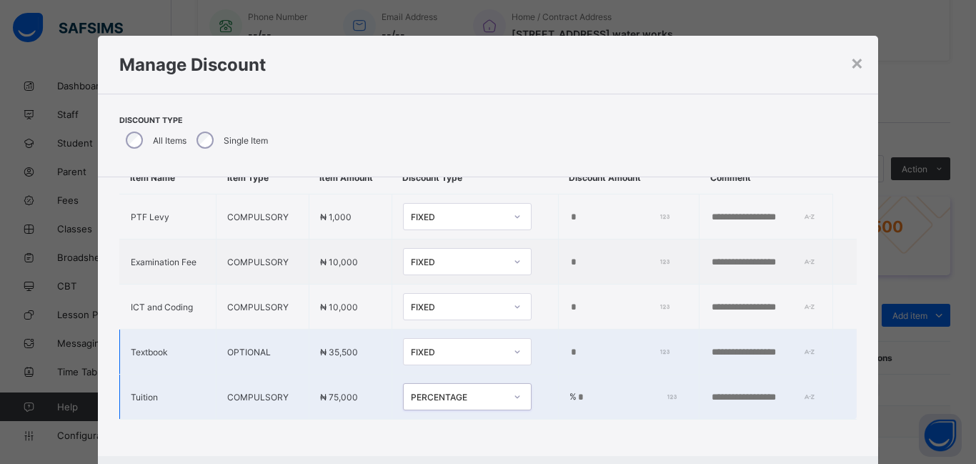
scroll to position [72, 0]
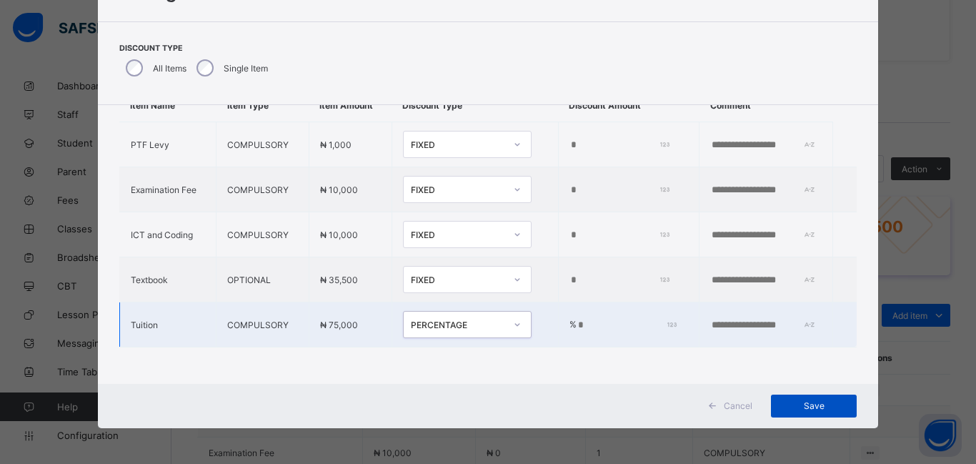
click at [792, 404] on span "Save" at bounding box center [814, 405] width 64 height 11
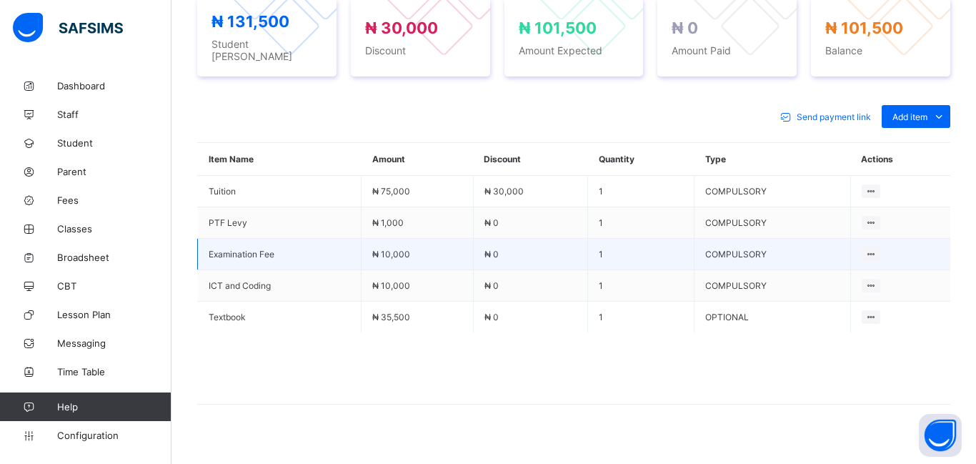
scroll to position [570, 0]
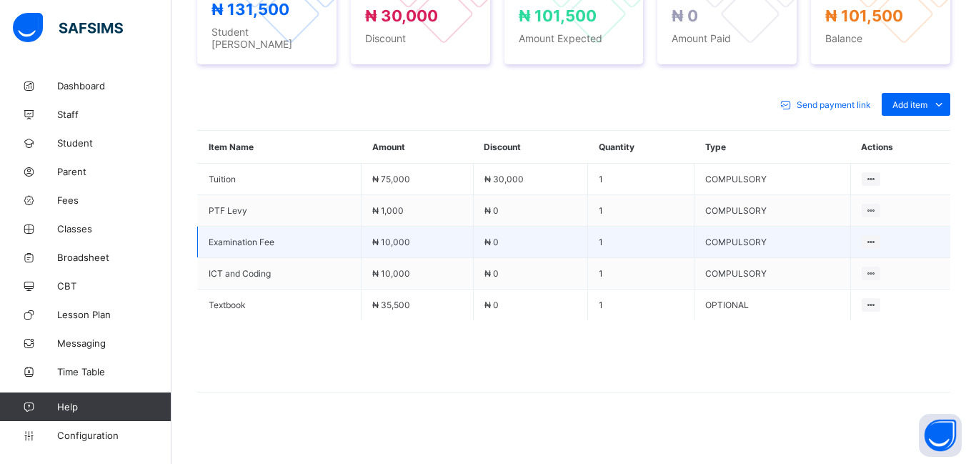
click at [597, 289] on td "1" at bounding box center [641, 304] width 106 height 31
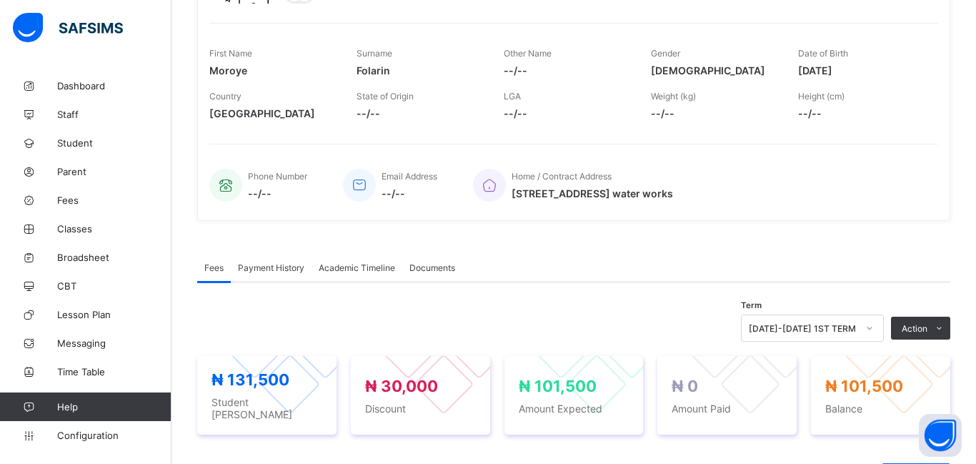
scroll to position [0, 0]
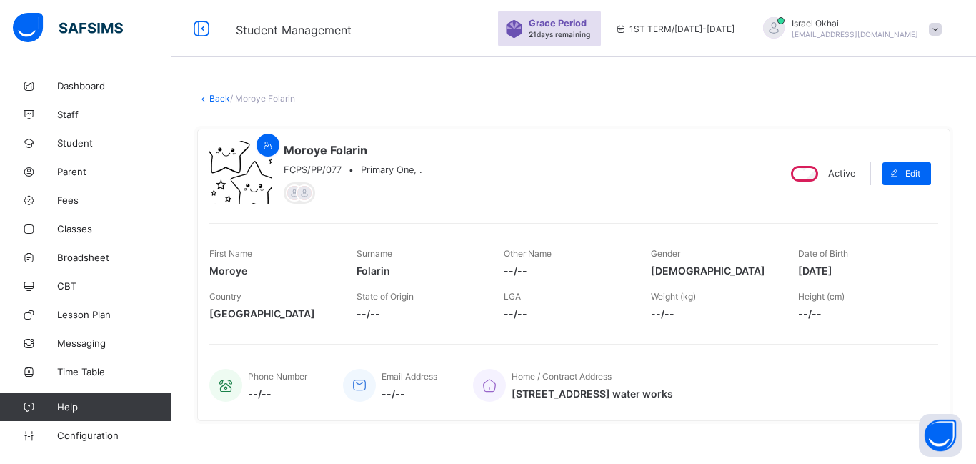
click at [215, 96] on link "Back" at bounding box center [219, 98] width 21 height 11
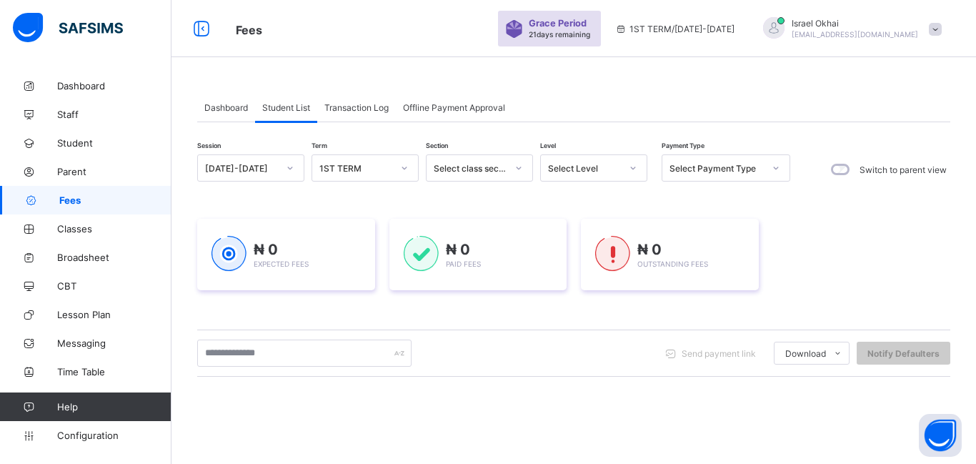
click at [622, 178] on div at bounding box center [633, 167] width 24 height 23
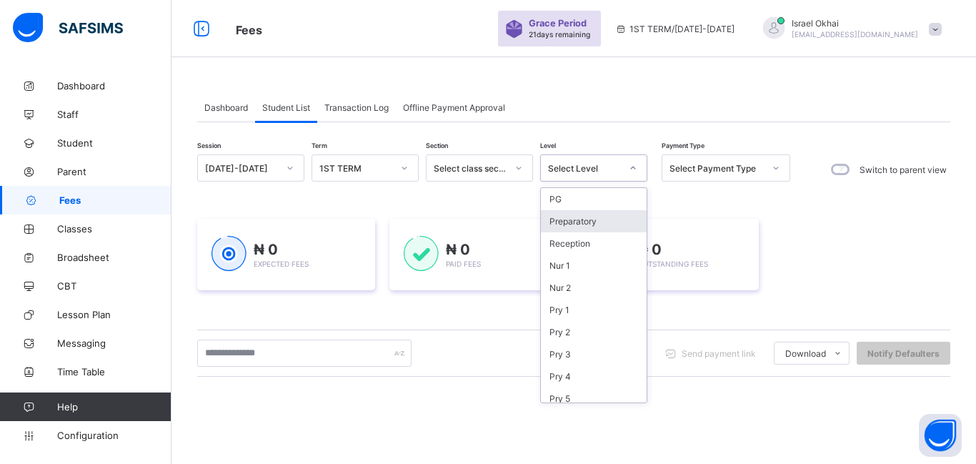
click at [630, 222] on div "Preparatory" at bounding box center [594, 221] width 106 height 22
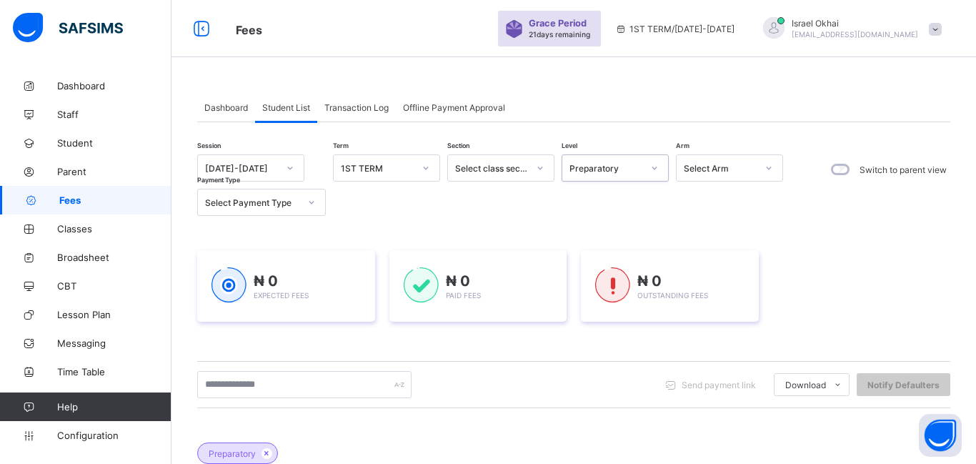
scroll to position [256, 0]
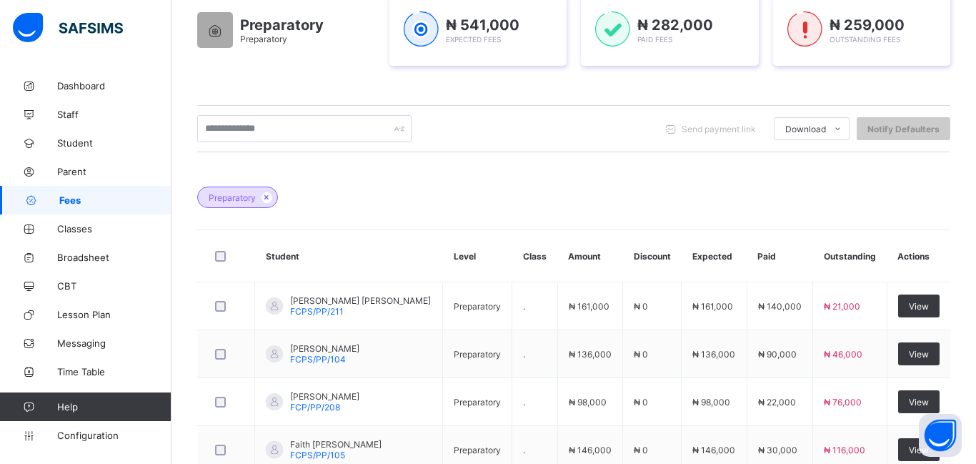
click at [630, 222] on div "Preparatory Student Level Class Amount Discount Expected Paid Outstanding Actio…" at bounding box center [573, 351] width 753 height 373
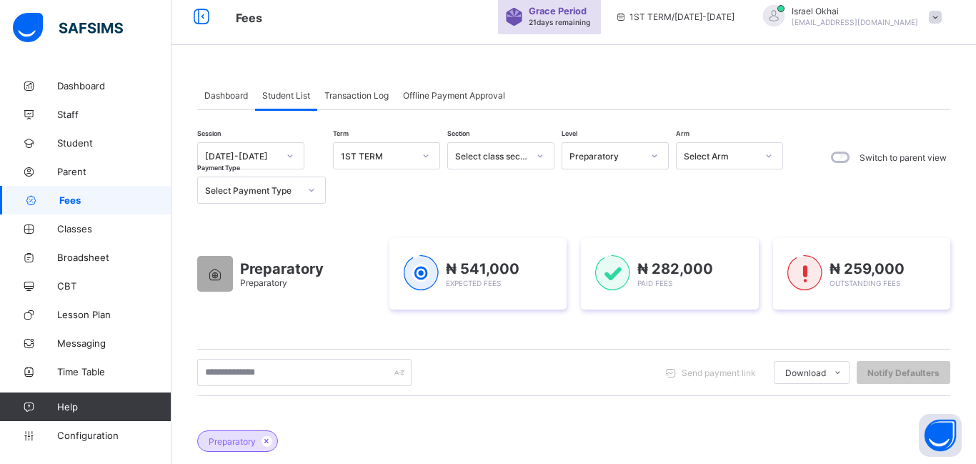
scroll to position [0, 0]
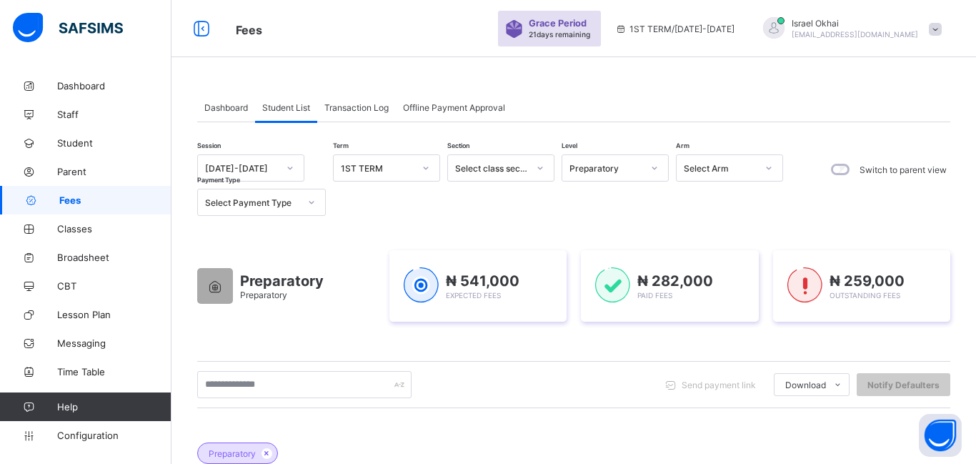
click at [607, 167] on div "Preparatory" at bounding box center [606, 168] width 73 height 11
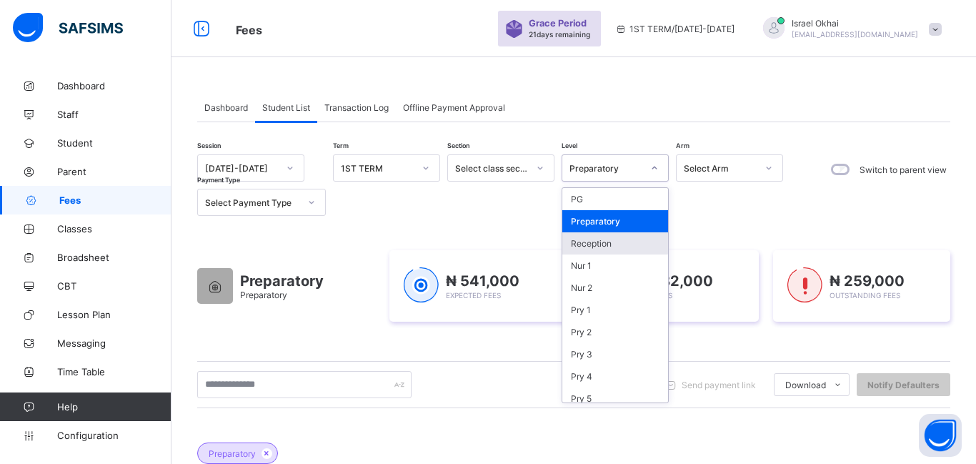
click at [625, 243] on div "Reception" at bounding box center [615, 243] width 106 height 22
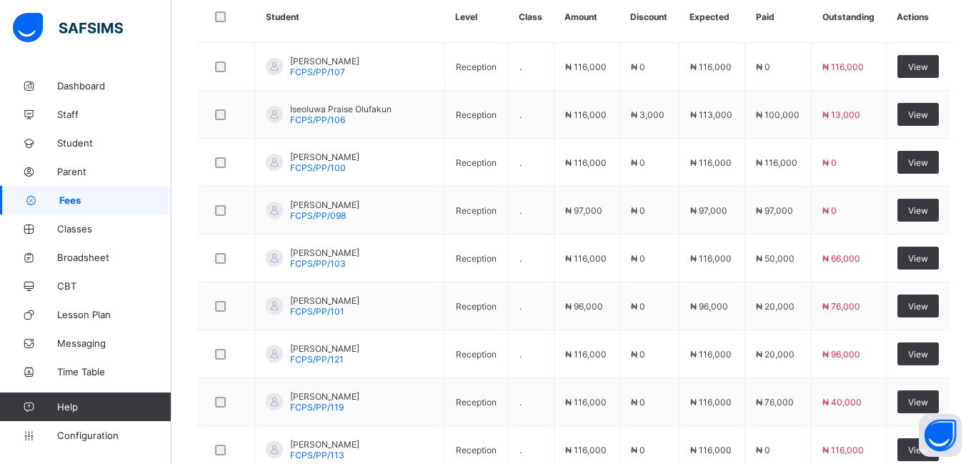
scroll to position [500, 0]
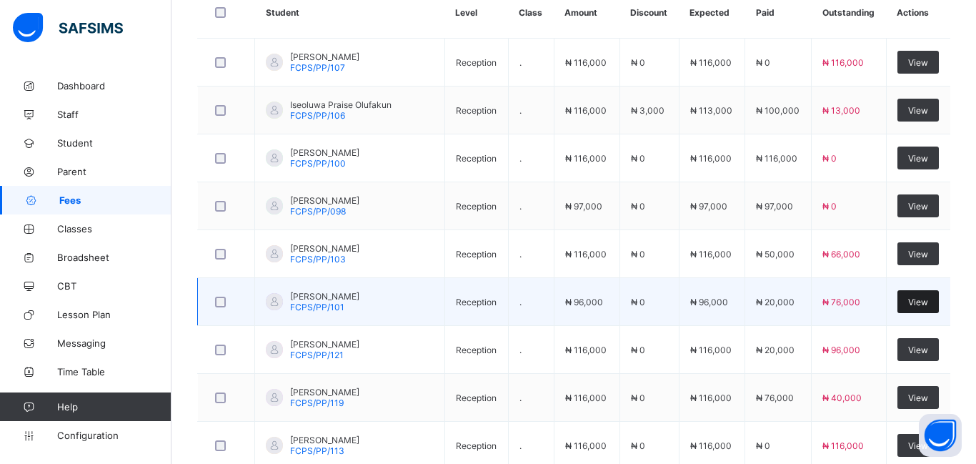
click at [904, 311] on div "View" at bounding box center [918, 301] width 41 height 23
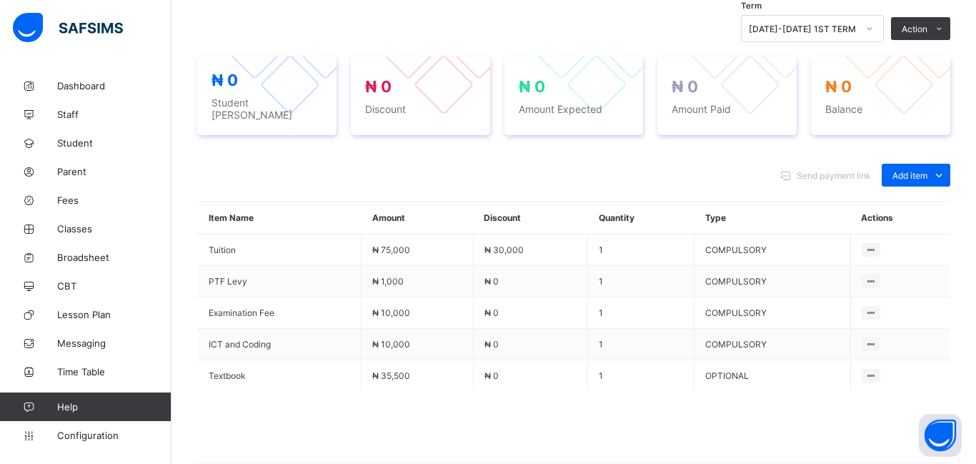
scroll to position [385, 0]
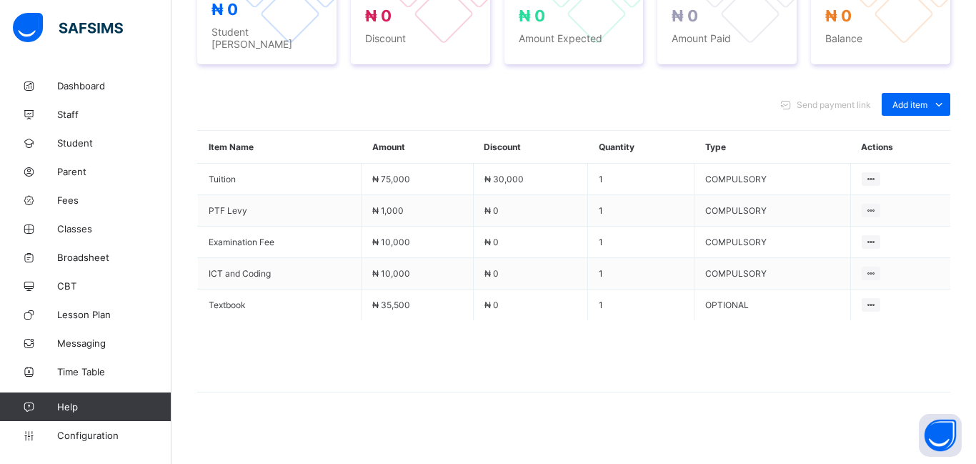
click at [907, 309] on td "Delete Payment Item" at bounding box center [900, 304] width 100 height 31
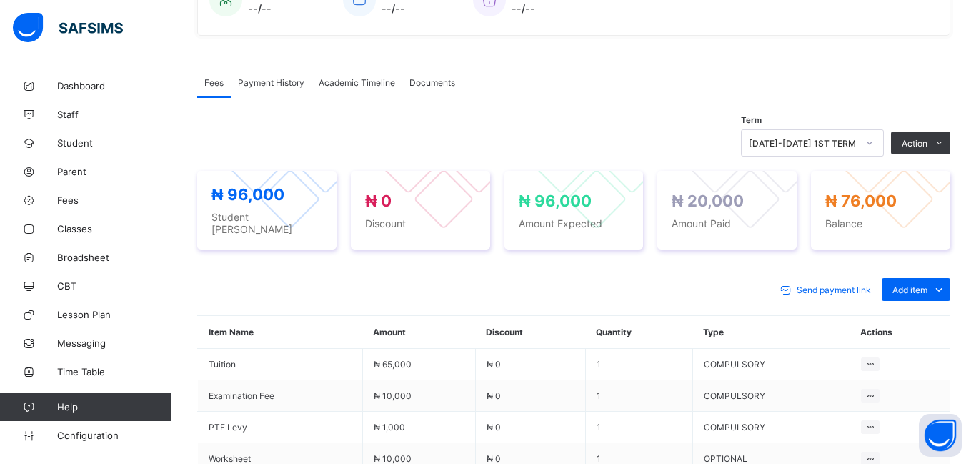
scroll to position [383, 0]
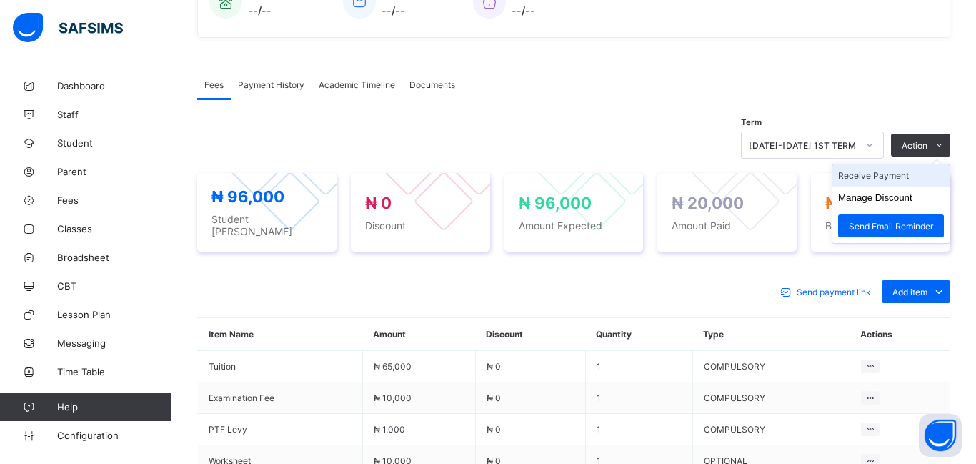
click at [888, 182] on li "Receive Payment" at bounding box center [891, 175] width 117 height 22
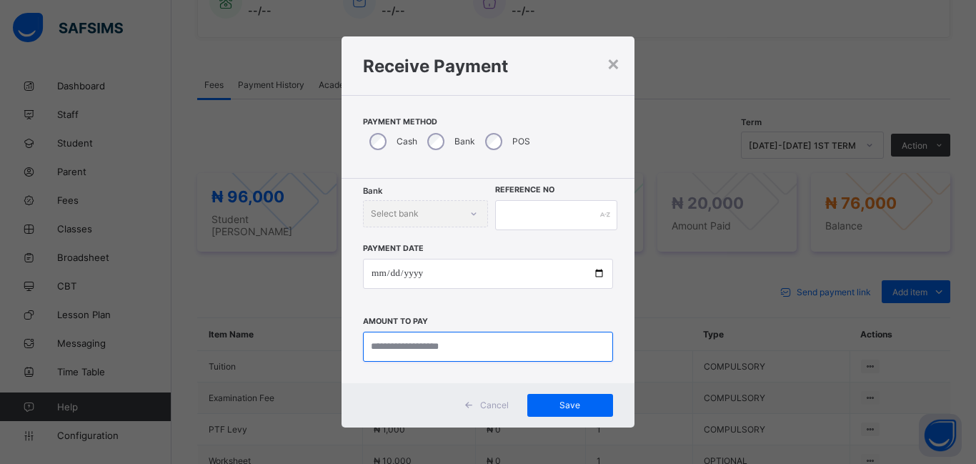
click at [381, 353] on input "currency" at bounding box center [488, 347] width 250 height 30
type input "********"
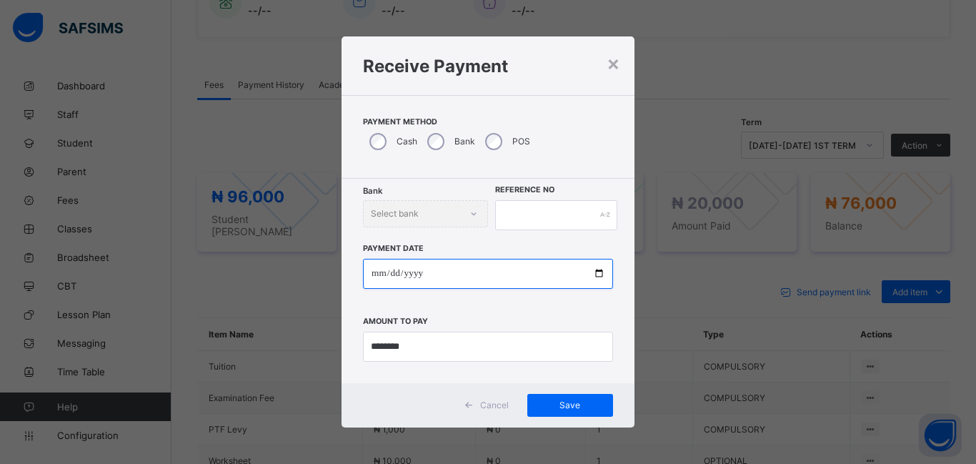
click at [374, 279] on input "date" at bounding box center [488, 274] width 250 height 30
click at [378, 279] on input "date" at bounding box center [488, 274] width 250 height 30
type input "**********"
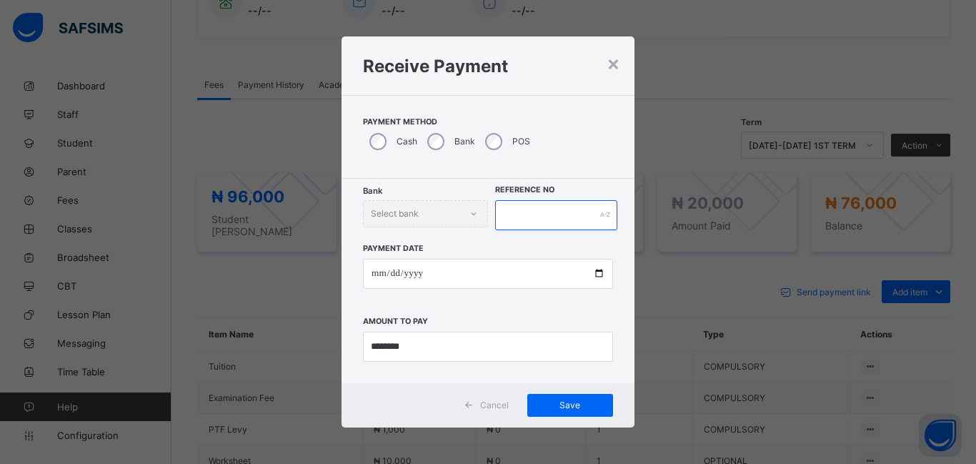
click at [505, 227] on input "text" at bounding box center [556, 215] width 122 height 30
type input "*******"
click at [579, 404] on span "Save" at bounding box center [570, 404] width 64 height 11
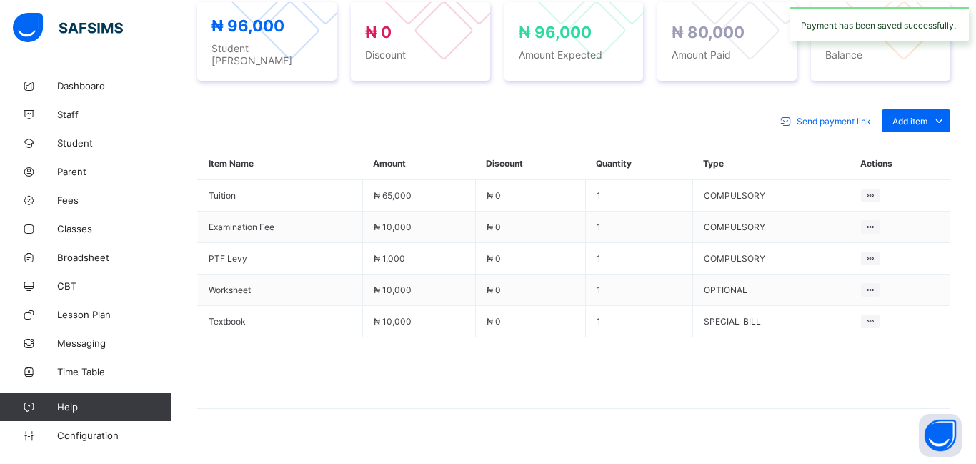
scroll to position [570, 0]
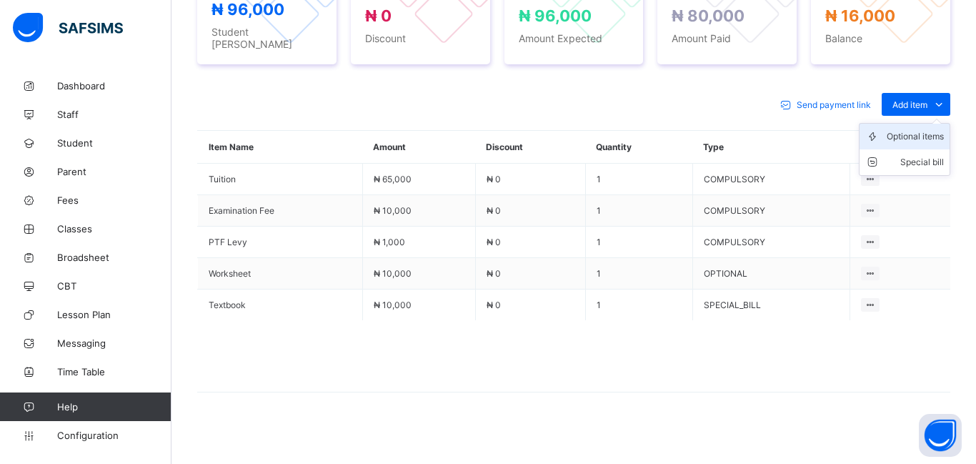
click at [902, 134] on div "Optional items" at bounding box center [915, 136] width 57 height 14
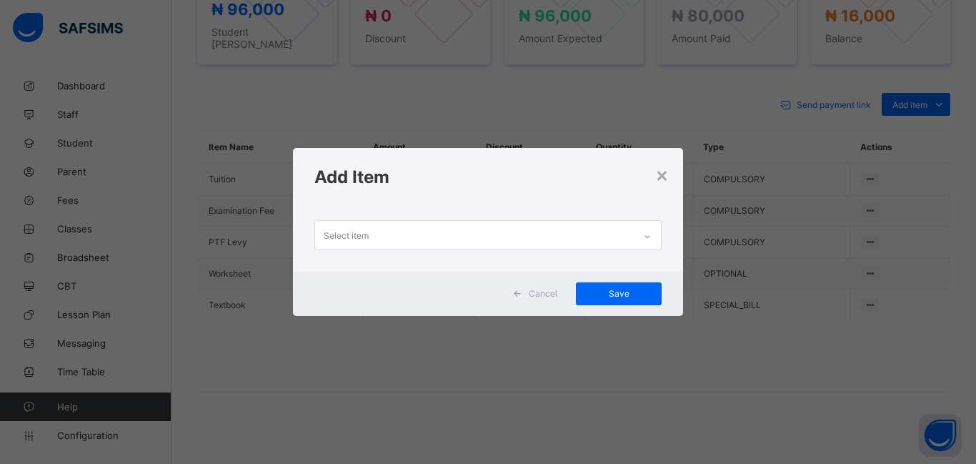
click at [447, 247] on div "Select item" at bounding box center [474, 235] width 319 height 28
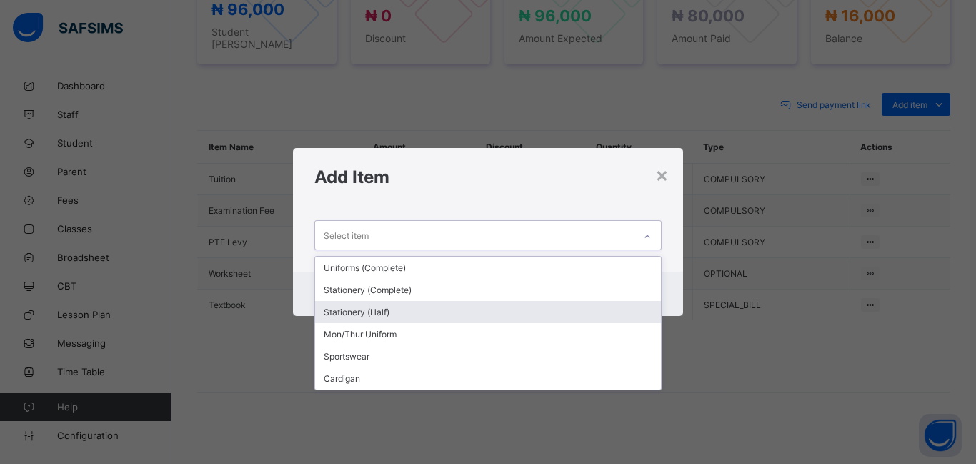
click at [431, 307] on div "Stationery (Half)" at bounding box center [488, 312] width 346 height 22
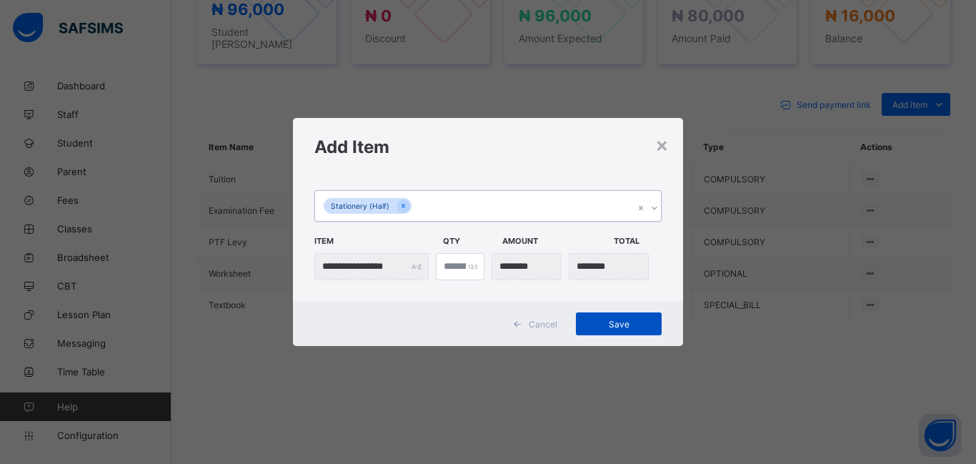
click at [617, 322] on span "Save" at bounding box center [619, 324] width 64 height 11
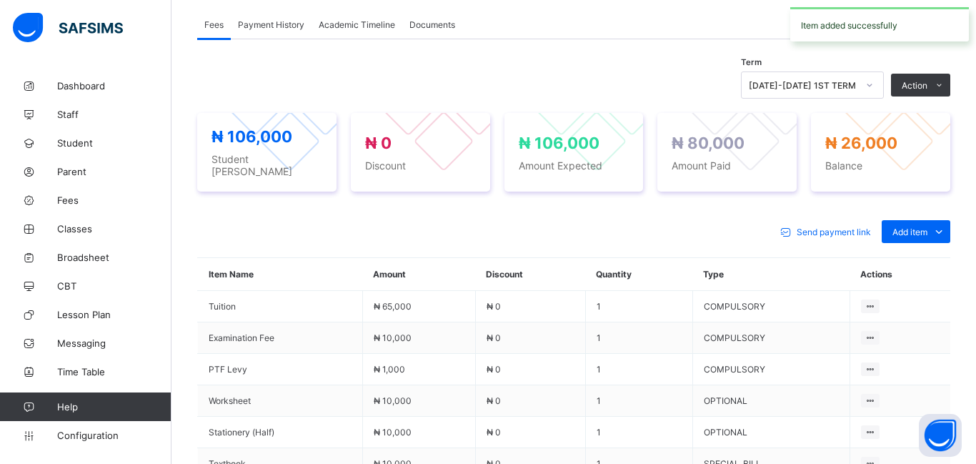
scroll to position [0, 0]
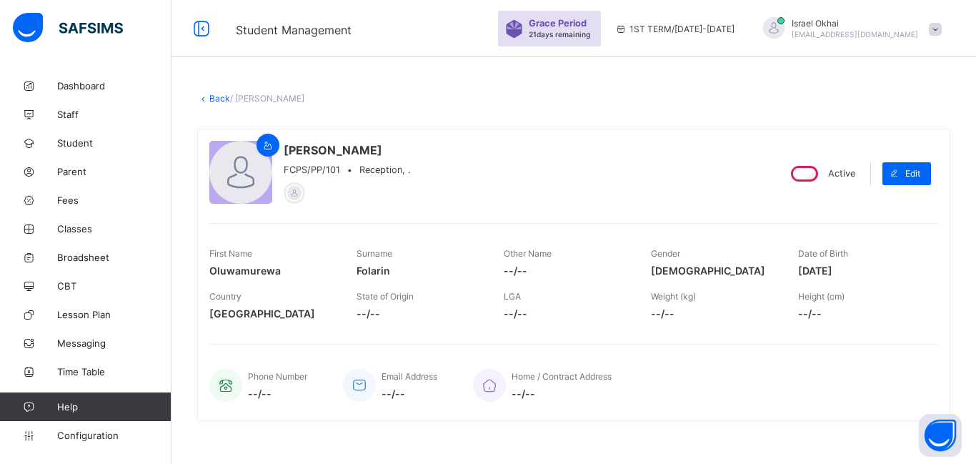
click at [222, 100] on link "Back" at bounding box center [219, 98] width 21 height 11
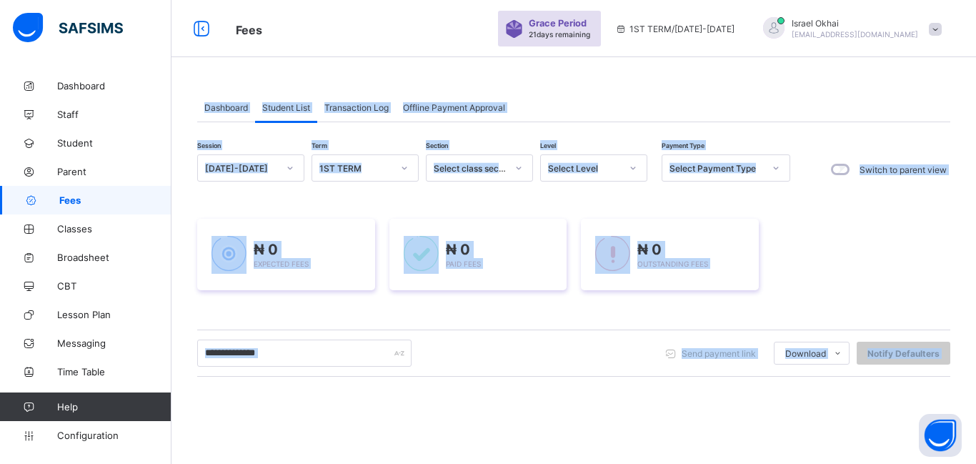
click at [276, 61] on div "Dashboard Student List Transaction Log Offline Payment Approval Student List Mo…" at bounding box center [574, 341] width 805 height 682
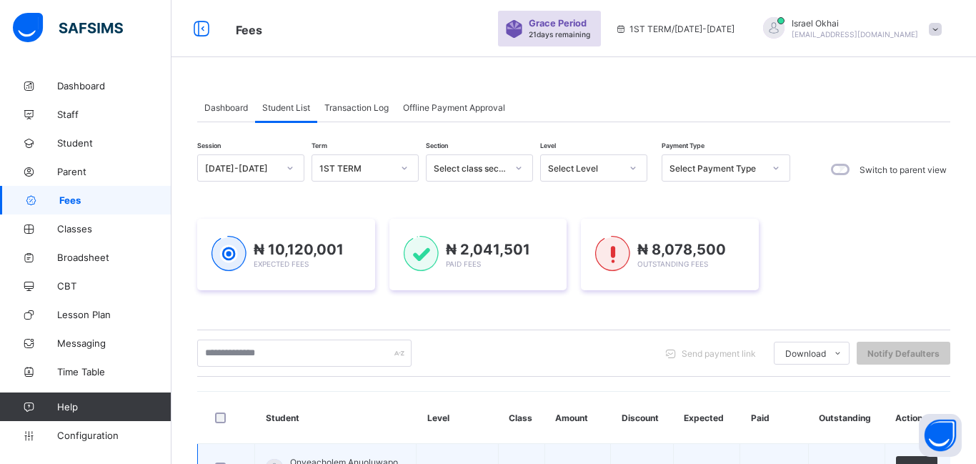
click at [590, 176] on div "Select Level" at bounding box center [580, 168] width 79 height 20
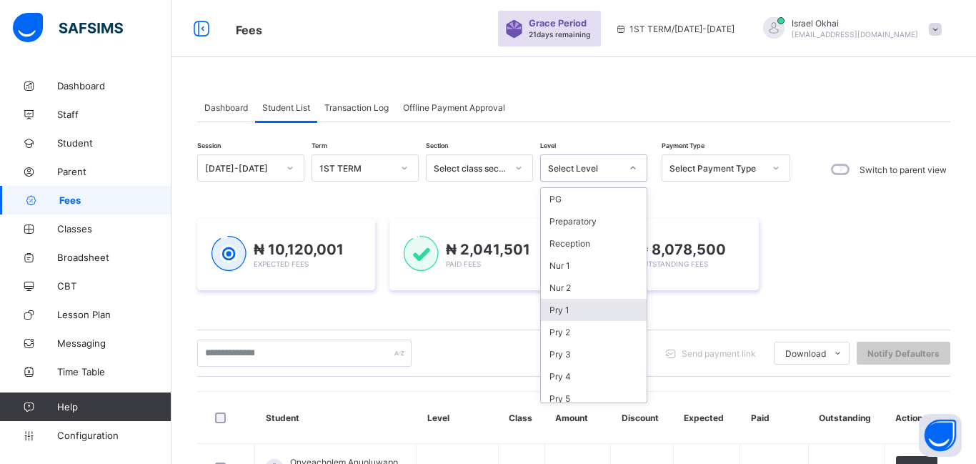
click at [605, 311] on div "Pry 1" at bounding box center [594, 310] width 106 height 22
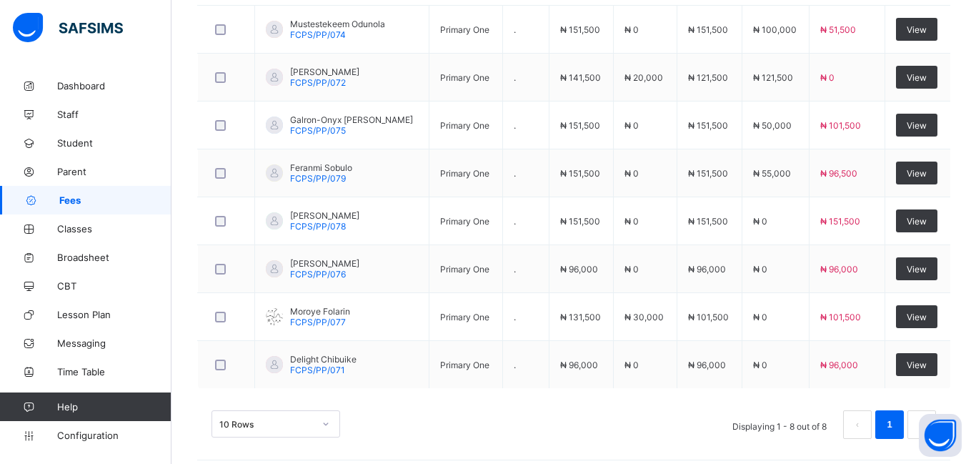
scroll to position [543, 0]
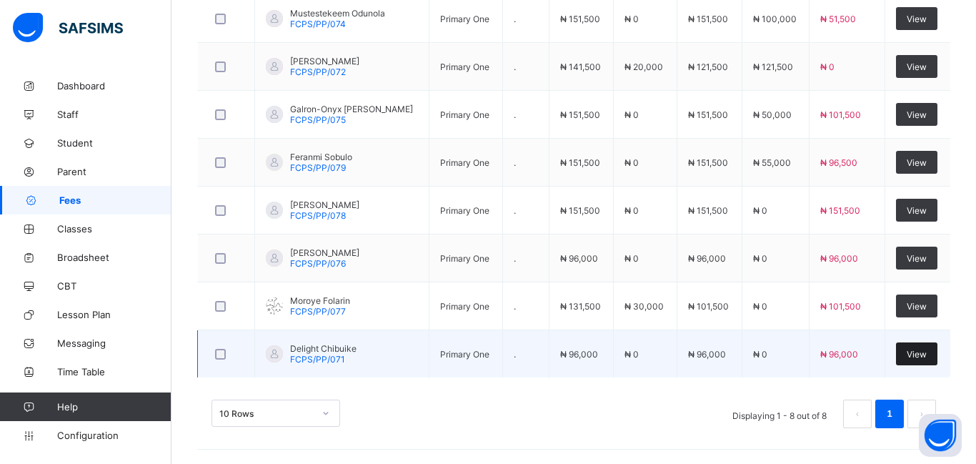
click at [909, 352] on span "View" at bounding box center [917, 354] width 20 height 11
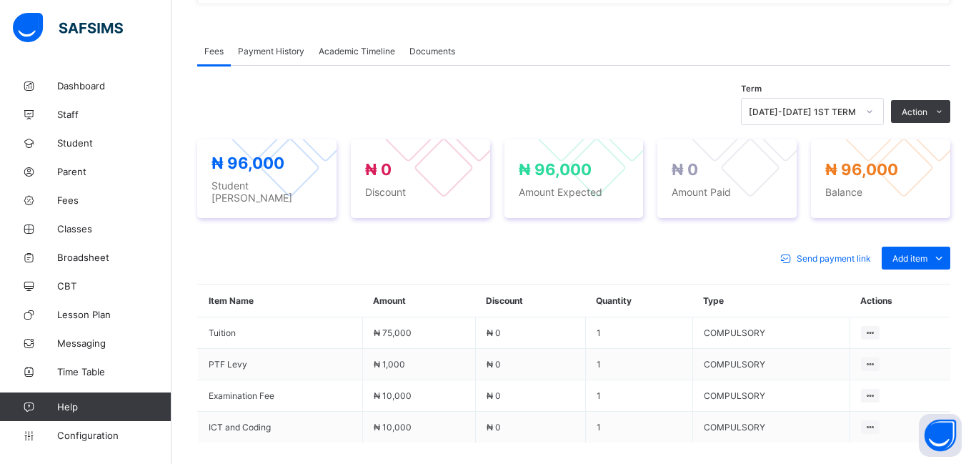
scroll to position [539, 0]
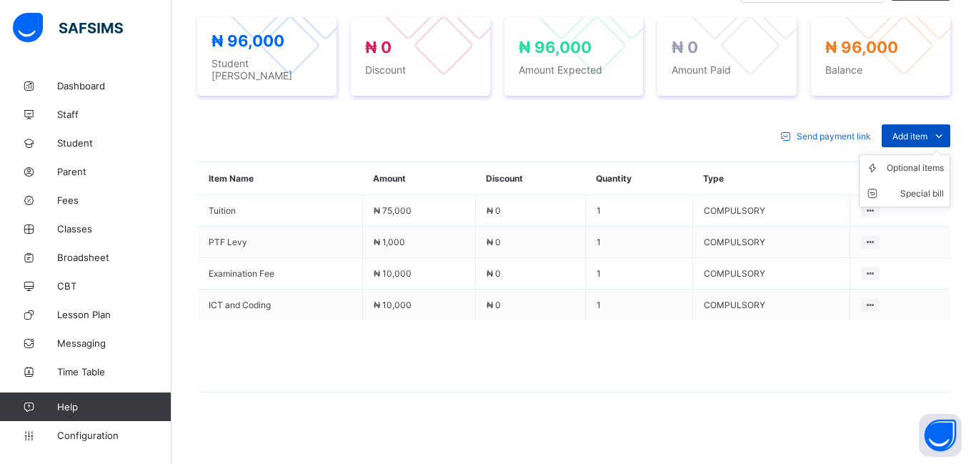
click at [917, 131] on span "Add item" at bounding box center [910, 136] width 35 height 11
click at [919, 161] on div "Optional items" at bounding box center [915, 168] width 57 height 14
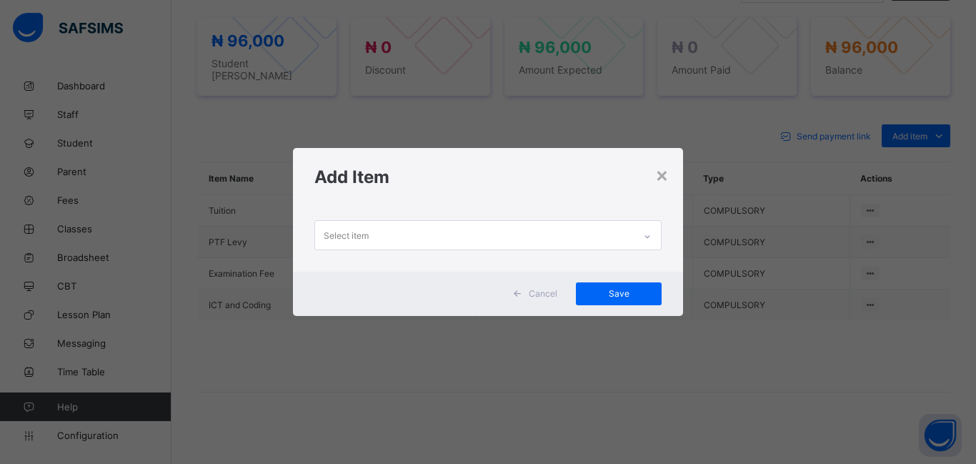
click at [407, 233] on div "Select item" at bounding box center [474, 235] width 319 height 28
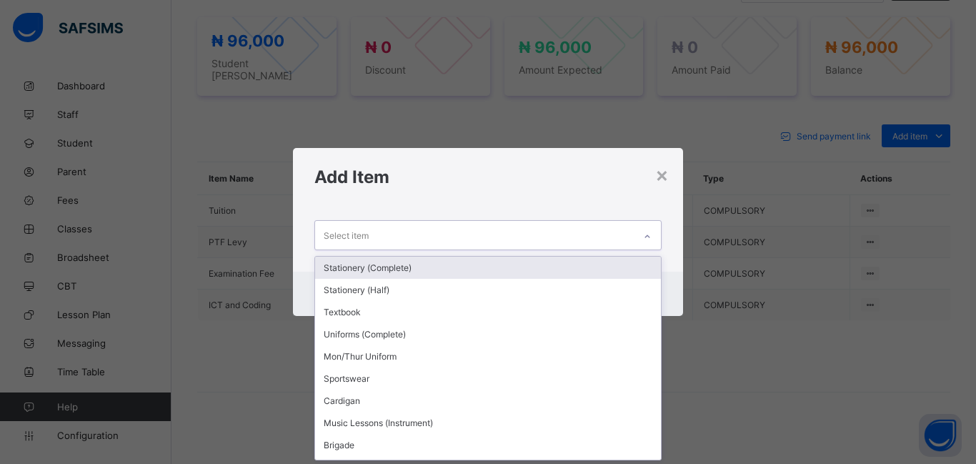
click at [427, 270] on div "Stationery (Complete)" at bounding box center [488, 268] width 346 height 22
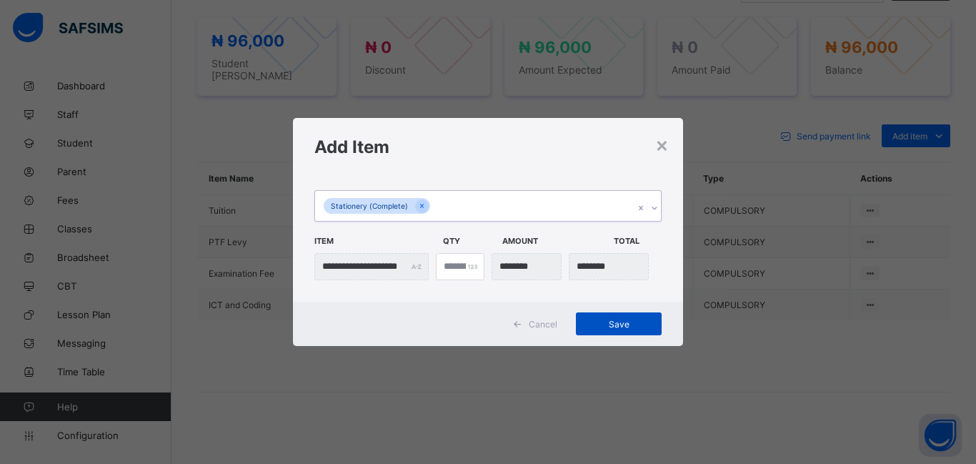
click at [600, 328] on span "Save" at bounding box center [619, 324] width 64 height 11
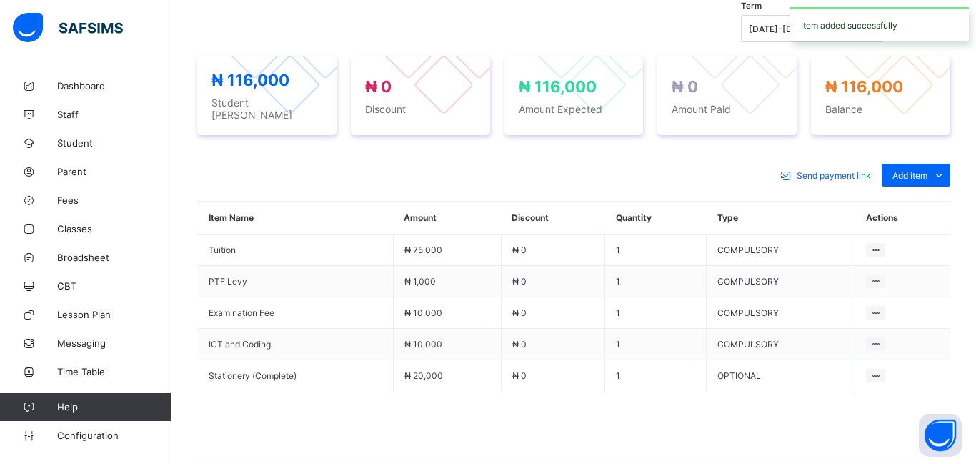
scroll to position [539, 0]
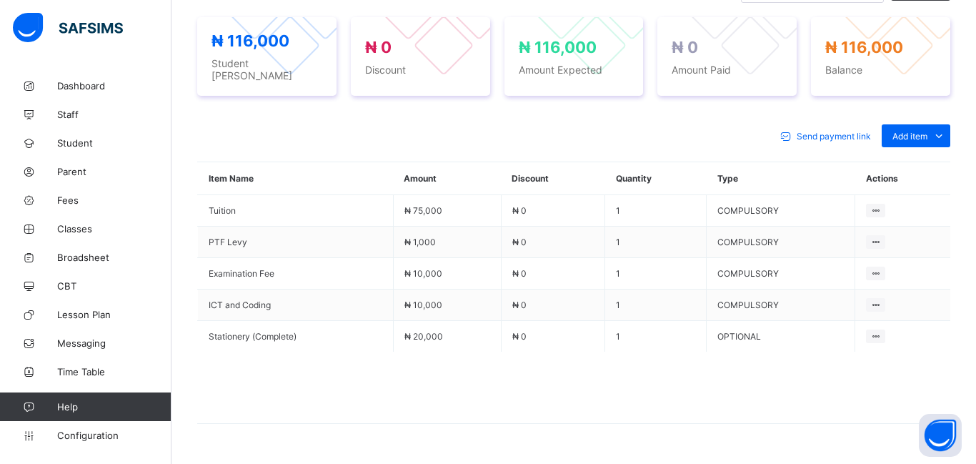
click at [912, 143] on div "Send payment link Add item Optional items Special bill Item Name Amount Discoun…" at bounding box center [573, 281] width 753 height 342
click at [920, 170] on li "Optional items" at bounding box center [905, 168] width 90 height 26
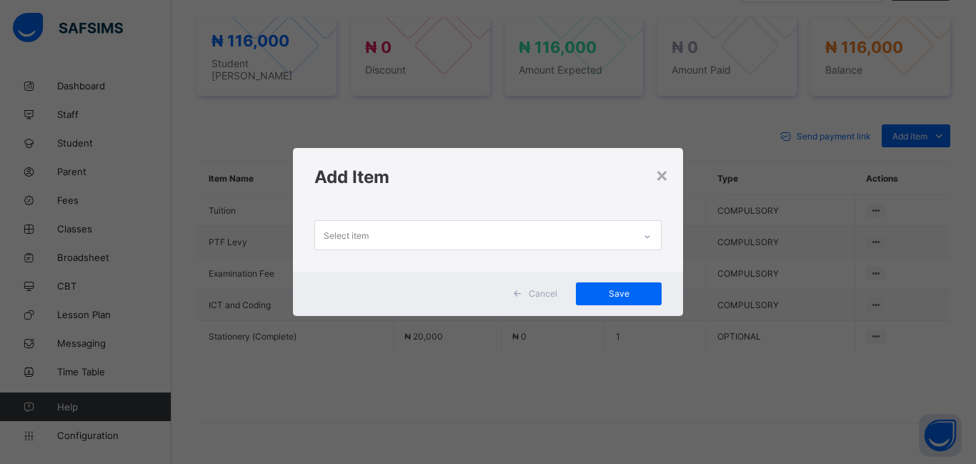
click at [441, 242] on div "Select item" at bounding box center [474, 235] width 319 height 28
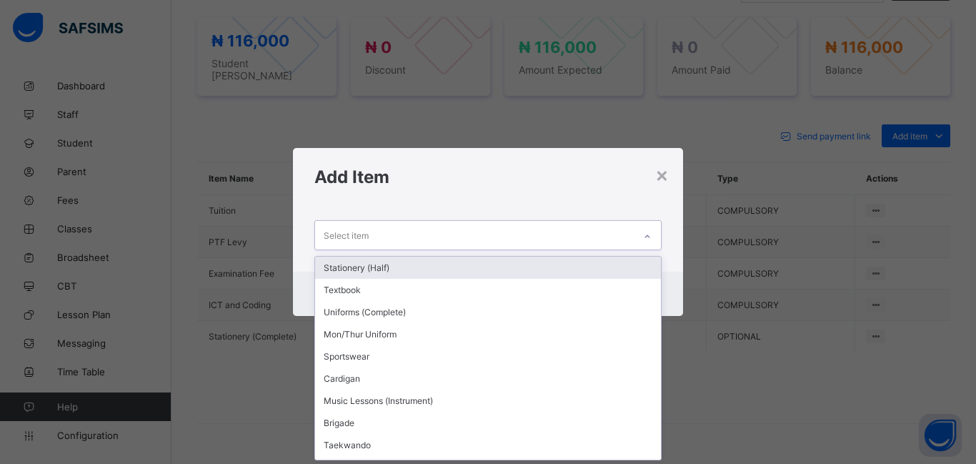
scroll to position [0, 0]
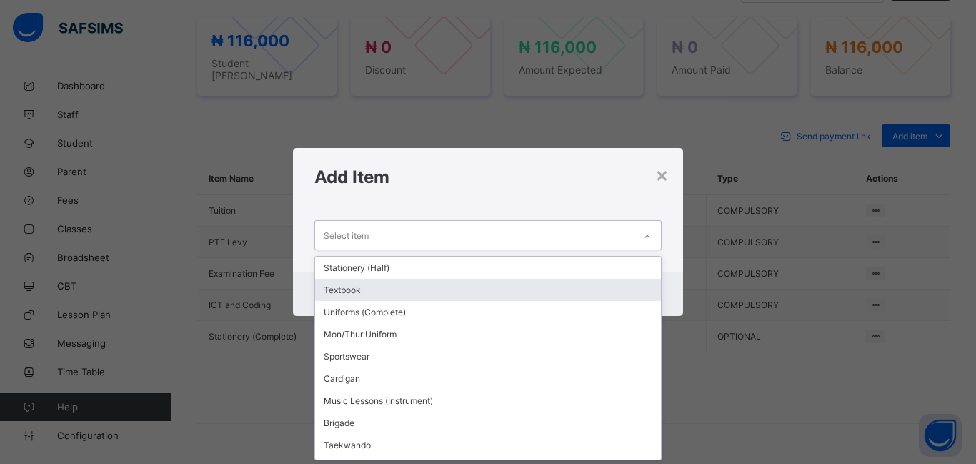
click at [427, 291] on div "Textbook" at bounding box center [488, 290] width 346 height 22
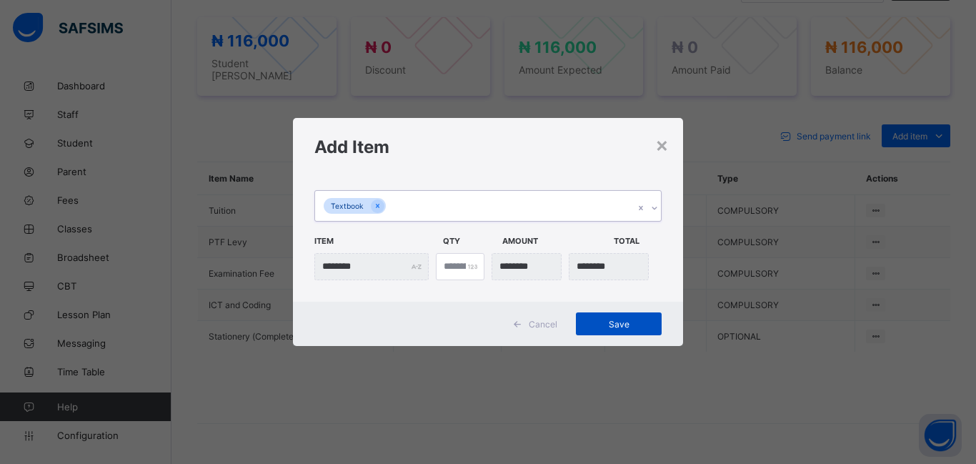
click at [610, 322] on span "Save" at bounding box center [619, 324] width 64 height 11
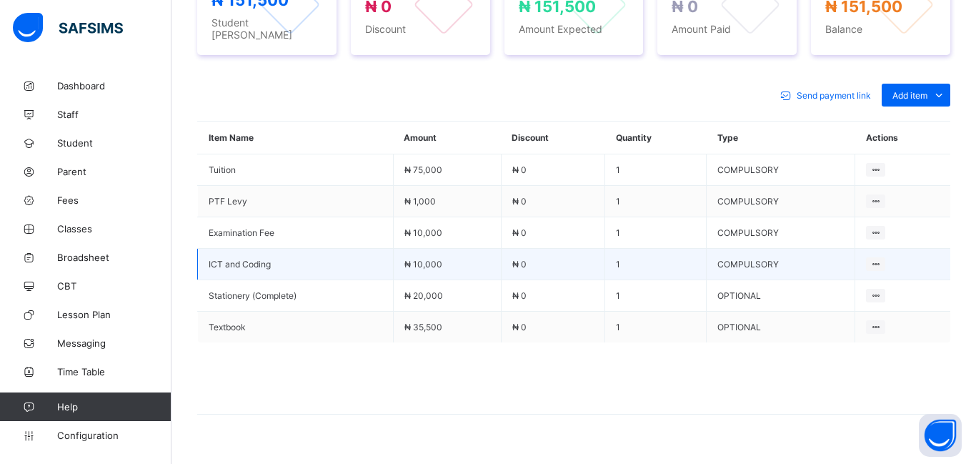
scroll to position [592, 0]
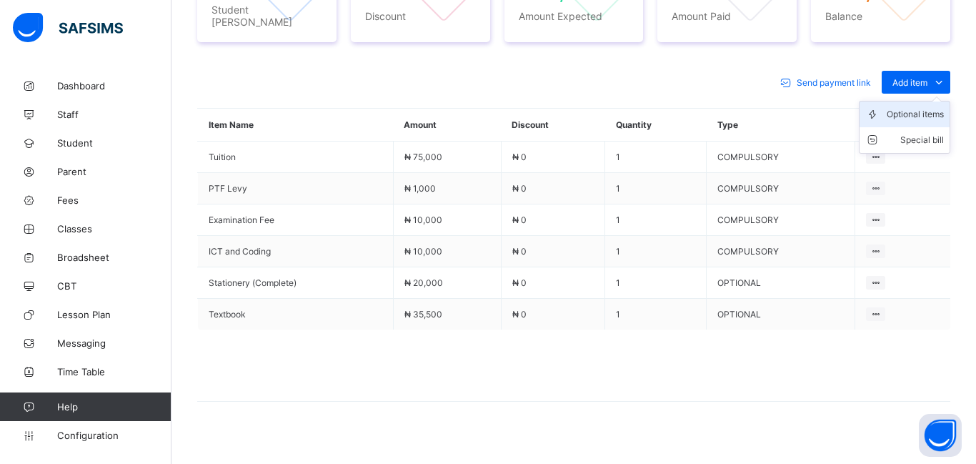
click at [903, 110] on div "Optional items" at bounding box center [915, 114] width 57 height 14
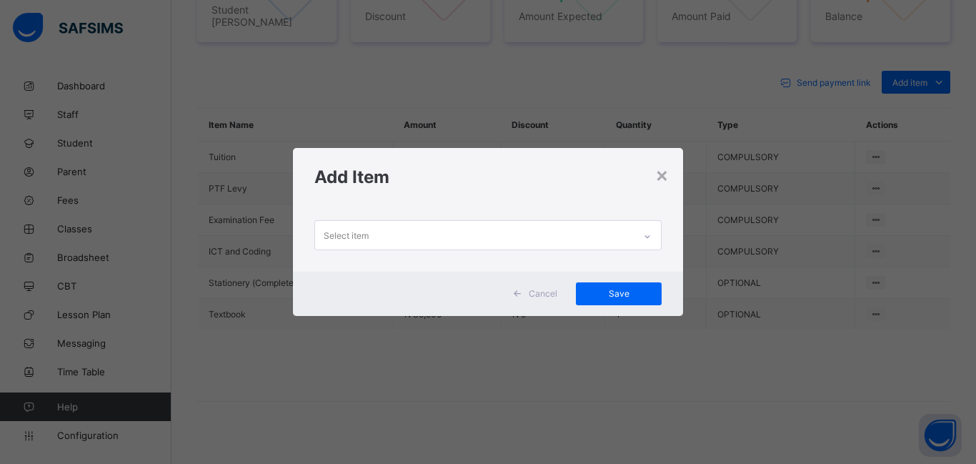
click at [384, 49] on div "× Add Item Select item Cancel Save" at bounding box center [488, 232] width 976 height 464
click at [667, 171] on div "×" at bounding box center [662, 174] width 14 height 24
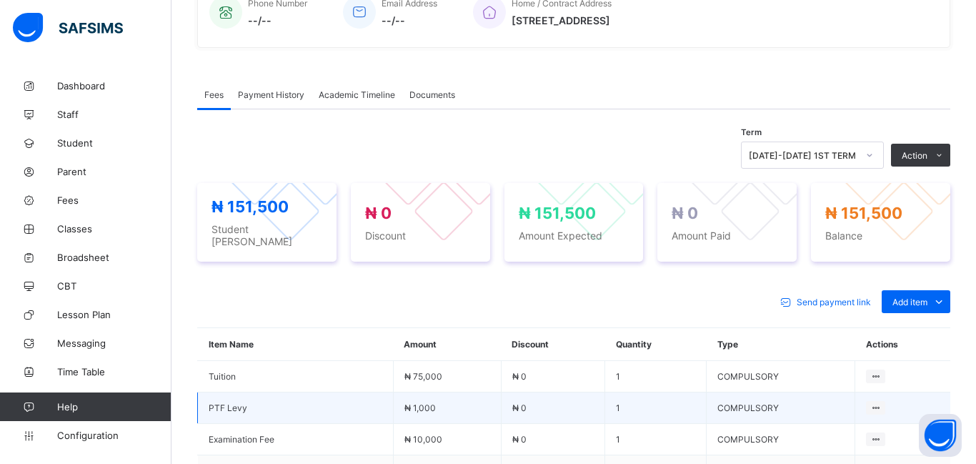
scroll to position [376, 0]
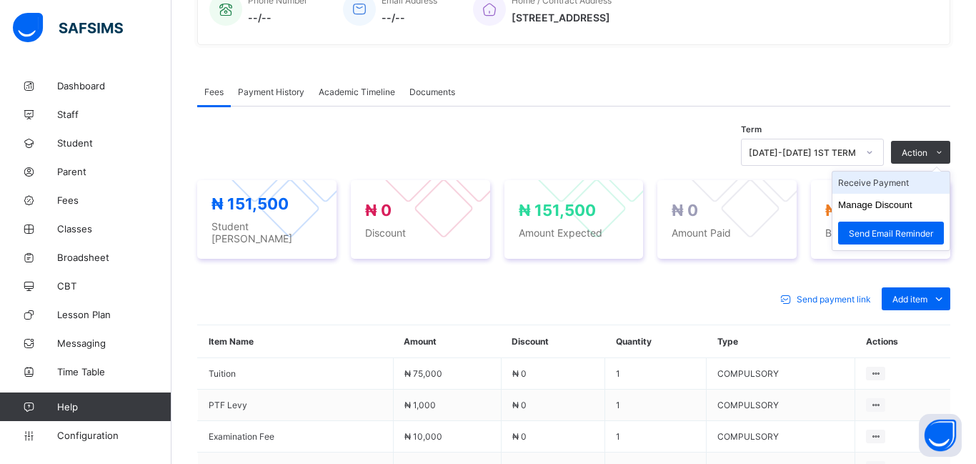
click at [862, 187] on li "Receive Payment" at bounding box center [891, 183] width 117 height 22
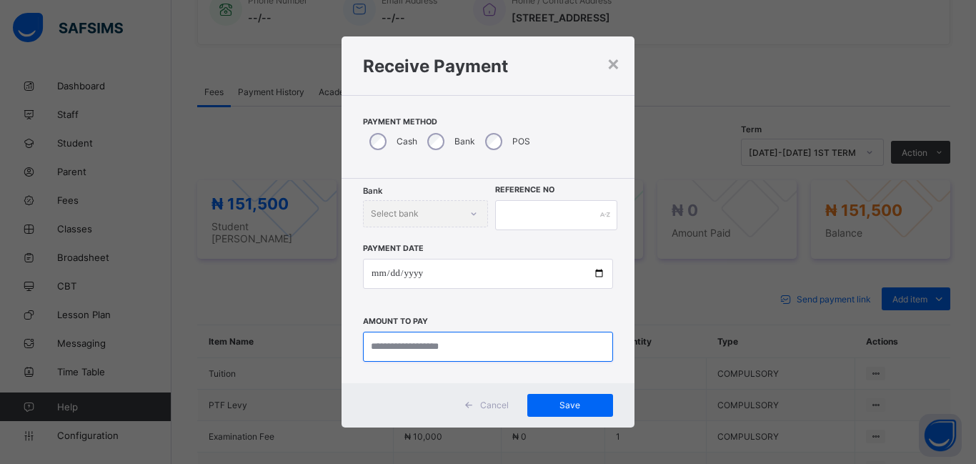
click at [397, 351] on input "currency" at bounding box center [488, 347] width 250 height 30
type input "********"
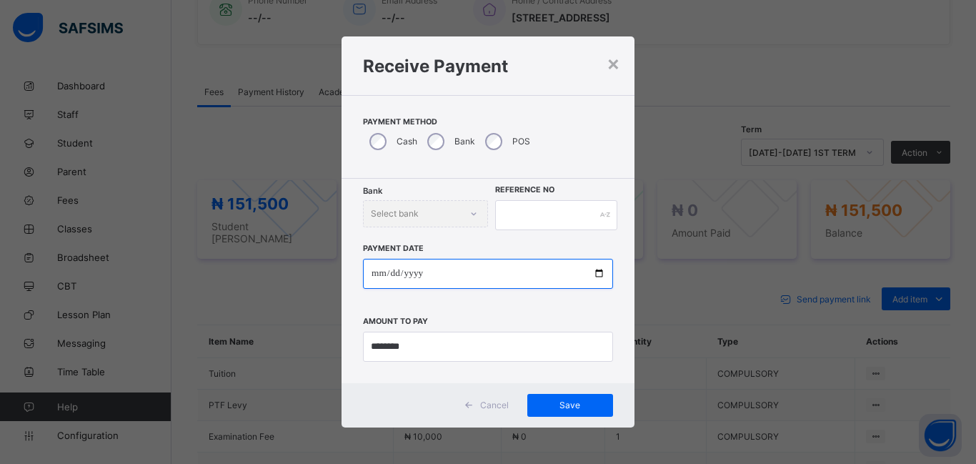
click at [379, 279] on input "date" at bounding box center [488, 274] width 250 height 30
type input "**********"
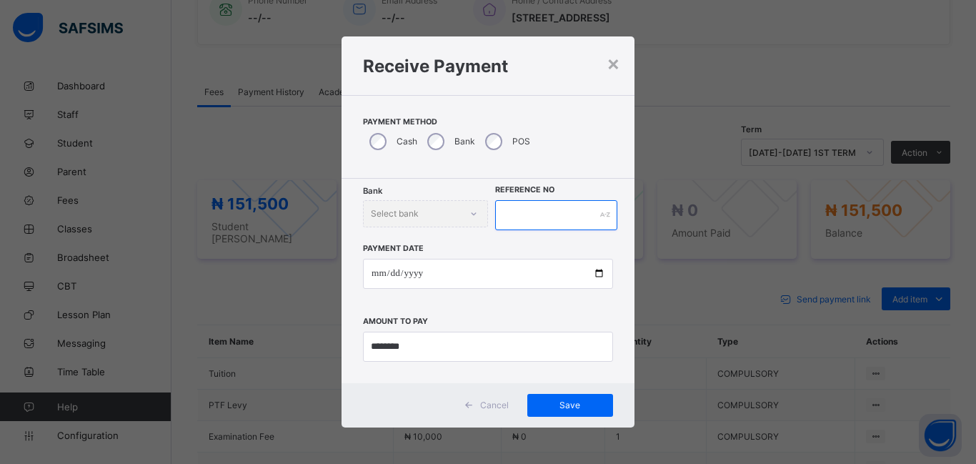
click at [542, 212] on input "text" at bounding box center [556, 215] width 122 height 30
type input "******"
click at [560, 409] on span "Save" at bounding box center [570, 404] width 64 height 11
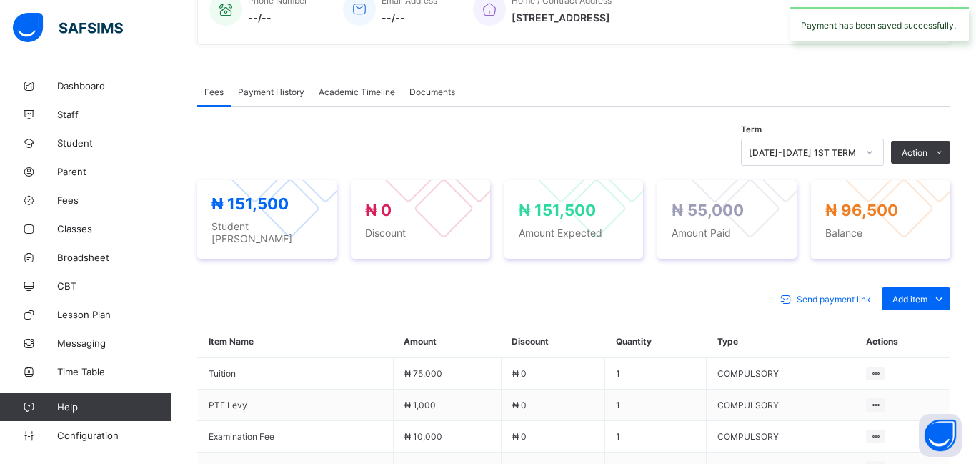
scroll to position [0, 0]
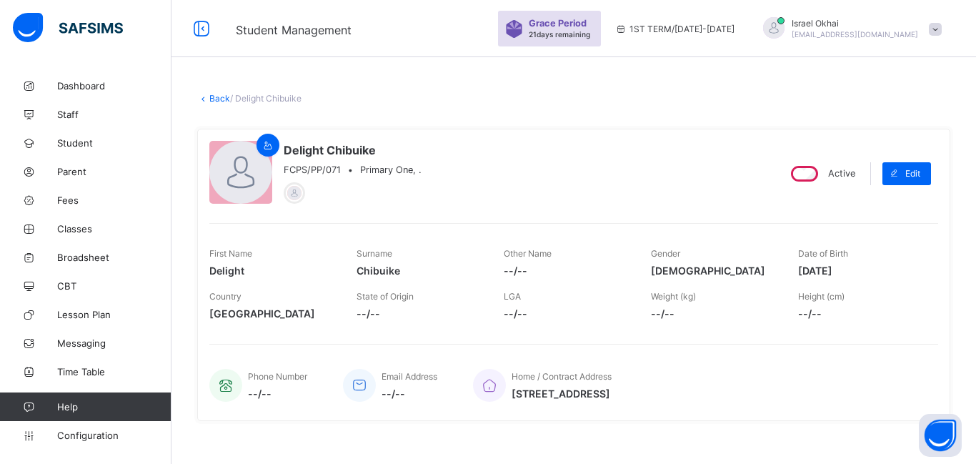
click at [219, 101] on link "Back" at bounding box center [219, 98] width 21 height 11
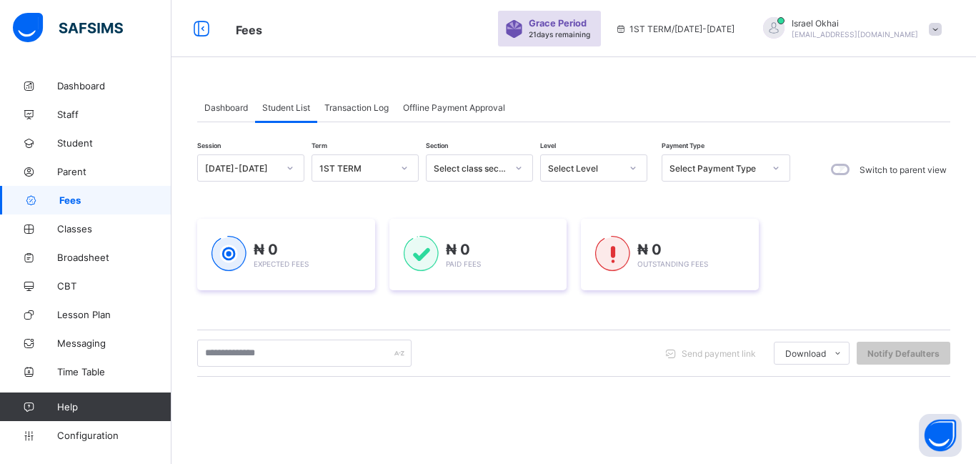
click at [588, 175] on div "Select Level" at bounding box center [580, 168] width 79 height 20
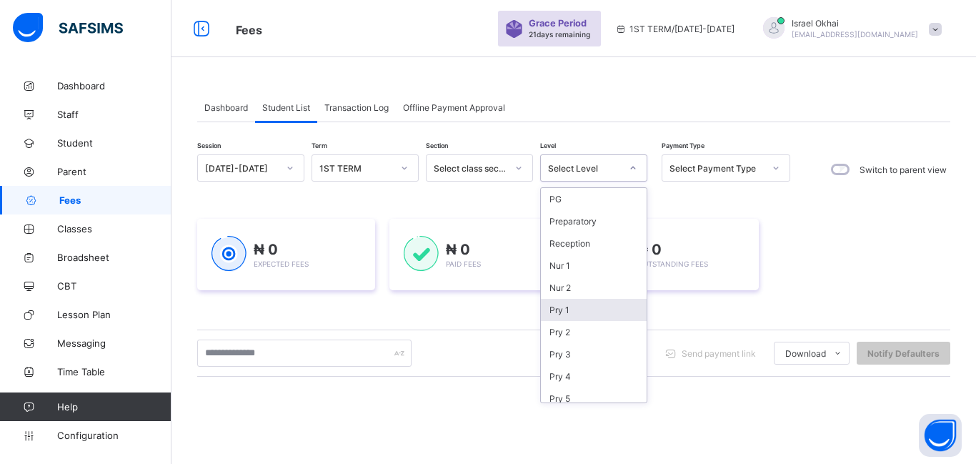
click at [580, 309] on div "Pry 1" at bounding box center [594, 310] width 106 height 22
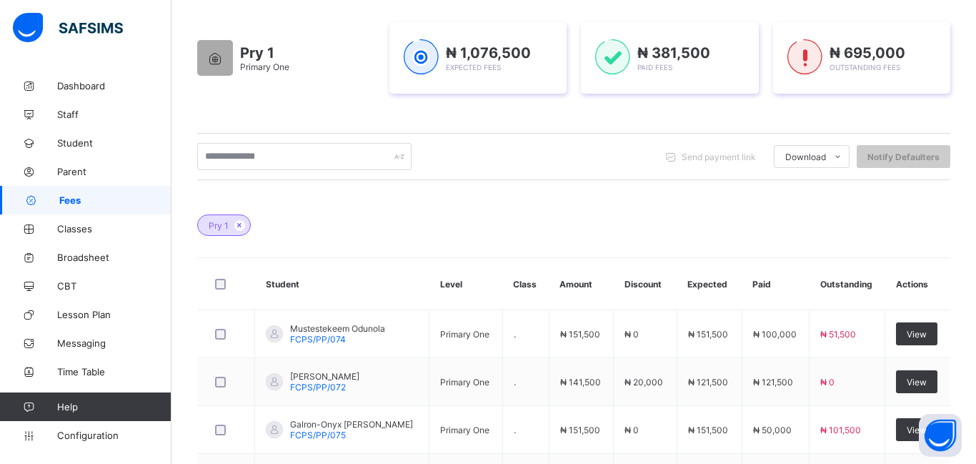
scroll to position [543, 0]
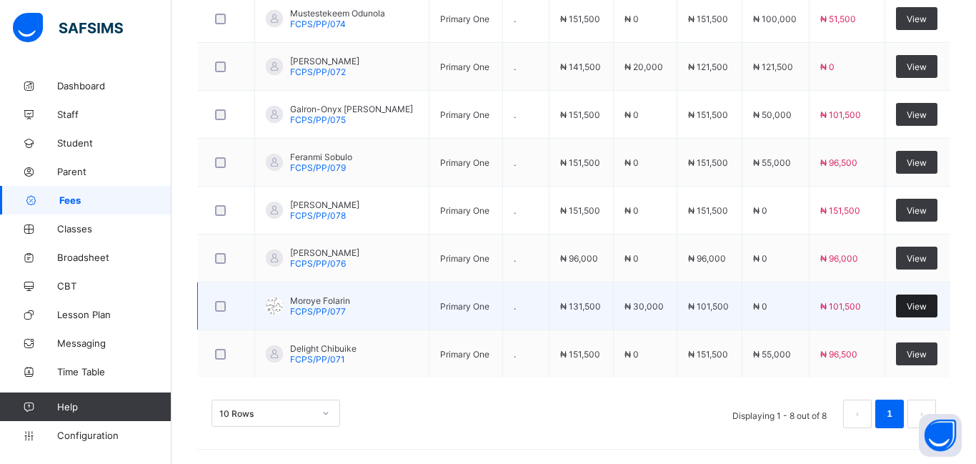
click at [921, 304] on span "View" at bounding box center [917, 306] width 20 height 11
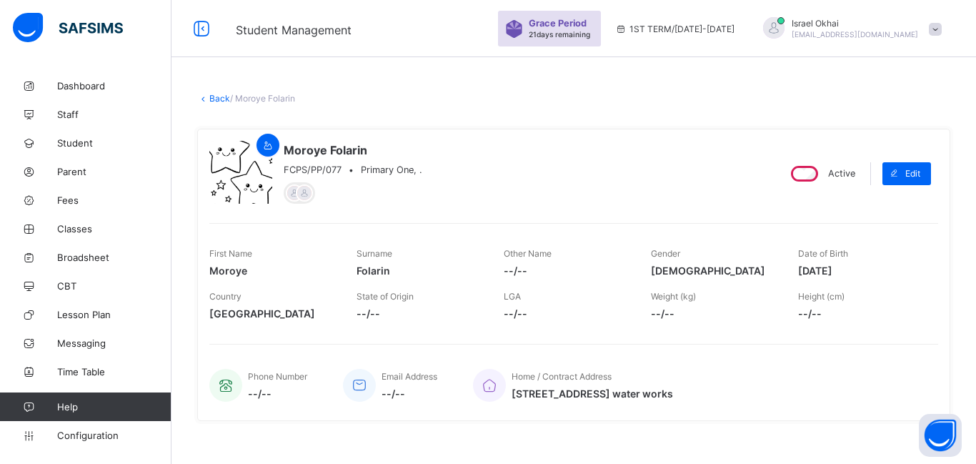
click at [214, 100] on link "Back" at bounding box center [219, 98] width 21 height 11
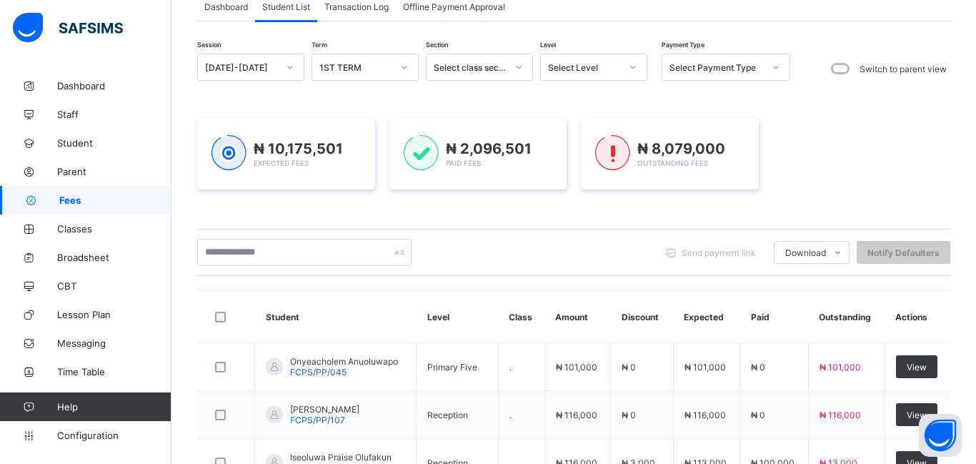
scroll to position [109, 0]
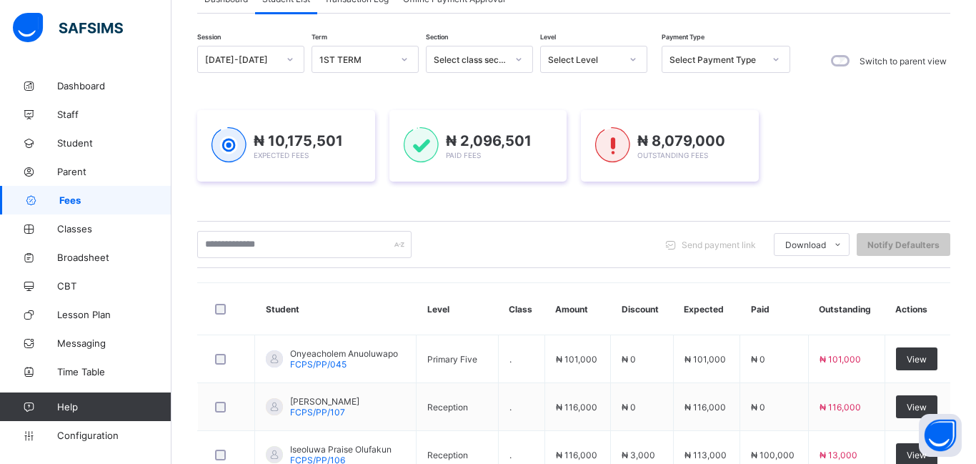
click at [601, 66] on div "Select Level" at bounding box center [580, 59] width 79 height 20
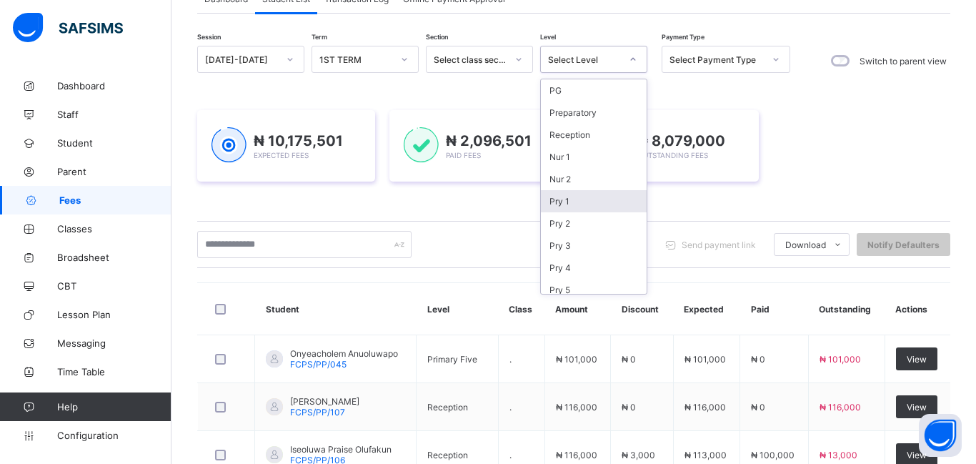
click at [589, 206] on div "Pry 1" at bounding box center [594, 201] width 106 height 22
click at [589, 182] on div "₦ 8,079,000 Outstanding Fees" at bounding box center [670, 145] width 178 height 71
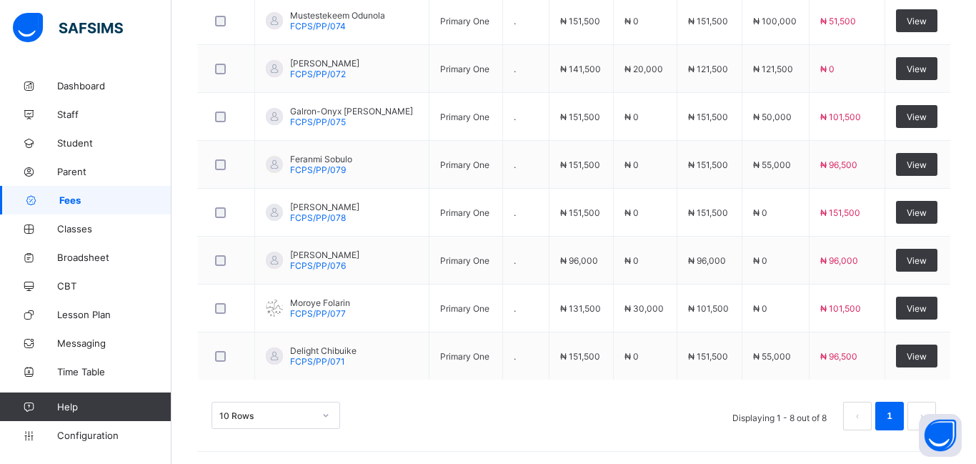
scroll to position [543, 0]
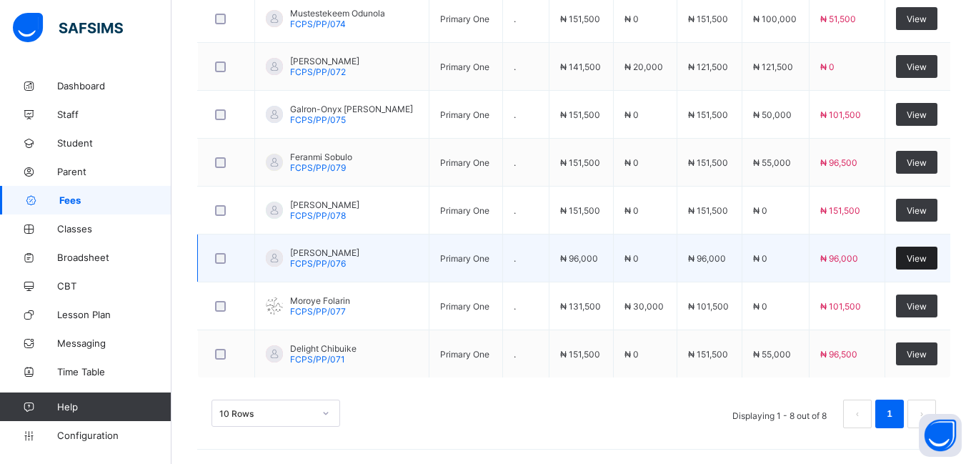
click at [915, 254] on span "View" at bounding box center [917, 258] width 20 height 11
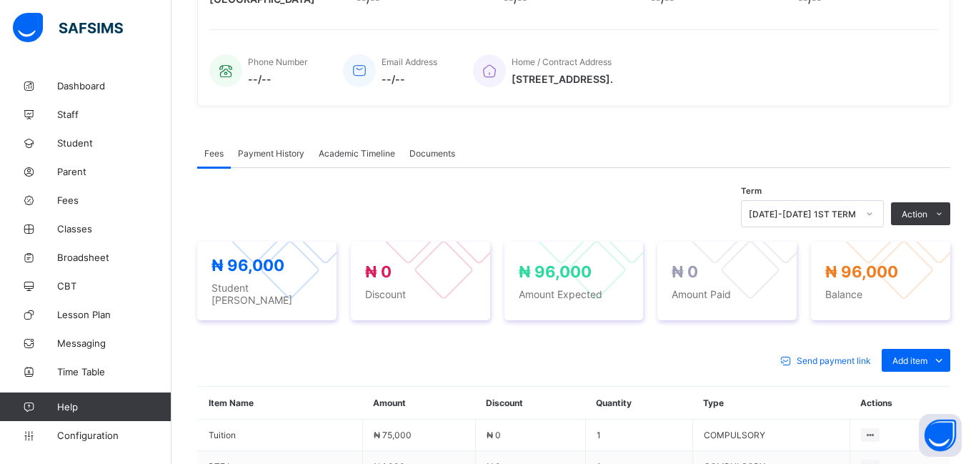
scroll to position [492, 0]
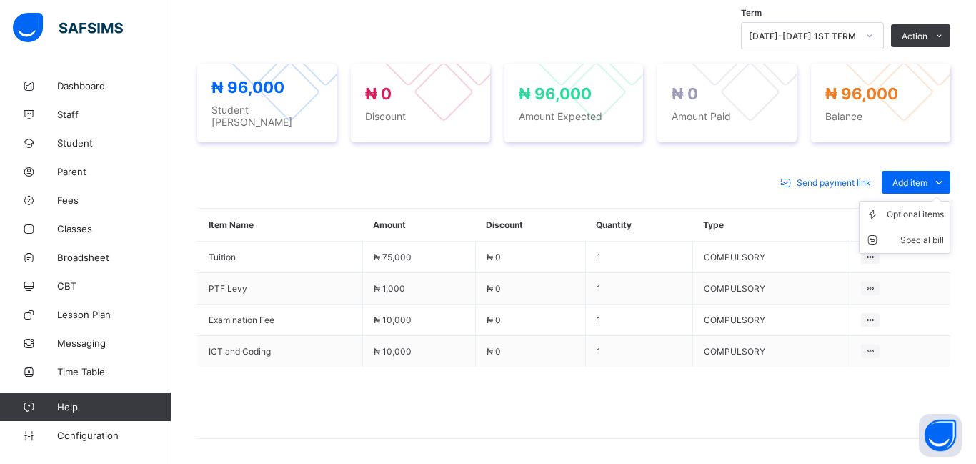
click at [905, 201] on ul "Optional items Special bill" at bounding box center [904, 227] width 91 height 53
click at [896, 211] on div "Optional items" at bounding box center [915, 214] width 57 height 14
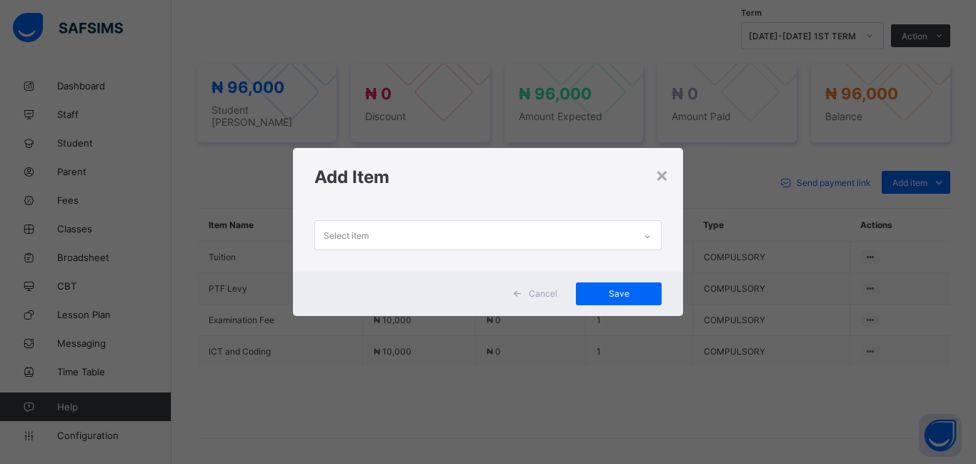
click at [359, 243] on div "Select item" at bounding box center [346, 235] width 45 height 27
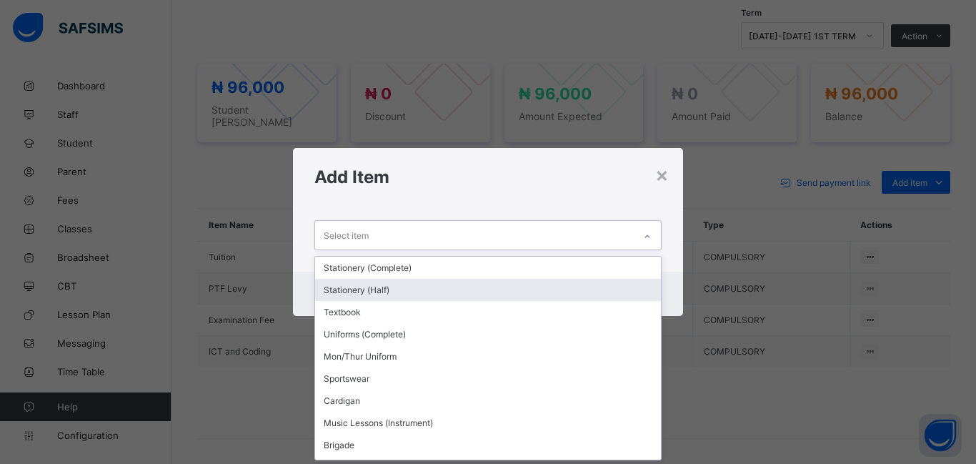
click at [369, 298] on div "Stationery (Half)" at bounding box center [488, 290] width 346 height 22
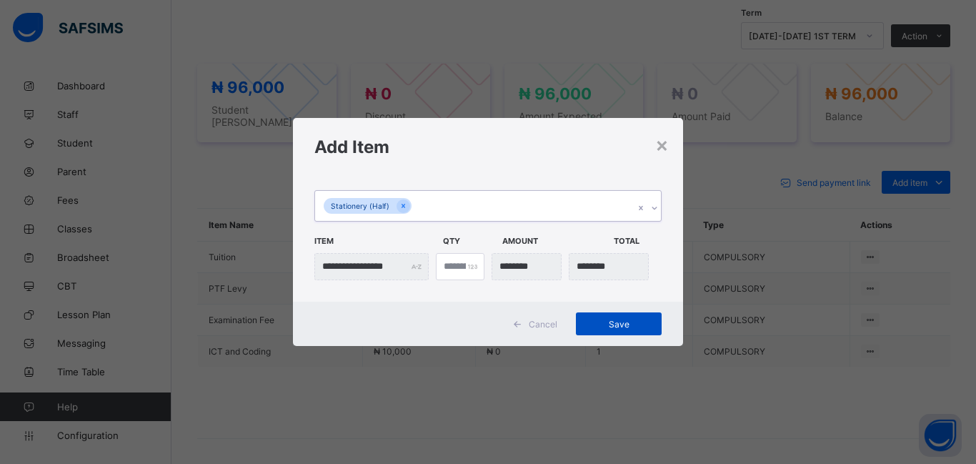
click at [616, 324] on span "Save" at bounding box center [619, 324] width 64 height 11
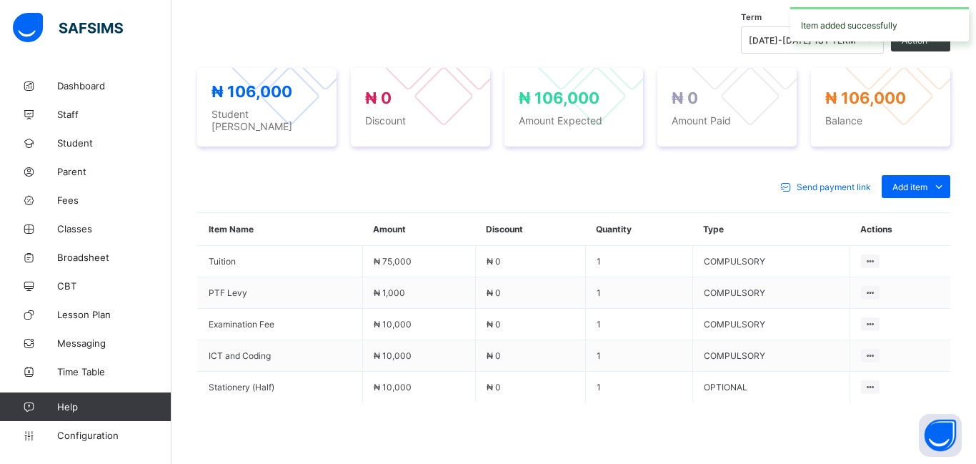
scroll to position [482, 0]
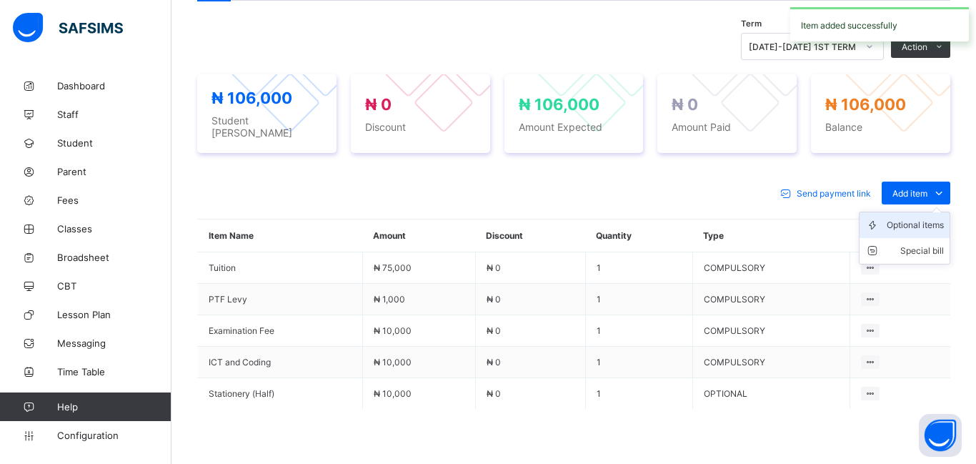
click at [905, 220] on div "Optional items" at bounding box center [915, 225] width 57 height 14
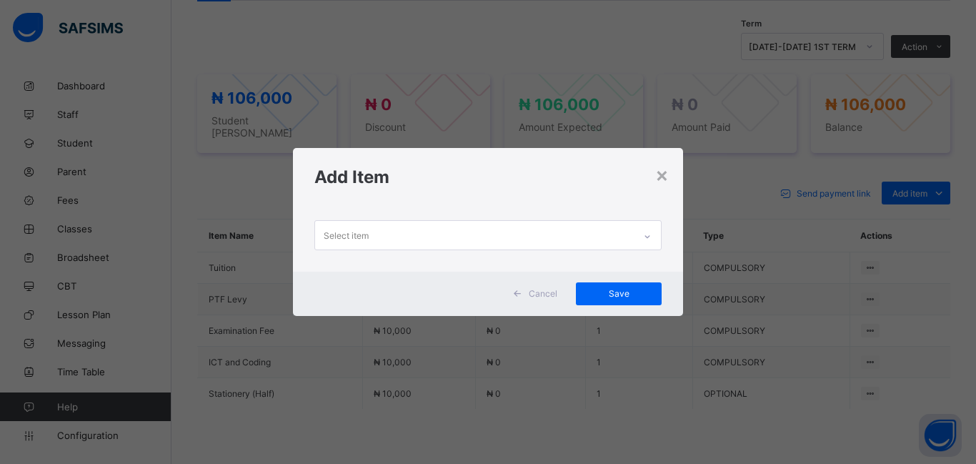
click at [437, 242] on div "Select item" at bounding box center [474, 235] width 319 height 28
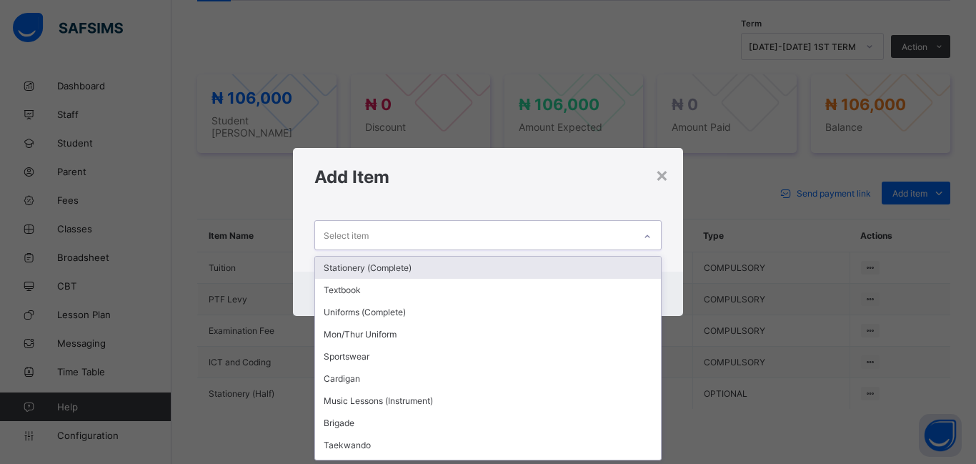
scroll to position [0, 0]
click at [665, 176] on div "×" at bounding box center [662, 174] width 14 height 24
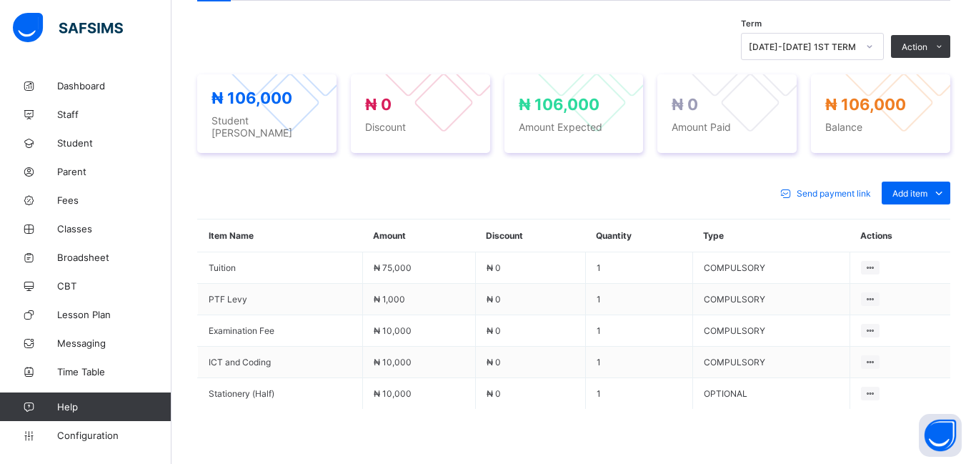
click at [665, 182] on div "Send payment link Add item Optional items Special bill" at bounding box center [573, 193] width 753 height 23
click at [905, 244] on div "Special bill" at bounding box center [915, 251] width 57 height 14
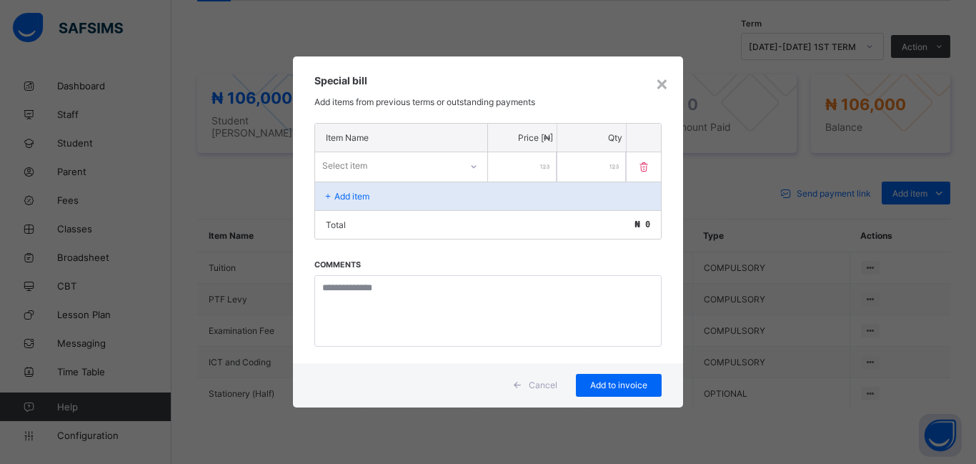
click at [357, 167] on div "Select item" at bounding box center [344, 165] width 45 height 27
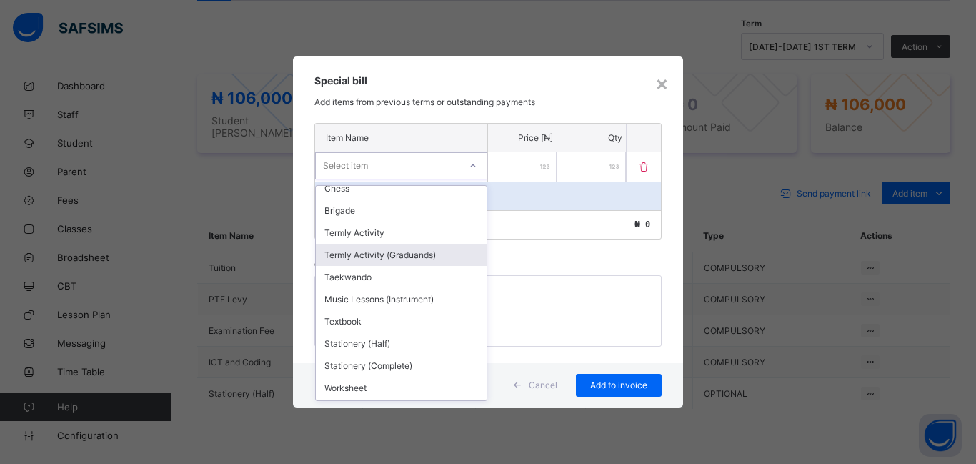
scroll to position [464, 0]
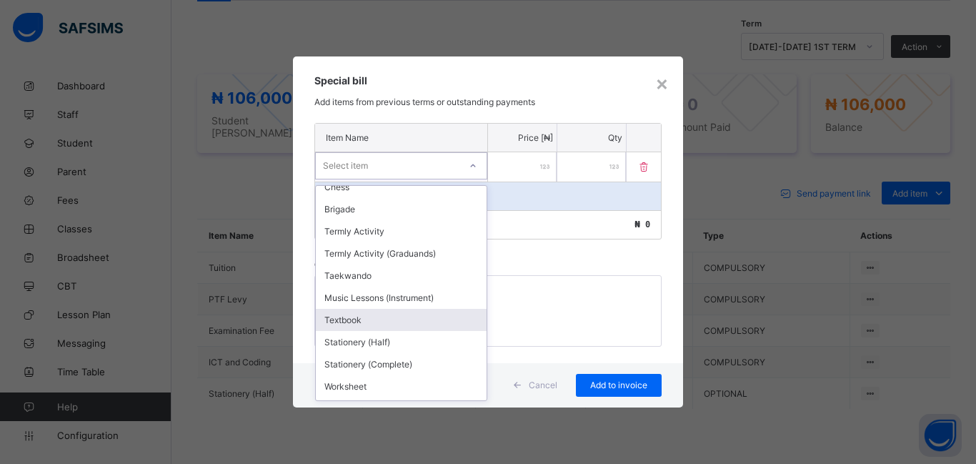
click at [349, 324] on div "Textbook" at bounding box center [401, 320] width 171 height 22
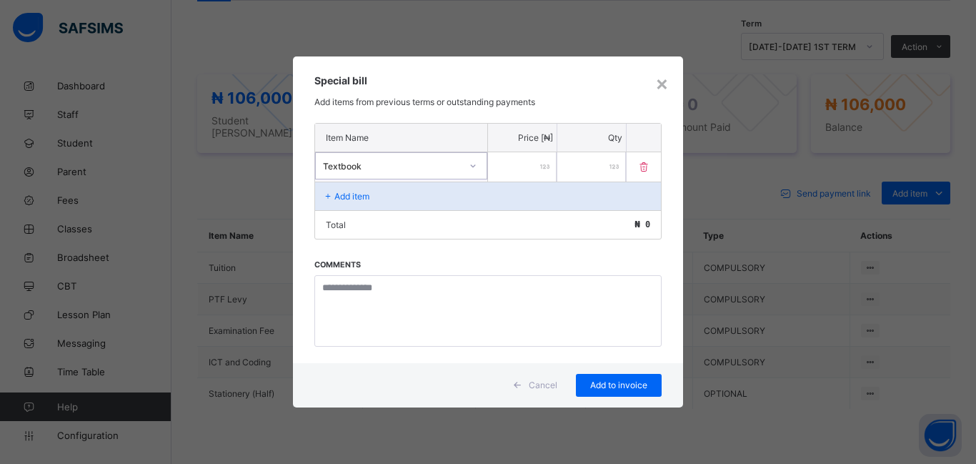
click at [530, 177] on input "number" at bounding box center [522, 166] width 69 height 29
type input "*****"
click at [606, 392] on div "Add to invoice" at bounding box center [619, 385] width 86 height 23
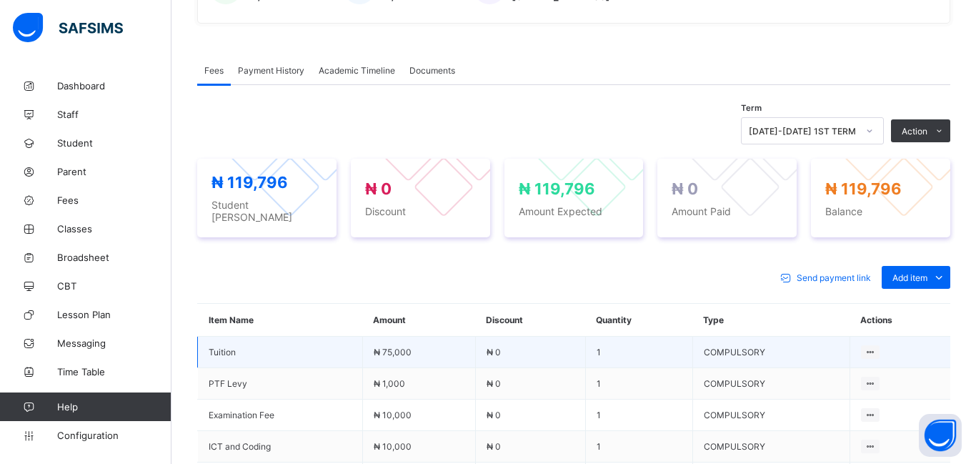
scroll to position [395, 0]
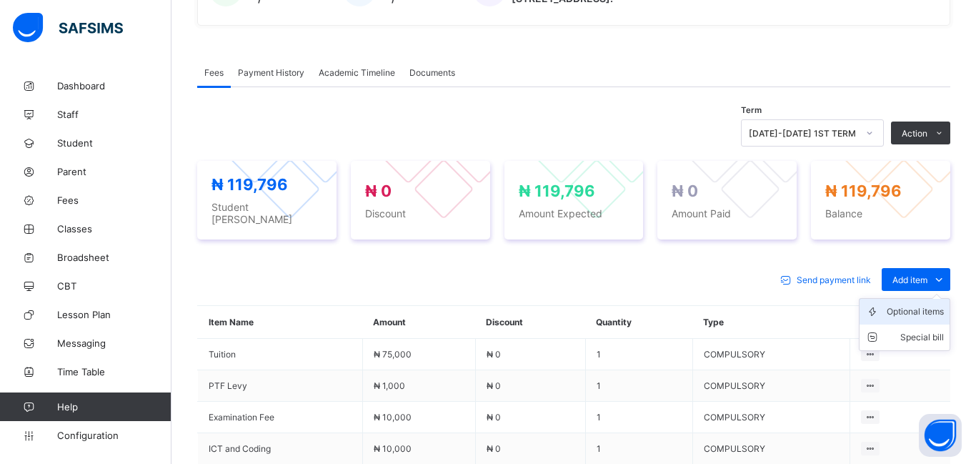
click at [906, 309] on div "Optional items" at bounding box center [915, 311] width 57 height 14
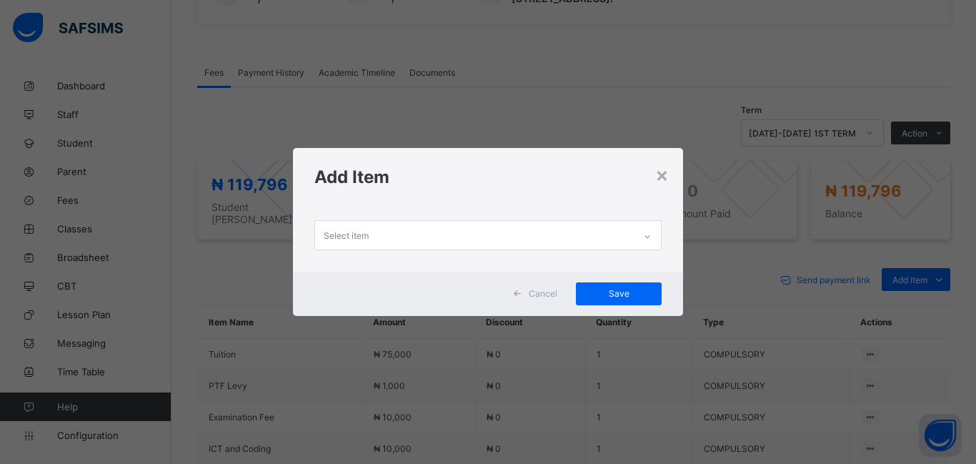
click at [339, 236] on div "Select item" at bounding box center [346, 235] width 45 height 27
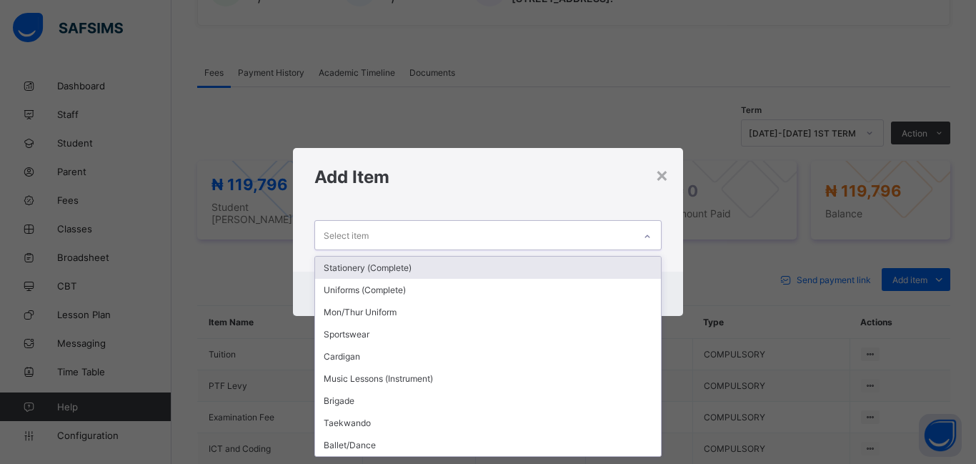
click at [146, 239] on div "× Add Item option Stationery (Complete) focused, 1 of 9. 9 results available. U…" at bounding box center [488, 232] width 976 height 464
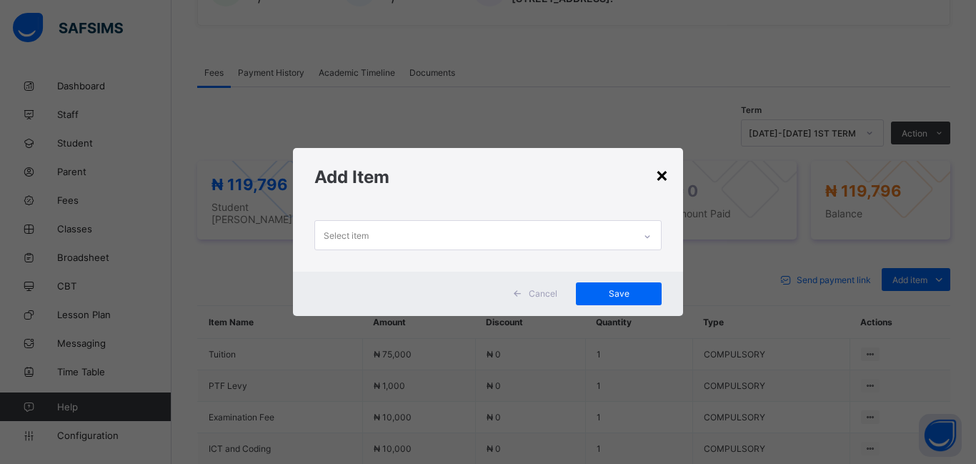
click at [660, 171] on div "×" at bounding box center [662, 174] width 14 height 24
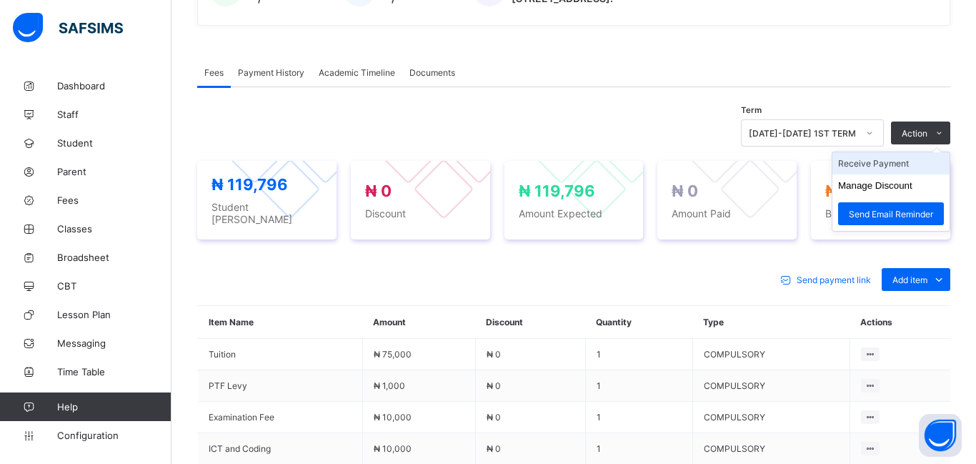
click at [851, 162] on li "Receive Payment" at bounding box center [891, 163] width 117 height 22
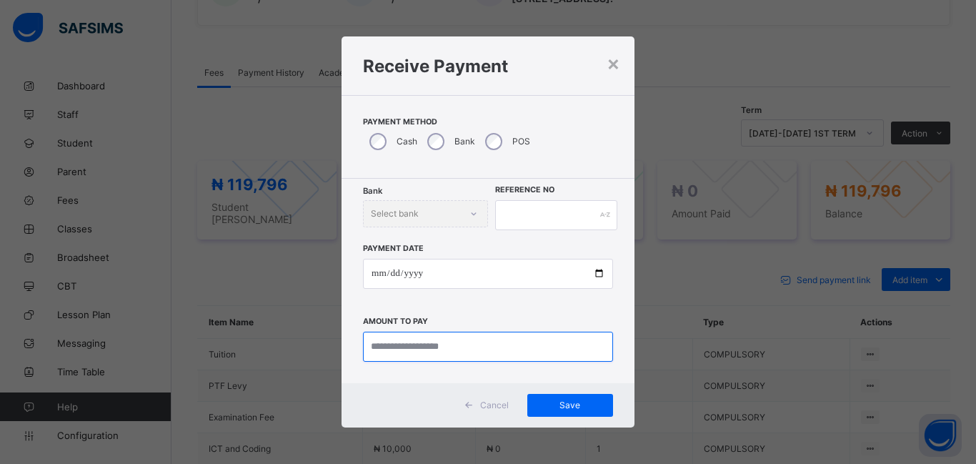
click at [379, 354] on input "currency" at bounding box center [488, 347] width 250 height 30
type input "********"
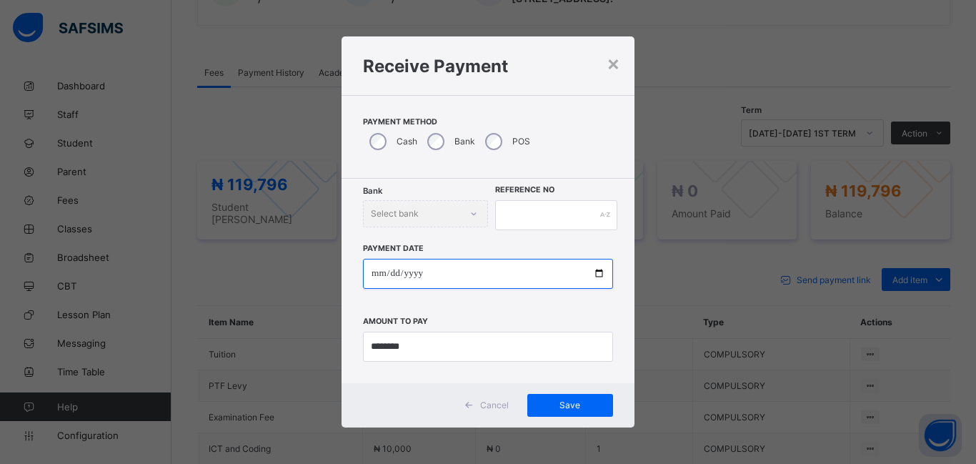
click at [377, 275] on input "date" at bounding box center [488, 274] width 250 height 30
type input "**********"
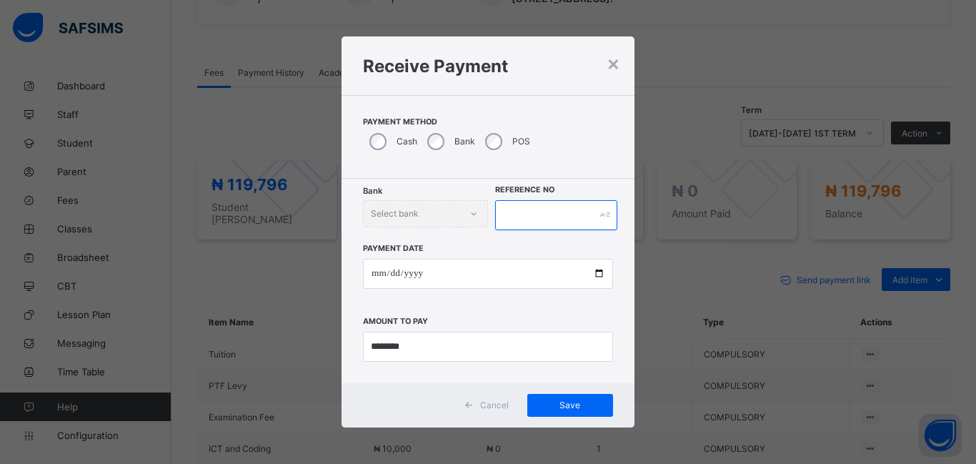
click at [509, 214] on input "text" at bounding box center [556, 215] width 122 height 30
type input "********"
click at [576, 409] on span "Save" at bounding box center [570, 404] width 64 height 11
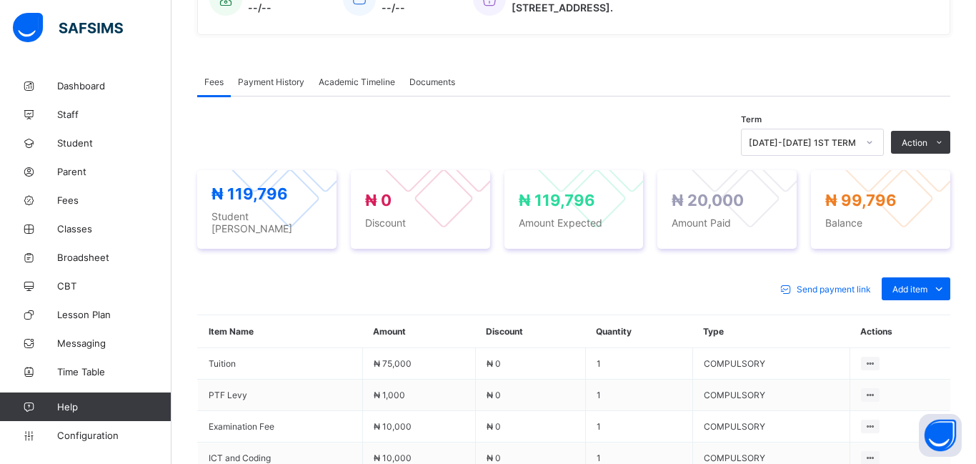
scroll to position [387, 0]
click at [625, 242] on div "₦ 119,796 Student Bill ₦ 0 Discount ₦ 119,796 Amount Expected ₦ 20,000 Amount P…" at bounding box center [573, 208] width 753 height 107
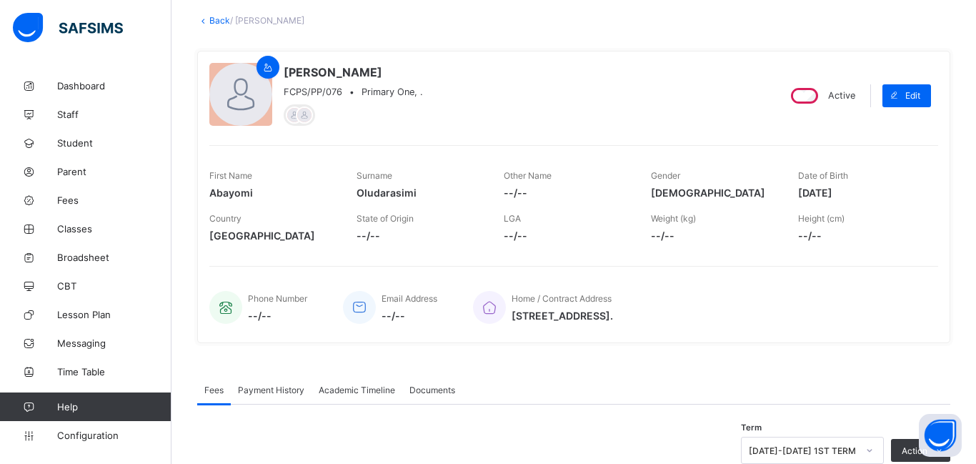
scroll to position [0, 0]
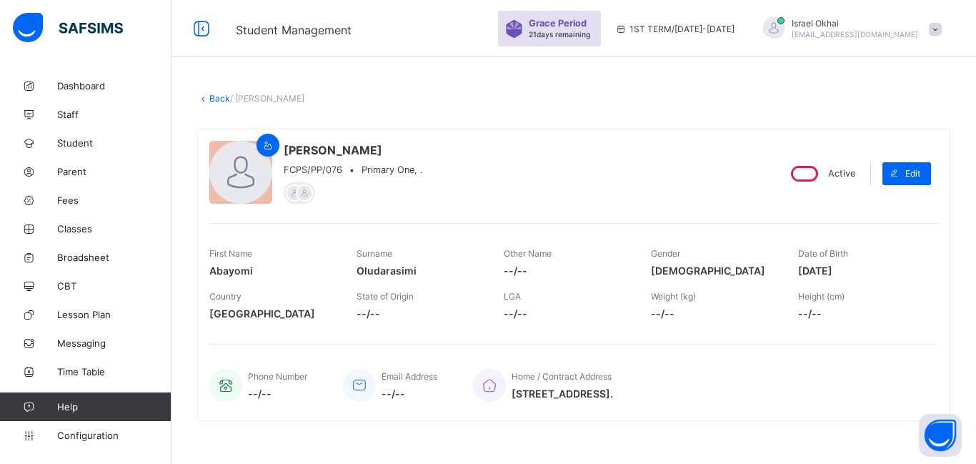
click at [218, 99] on link "Back" at bounding box center [219, 98] width 21 height 11
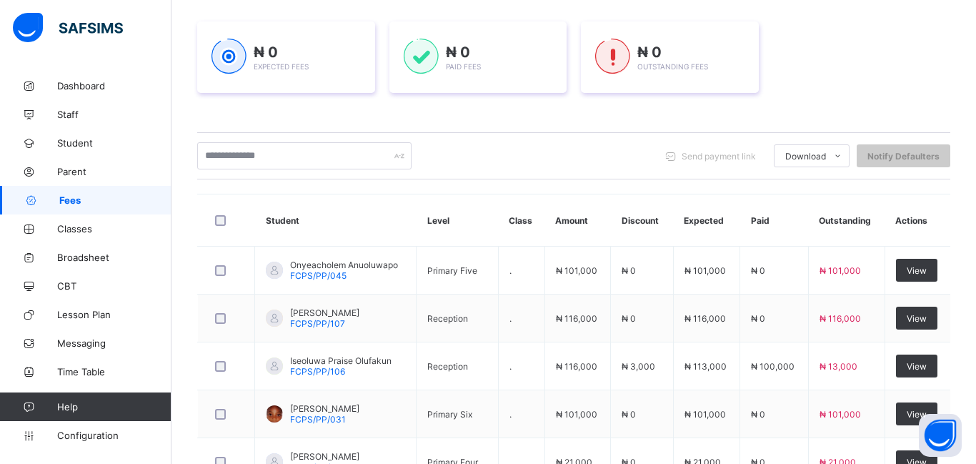
scroll to position [120, 0]
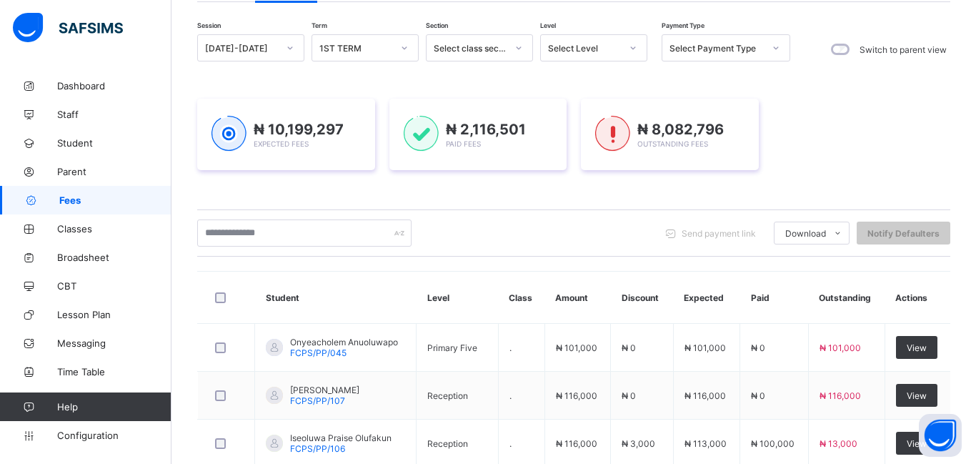
click at [563, 61] on div "Select Level" at bounding box center [593, 47] width 107 height 27
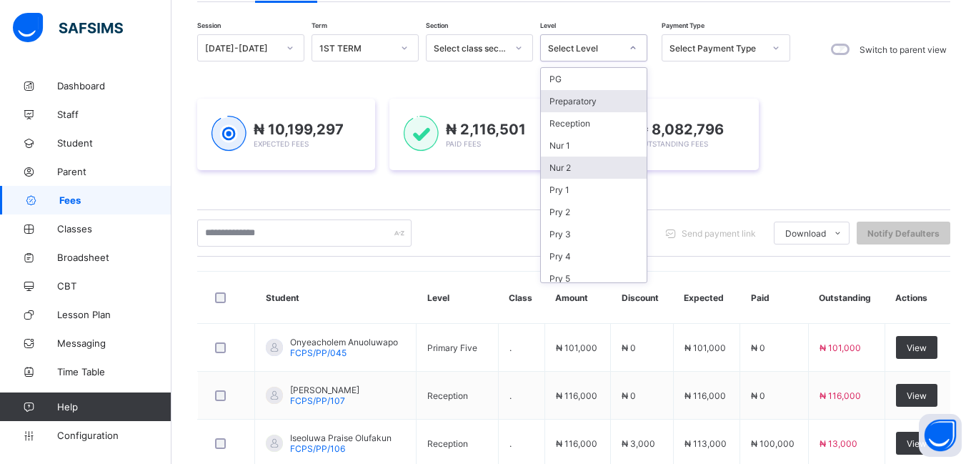
scroll to position [94, 0]
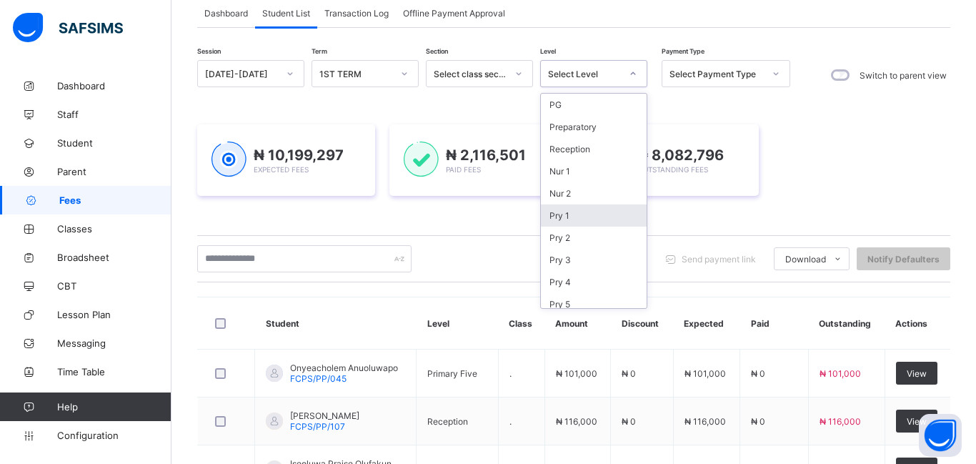
click at [544, 207] on div "Pry 1" at bounding box center [594, 215] width 106 height 22
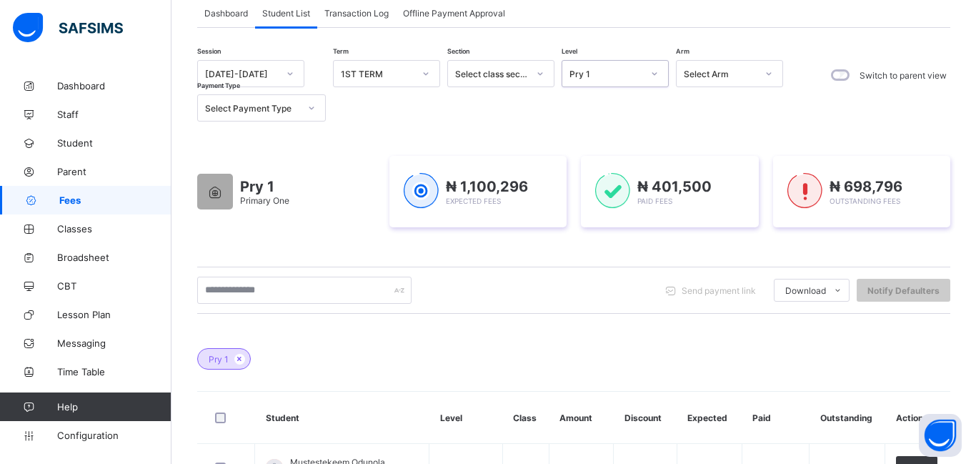
scroll to position [474, 0]
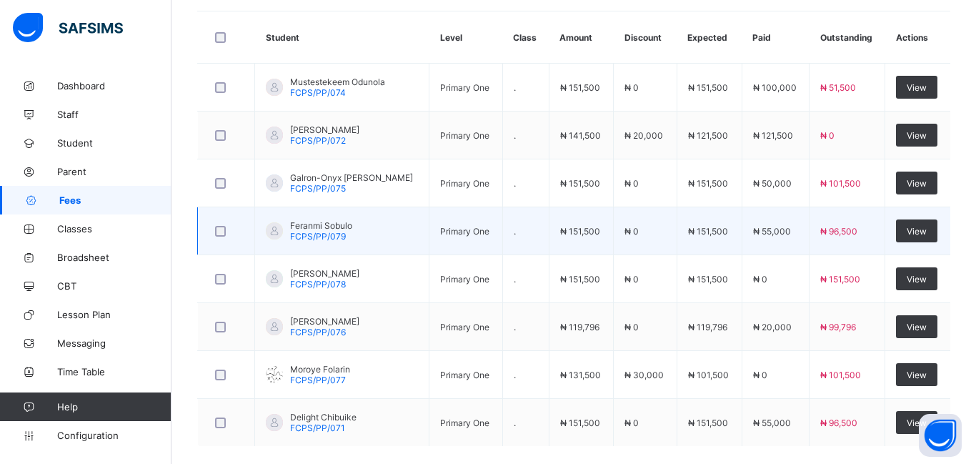
click at [844, 240] on td "₦ 96,500" at bounding box center [848, 231] width 76 height 48
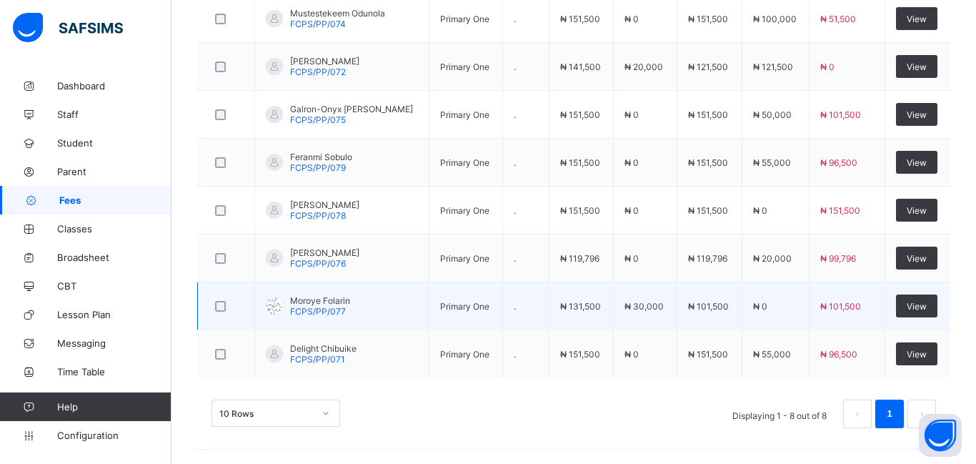
scroll to position [522, 0]
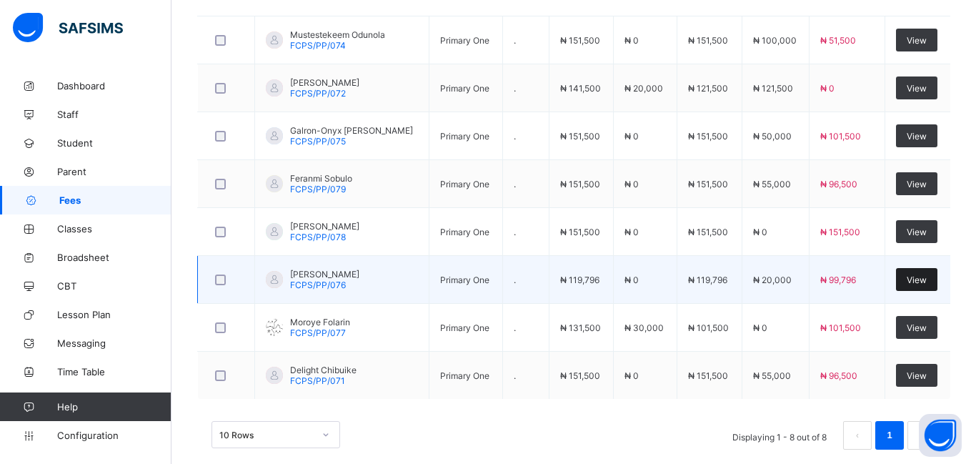
click at [912, 287] on div "View" at bounding box center [916, 279] width 41 height 23
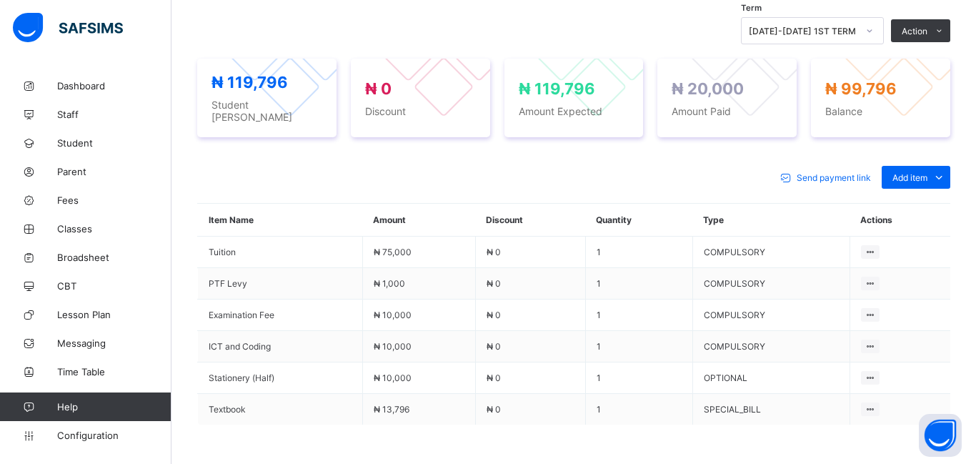
scroll to position [481, 0]
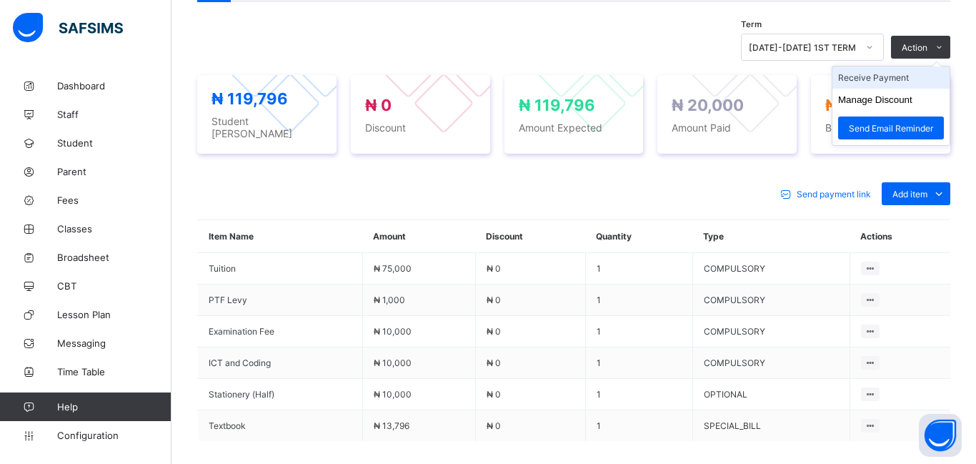
click at [882, 84] on li "Receive Payment" at bounding box center [891, 77] width 117 height 22
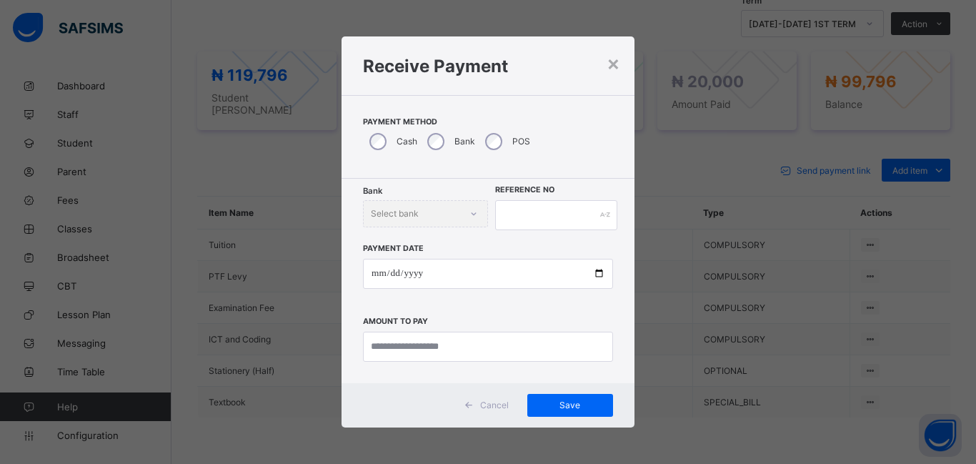
scroll to position [501, 0]
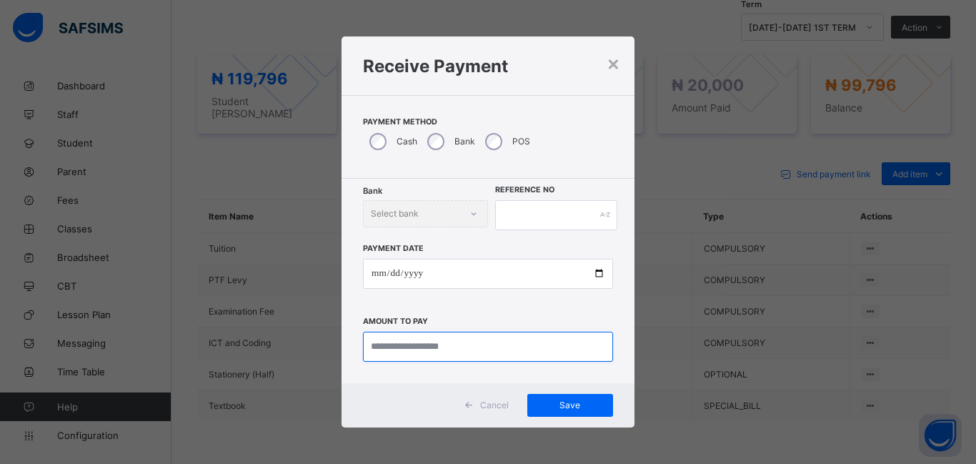
click at [379, 353] on input "currency" at bounding box center [488, 347] width 250 height 30
type input "********"
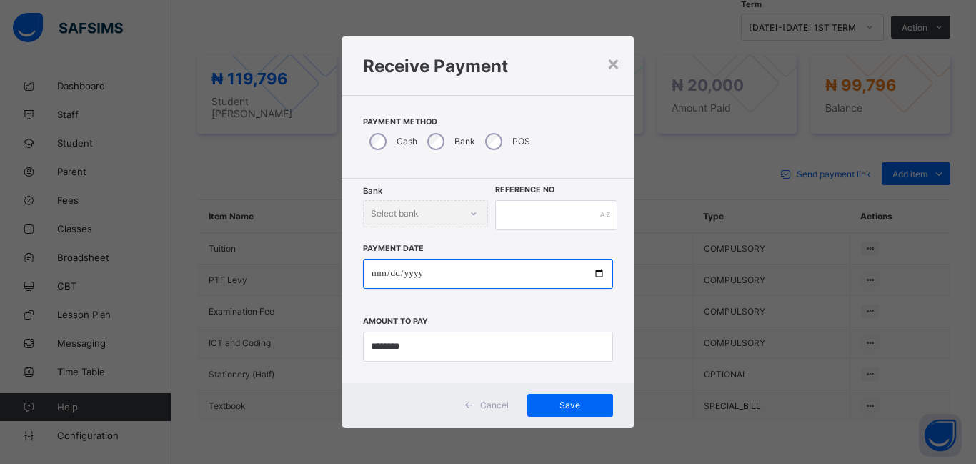
click at [377, 274] on input "date" at bounding box center [488, 274] width 250 height 30
type input "**********"
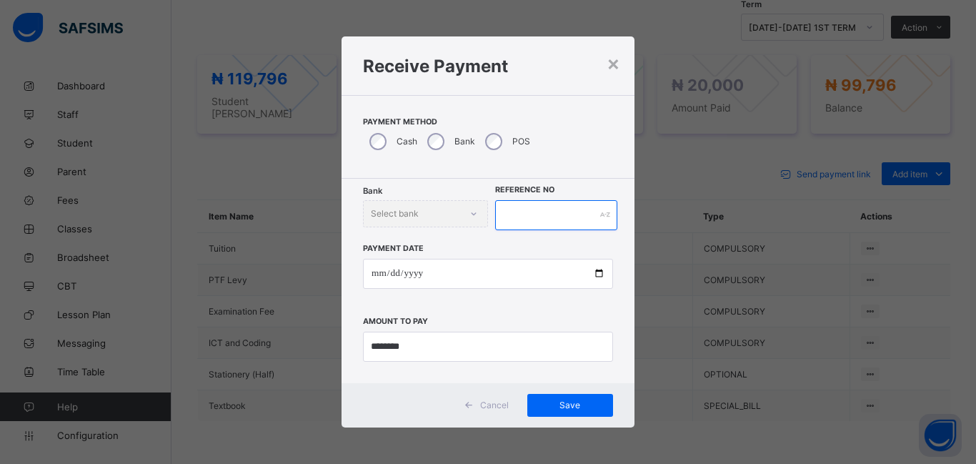
click at [524, 217] on input "text" at bounding box center [556, 215] width 122 height 30
type input "*****"
click at [550, 410] on div "Save" at bounding box center [570, 405] width 86 height 23
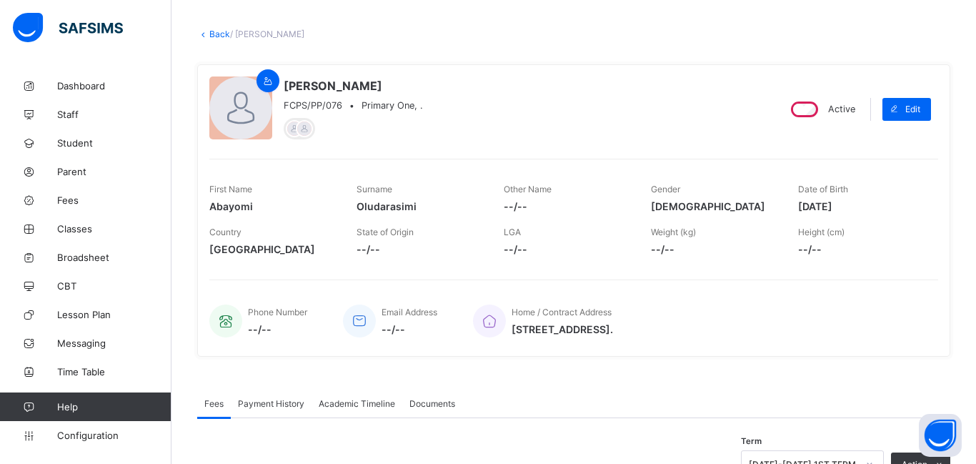
scroll to position [0, 0]
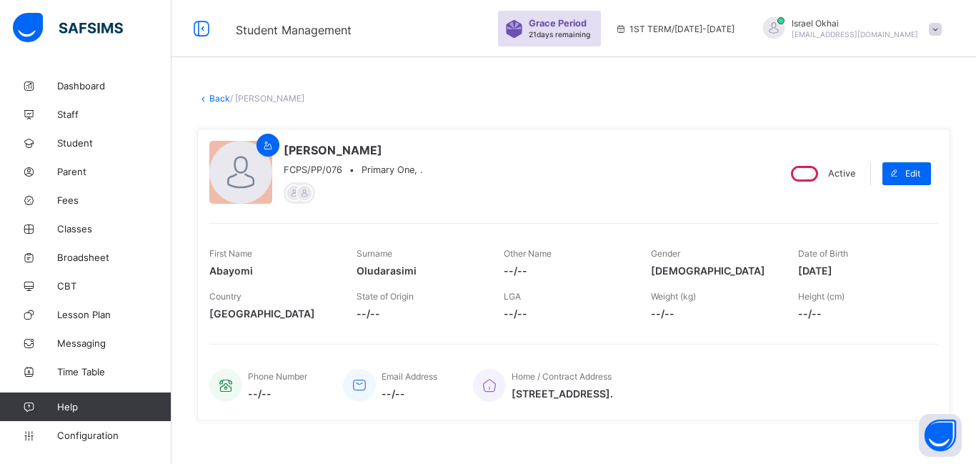
click at [223, 102] on link "Back" at bounding box center [219, 98] width 21 height 11
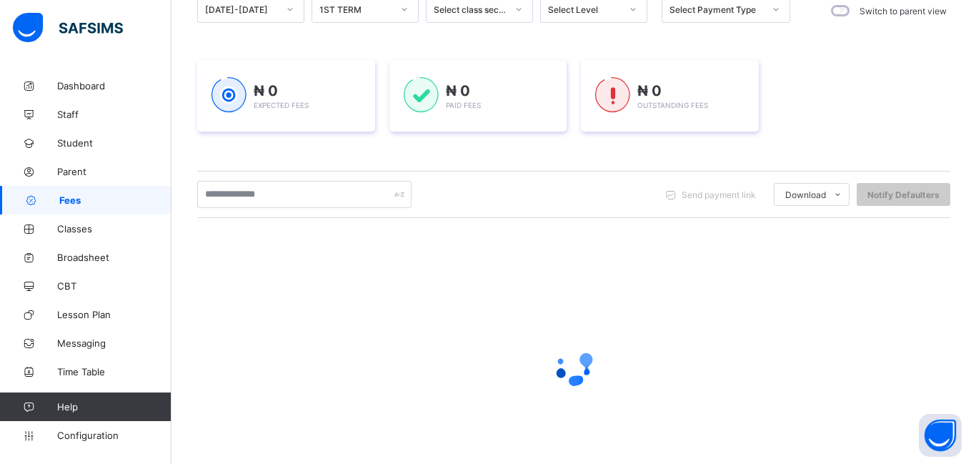
scroll to position [60, 0]
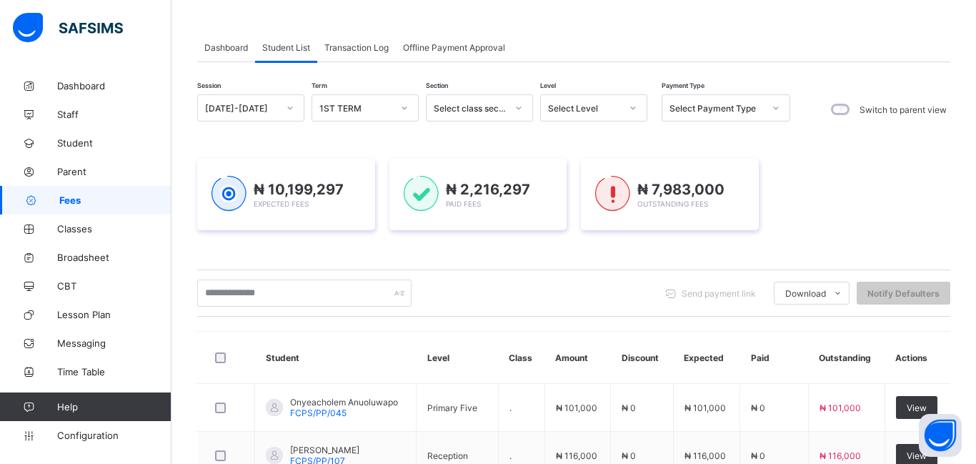
click at [589, 106] on div "Select Level" at bounding box center [584, 108] width 73 height 11
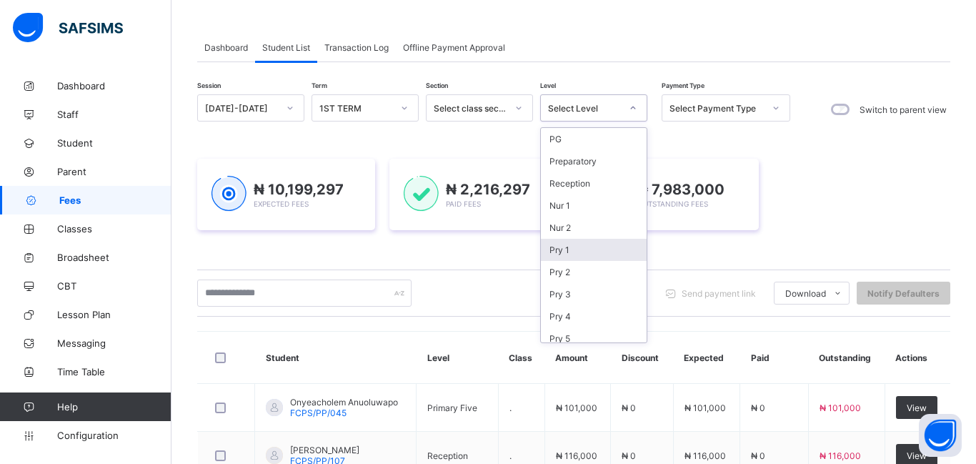
click at [574, 254] on div "Pry 1" at bounding box center [594, 250] width 106 height 22
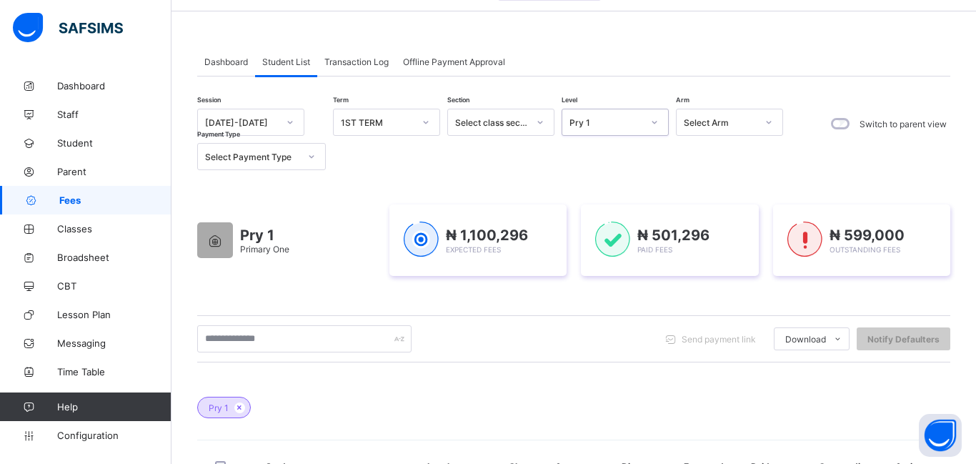
scroll to position [0, 0]
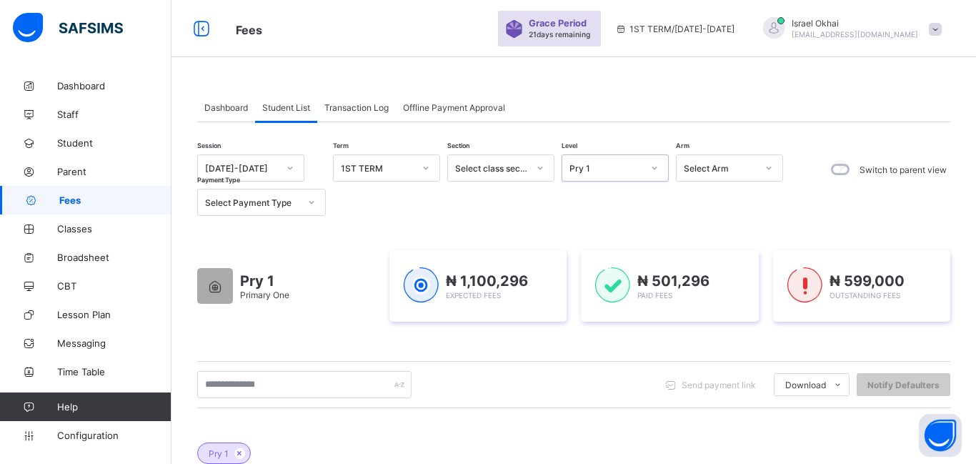
click at [618, 174] on div "Pry 1" at bounding box center [601, 168] width 79 height 20
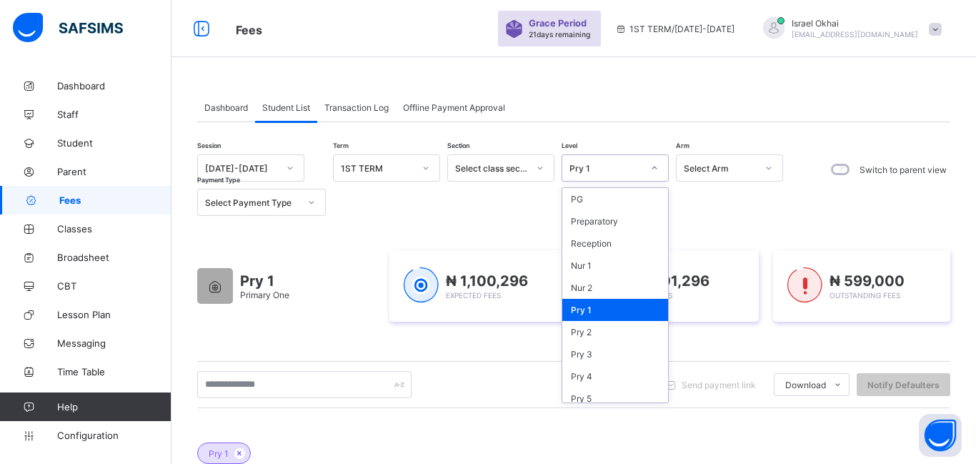
click at [593, 308] on div "Pry 1" at bounding box center [615, 310] width 106 height 22
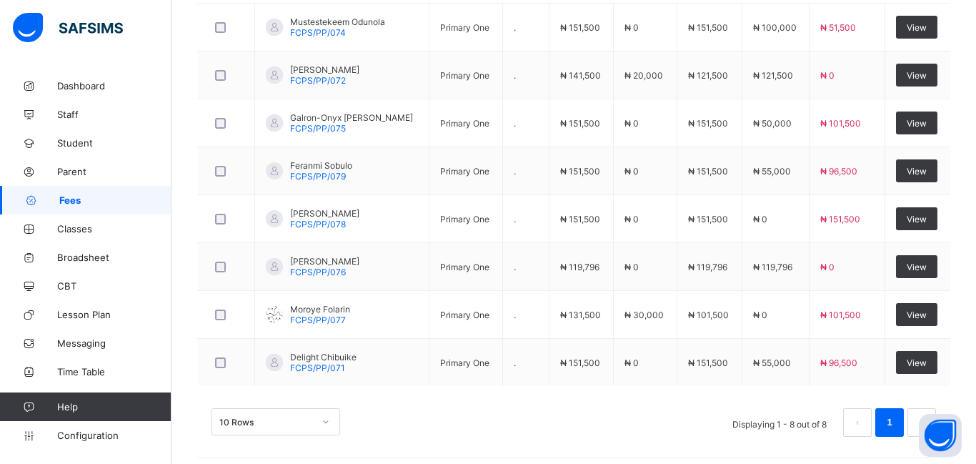
scroll to position [536, 0]
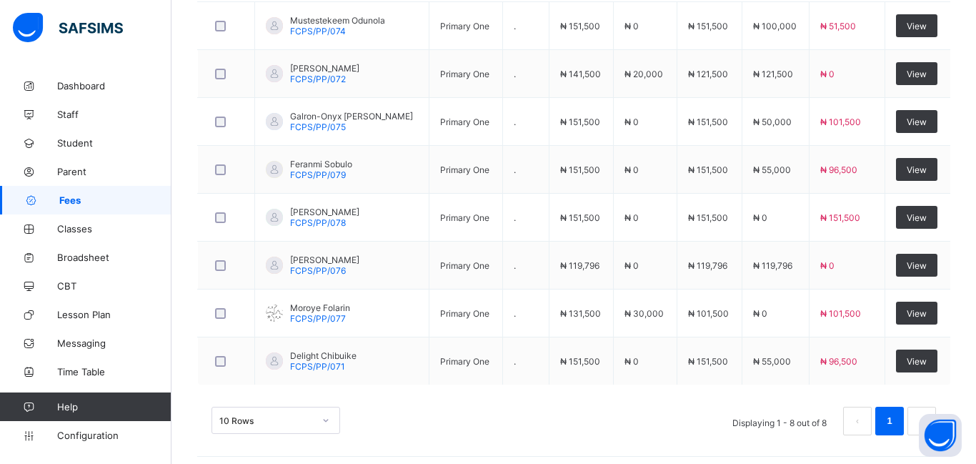
click at [593, 308] on td "₦ 131,500" at bounding box center [581, 313] width 65 height 48
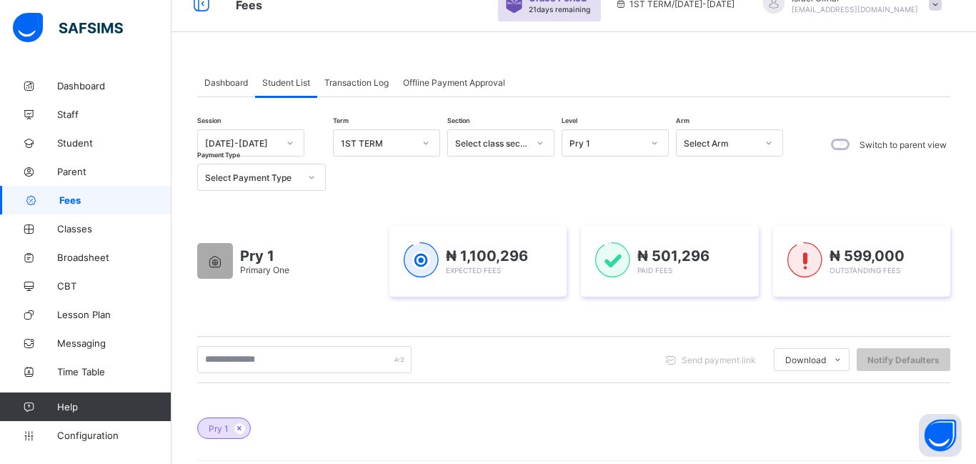
scroll to position [24, 0]
click at [515, 238] on div "₦ 1,100,296 Expected Fees" at bounding box center [478, 262] width 178 height 71
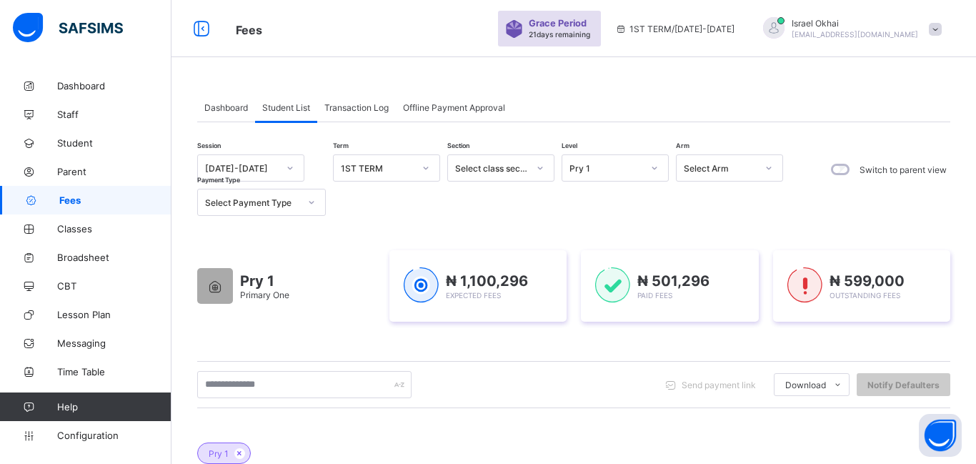
click at [612, 179] on div "Pry 1" at bounding box center [615, 167] width 107 height 27
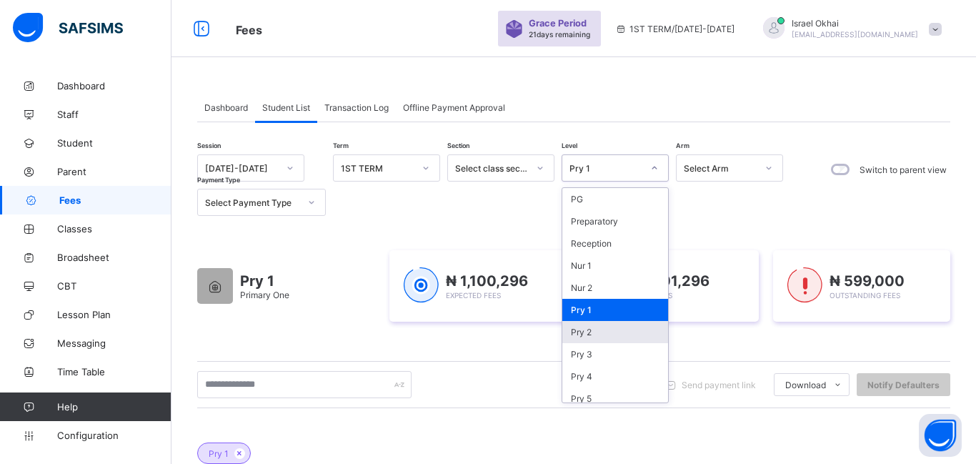
click at [595, 339] on div "Pry 2" at bounding box center [615, 332] width 106 height 22
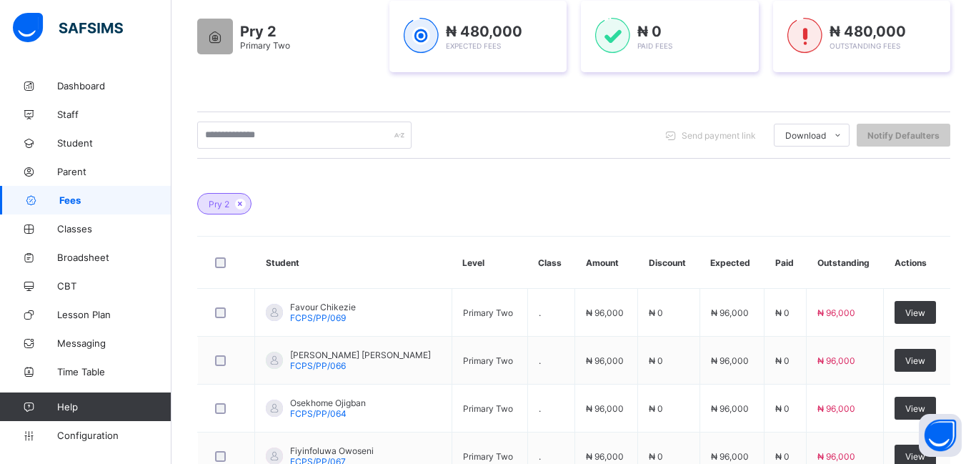
scroll to position [250, 0]
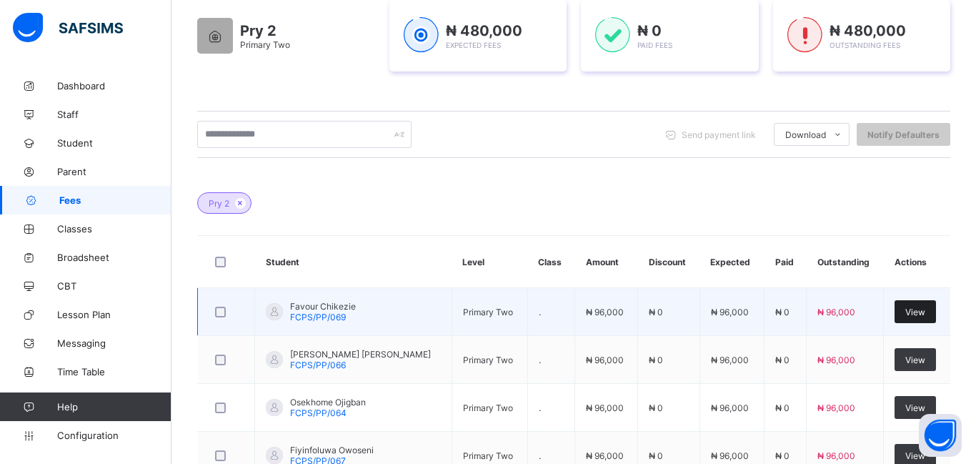
click at [910, 313] on span "View" at bounding box center [915, 312] width 20 height 11
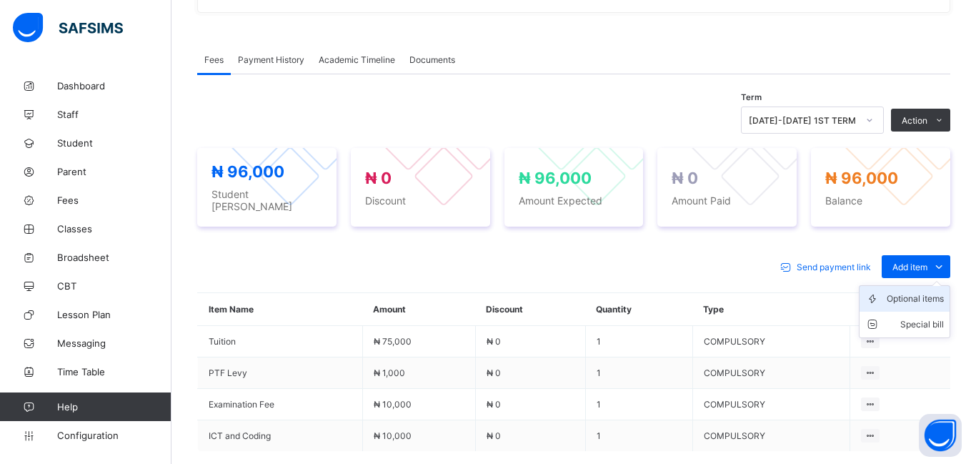
click at [923, 295] on div "Optional items" at bounding box center [915, 299] width 57 height 14
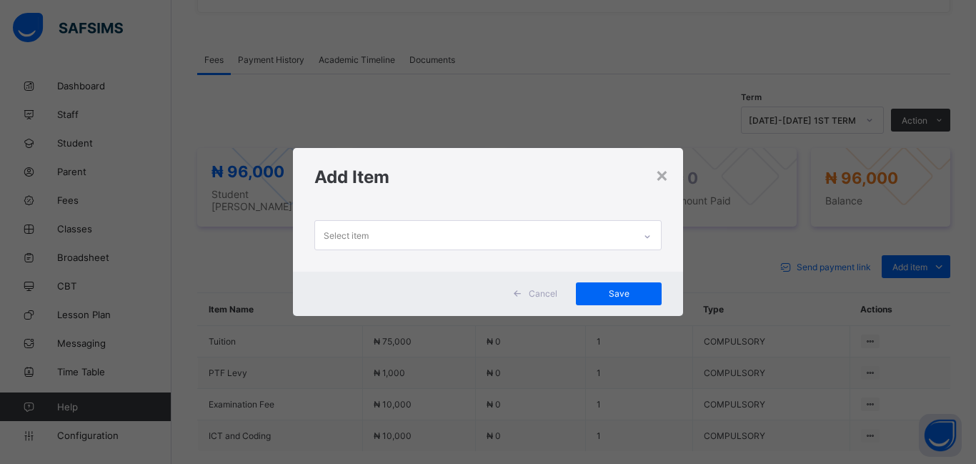
click at [357, 234] on div "Select item" at bounding box center [346, 235] width 45 height 27
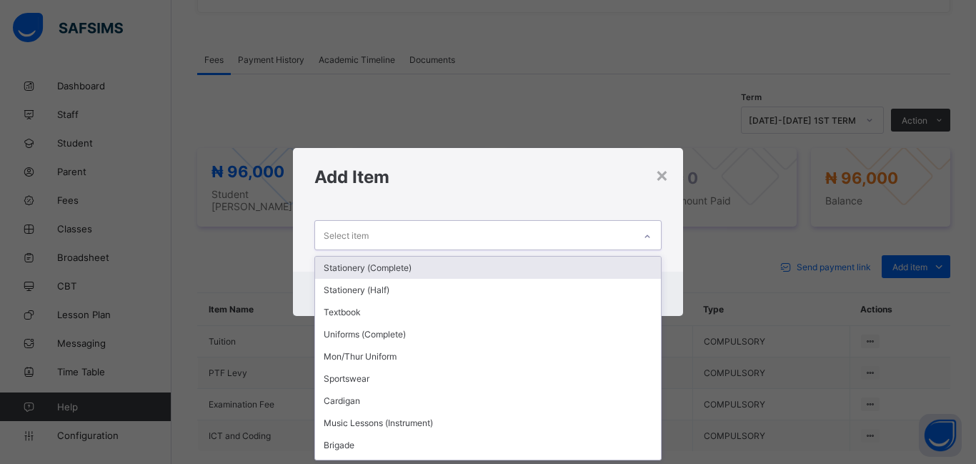
click at [359, 265] on div "Stationery (Complete)" at bounding box center [488, 268] width 346 height 22
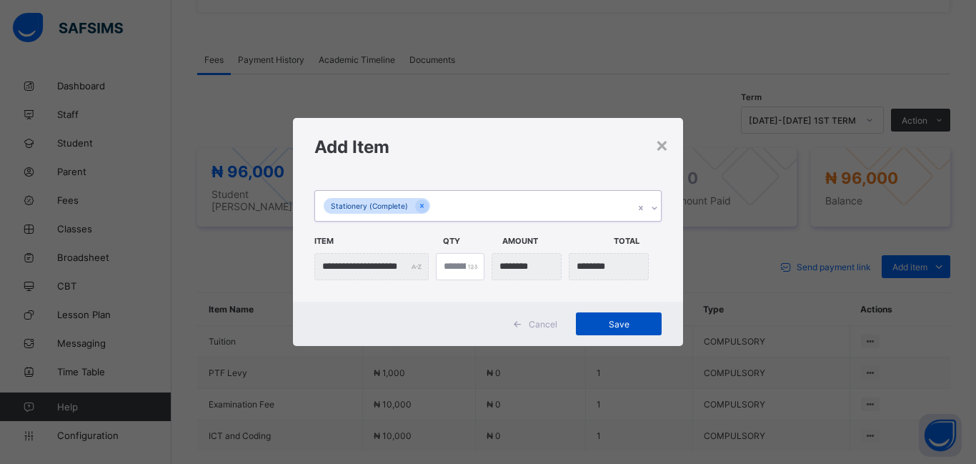
click at [600, 324] on span "Save" at bounding box center [619, 324] width 64 height 11
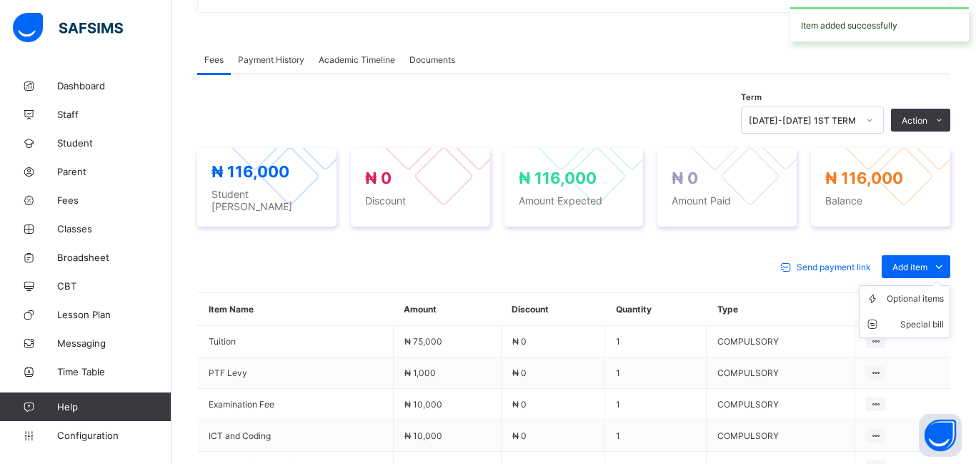
click at [903, 285] on ul "Optional items Special bill" at bounding box center [904, 311] width 91 height 53
click at [901, 292] on div "Optional items" at bounding box center [915, 299] width 57 height 14
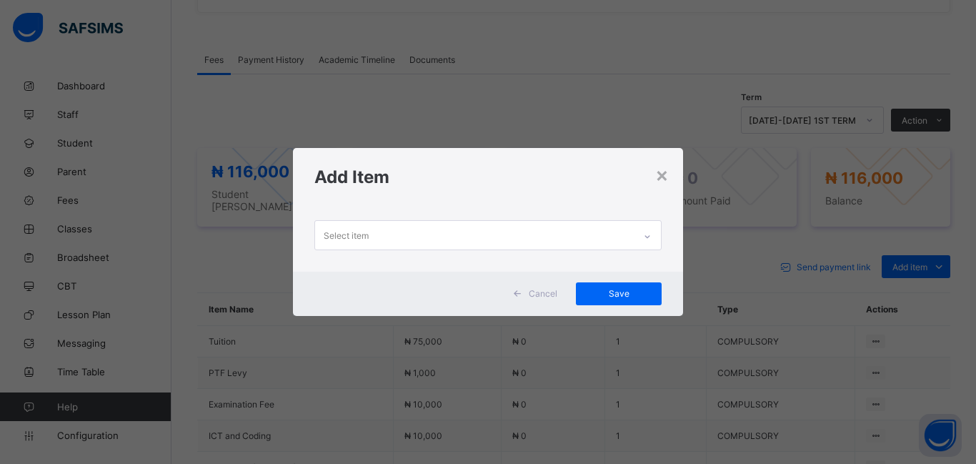
click at [387, 231] on div "Select item" at bounding box center [474, 235] width 319 height 28
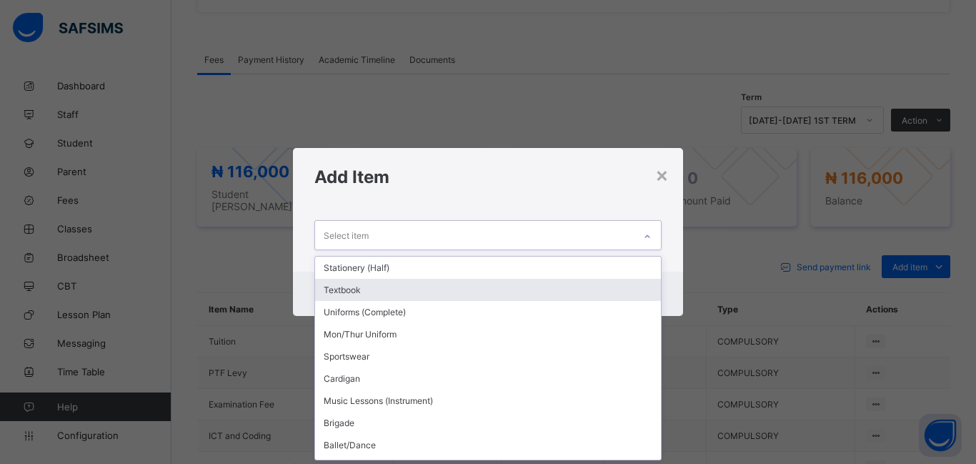
click at [377, 292] on div "Textbook" at bounding box center [488, 290] width 346 height 22
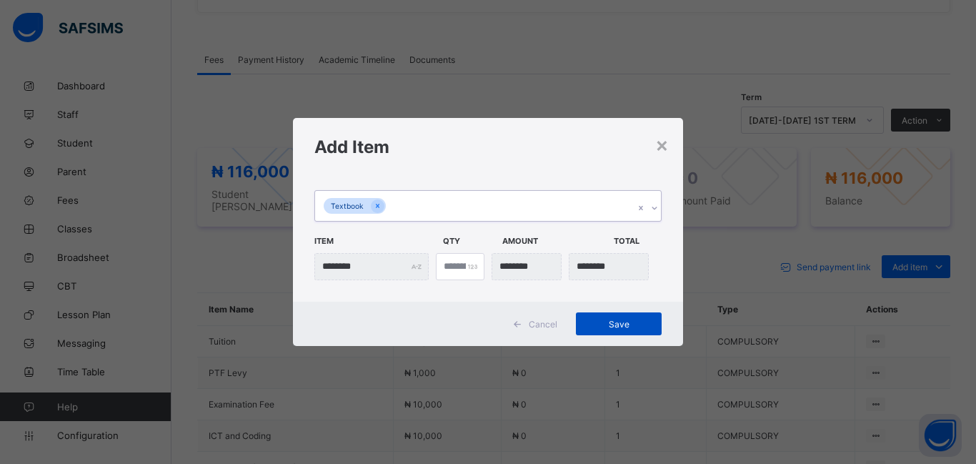
click at [609, 326] on span "Save" at bounding box center [619, 324] width 64 height 11
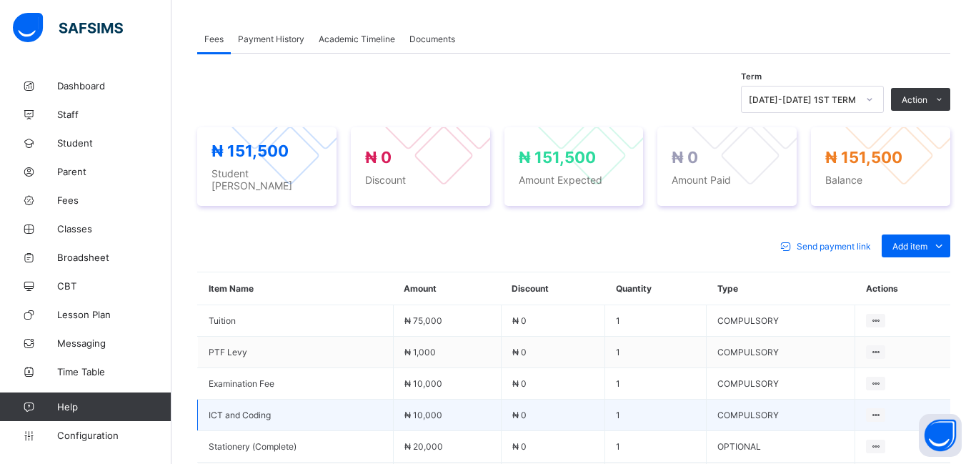
scroll to position [405, 0]
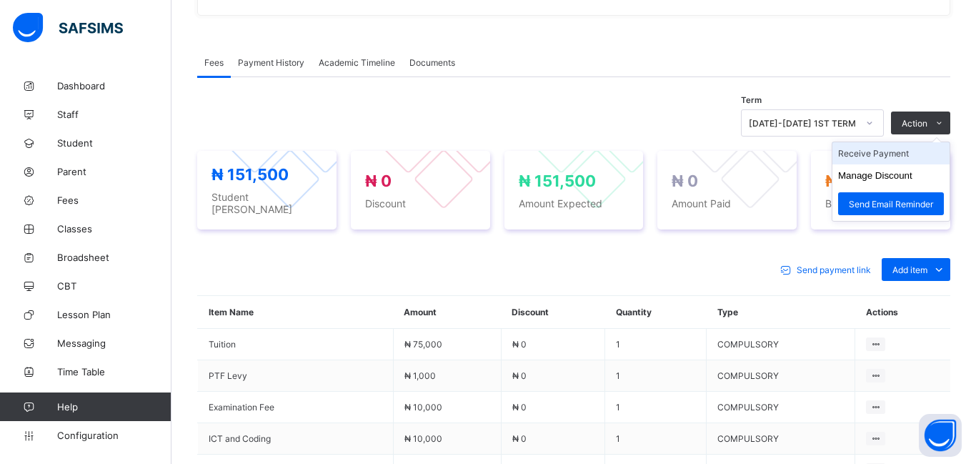
click at [886, 156] on li "Receive Payment" at bounding box center [891, 153] width 117 height 22
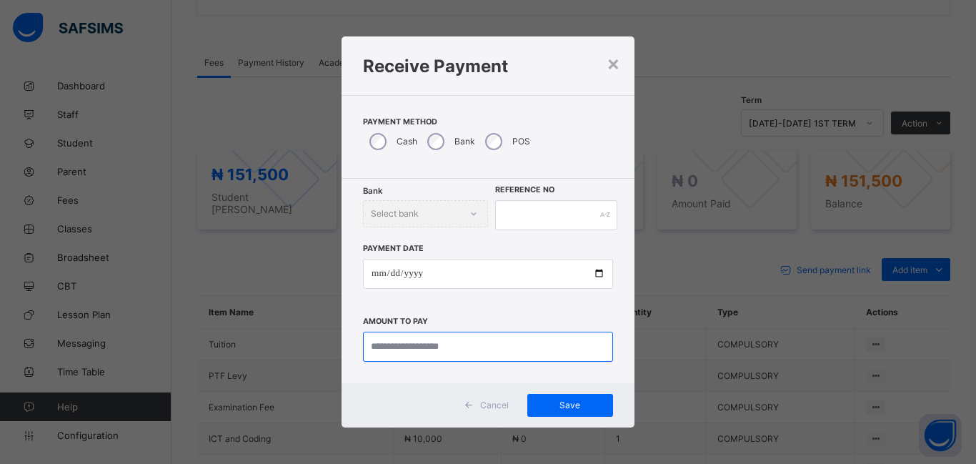
click at [384, 345] on input "currency" at bounding box center [488, 347] width 250 height 30
type input "********"
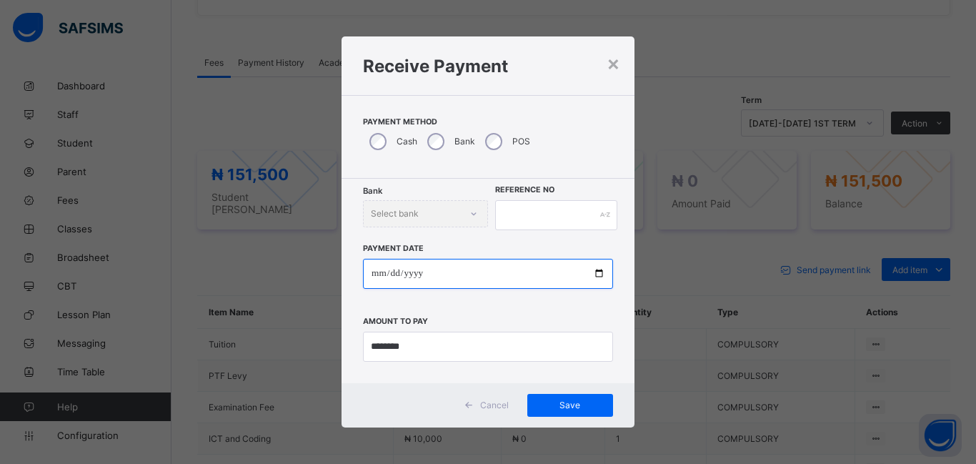
click at [377, 274] on input "date" at bounding box center [488, 274] width 250 height 30
type input "**********"
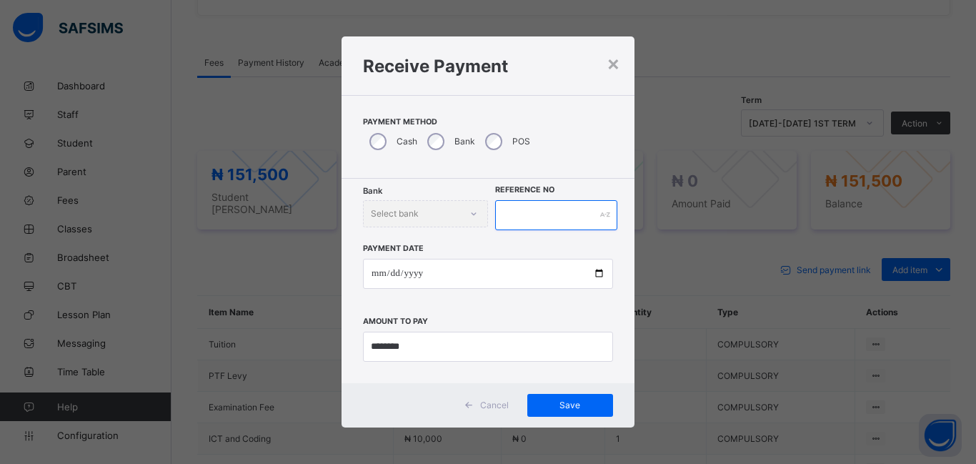
click at [551, 211] on input "text" at bounding box center [556, 215] width 122 height 30
click at [548, 408] on span "Save" at bounding box center [570, 404] width 64 height 11
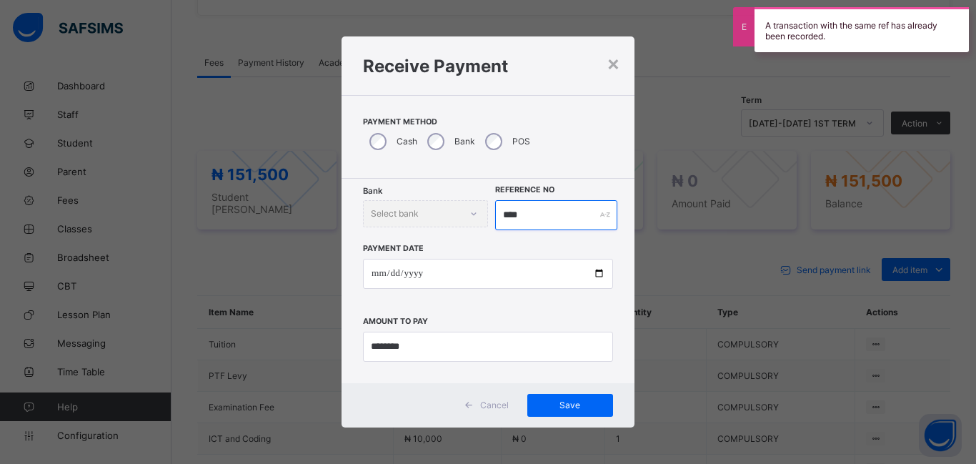
click at [530, 210] on input "****" at bounding box center [556, 215] width 122 height 30
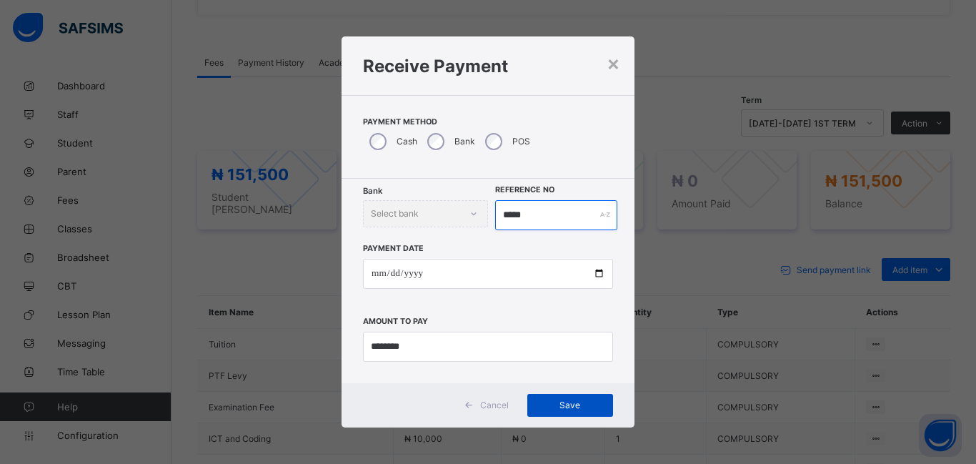
type input "*****"
click at [567, 402] on span "Save" at bounding box center [570, 404] width 64 height 11
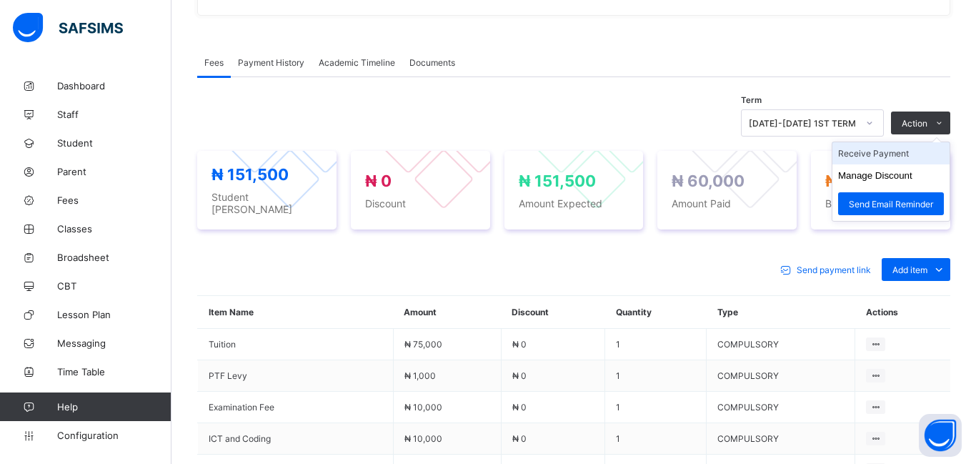
click at [898, 162] on li "Receive Payment" at bounding box center [891, 153] width 117 height 22
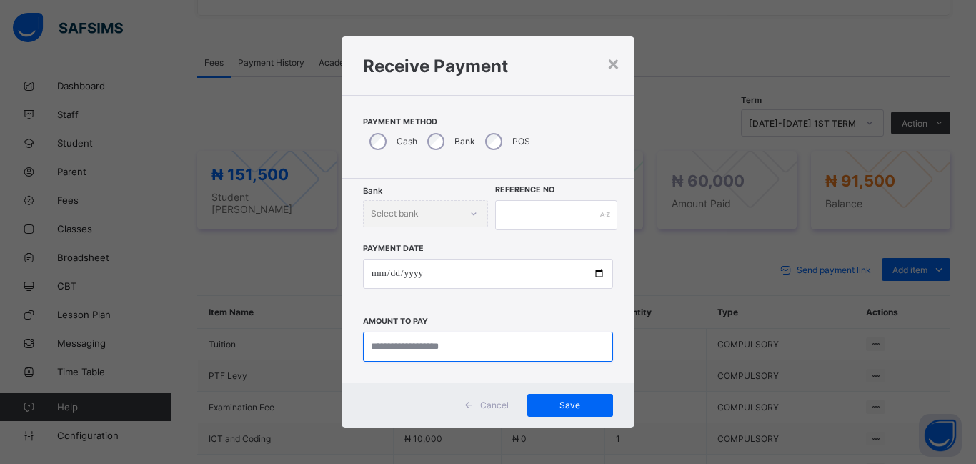
click at [379, 344] on input "currency" at bounding box center [488, 347] width 250 height 30
type input "********"
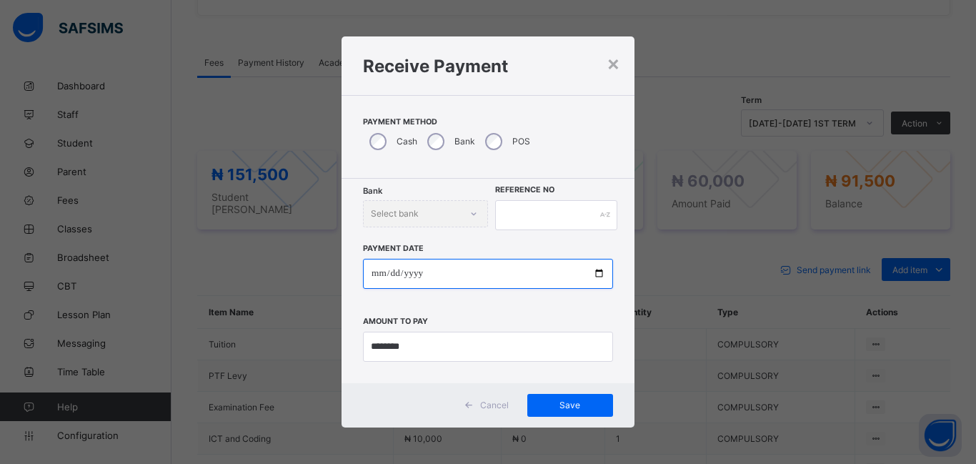
click at [374, 269] on input "date" at bounding box center [488, 274] width 250 height 30
type input "**********"
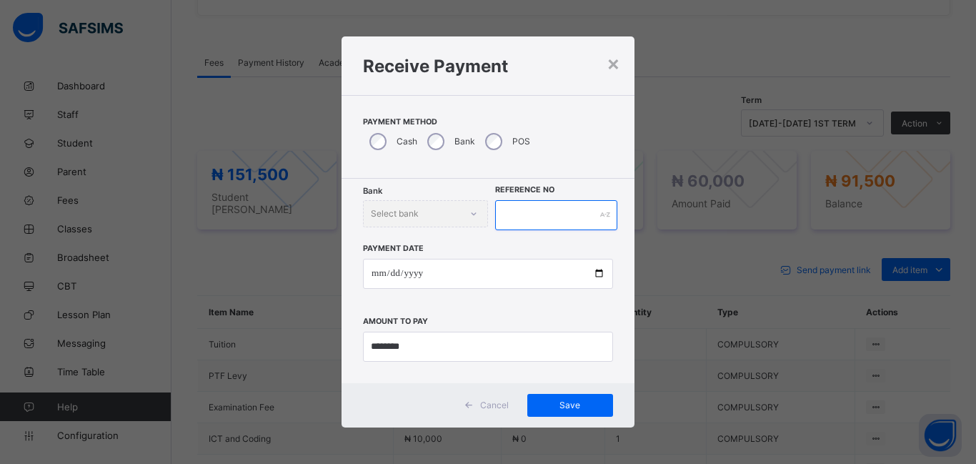
click at [520, 226] on input "text" at bounding box center [556, 215] width 122 height 30
click at [520, 226] on input "*****" at bounding box center [556, 215] width 122 height 30
type input "*****"
click at [578, 409] on span "Save" at bounding box center [570, 404] width 64 height 11
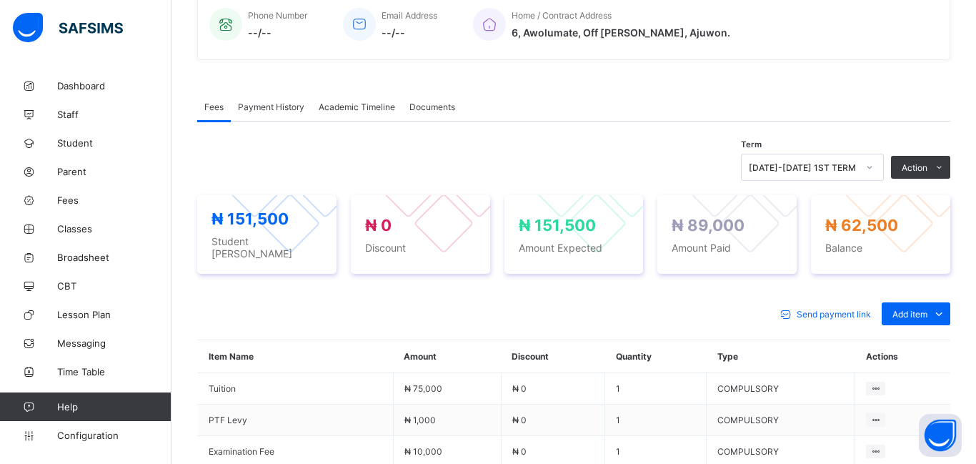
scroll to position [362, 0]
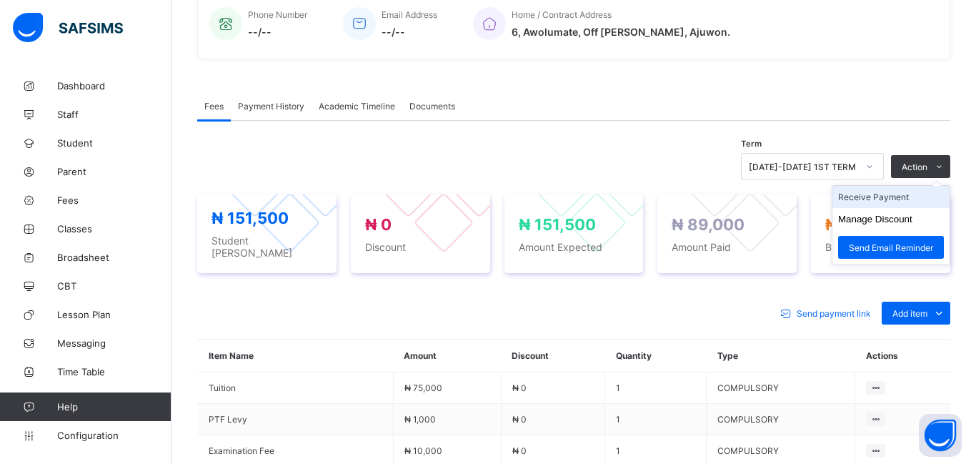
click at [890, 203] on li "Receive Payment" at bounding box center [891, 197] width 117 height 22
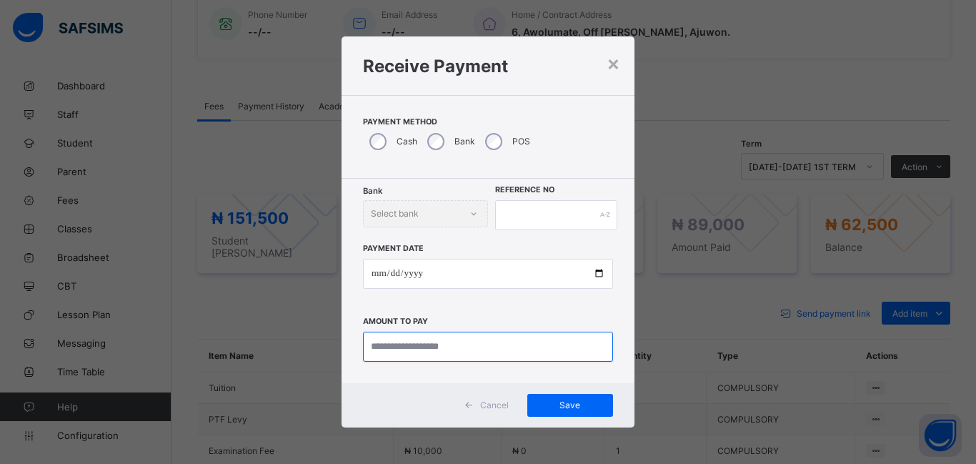
click at [399, 338] on input "currency" at bounding box center [488, 347] width 250 height 30
type input "*****"
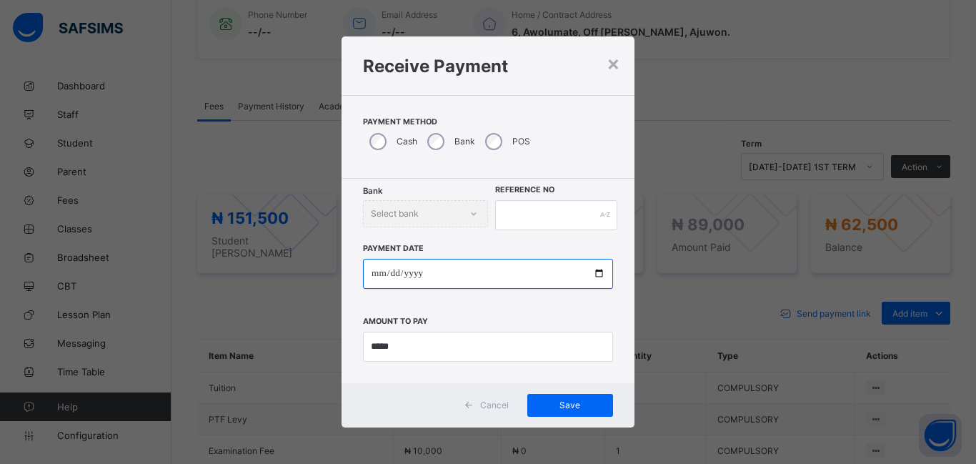
click at [374, 275] on input "date" at bounding box center [488, 274] width 250 height 30
type input "**********"
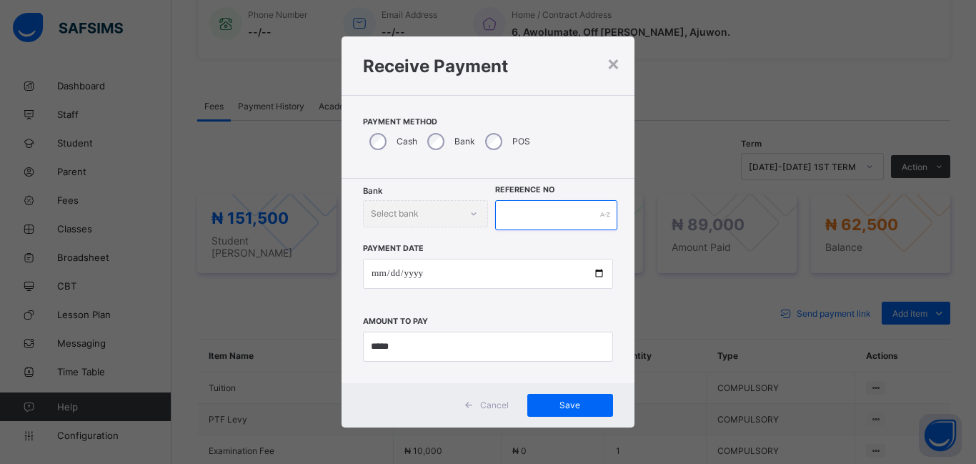
click at [503, 207] on input "text" at bounding box center [556, 215] width 122 height 30
click at [579, 409] on span "Save" at bounding box center [570, 404] width 64 height 11
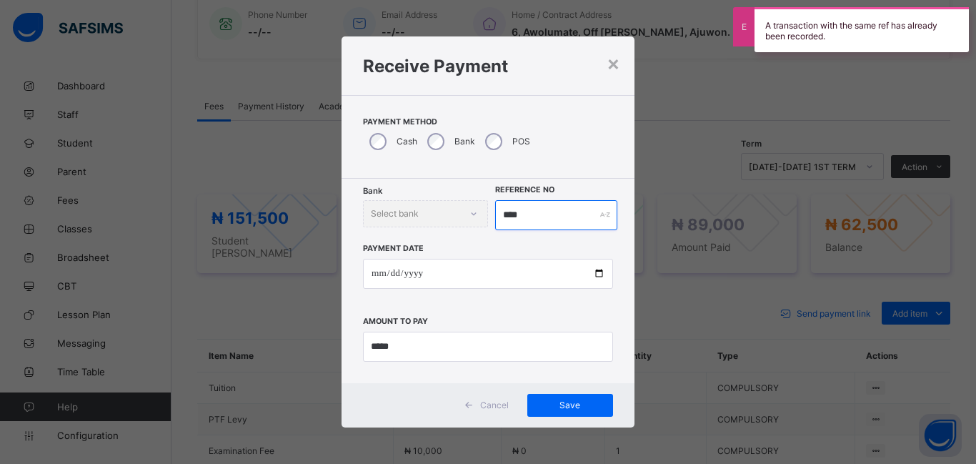
click at [532, 216] on input "****" at bounding box center [556, 215] width 122 height 30
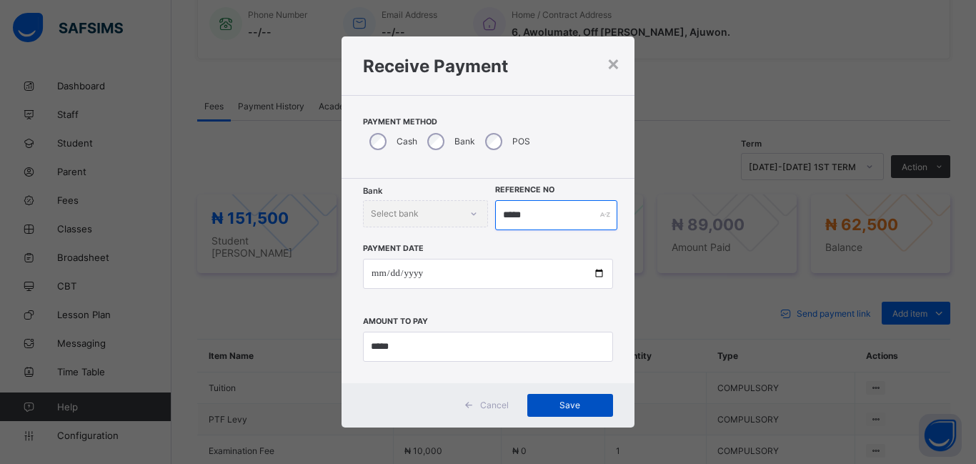
type input "*****"
click at [582, 404] on span "Save" at bounding box center [570, 404] width 64 height 11
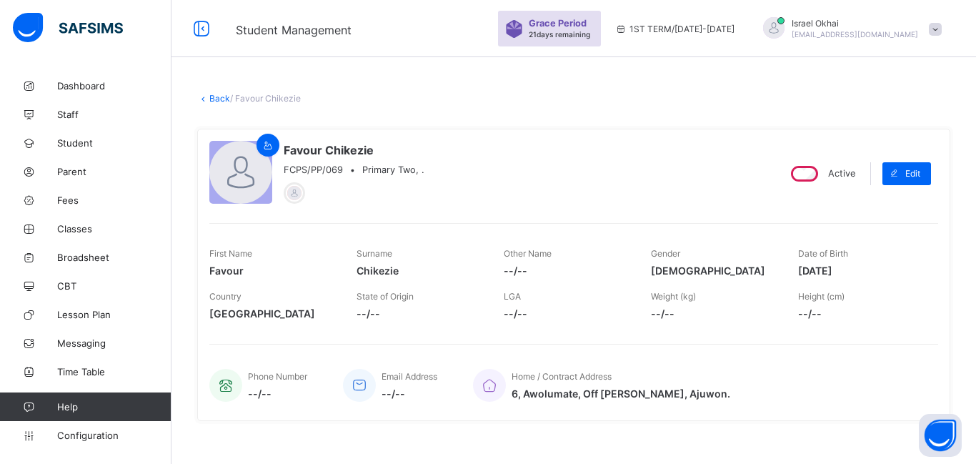
click at [221, 102] on link "Back" at bounding box center [219, 98] width 21 height 11
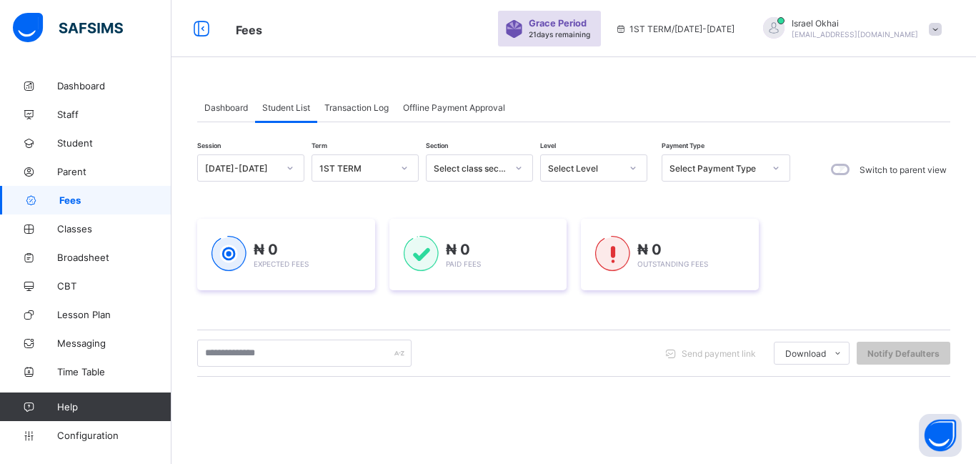
click at [573, 179] on div "Select Level" at bounding box center [593, 167] width 107 height 27
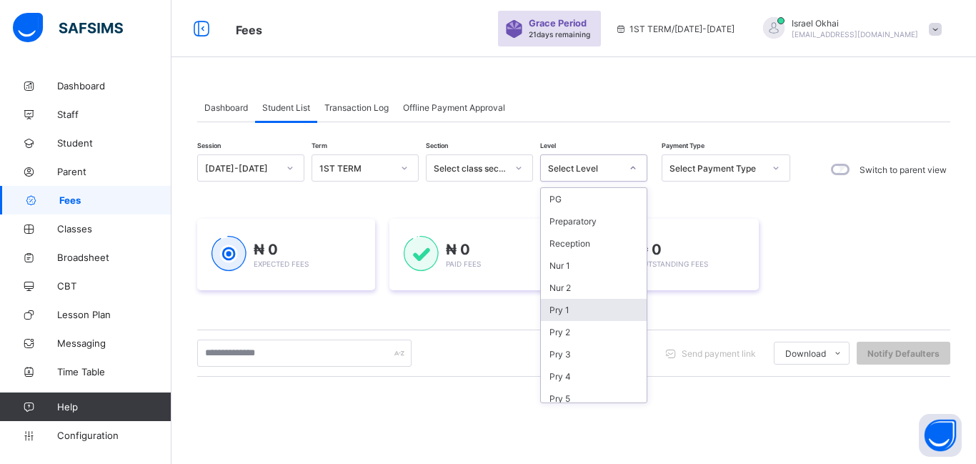
click at [585, 316] on div "Pry 1" at bounding box center [594, 310] width 106 height 22
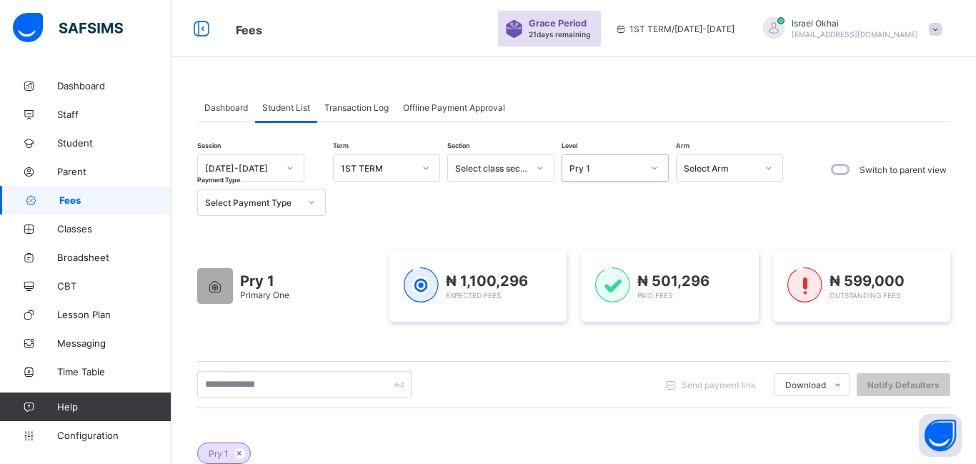
click at [644, 170] on div at bounding box center [654, 167] width 24 height 23
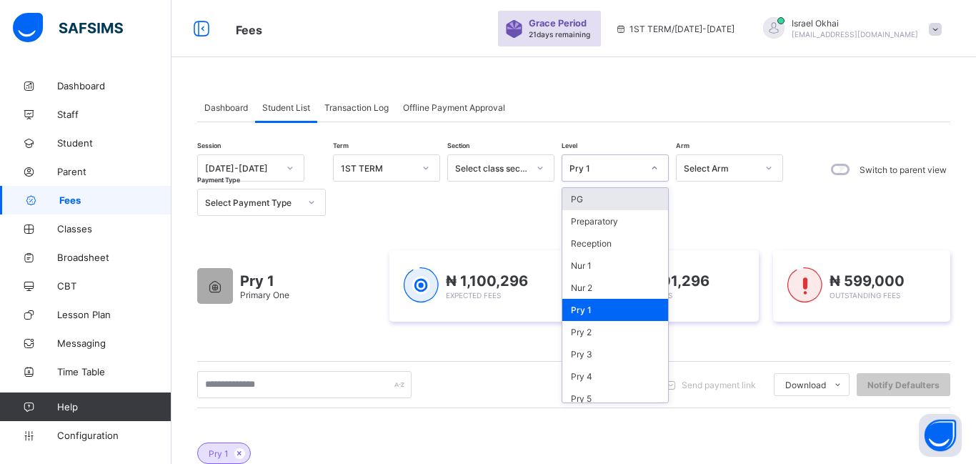
click at [644, 170] on div at bounding box center [654, 167] width 24 height 23
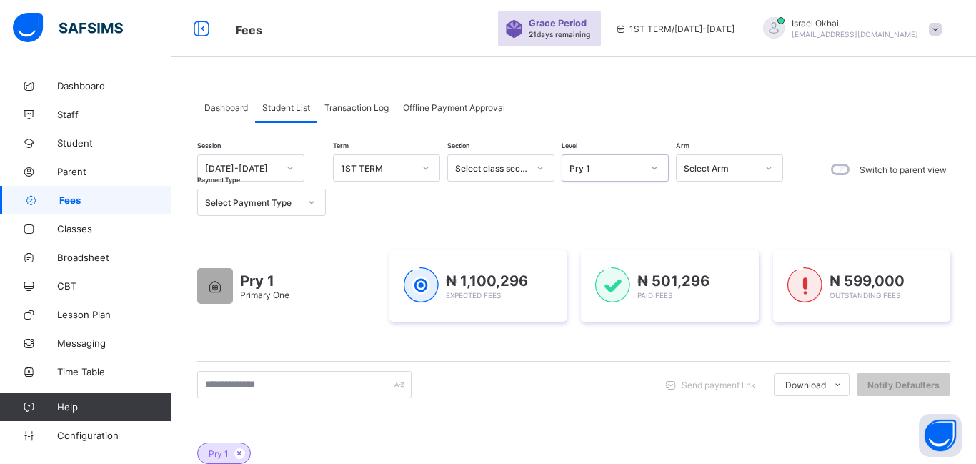
click at [644, 170] on div at bounding box center [654, 167] width 24 height 23
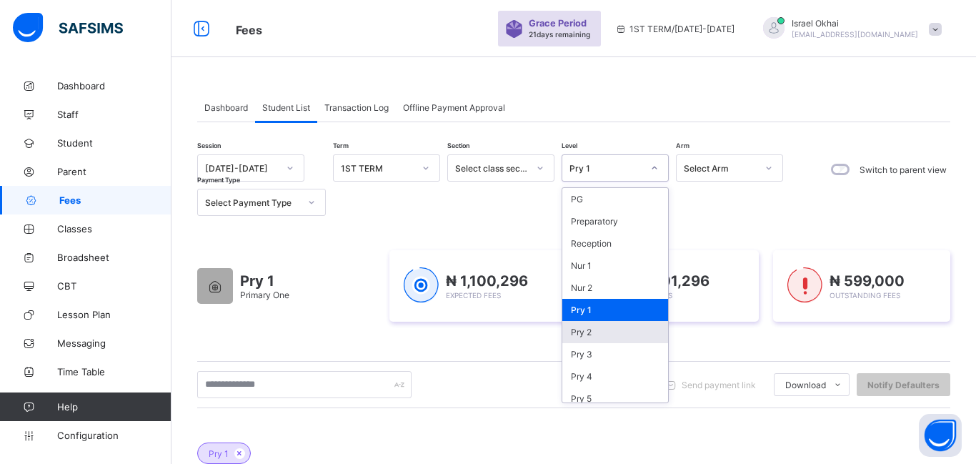
click at [646, 336] on div "Pry 2" at bounding box center [615, 332] width 106 height 22
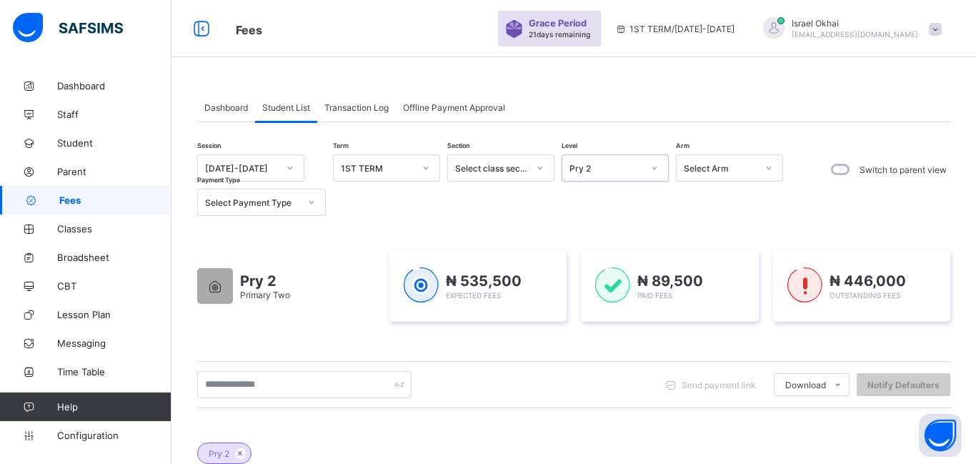
type input "**********"
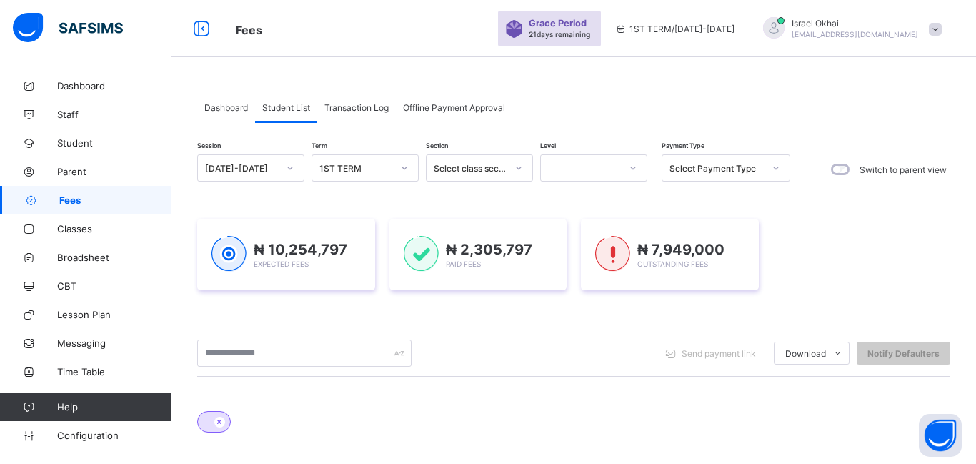
click at [700, 149] on span "Payment Type" at bounding box center [683, 145] width 43 height 10
click at [55, 119] on icon at bounding box center [28, 114] width 57 height 11
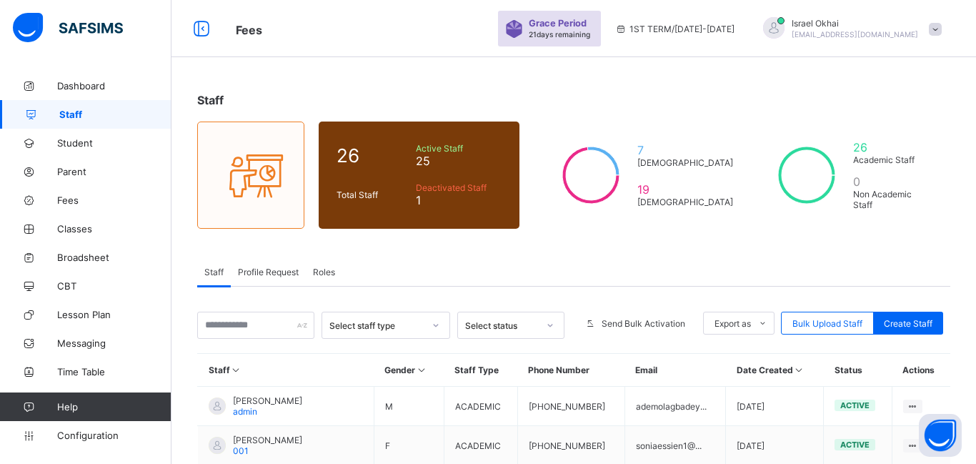
click at [61, 121] on link "Staff" at bounding box center [86, 114] width 172 height 29
click at [89, 94] on link "Dashboard" at bounding box center [86, 85] width 172 height 29
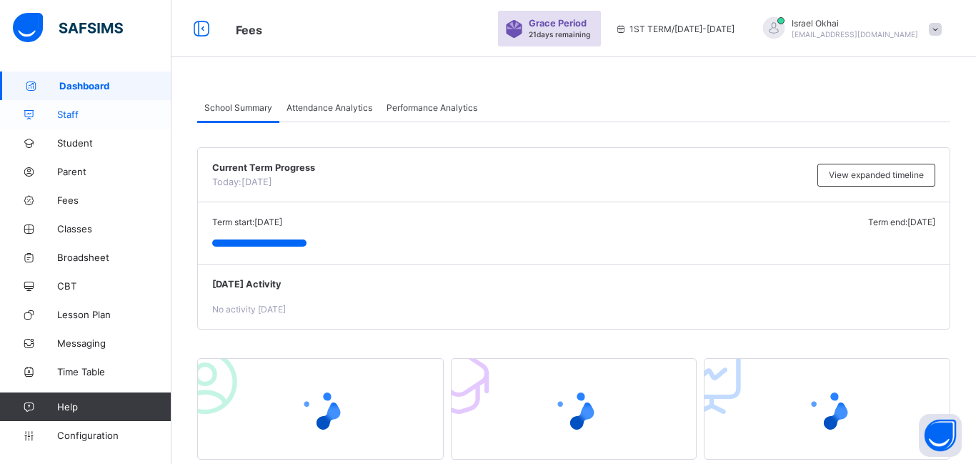
click at [86, 113] on span "Staff" at bounding box center [114, 114] width 114 height 11
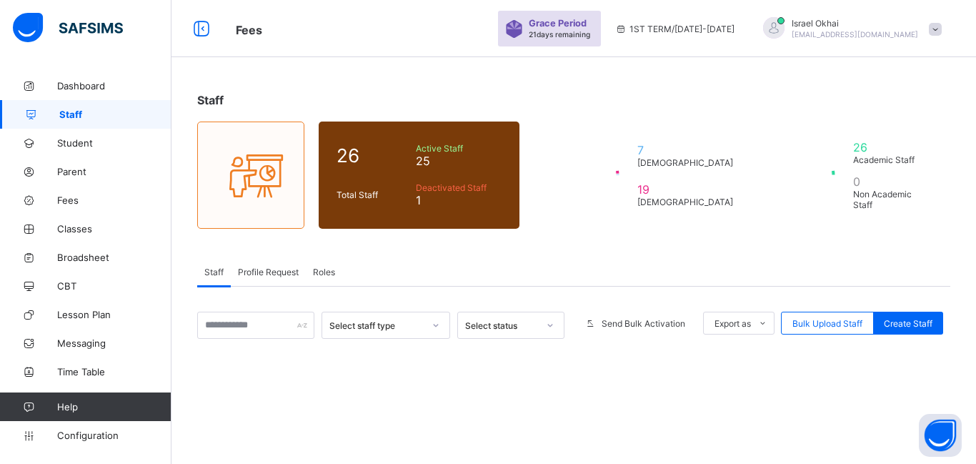
click at [14, 59] on div "Dashboard Staff Student Parent Fees Classes Broadsheet CBT Lesson Plan Messagin…" at bounding box center [86, 260] width 172 height 407
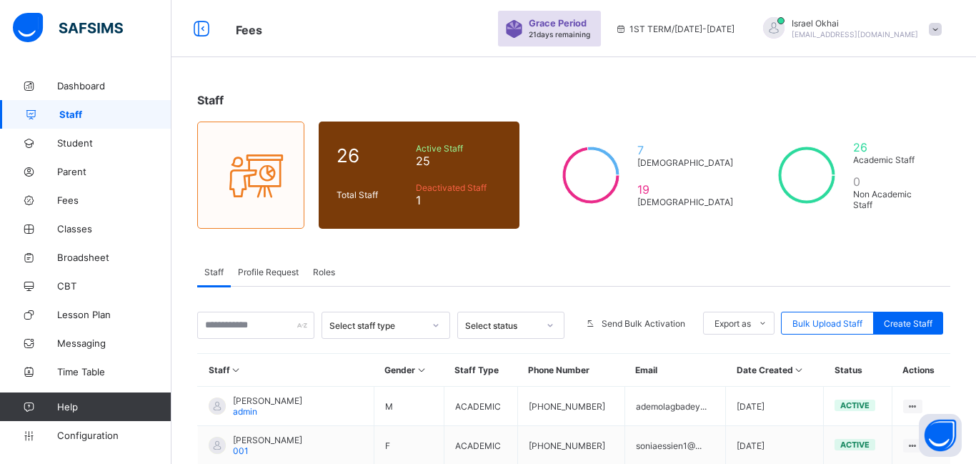
click at [14, 59] on div "Dashboard Staff Student Parent Fees Classes Broadsheet CBT Lesson Plan Messagin…" at bounding box center [86, 260] width 172 height 407
click at [67, 207] on link "Fees" at bounding box center [86, 200] width 172 height 29
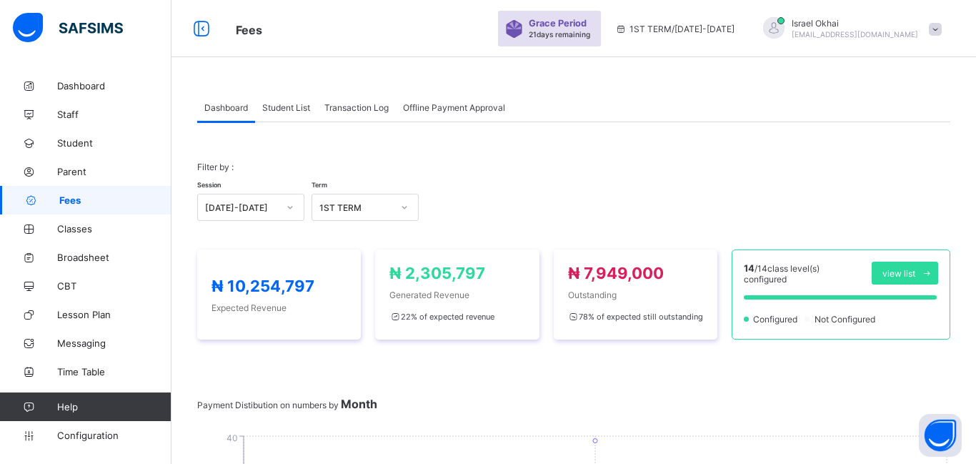
click at [282, 108] on span "Student List" at bounding box center [286, 107] width 48 height 11
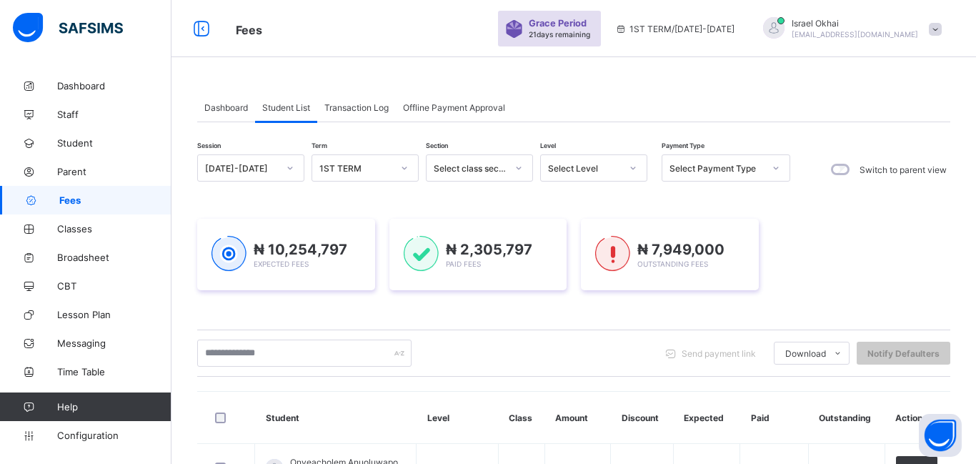
click at [560, 171] on div "Select Level" at bounding box center [584, 168] width 73 height 11
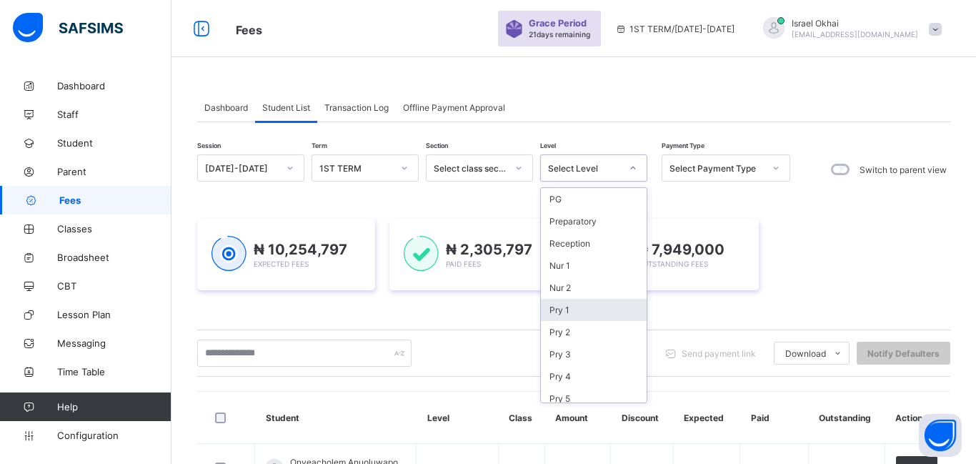
click at [593, 319] on div "Pry 1" at bounding box center [594, 310] width 106 height 22
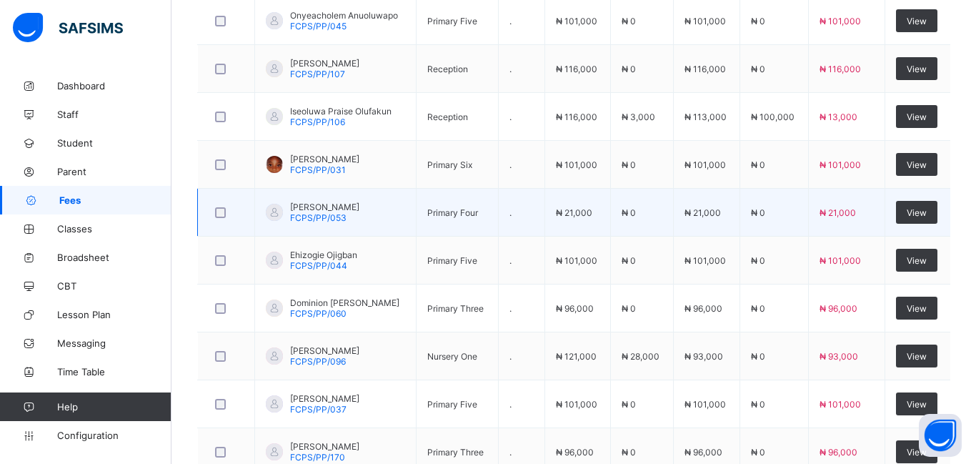
scroll to position [539, 0]
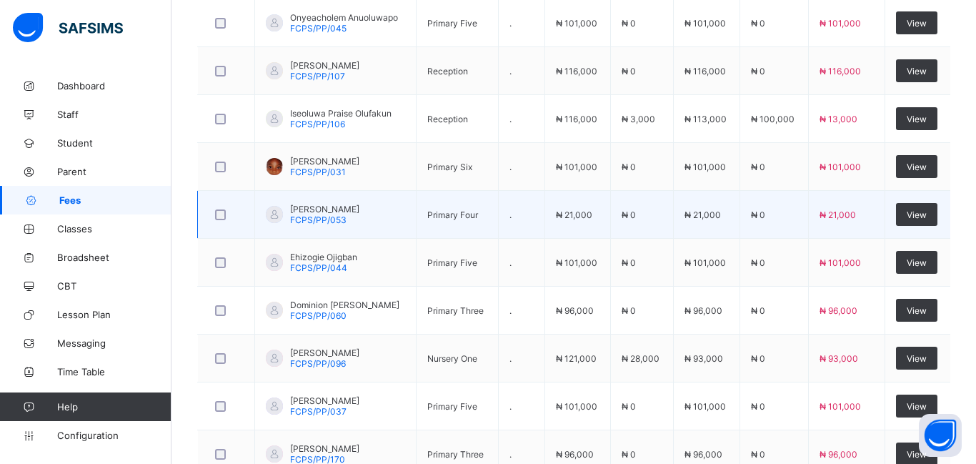
click at [593, 319] on td "₦ 96,000" at bounding box center [578, 311] width 66 height 48
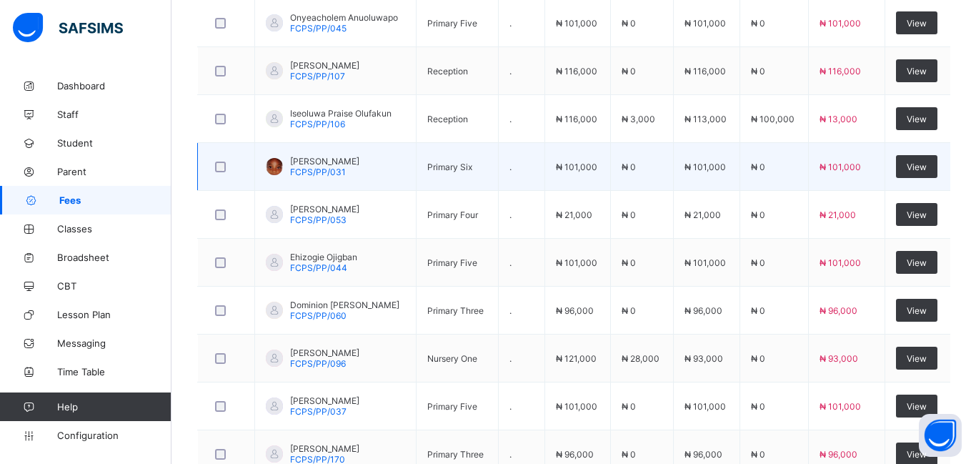
scroll to position [0, 0]
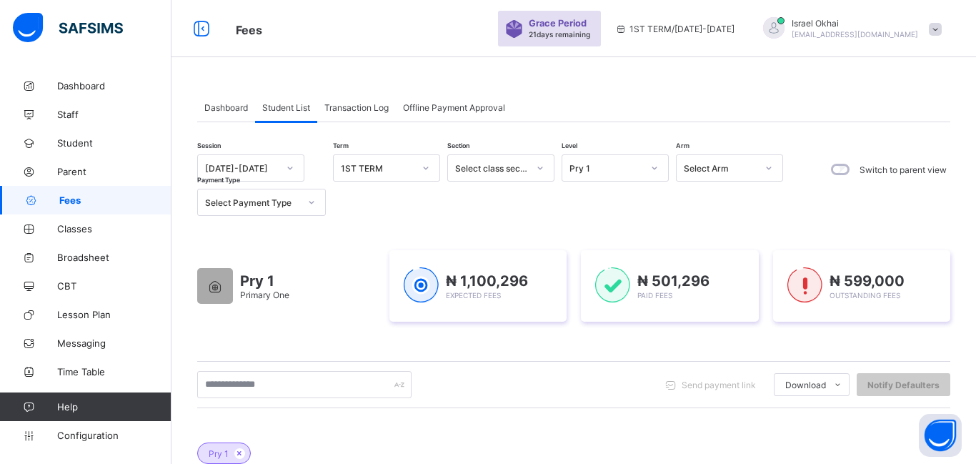
click at [639, 171] on div "Pry 1" at bounding box center [606, 168] width 73 height 11
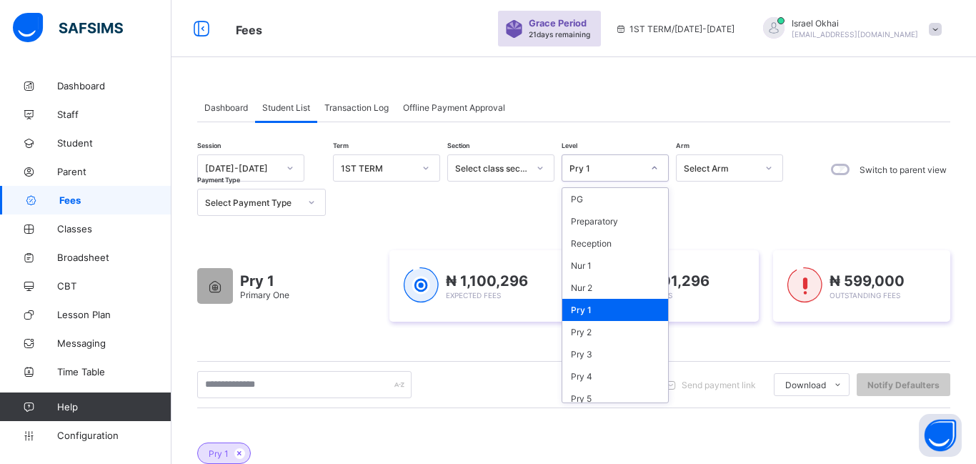
click at [610, 317] on div "Pry 1" at bounding box center [615, 310] width 106 height 22
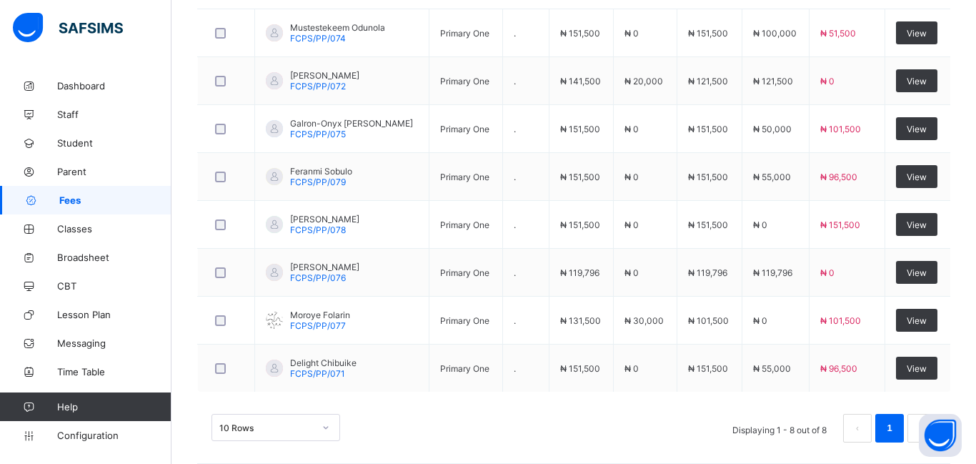
scroll to position [543, 0]
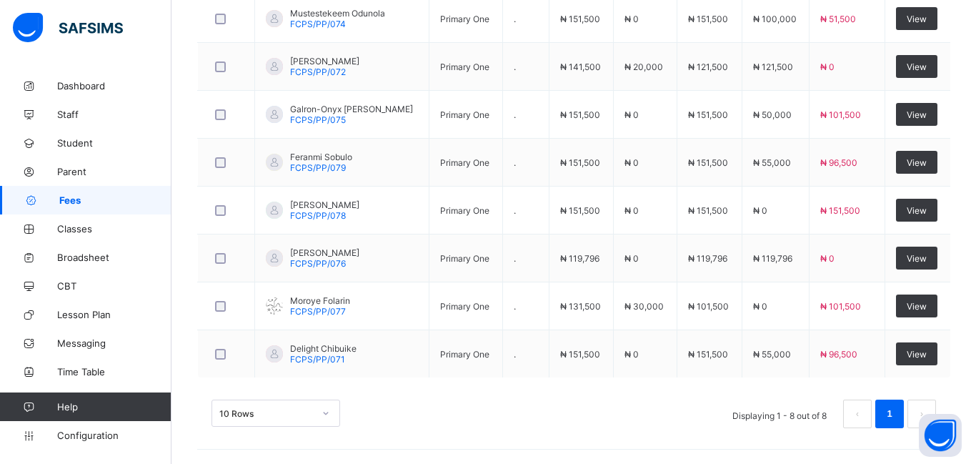
click at [574, 221] on td "₦ 151,500" at bounding box center [581, 211] width 65 height 48
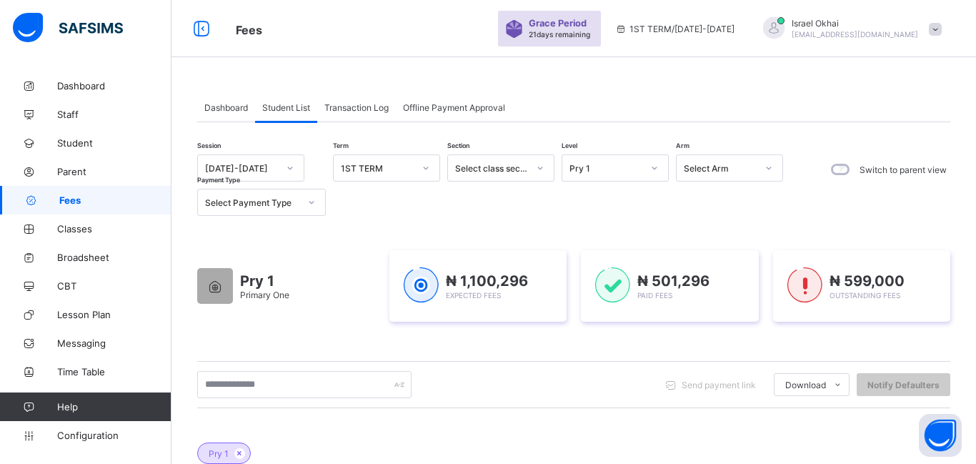
click at [601, 171] on div "Pry 1" at bounding box center [606, 168] width 73 height 11
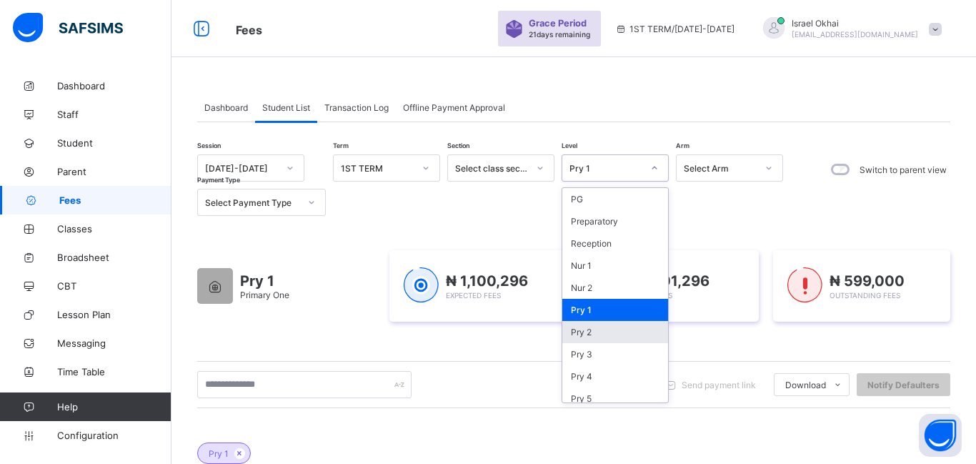
click at [612, 332] on div "Pry 2" at bounding box center [615, 332] width 106 height 22
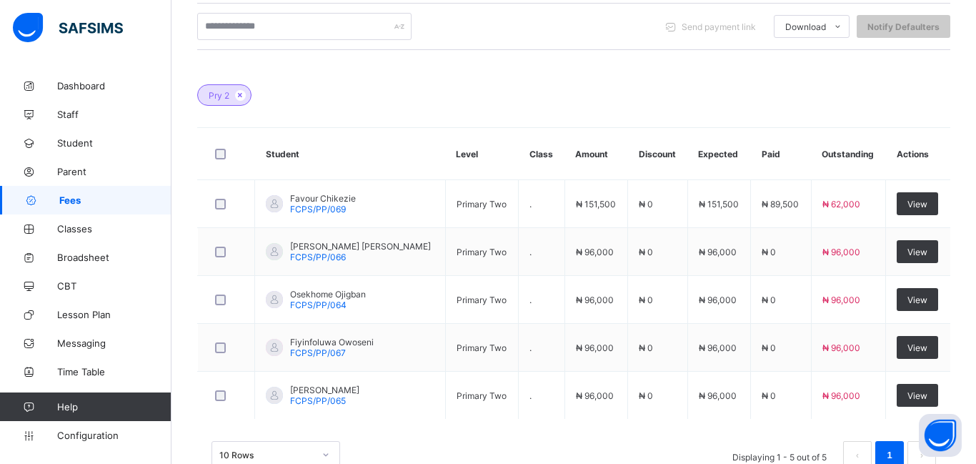
scroll to position [361, 0]
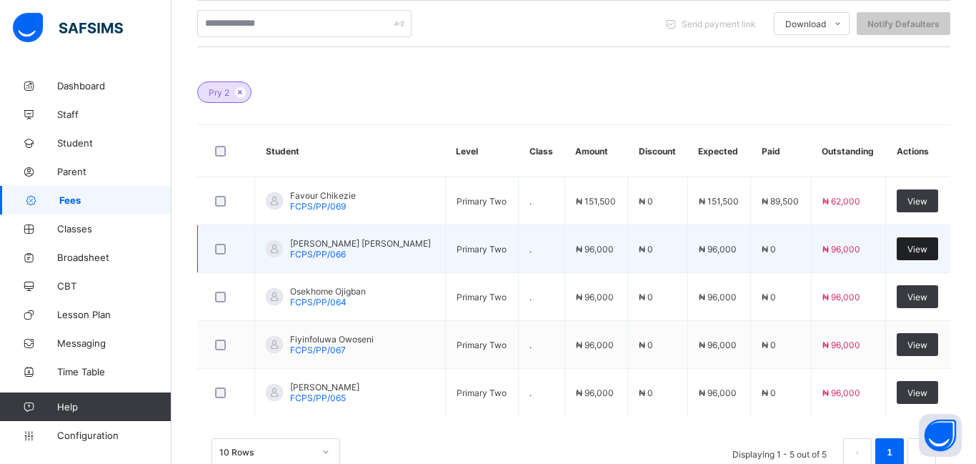
click at [929, 248] on div "View" at bounding box center [917, 248] width 41 height 23
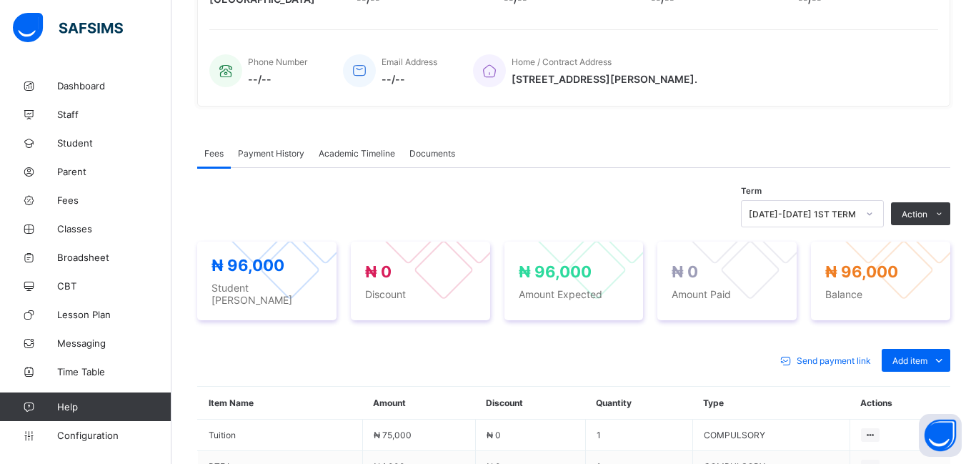
scroll to position [361, 0]
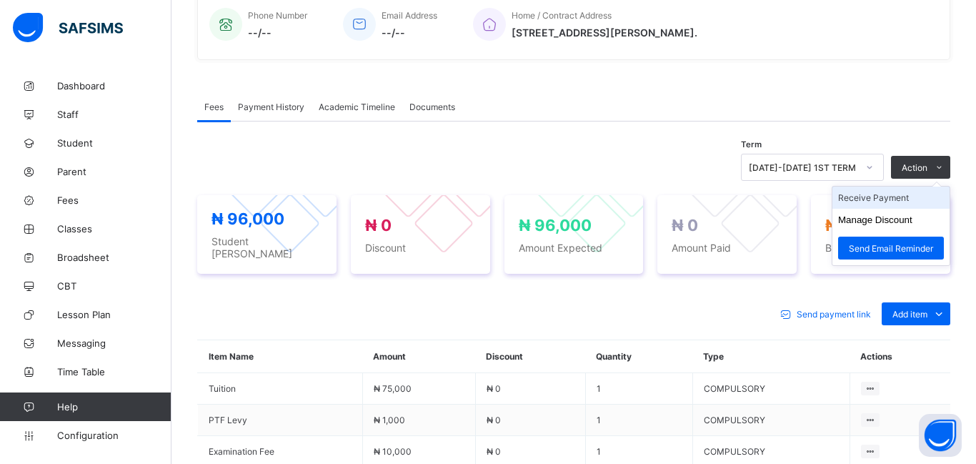
click at [893, 204] on li "Receive Payment" at bounding box center [891, 198] width 117 height 22
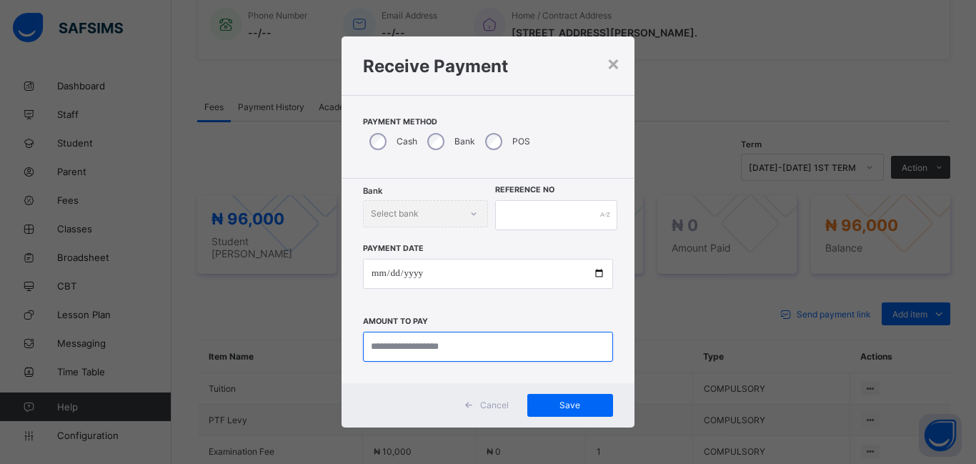
click at [389, 357] on input "currency" at bounding box center [488, 347] width 250 height 30
type input "********"
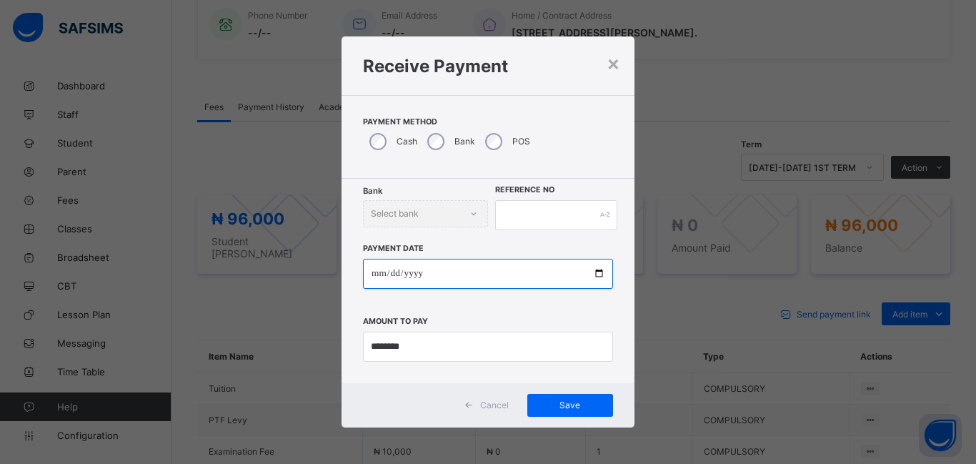
click at [374, 279] on input "date" at bounding box center [488, 274] width 250 height 30
type input "**********"
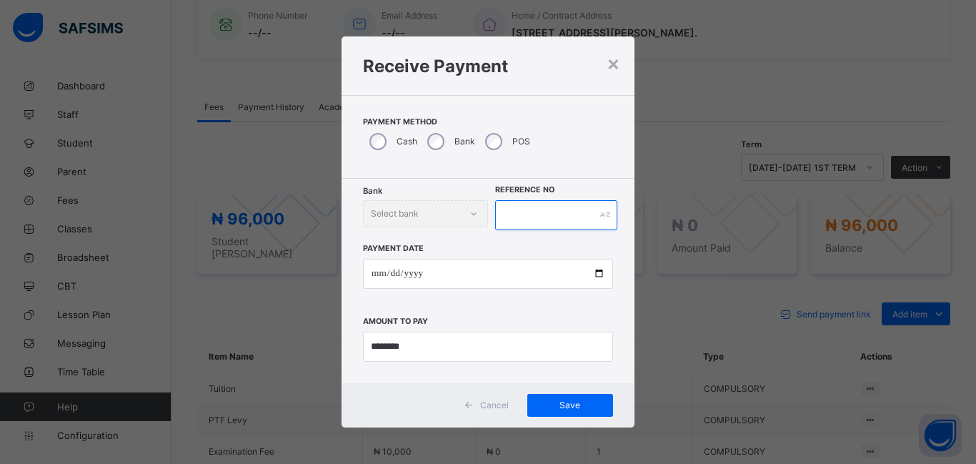
click at [508, 220] on input "text" at bounding box center [556, 215] width 122 height 30
type input "*******"
click at [570, 410] on div "Save" at bounding box center [570, 405] width 86 height 23
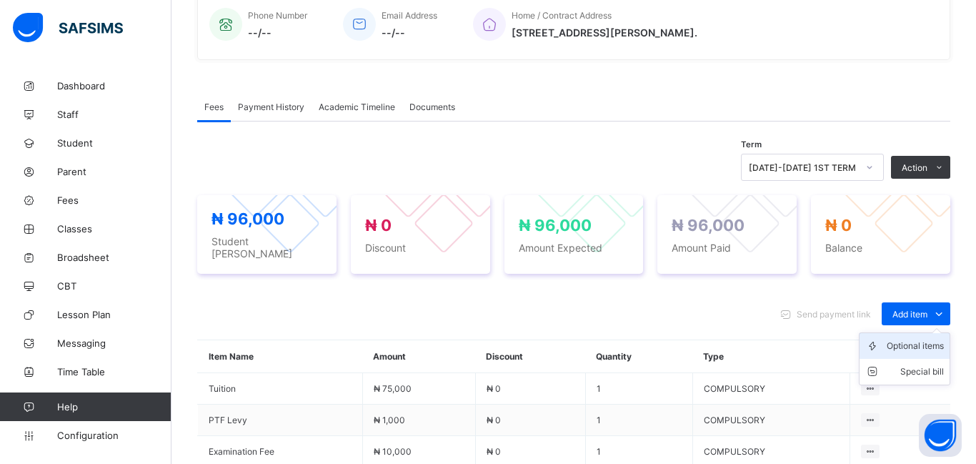
click at [927, 342] on div "Optional items" at bounding box center [915, 346] width 57 height 14
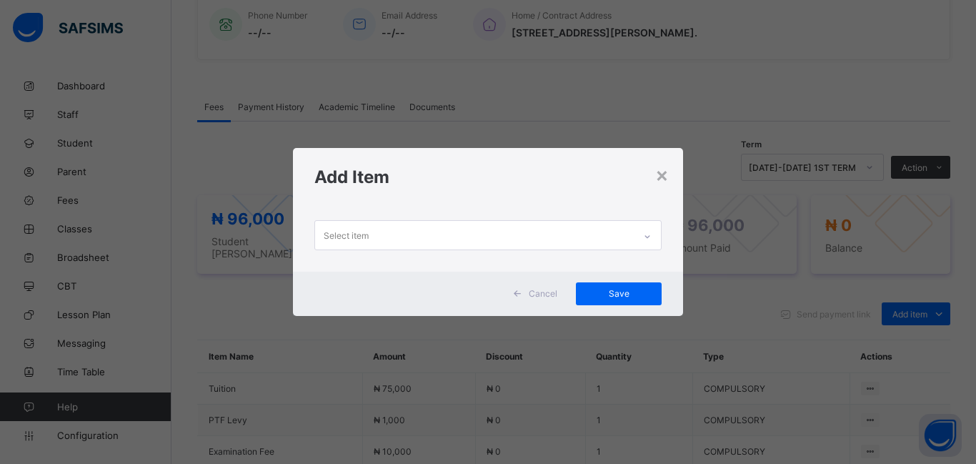
click at [540, 246] on div "Select item" at bounding box center [474, 235] width 319 height 28
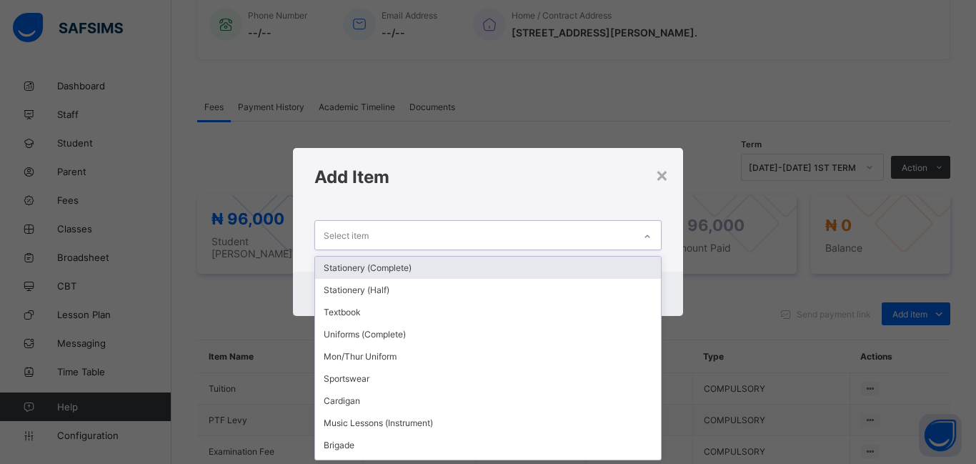
scroll to position [0, 0]
click at [452, 267] on div "Stationery (Complete)" at bounding box center [488, 268] width 346 height 22
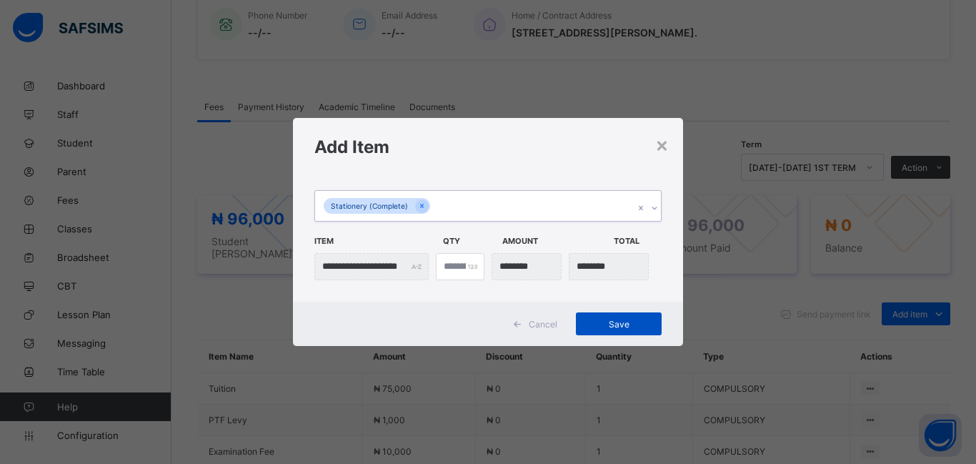
click at [602, 319] on span "Save" at bounding box center [619, 324] width 64 height 11
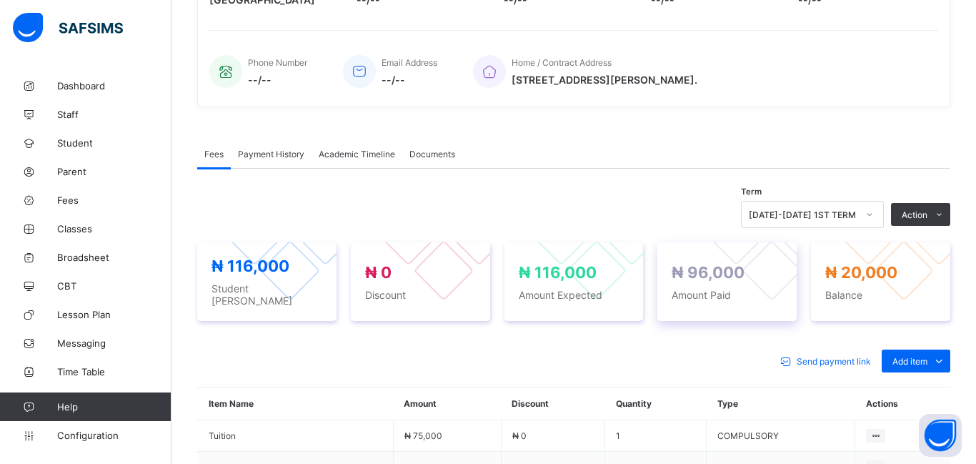
scroll to position [301, 0]
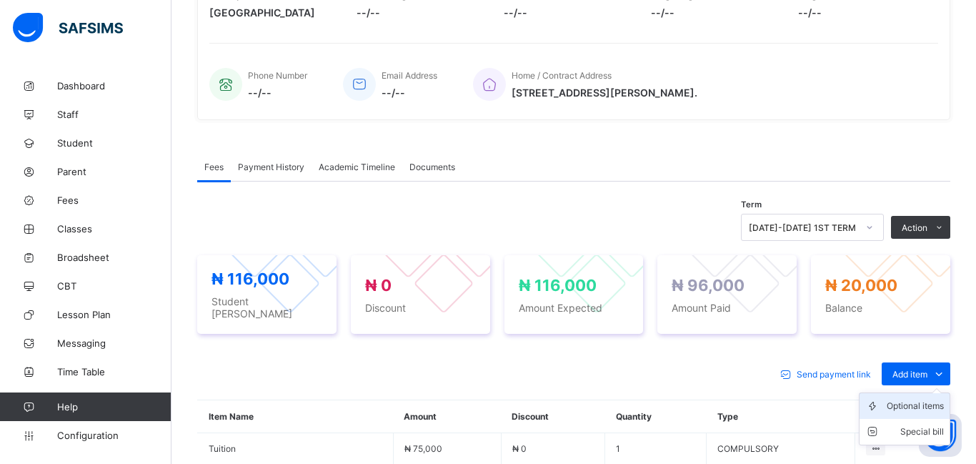
click at [915, 399] on div "Optional items" at bounding box center [915, 406] width 57 height 14
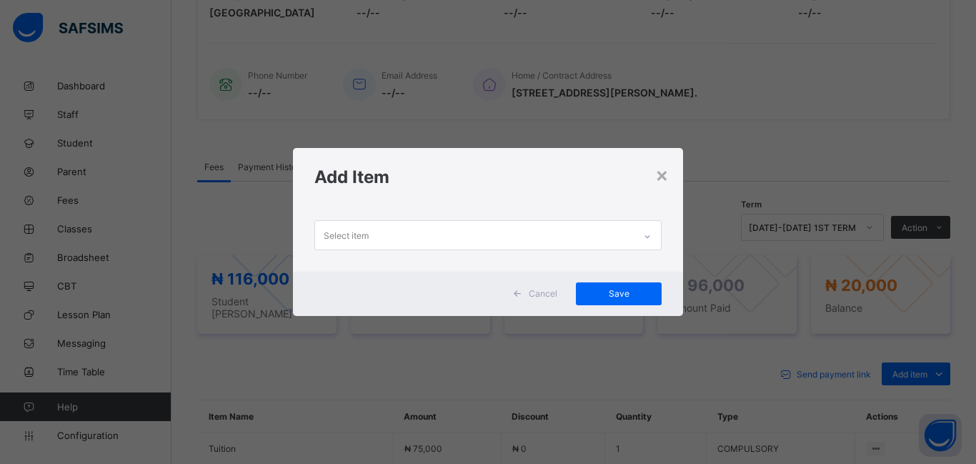
click at [362, 228] on div "Select item" at bounding box center [346, 235] width 45 height 27
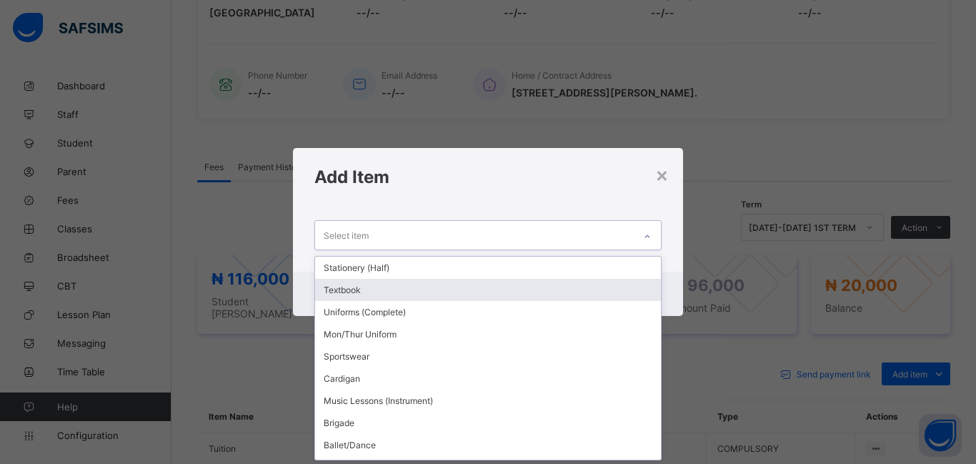
click at [375, 295] on div "Textbook" at bounding box center [488, 290] width 346 height 22
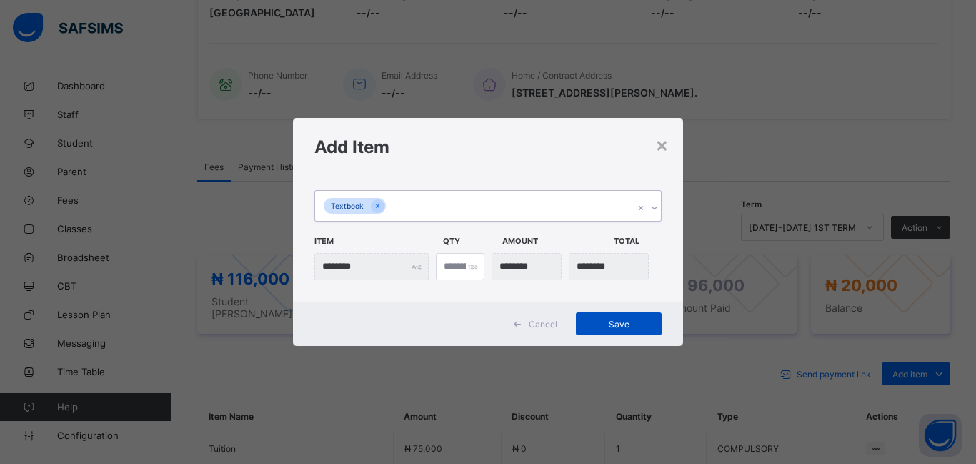
click at [600, 332] on div "Save" at bounding box center [619, 323] width 86 height 23
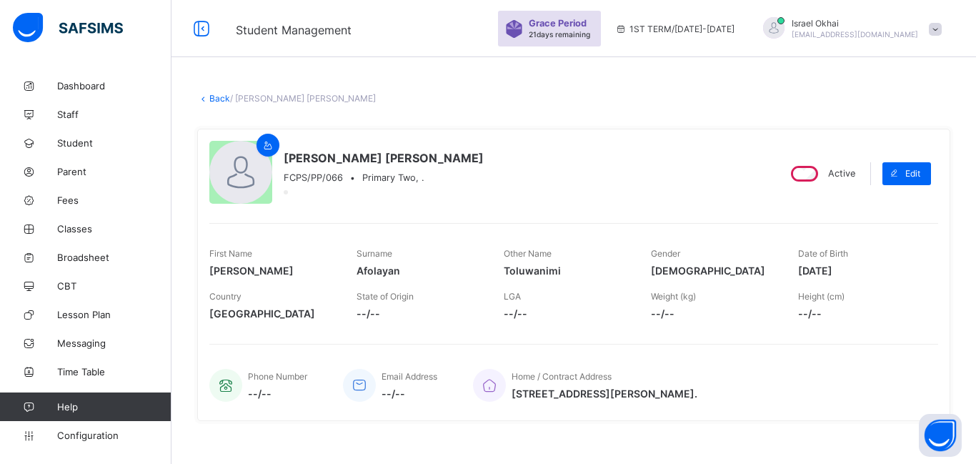
click at [218, 101] on link "Back" at bounding box center [219, 98] width 21 height 11
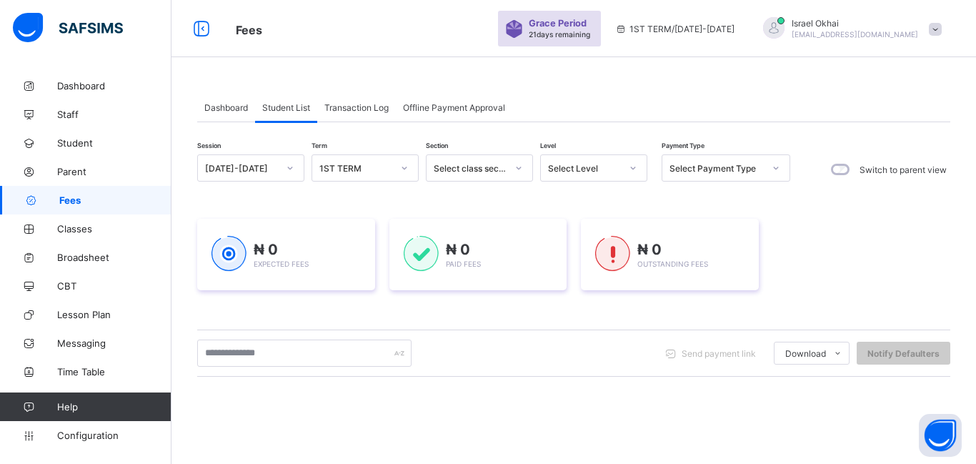
click at [599, 176] on div "Select Level" at bounding box center [580, 168] width 79 height 20
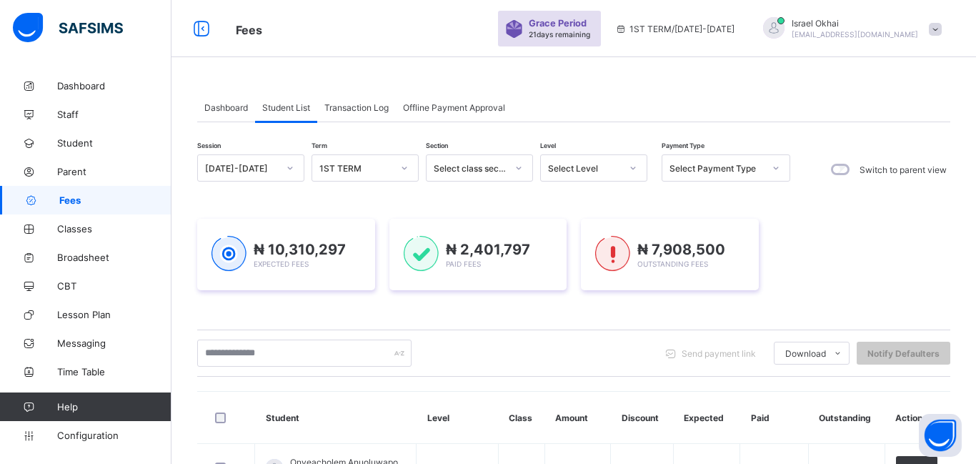
click at [605, 167] on div "Select Level" at bounding box center [584, 168] width 73 height 11
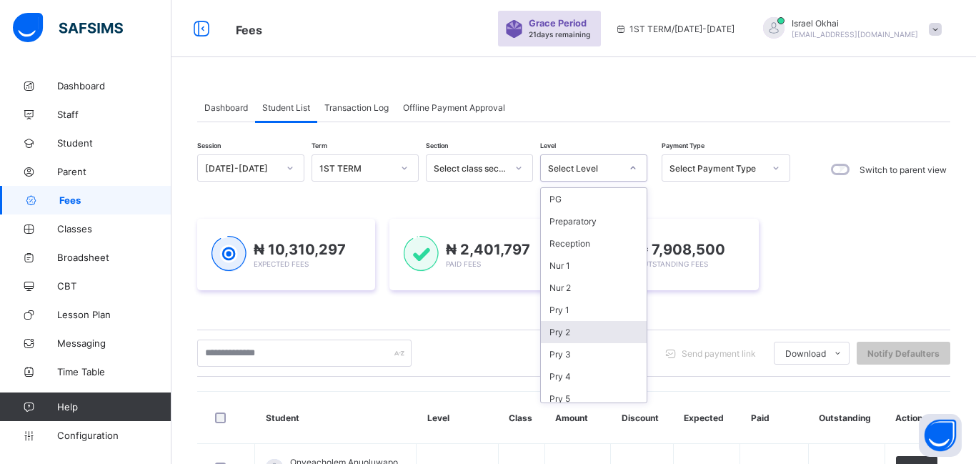
click at [571, 336] on div "Pry 2" at bounding box center [594, 332] width 106 height 22
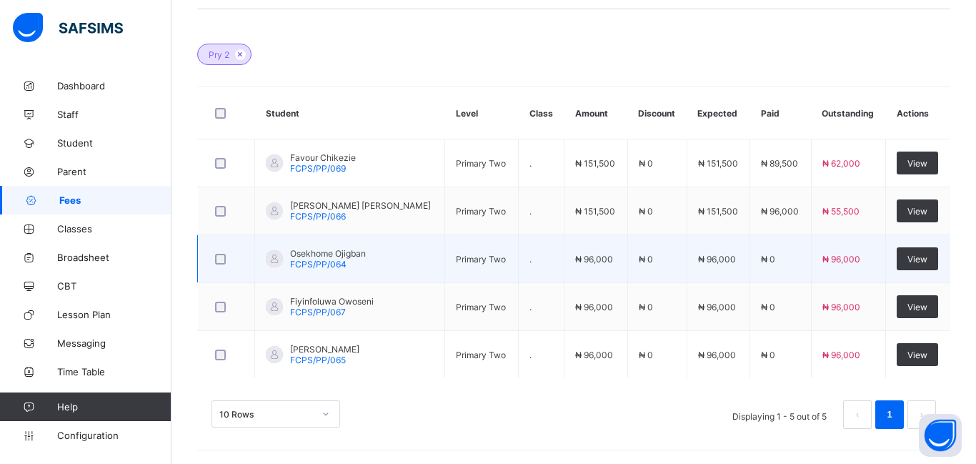
scroll to position [399, 0]
click at [918, 265] on div "View" at bounding box center [917, 258] width 41 height 23
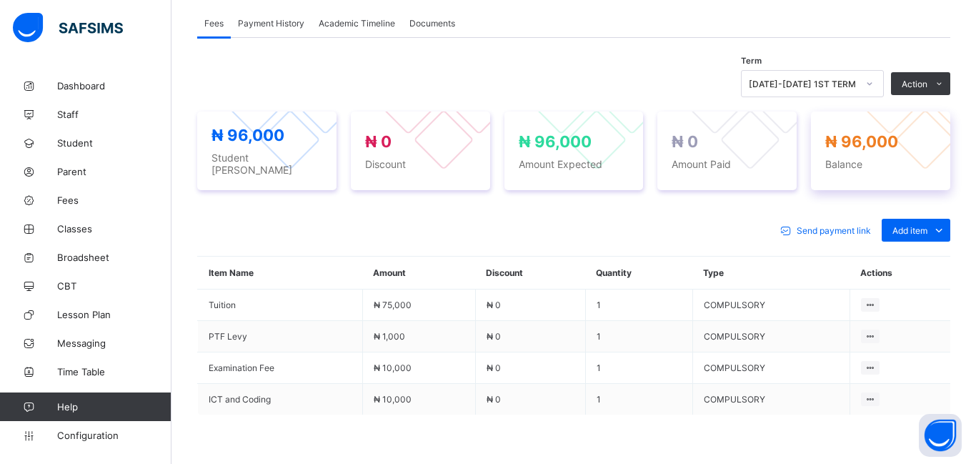
scroll to position [424, 0]
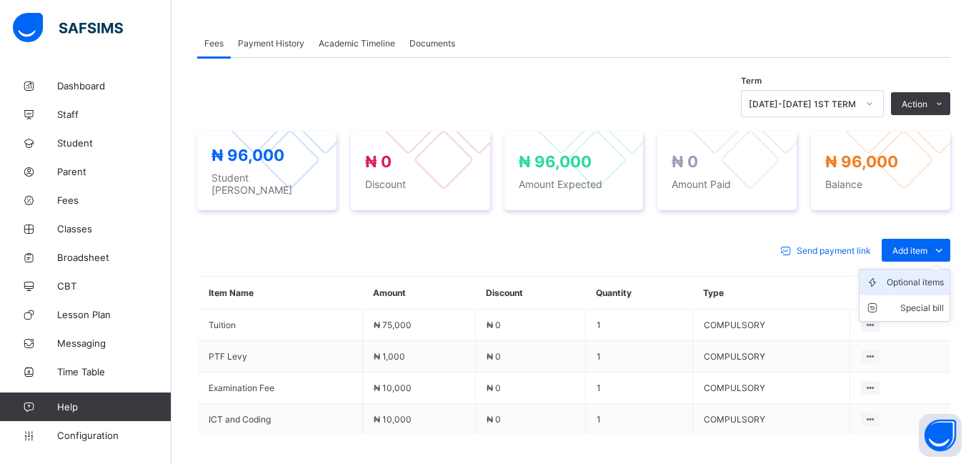
click at [923, 275] on div "Optional items" at bounding box center [915, 282] width 57 height 14
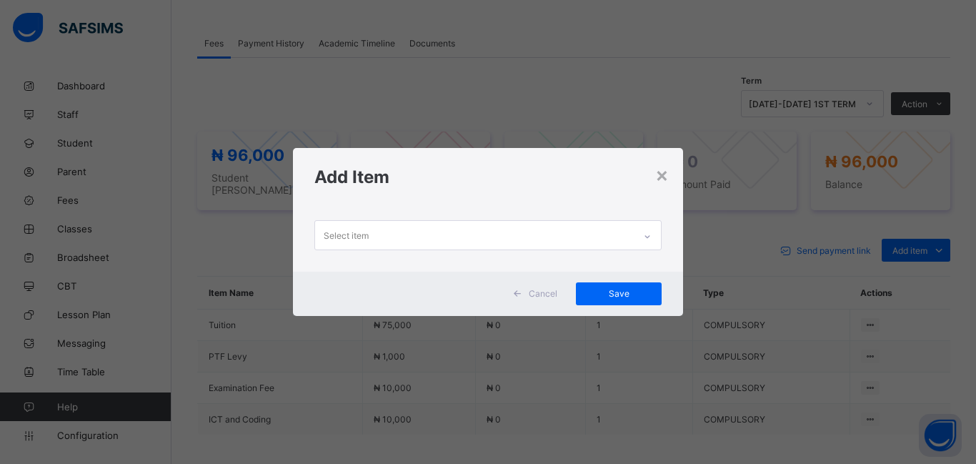
click at [347, 239] on div "Select item" at bounding box center [346, 235] width 45 height 27
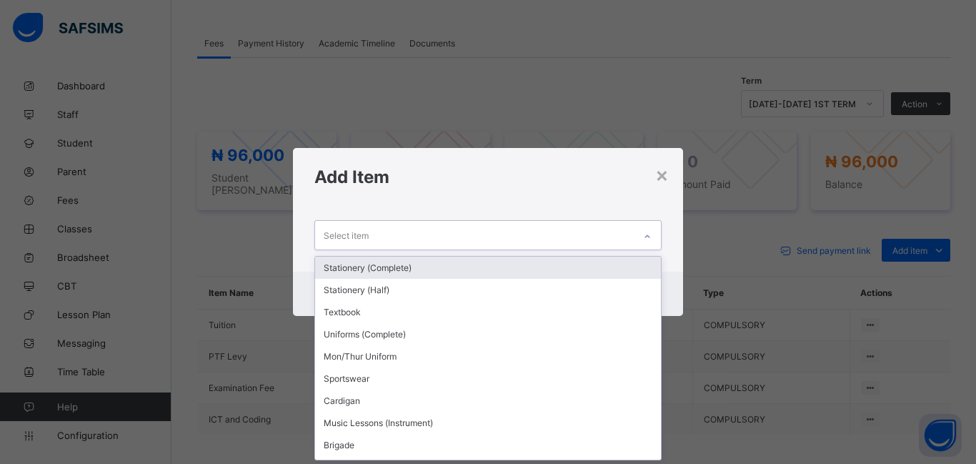
scroll to position [0, 0]
click at [357, 274] on div "Stationery (Complete)" at bounding box center [488, 268] width 346 height 22
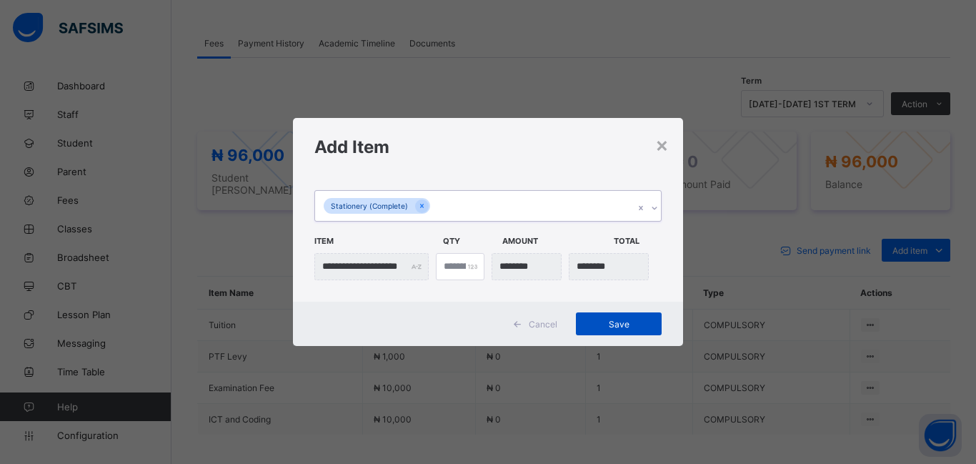
click at [636, 320] on span "Save" at bounding box center [619, 324] width 64 height 11
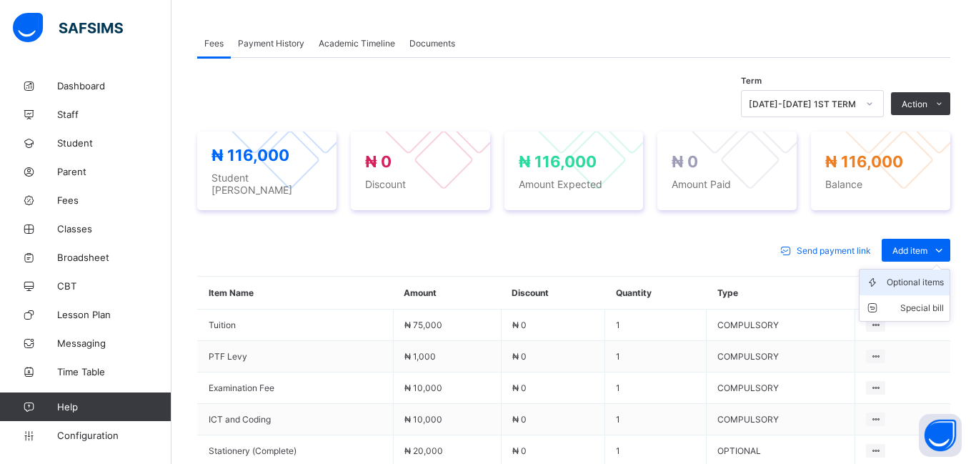
click at [899, 275] on div "Optional items" at bounding box center [915, 282] width 57 height 14
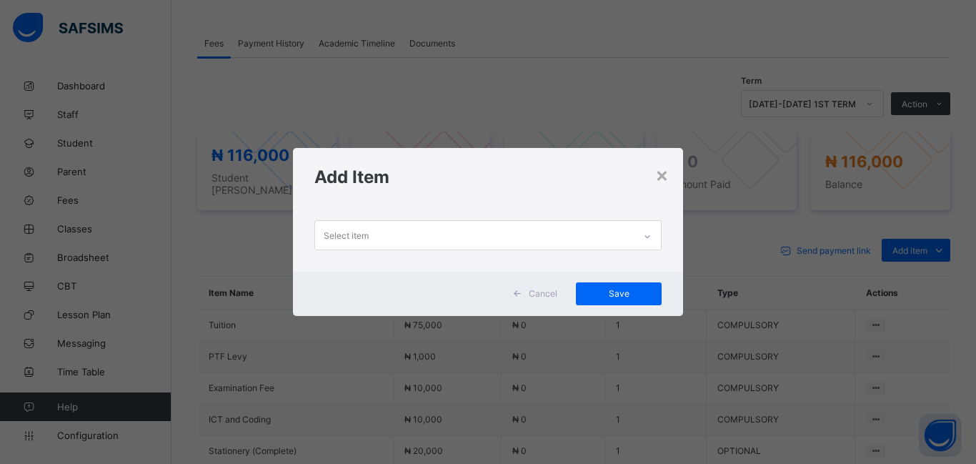
click at [414, 243] on div "Select item" at bounding box center [474, 235] width 319 height 28
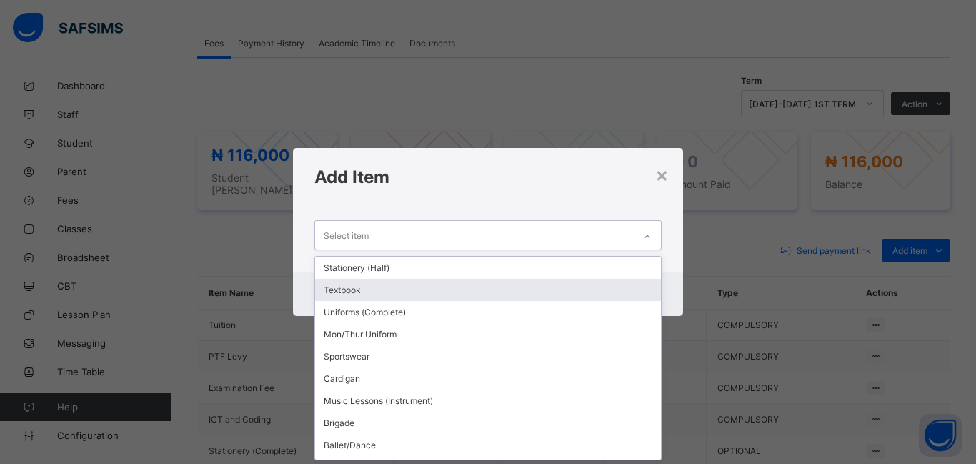
click at [392, 293] on div "Textbook" at bounding box center [488, 290] width 346 height 22
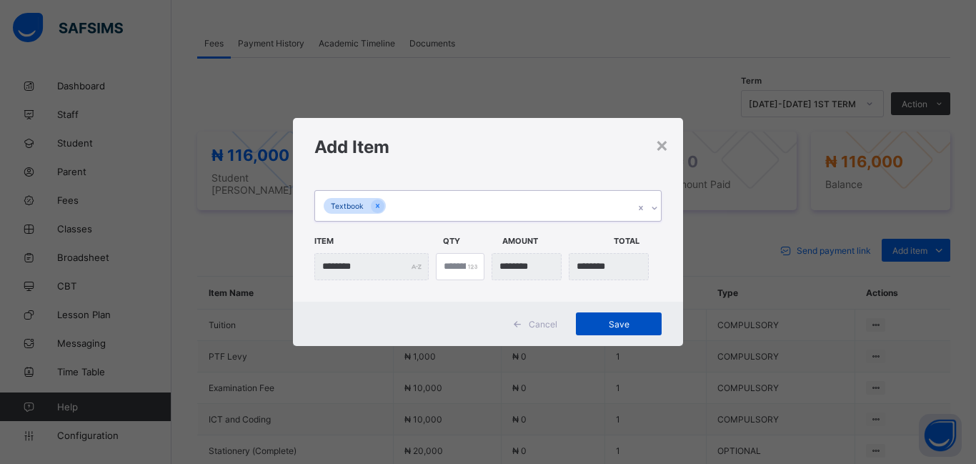
click at [619, 328] on span "Save" at bounding box center [619, 324] width 64 height 11
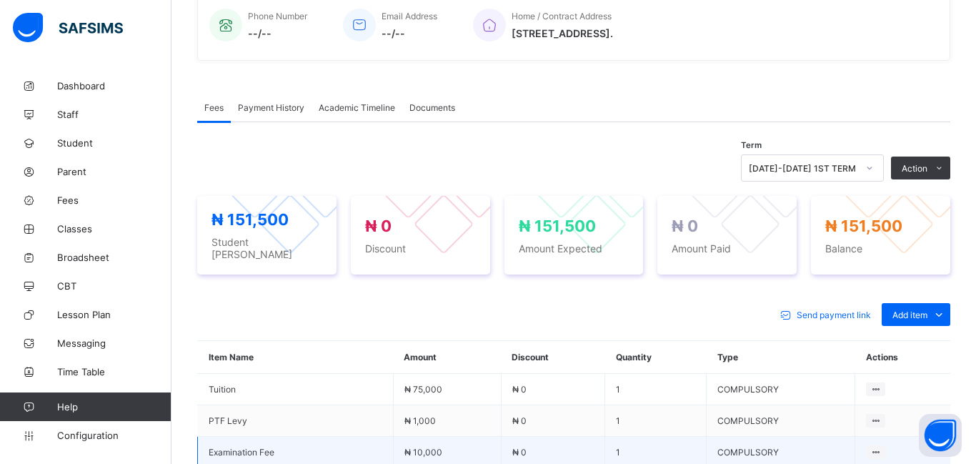
scroll to position [352, 0]
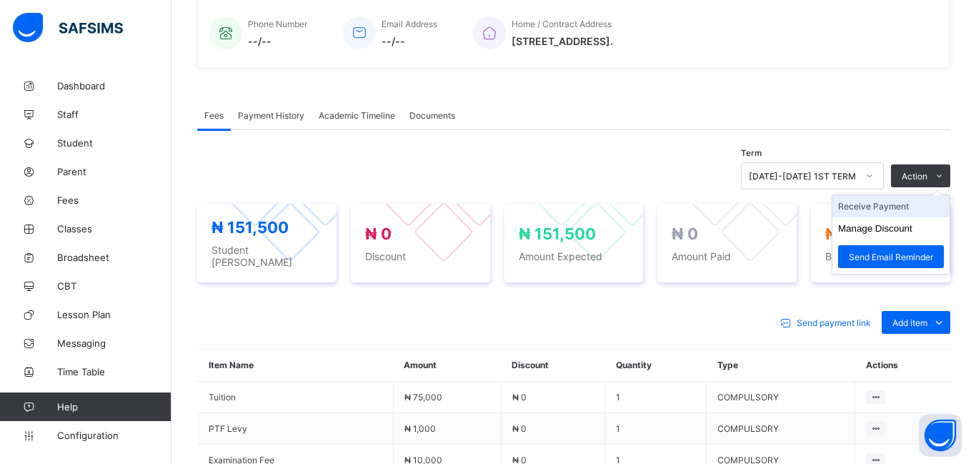
click at [873, 214] on li "Receive Payment" at bounding box center [891, 206] width 117 height 22
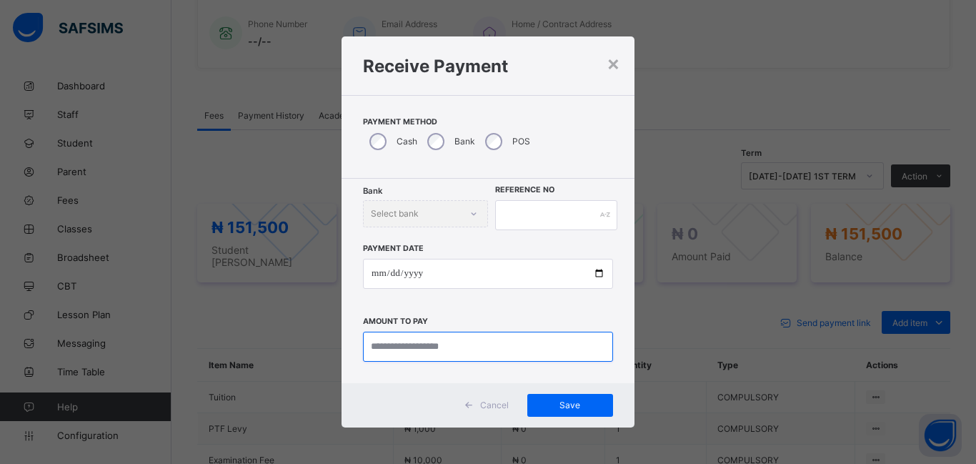
click at [397, 347] on input "currency" at bounding box center [488, 347] width 250 height 30
type input "********"
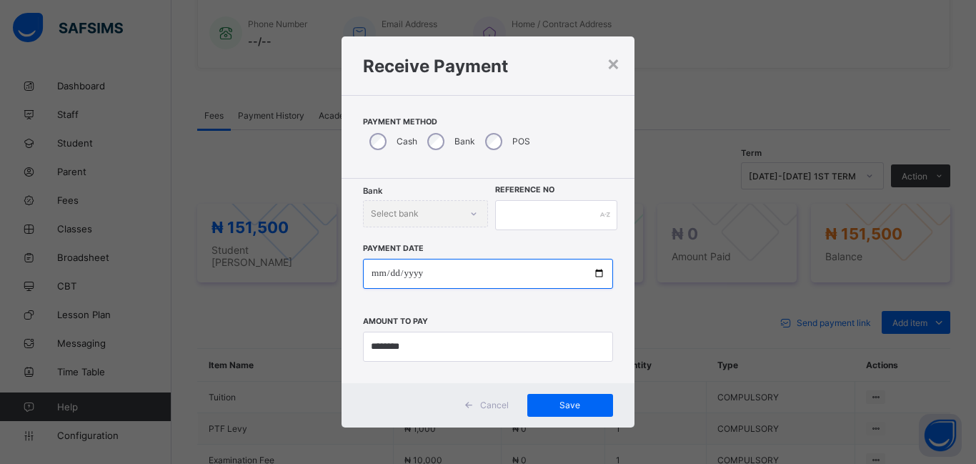
click at [372, 276] on input "date" at bounding box center [488, 274] width 250 height 30
type input "**********"
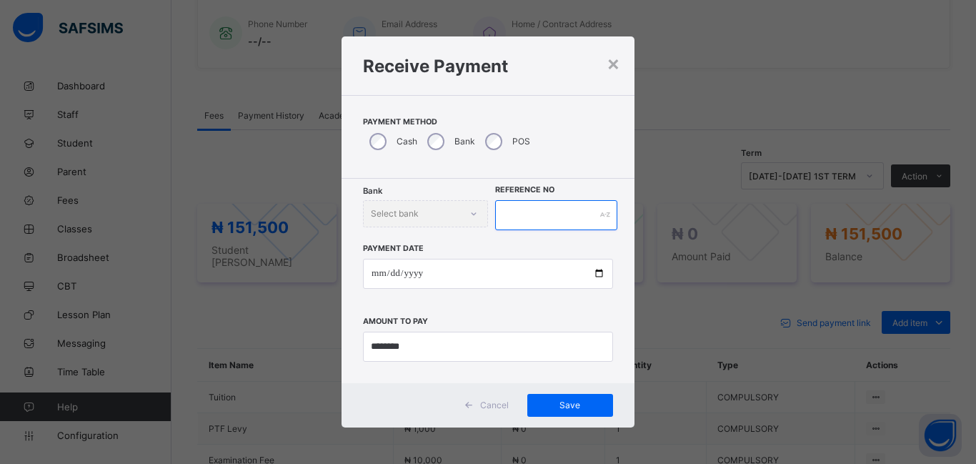
click at [505, 218] on input "text" at bounding box center [556, 215] width 122 height 30
click at [564, 402] on span "Save" at bounding box center [570, 404] width 64 height 11
click at [530, 219] on input "*****" at bounding box center [556, 215] width 122 height 30
type input "******"
click at [580, 408] on span "Save" at bounding box center [570, 404] width 64 height 11
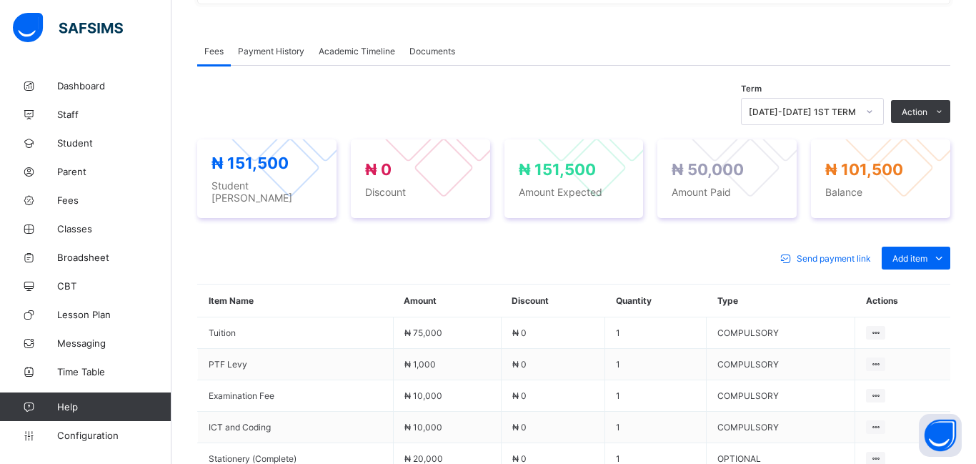
scroll to position [445, 0]
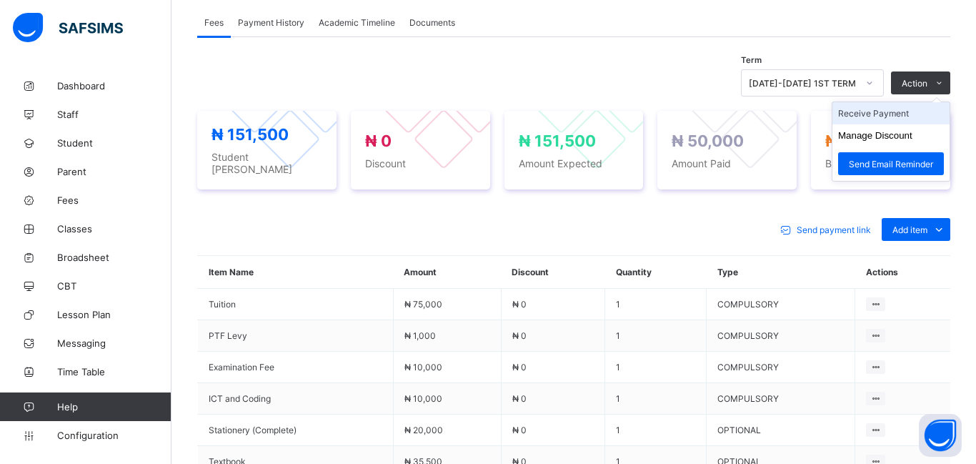
click at [878, 116] on li "Receive Payment" at bounding box center [891, 113] width 117 height 22
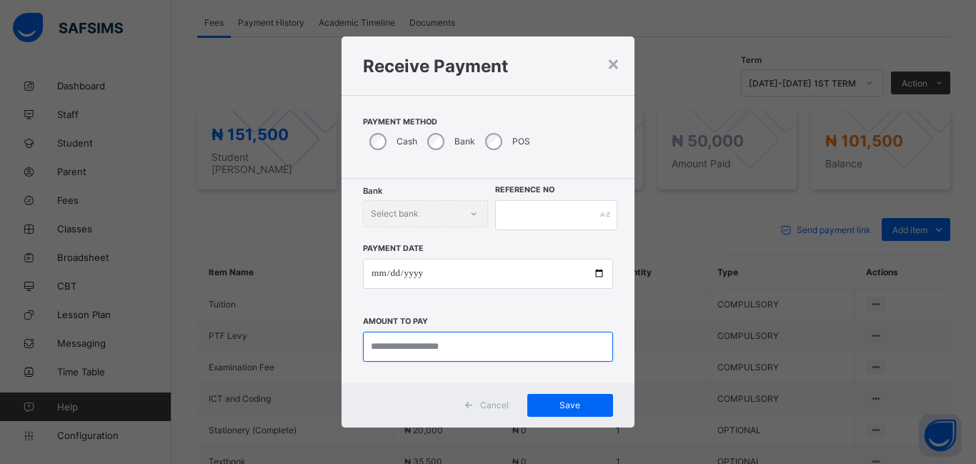
click at [386, 352] on input "currency" at bounding box center [488, 347] width 250 height 30
type input "*********"
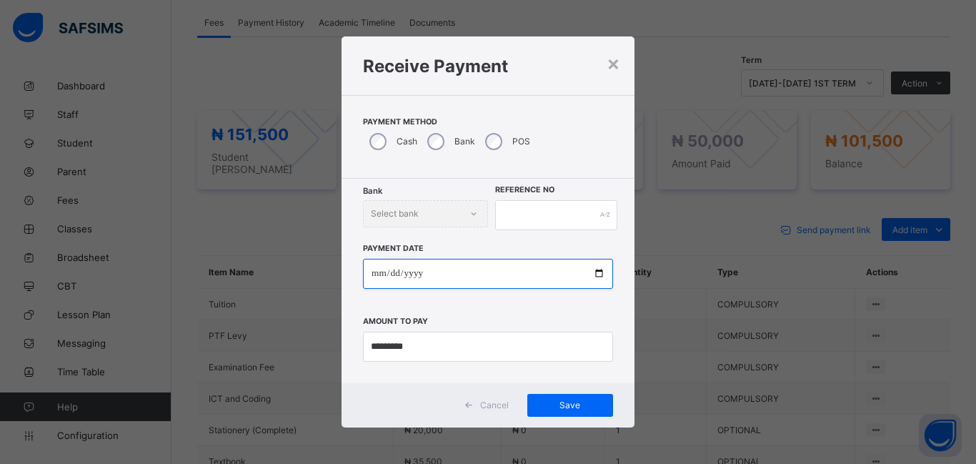
click at [383, 271] on input "date" at bounding box center [488, 274] width 250 height 30
type input "**********"
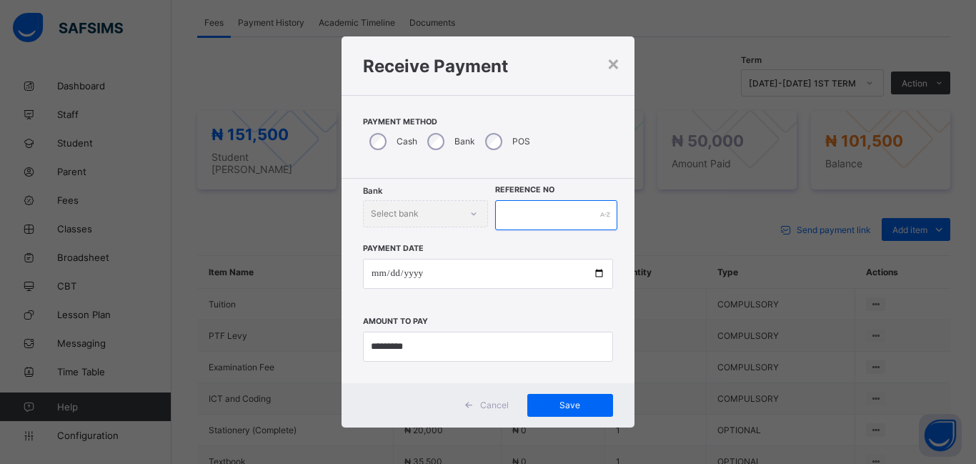
click at [508, 217] on input "text" at bounding box center [556, 215] width 122 height 30
type input "******"
click at [555, 413] on div "Save" at bounding box center [570, 405] width 86 height 23
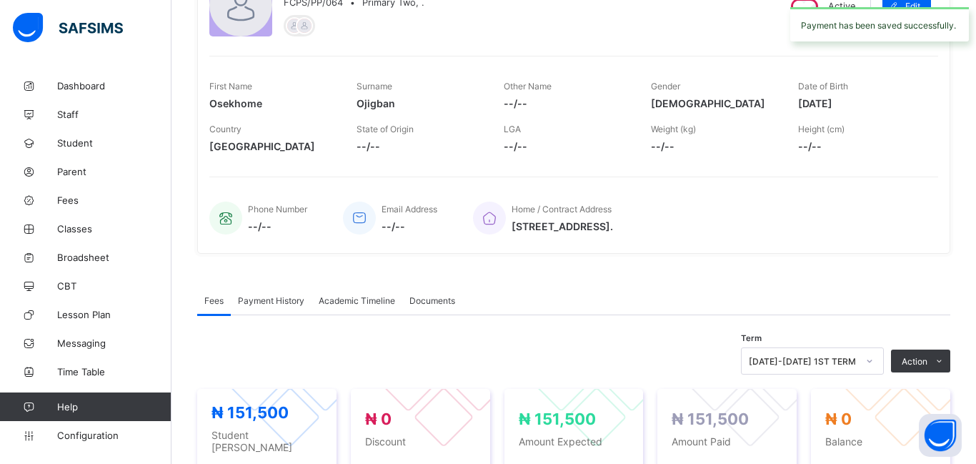
scroll to position [0, 0]
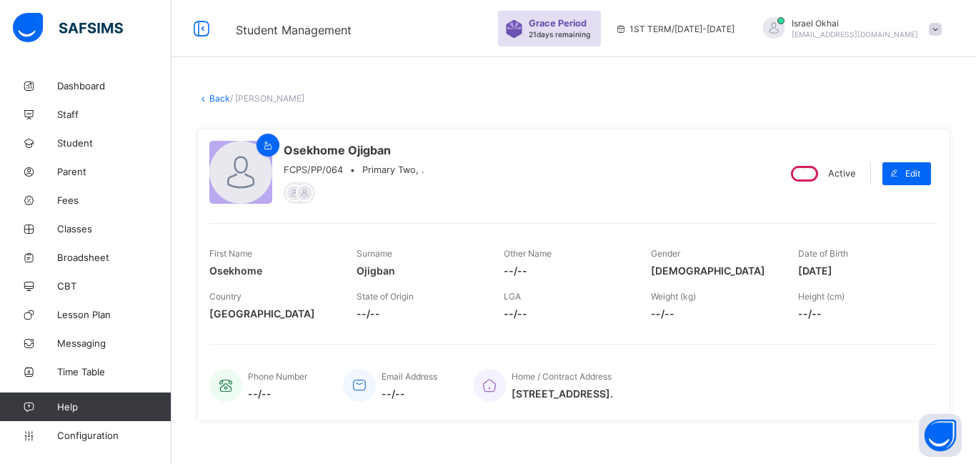
click at [221, 103] on link "Back" at bounding box center [219, 98] width 21 height 11
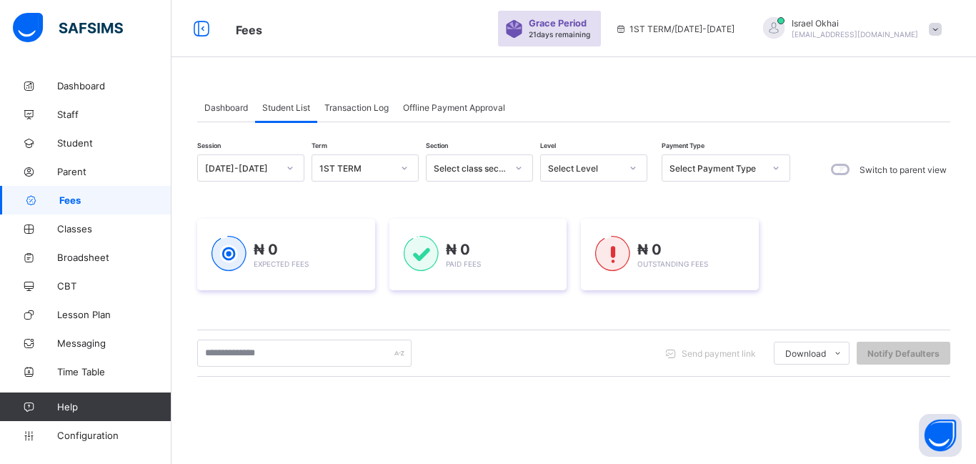
click at [575, 170] on div "Select Level" at bounding box center [584, 168] width 73 height 11
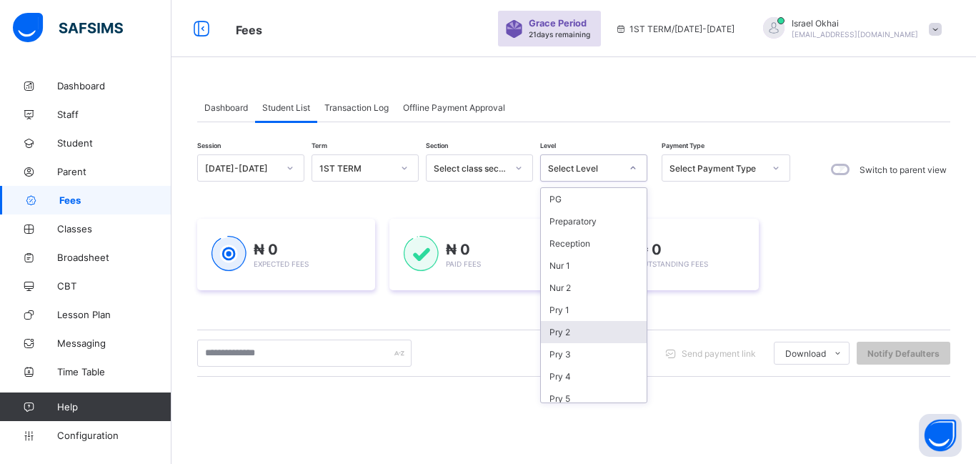
click at [588, 334] on div "Pry 2" at bounding box center [594, 332] width 106 height 22
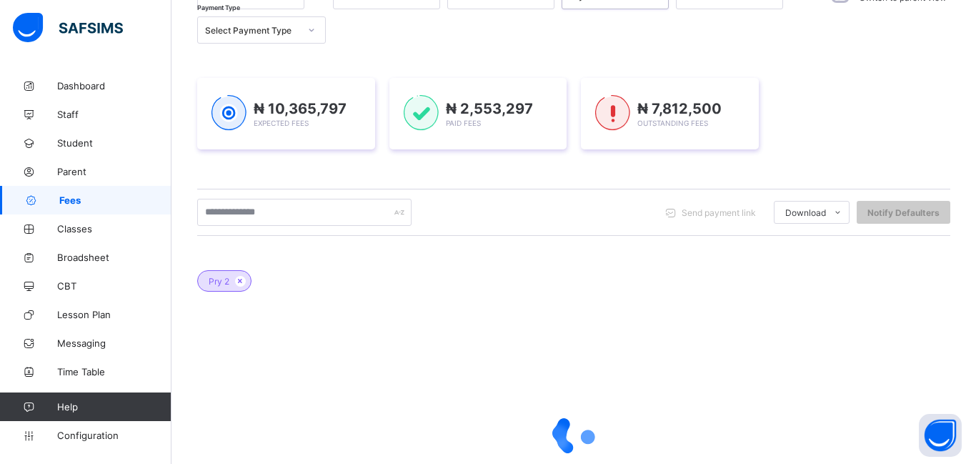
scroll to position [218, 0]
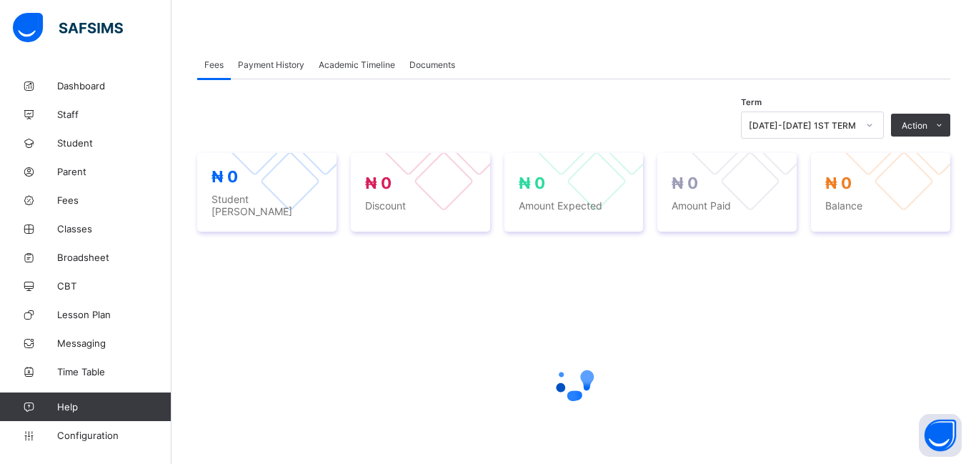
scroll to position [314, 0]
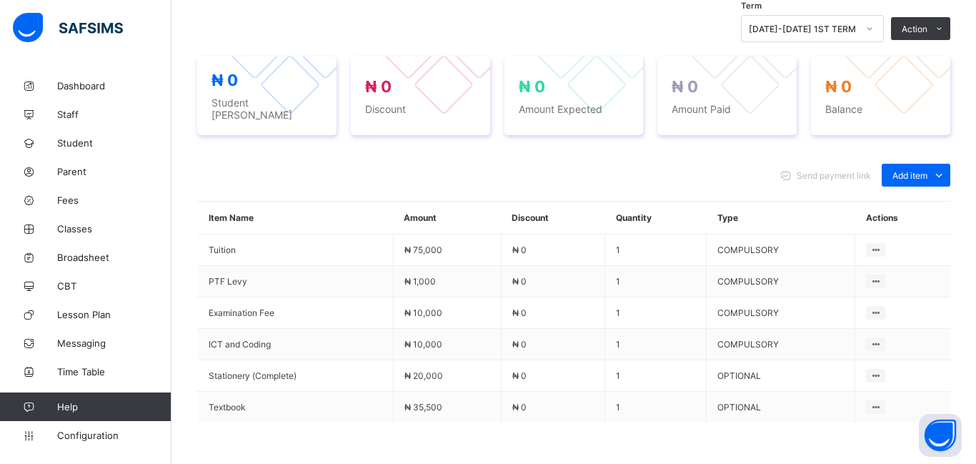
click at [909, 234] on th "Actions" at bounding box center [902, 218] width 95 height 33
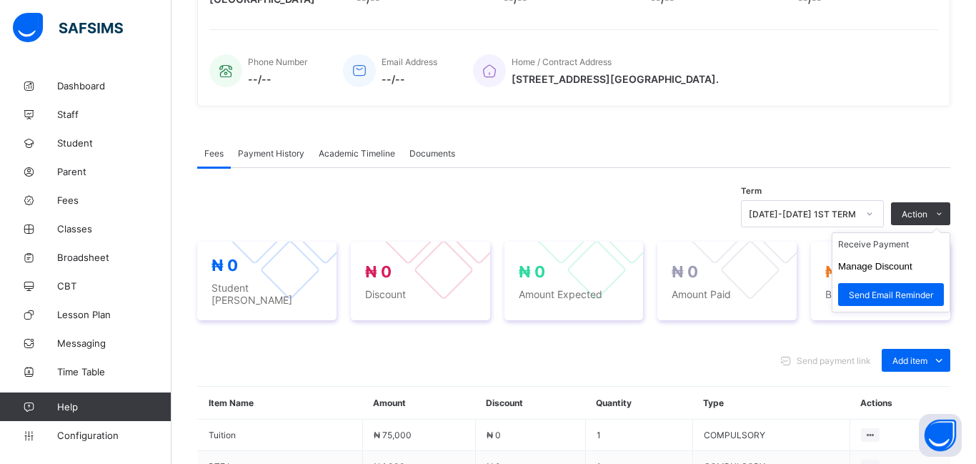
scroll to position [399, 0]
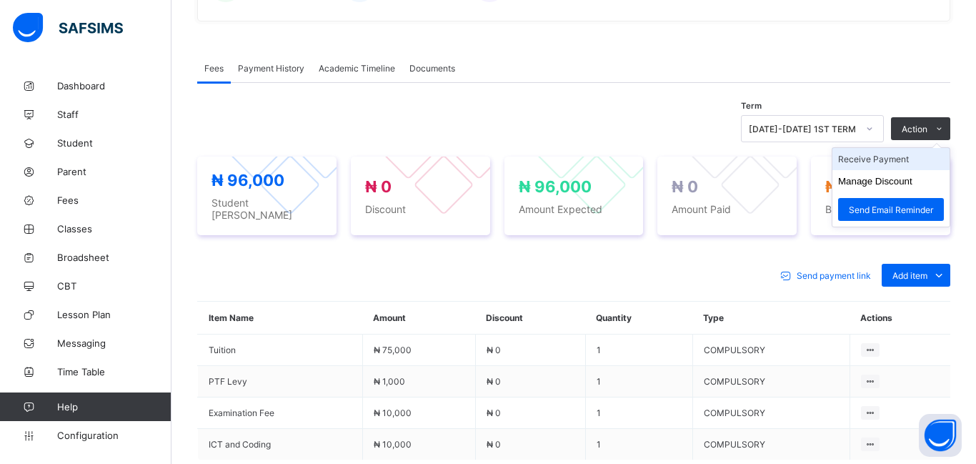
click at [888, 162] on li "Receive Payment" at bounding box center [891, 159] width 117 height 22
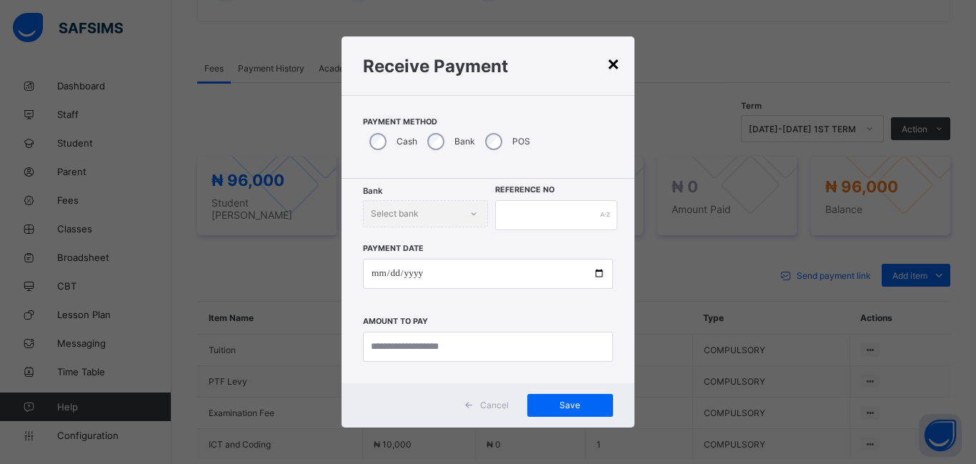
click at [619, 62] on div "×" at bounding box center [614, 63] width 14 height 24
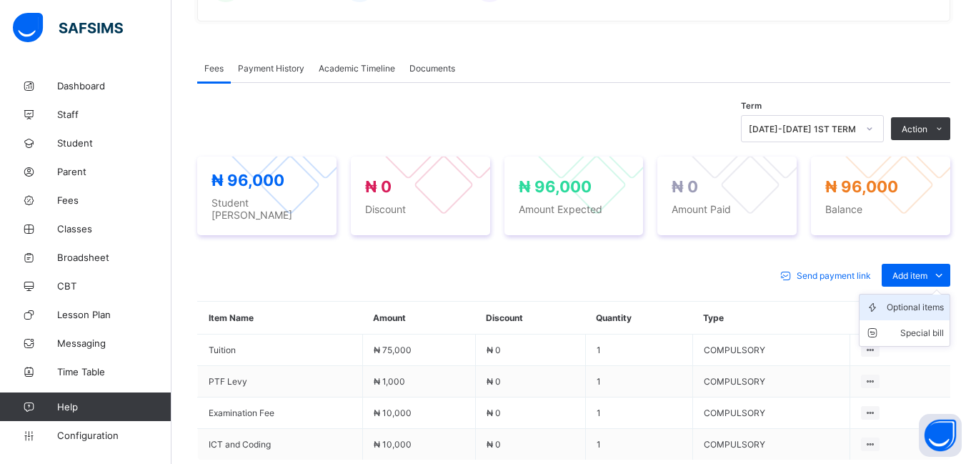
click at [907, 300] on div "Optional items" at bounding box center [915, 307] width 57 height 14
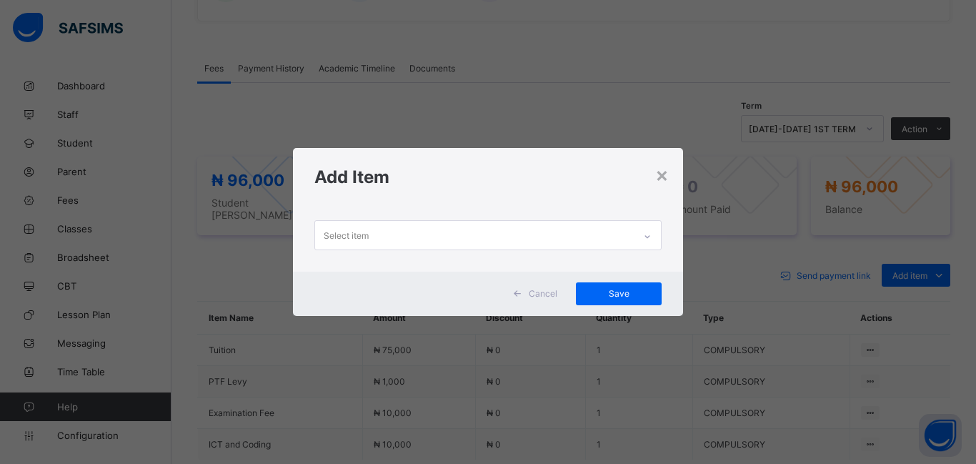
click at [431, 240] on div "Select item" at bounding box center [474, 235] width 319 height 28
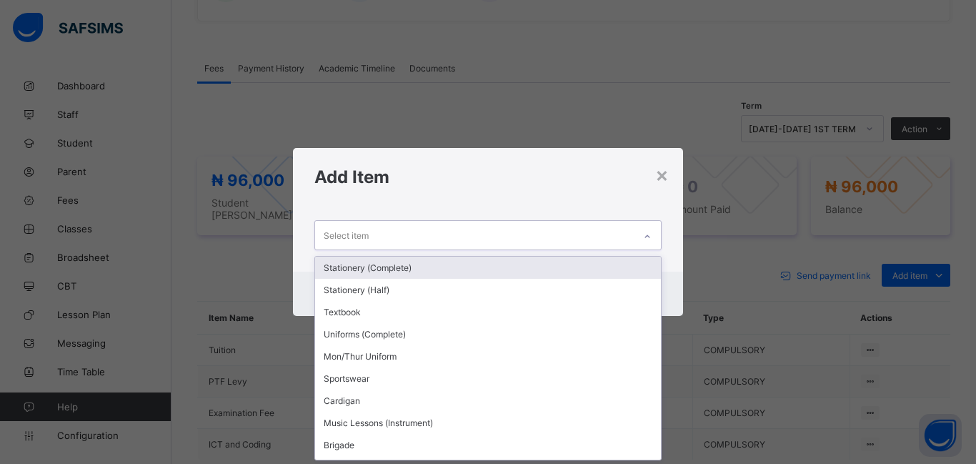
scroll to position [0, 0]
click at [424, 271] on div "Stationery (Complete)" at bounding box center [488, 268] width 346 height 22
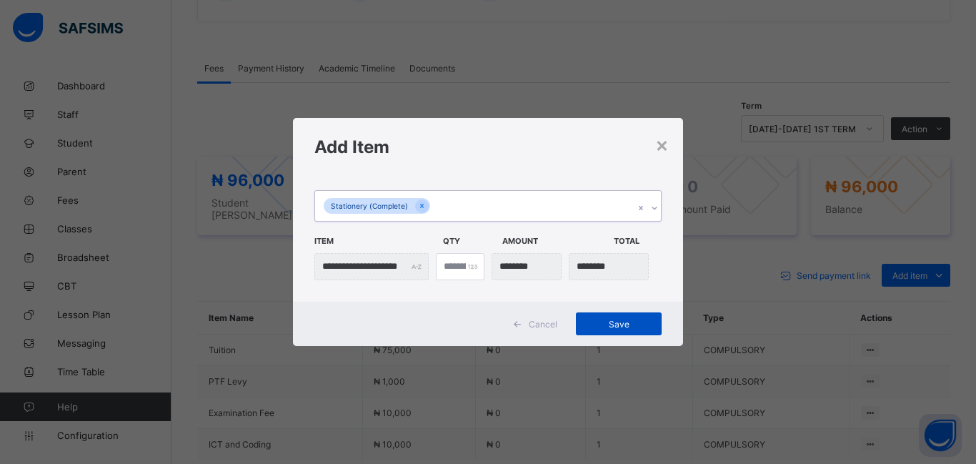
click at [641, 319] on span "Save" at bounding box center [619, 324] width 64 height 11
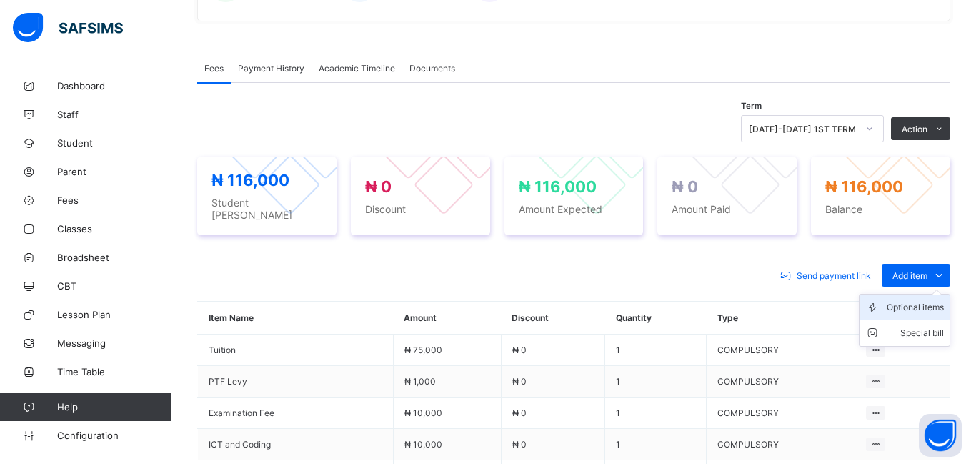
click at [913, 304] on div "Optional items" at bounding box center [915, 307] width 57 height 14
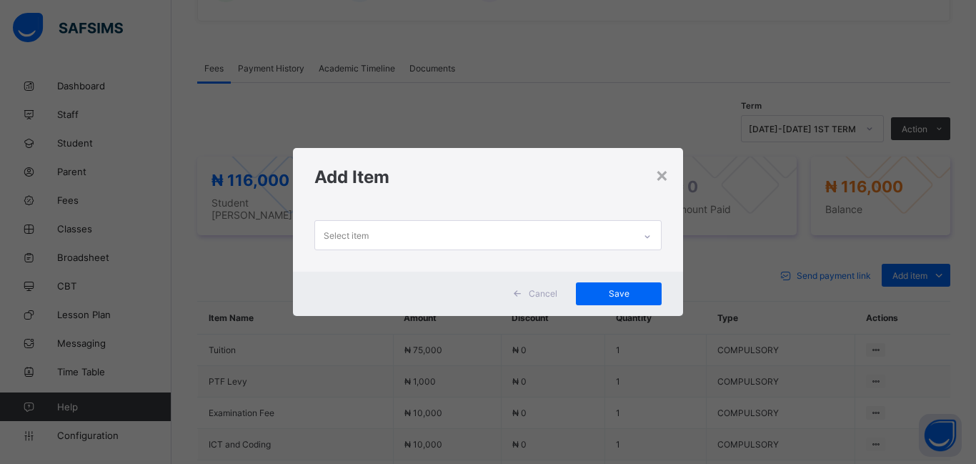
click at [334, 232] on div "Select item" at bounding box center [346, 235] width 45 height 27
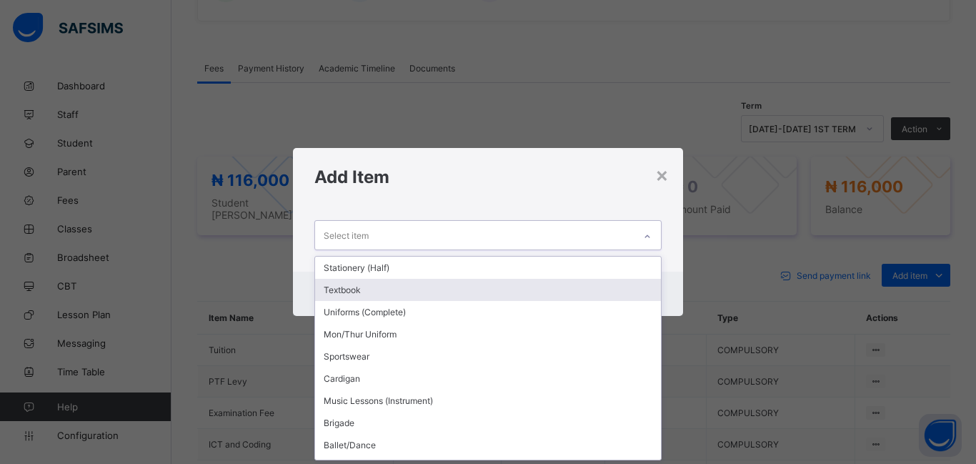
click at [368, 293] on div "Textbook" at bounding box center [488, 290] width 346 height 22
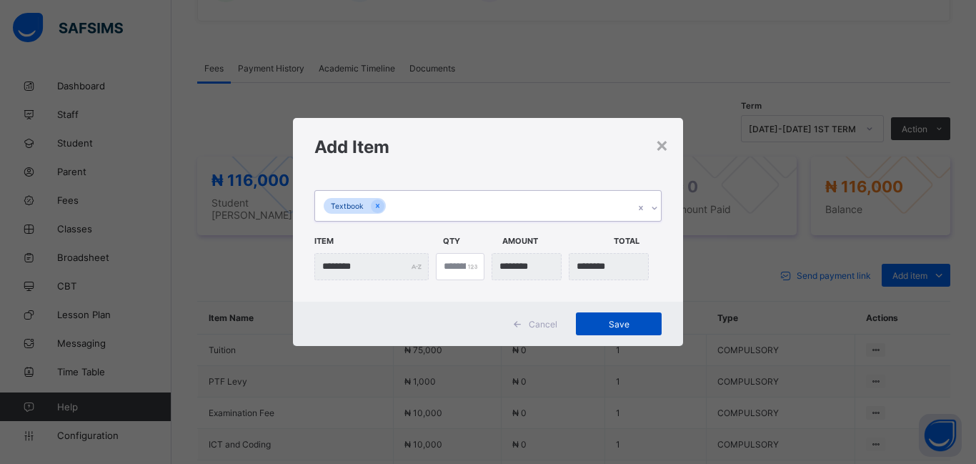
click at [614, 314] on div "Save" at bounding box center [619, 323] width 86 height 23
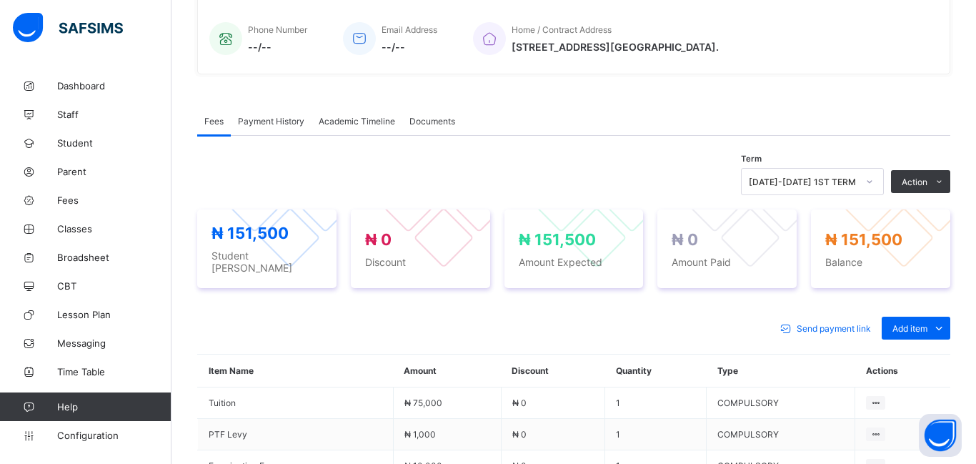
scroll to position [344, 0]
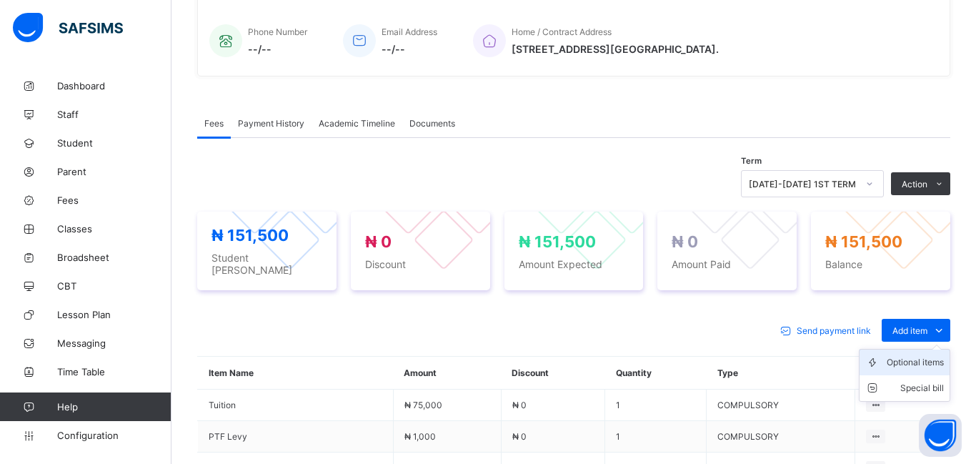
click at [907, 356] on div "Optional items" at bounding box center [915, 362] width 57 height 14
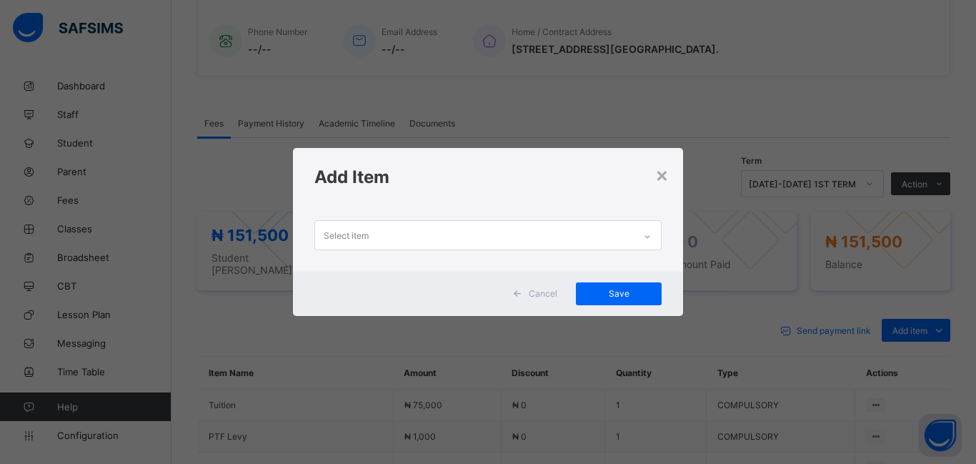
click at [434, 222] on div "Select item" at bounding box center [474, 235] width 319 height 28
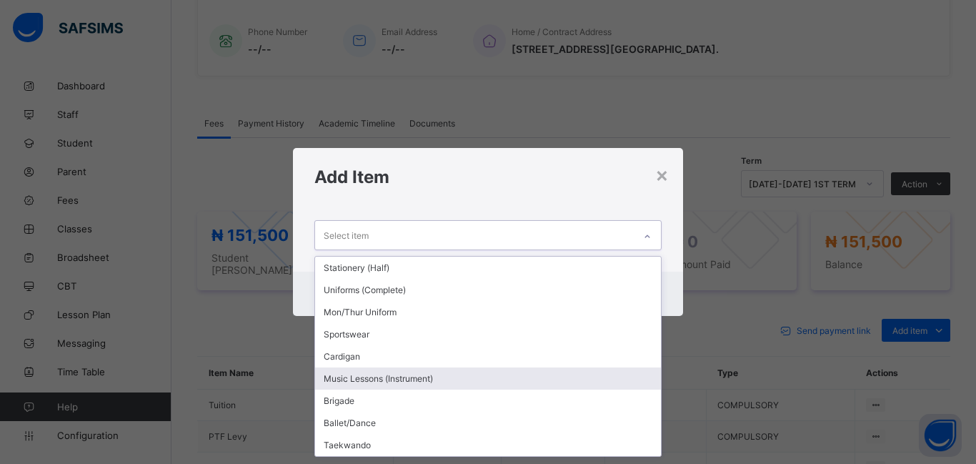
click at [404, 385] on div "Music Lessons (Instrument)" at bounding box center [488, 378] width 346 height 22
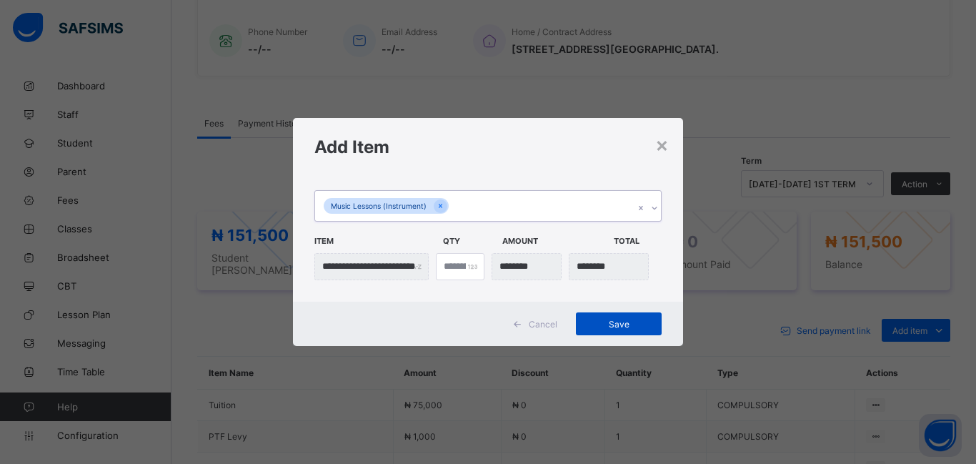
click at [616, 327] on span "Save" at bounding box center [619, 324] width 64 height 11
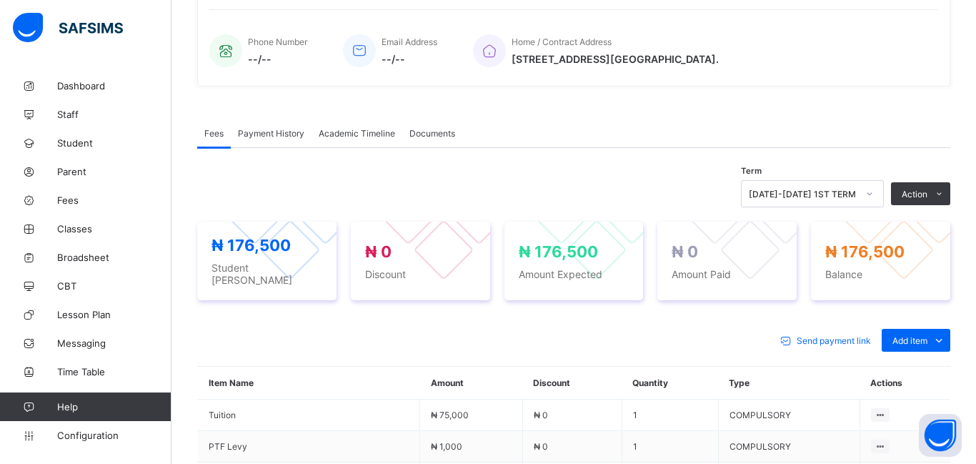
scroll to position [334, 0]
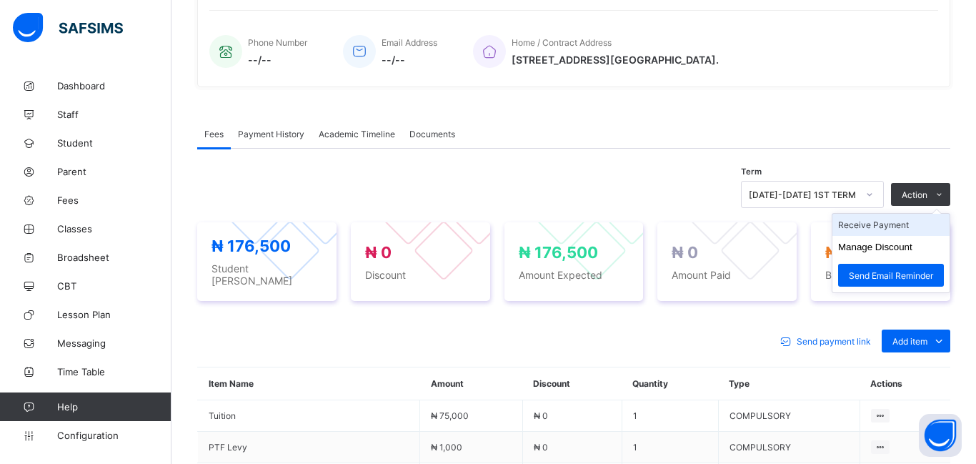
click at [868, 228] on li "Receive Payment" at bounding box center [891, 225] width 117 height 22
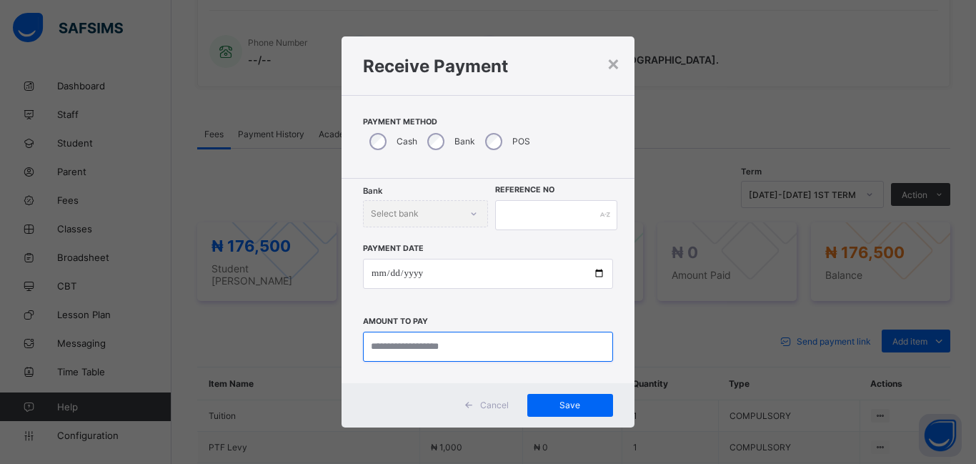
click at [406, 348] on input "currency" at bounding box center [488, 347] width 250 height 30
type input "*********"
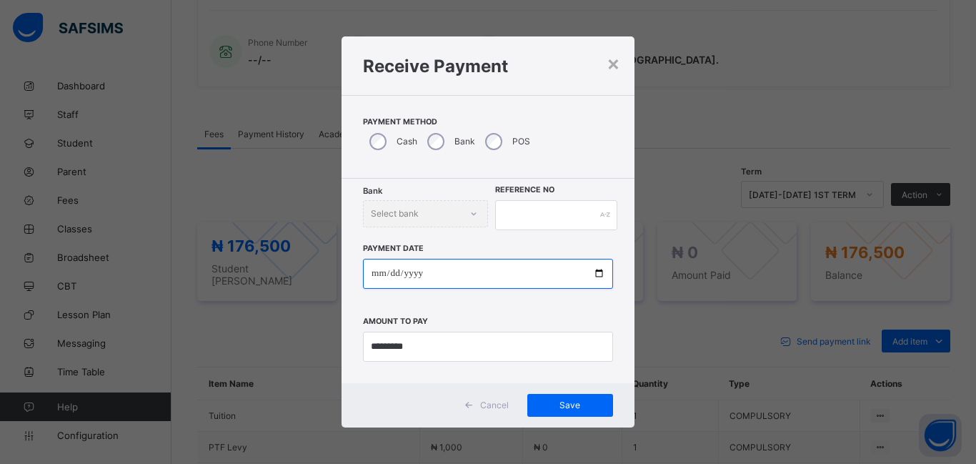
click at [378, 276] on input "date" at bounding box center [488, 274] width 250 height 30
type input "**********"
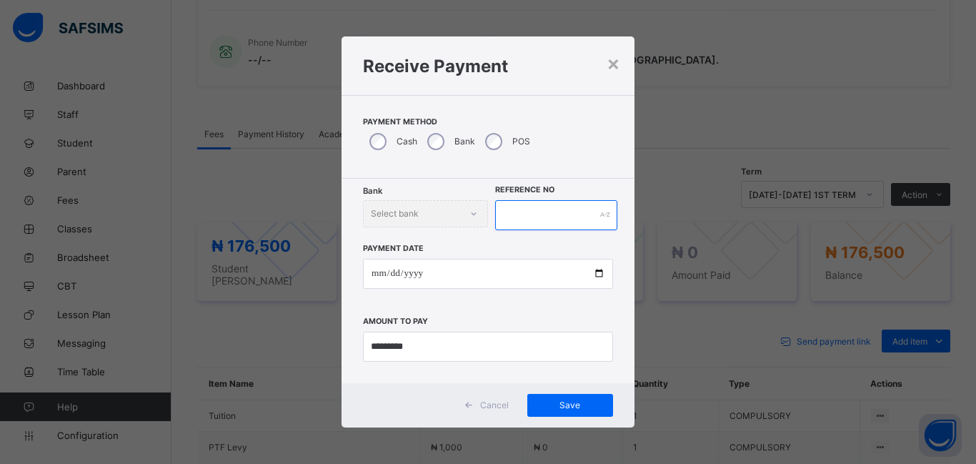
click at [522, 221] on input "text" at bounding box center [556, 215] width 122 height 30
click at [562, 401] on span "Save" at bounding box center [570, 404] width 64 height 11
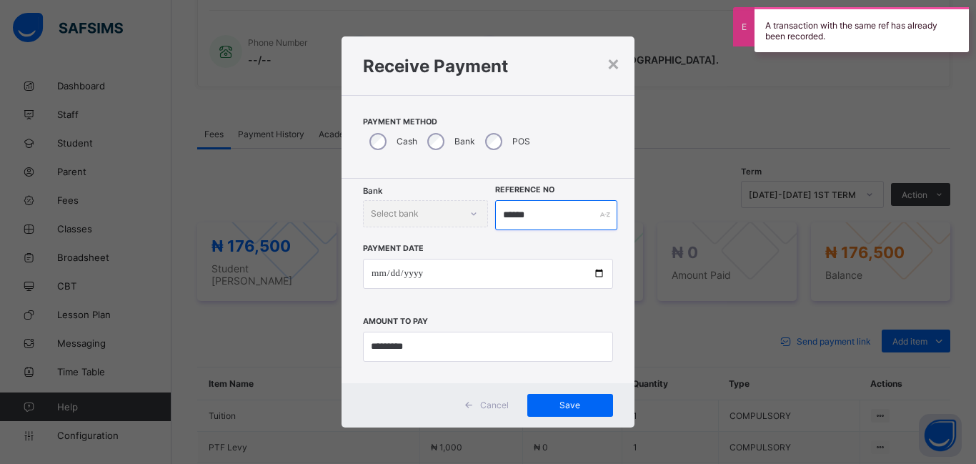
click at [536, 217] on input "******" at bounding box center [556, 215] width 122 height 30
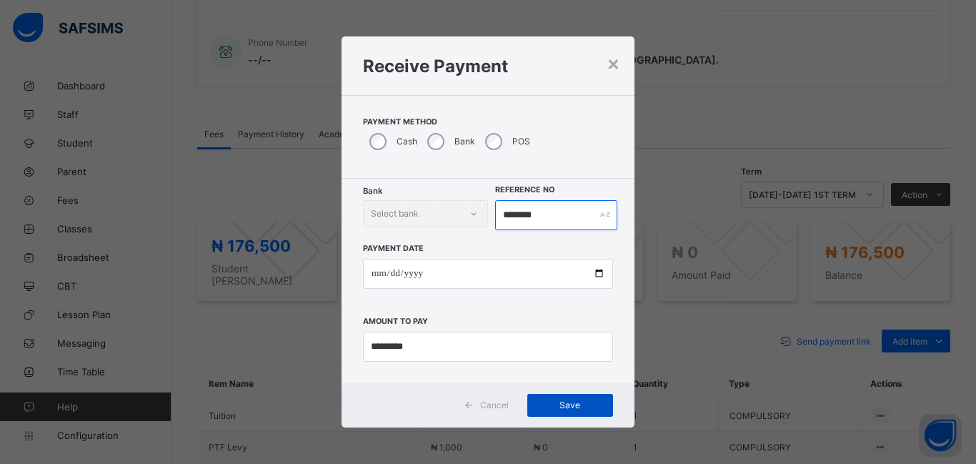
type input "********"
click at [573, 402] on span "Save" at bounding box center [570, 404] width 64 height 11
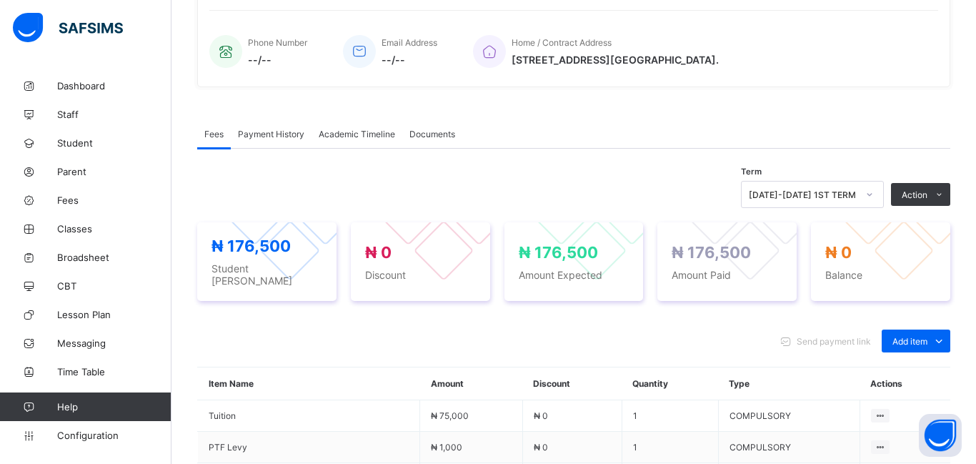
scroll to position [0, 0]
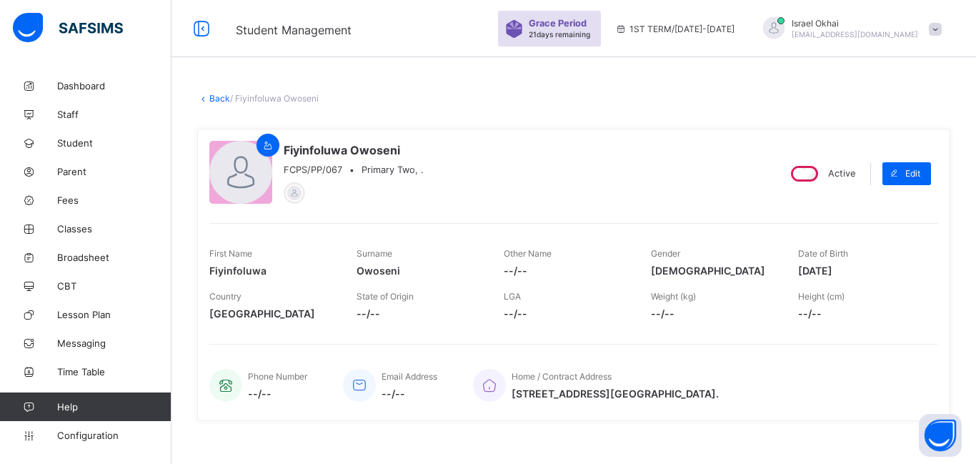
click at [222, 101] on link "Back" at bounding box center [219, 98] width 21 height 11
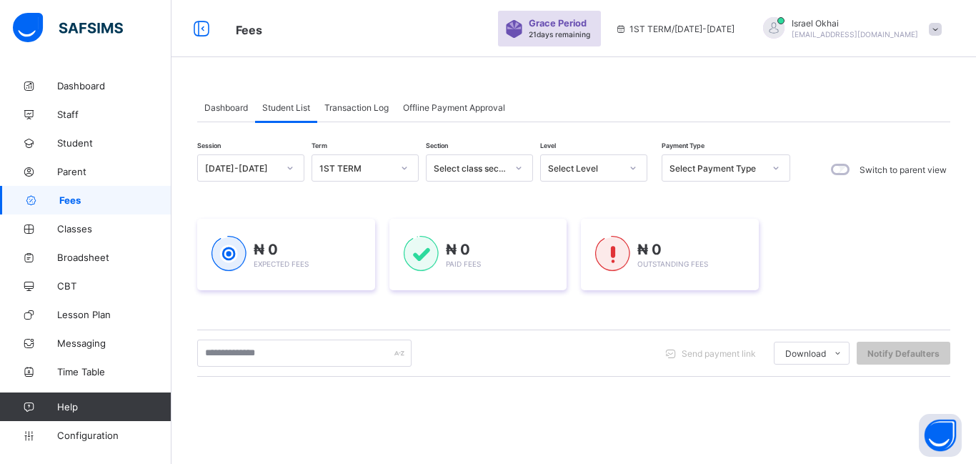
click at [565, 166] on div "Select Level" at bounding box center [584, 168] width 73 height 11
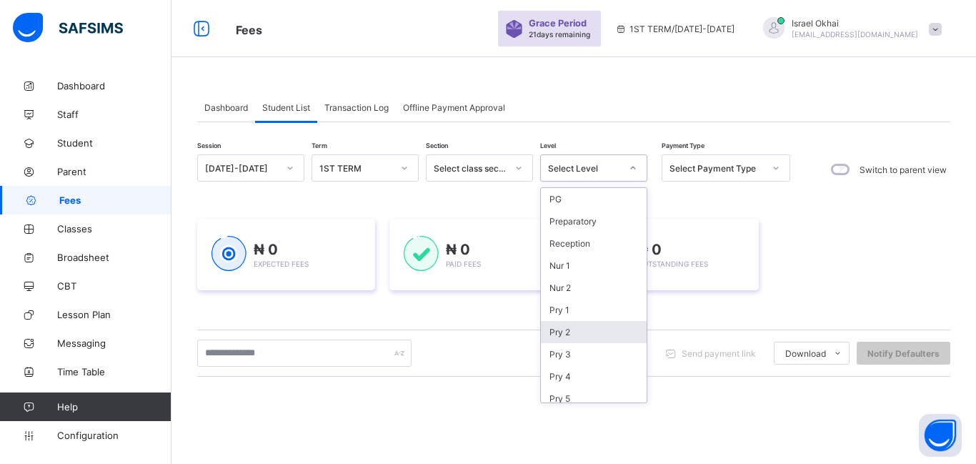
click at [577, 329] on div "Pry 2" at bounding box center [594, 332] width 106 height 22
